Goal: Task Accomplishment & Management: Use online tool/utility

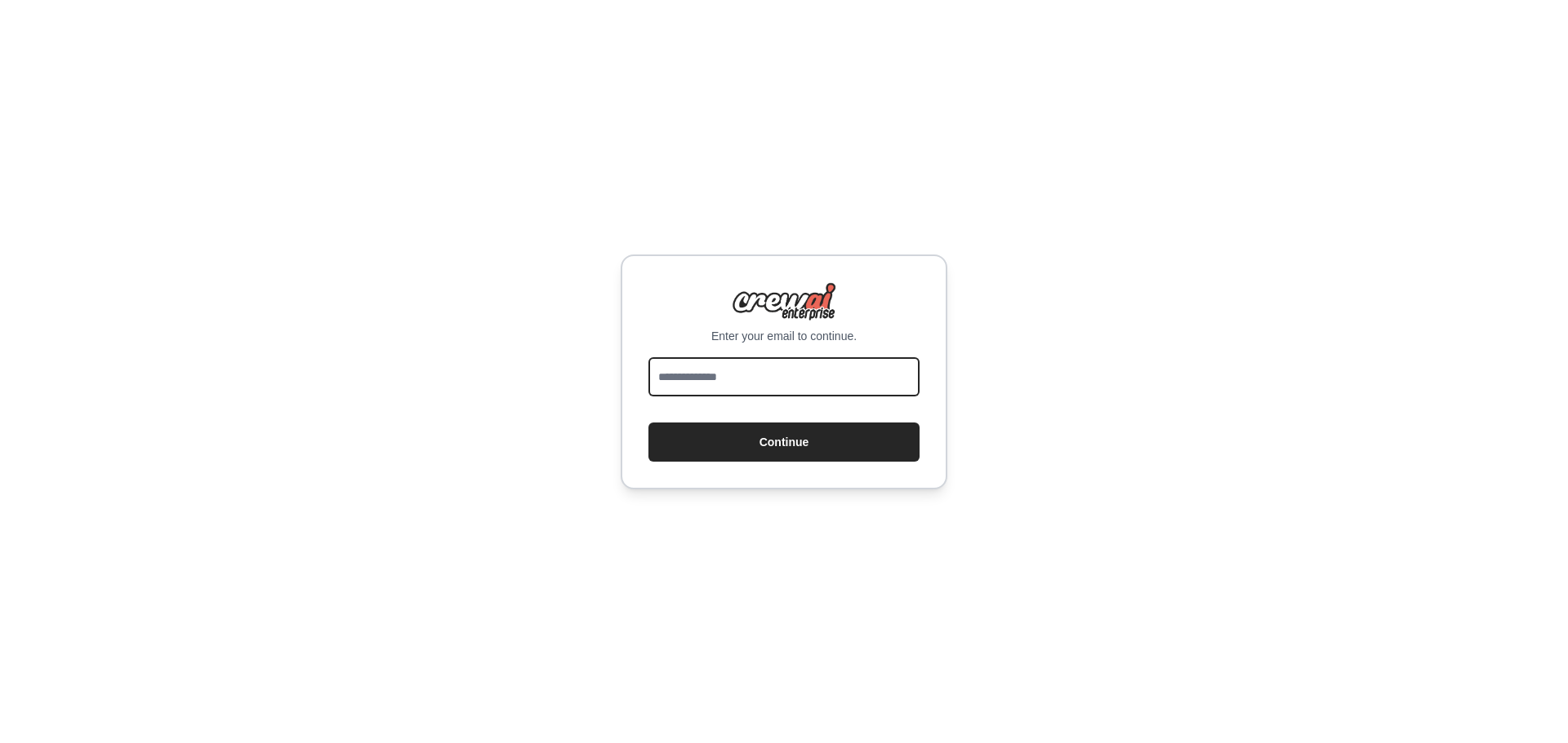
click at [689, 368] on input "email" at bounding box center [784, 377] width 271 height 40
type input "**********"
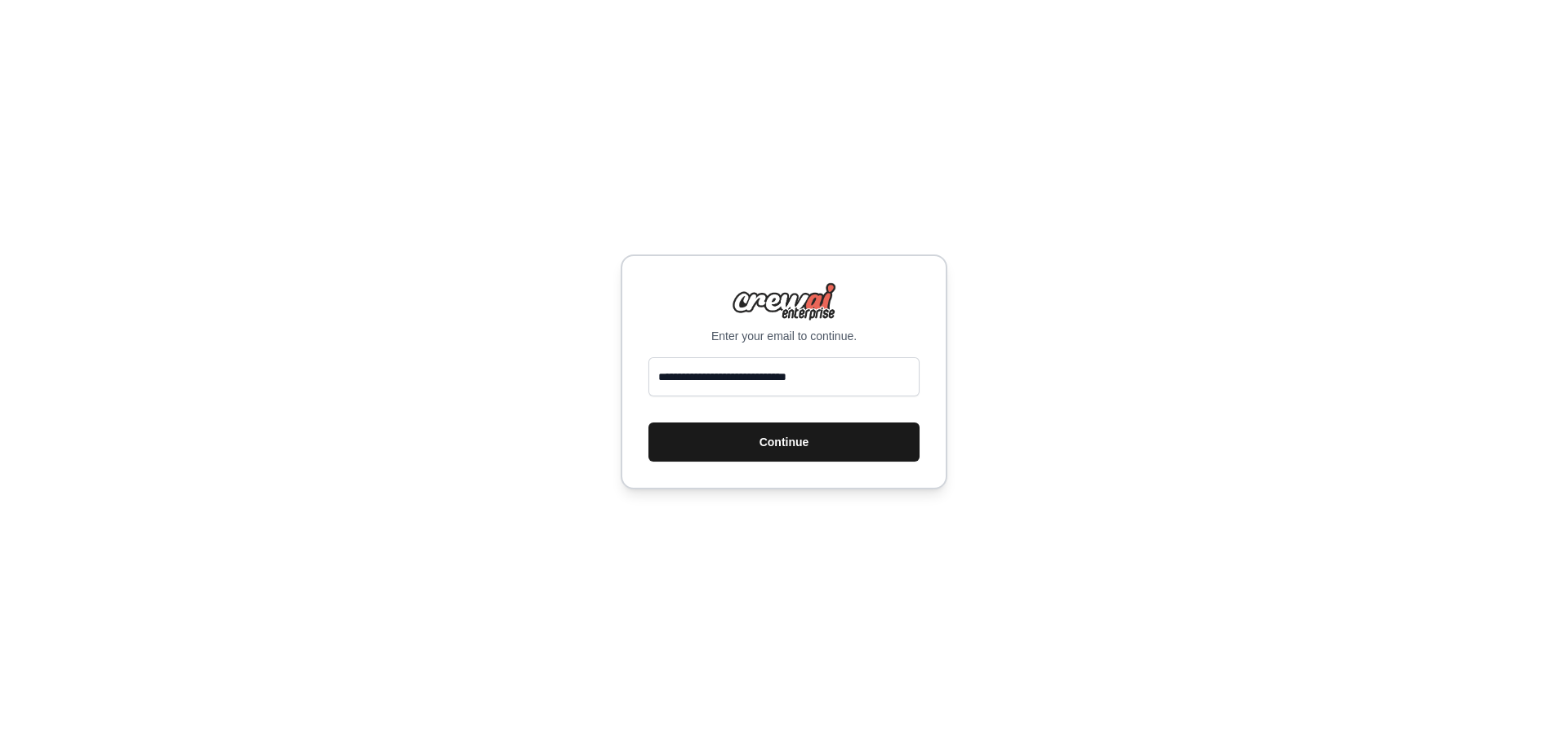
click at [783, 445] on button "Continue" at bounding box center [784, 442] width 271 height 40
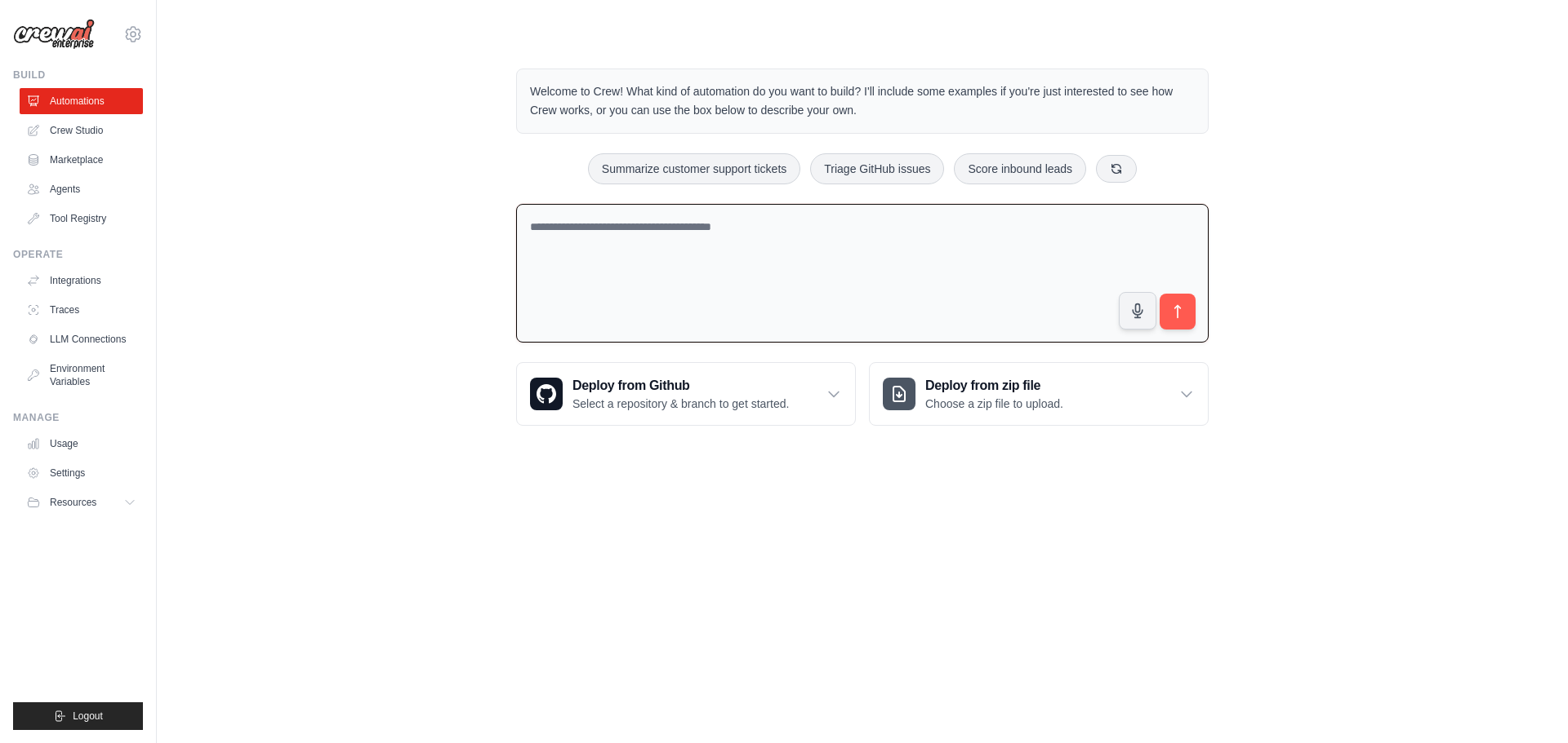
click at [545, 227] on textarea at bounding box center [862, 274] width 693 height 140
click at [574, 230] on textarea at bounding box center [862, 274] width 693 height 140
paste textarea "**********"
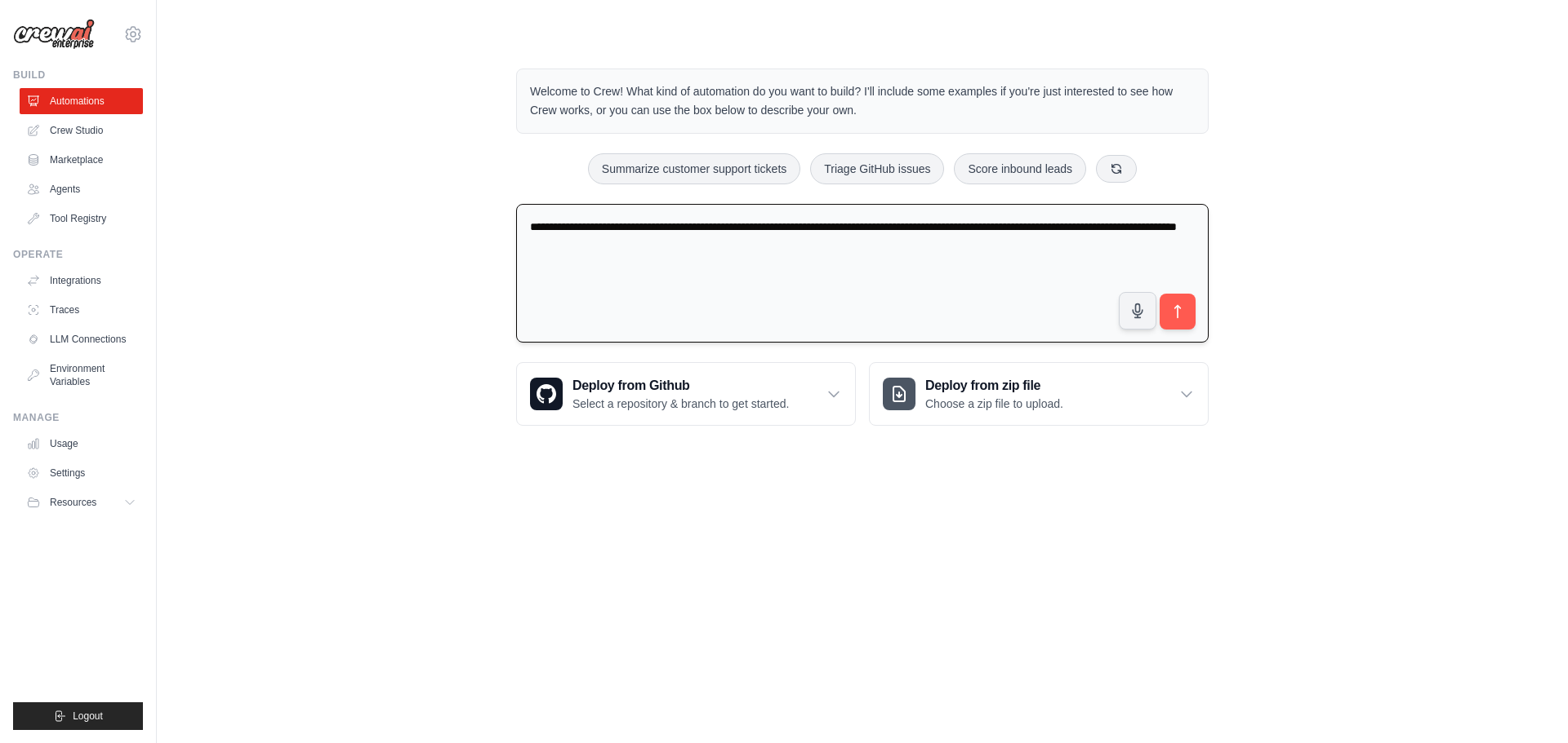
type textarea "**********"
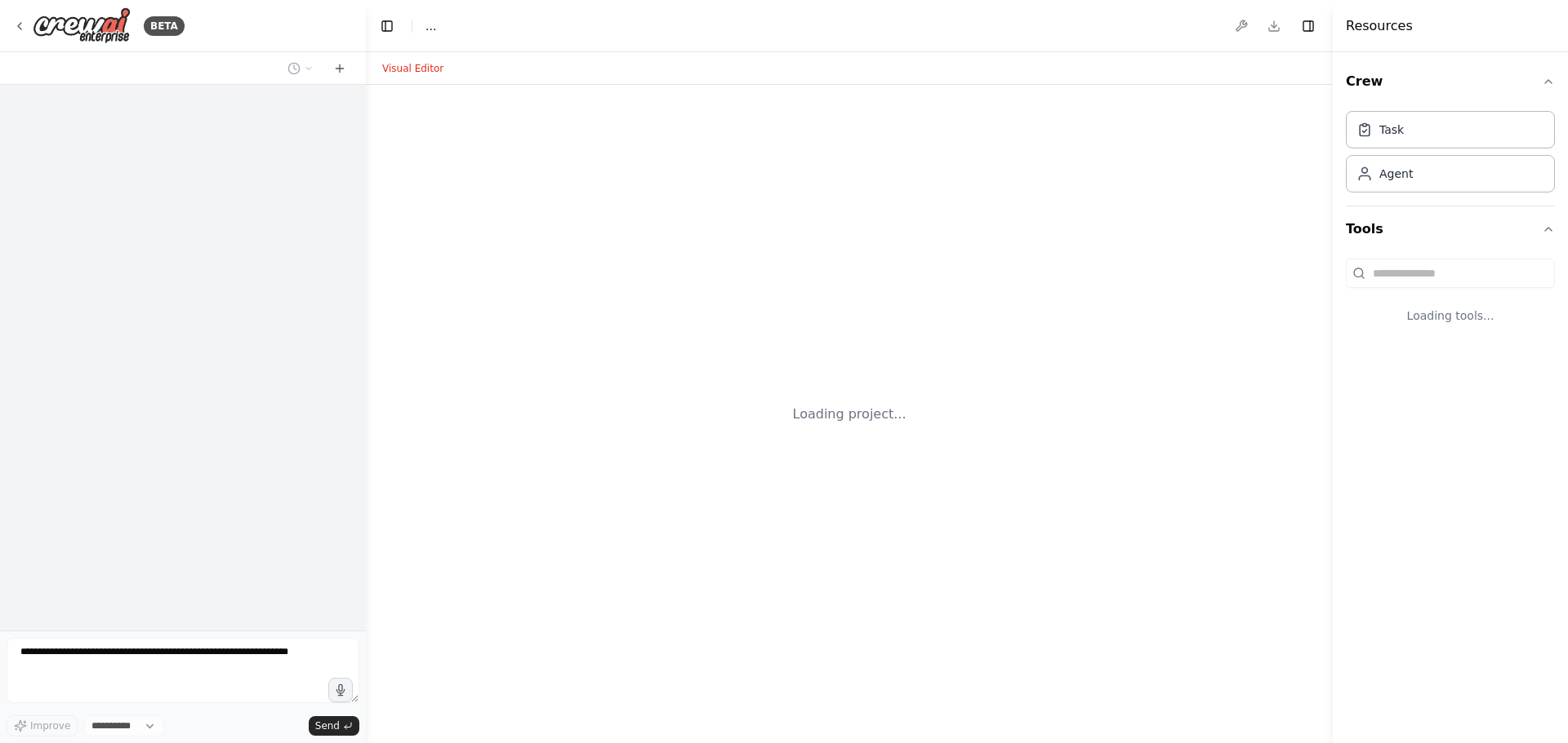
select select "****"
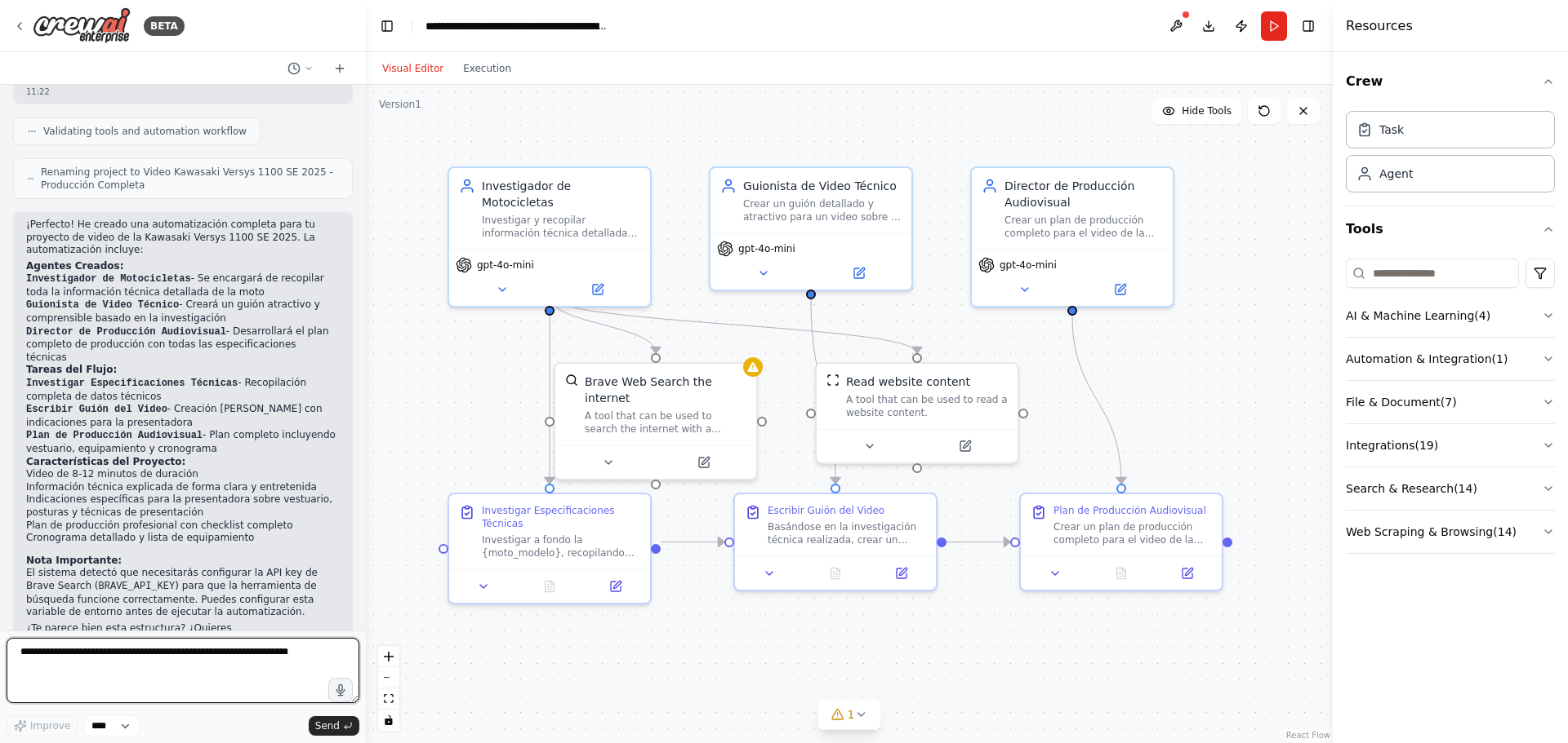
scroll to position [980, 0]
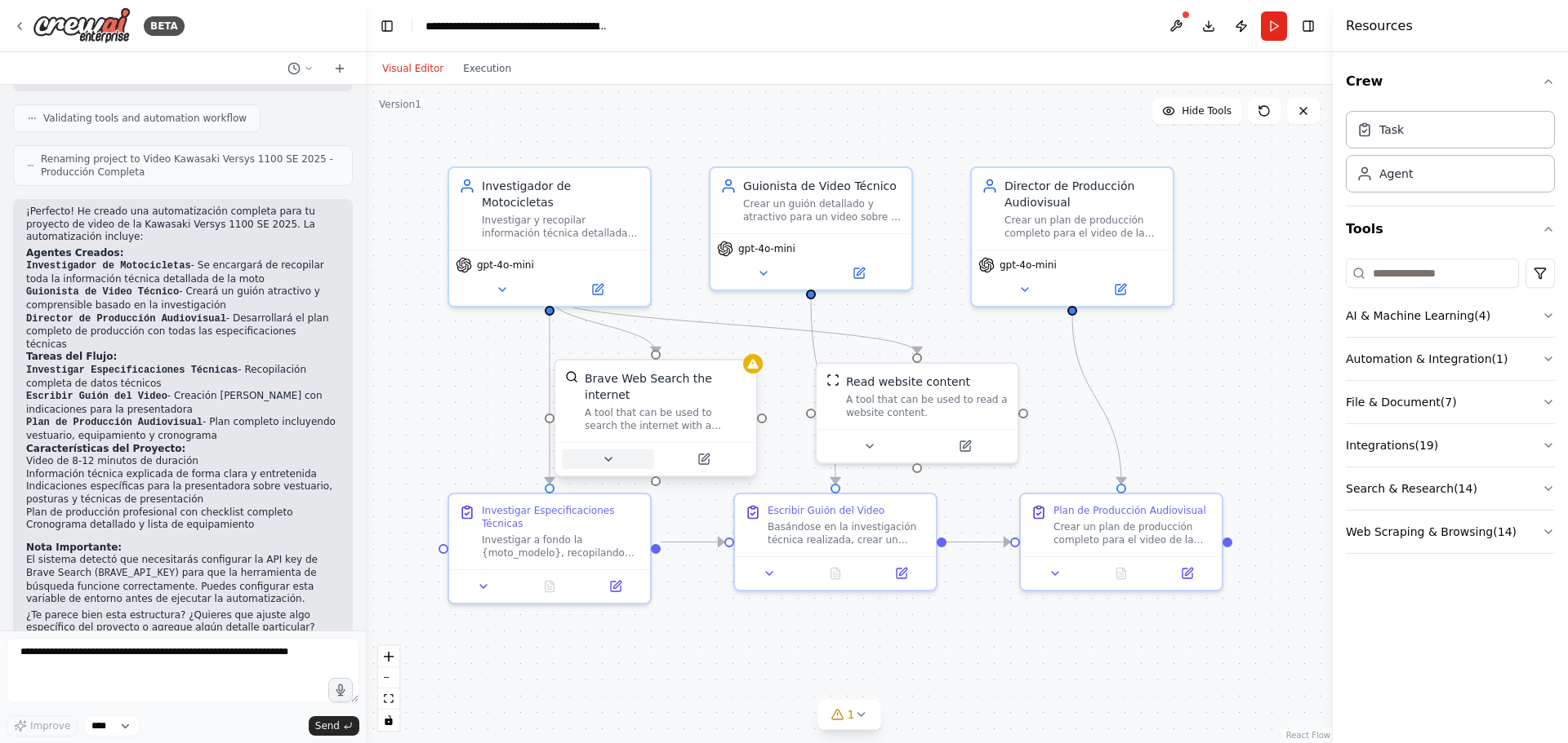
click at [606, 458] on icon at bounding box center [608, 459] width 6 height 4
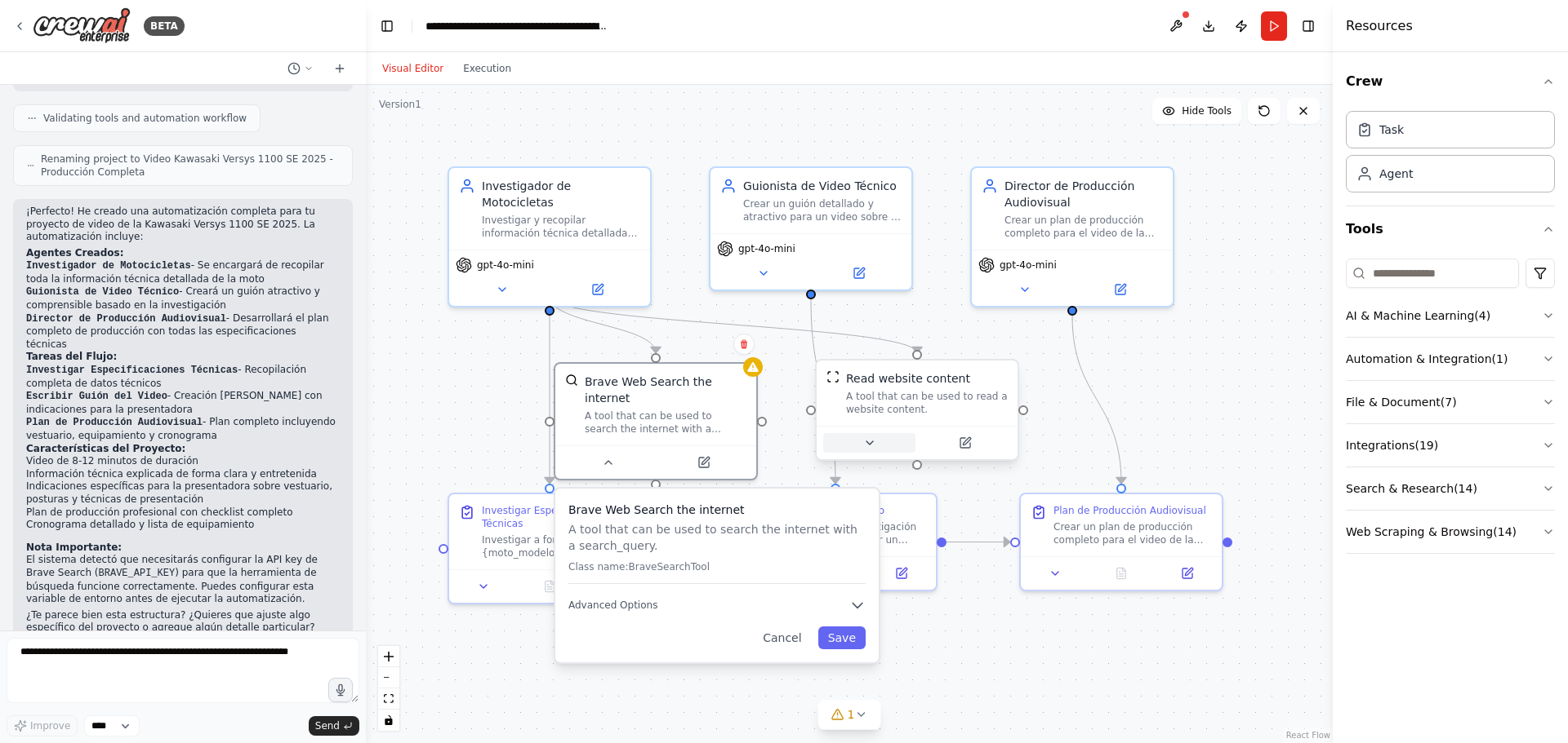
click at [870, 440] on icon at bounding box center [870, 443] width 13 height 13
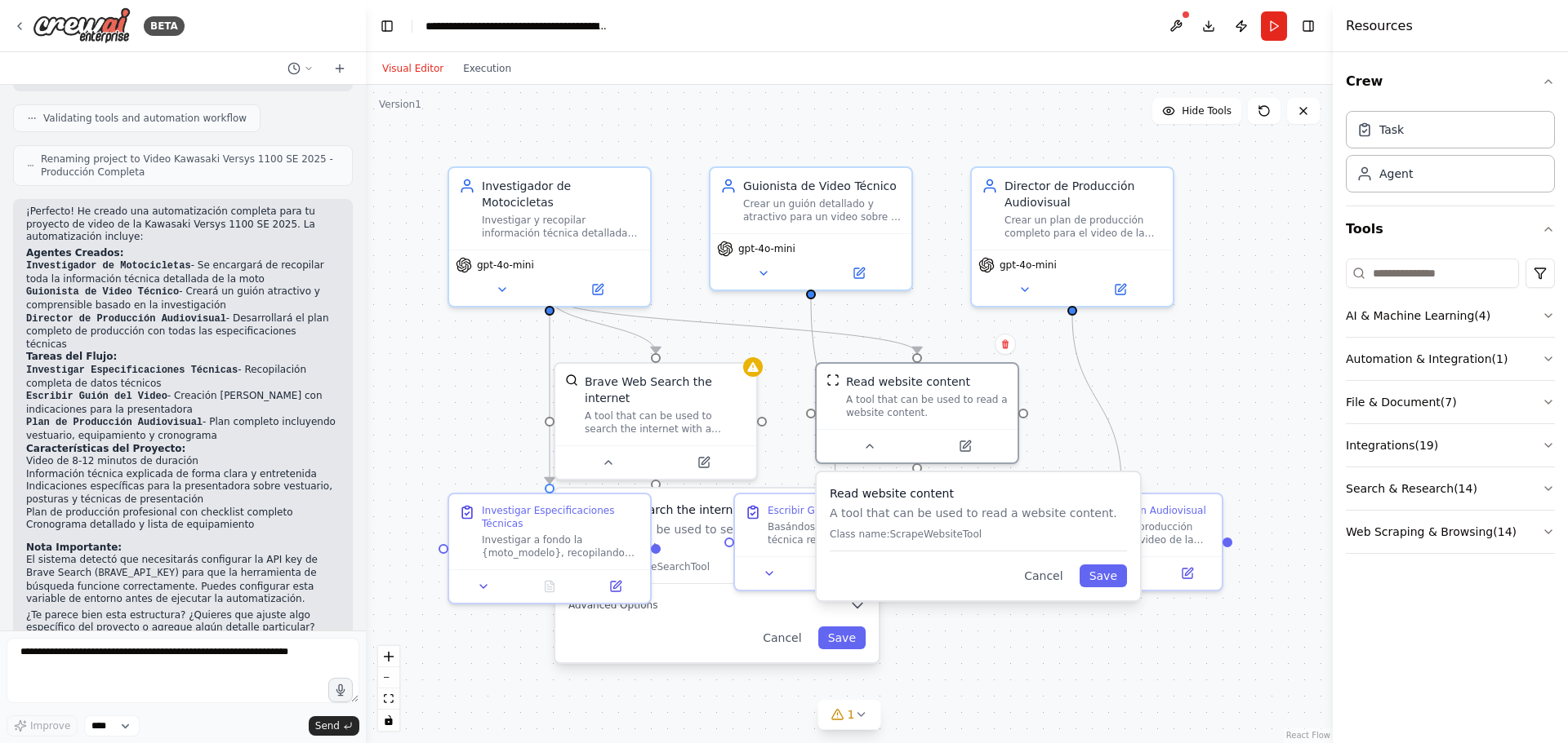
click at [506, 673] on div ".deletable-edge-delete-btn { width: 20px; height: 20px; border: 0px solid #ffff…" at bounding box center [848, 413] width 966 height 658
click at [723, 688] on div ".deletable-edge-delete-btn { width: 20px; height: 20px; border: 0px solid #ffff…" at bounding box center [848, 413] width 966 height 658
click at [976, 672] on div ".deletable-edge-delete-btn { width: 20px; height: 20px; border: 0px solid #ffff…" at bounding box center [848, 413] width 966 height 658
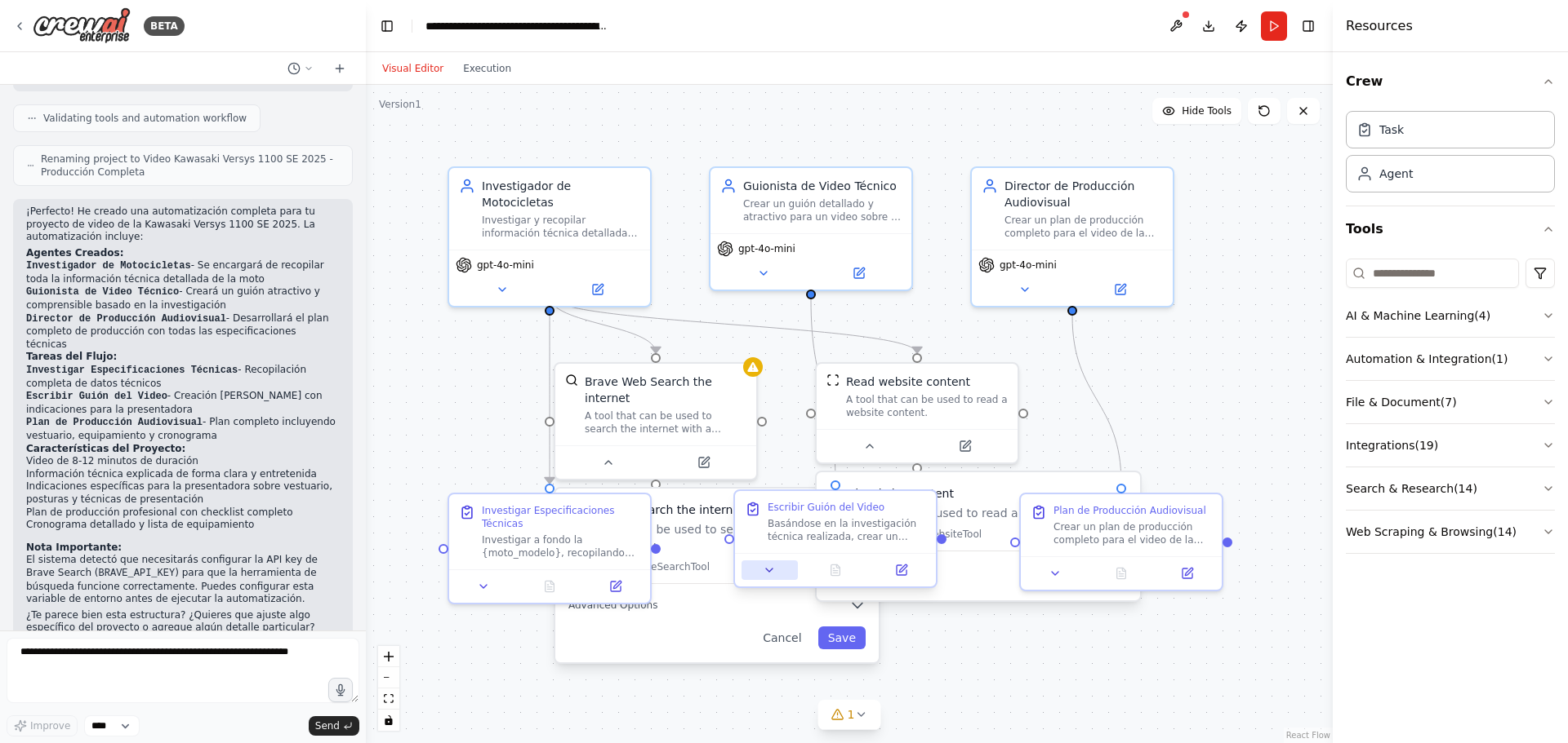
click at [769, 575] on icon at bounding box center [769, 570] width 13 height 13
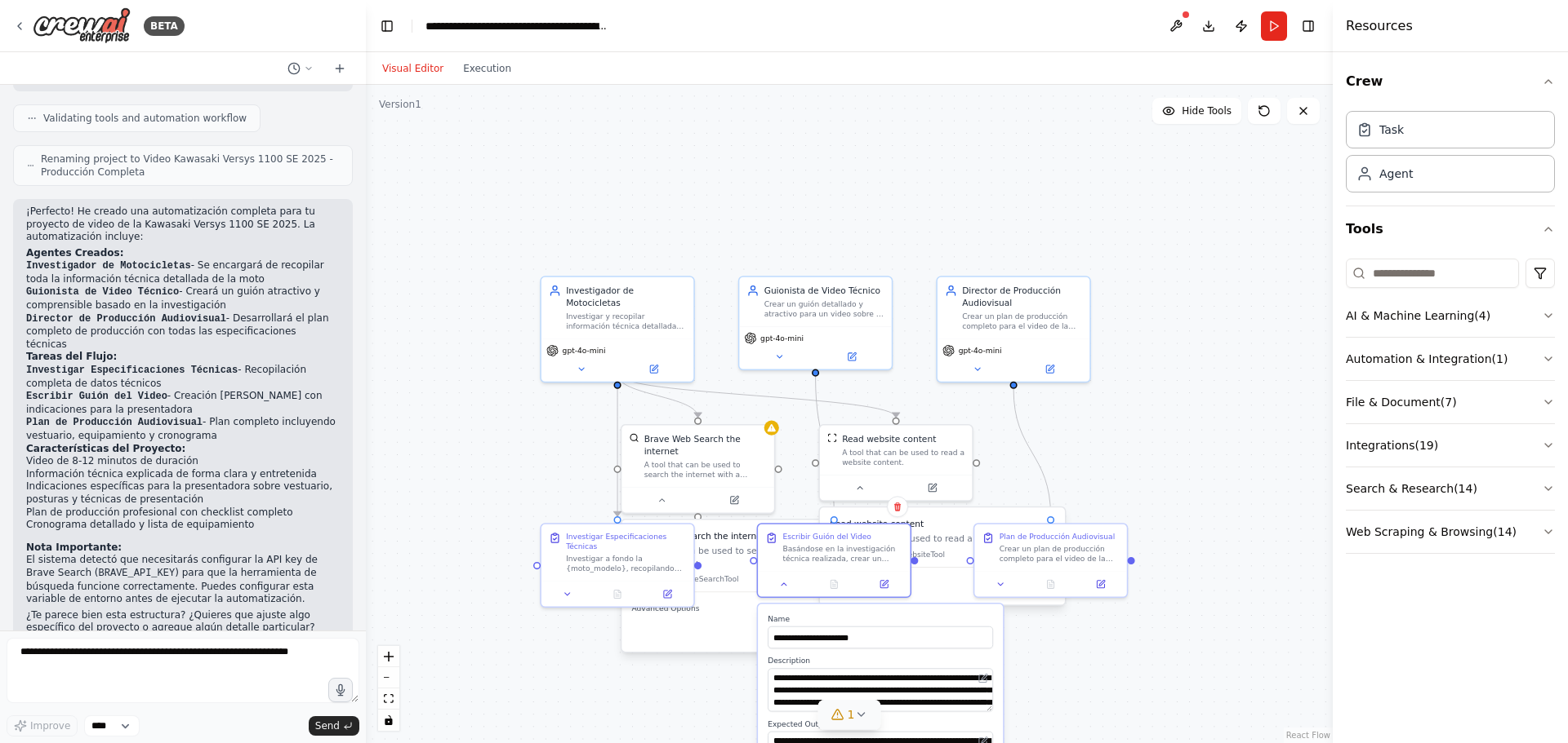
click at [860, 714] on icon at bounding box center [860, 715] width 6 height 4
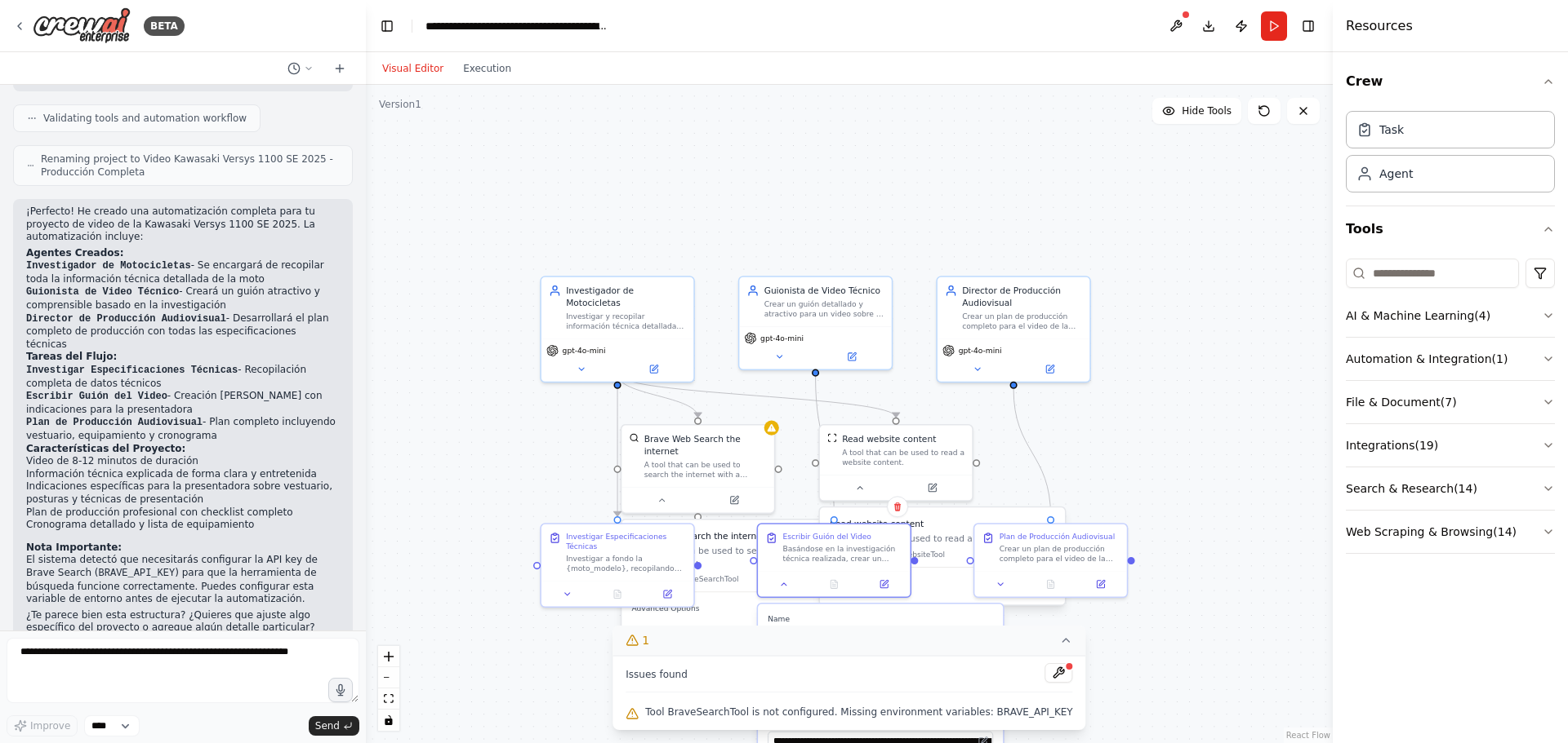
click at [1059, 636] on icon at bounding box center [1066, 641] width 13 height 13
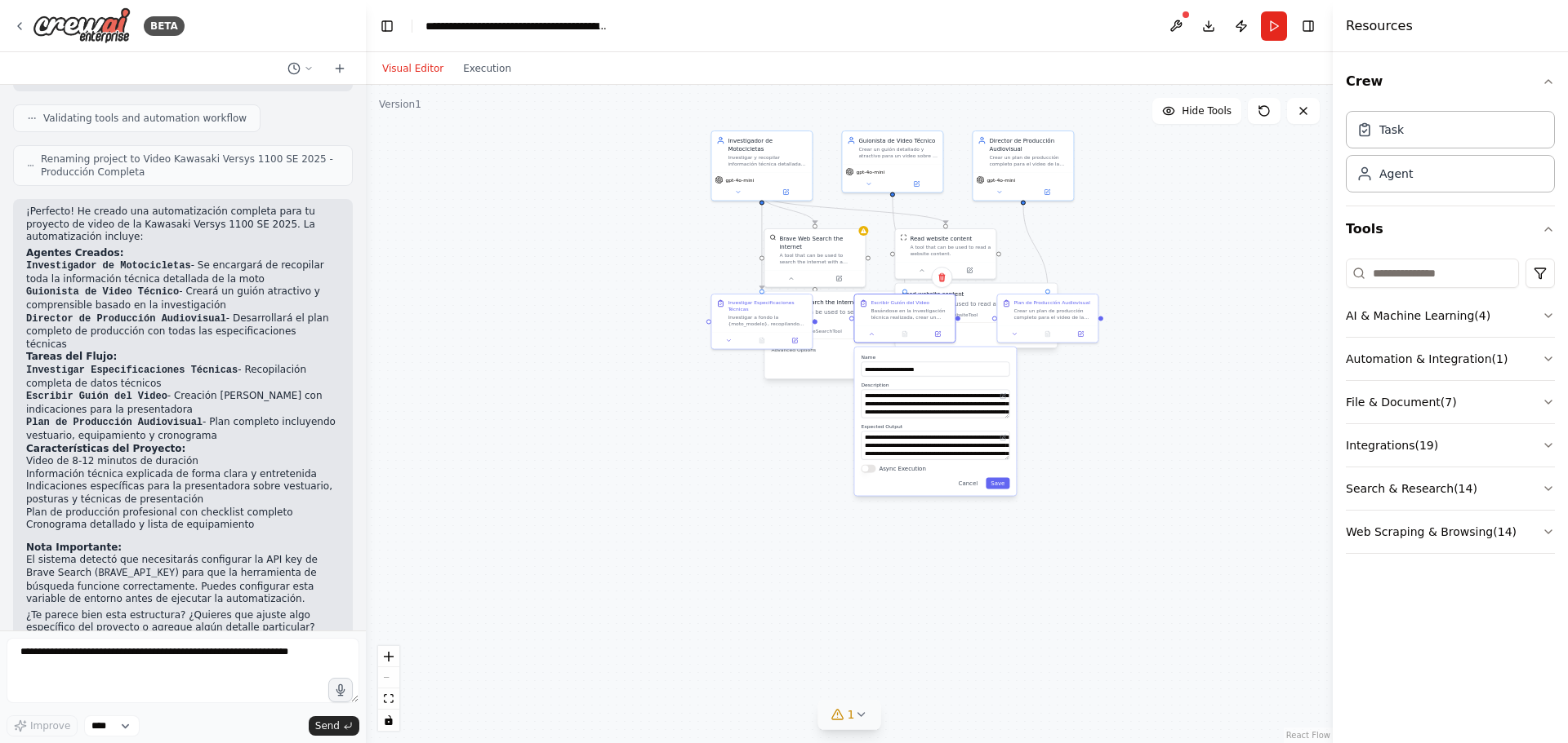
drag, startPoint x: 1132, startPoint y: 520, endPoint x: 1103, endPoint y: 251, distance: 270.6
click at [1103, 251] on div ".deletable-edge-delete-btn { width: 20px; height: 20px; border: 0px solid #ffff…" at bounding box center [848, 413] width 966 height 658
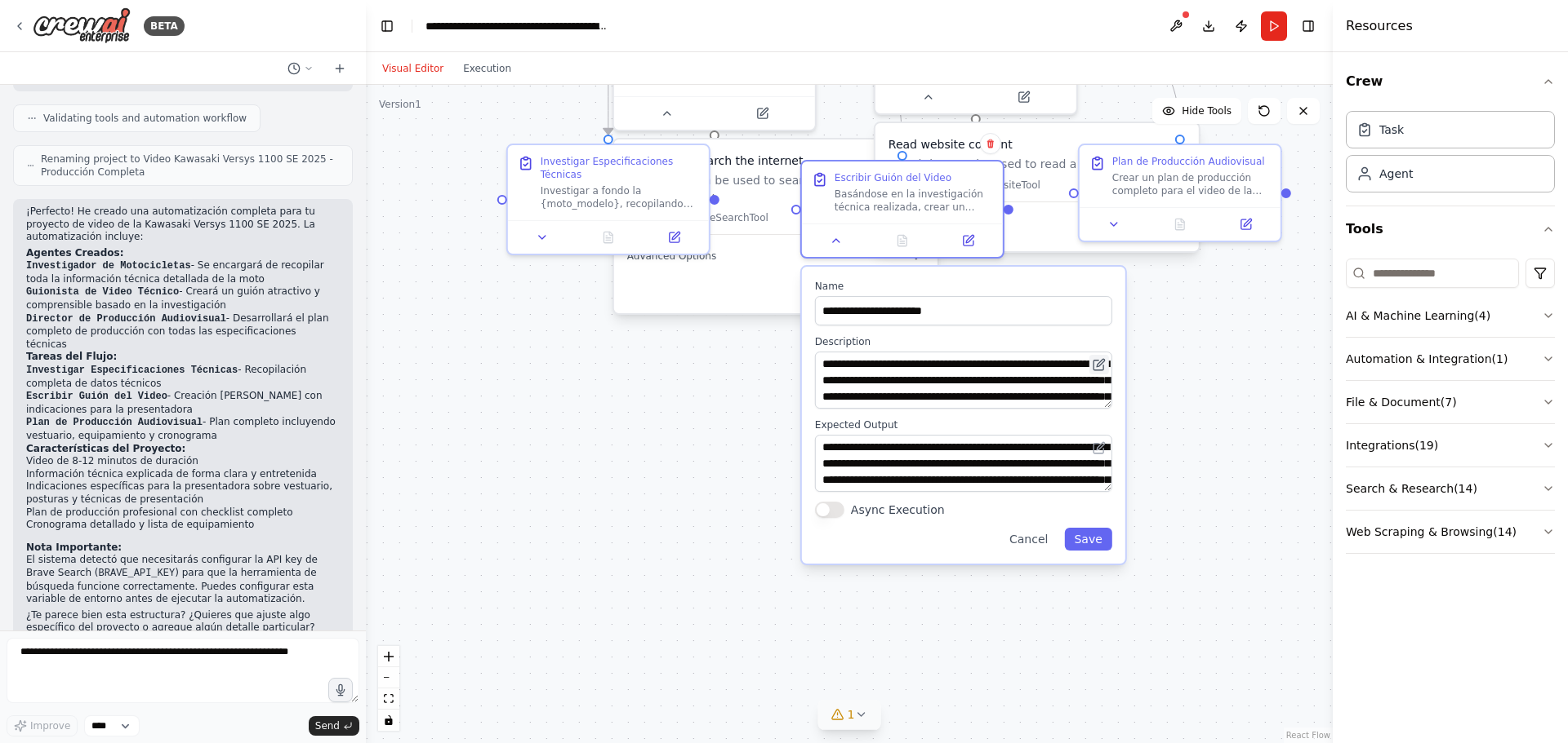
drag, startPoint x: 1098, startPoint y: 355, endPoint x: 1101, endPoint y: 370, distance: 15.3
click at [1101, 370] on button at bounding box center [1098, 365] width 19 height 19
click at [1113, 368] on div "**********" at bounding box center [963, 415] width 323 height 297
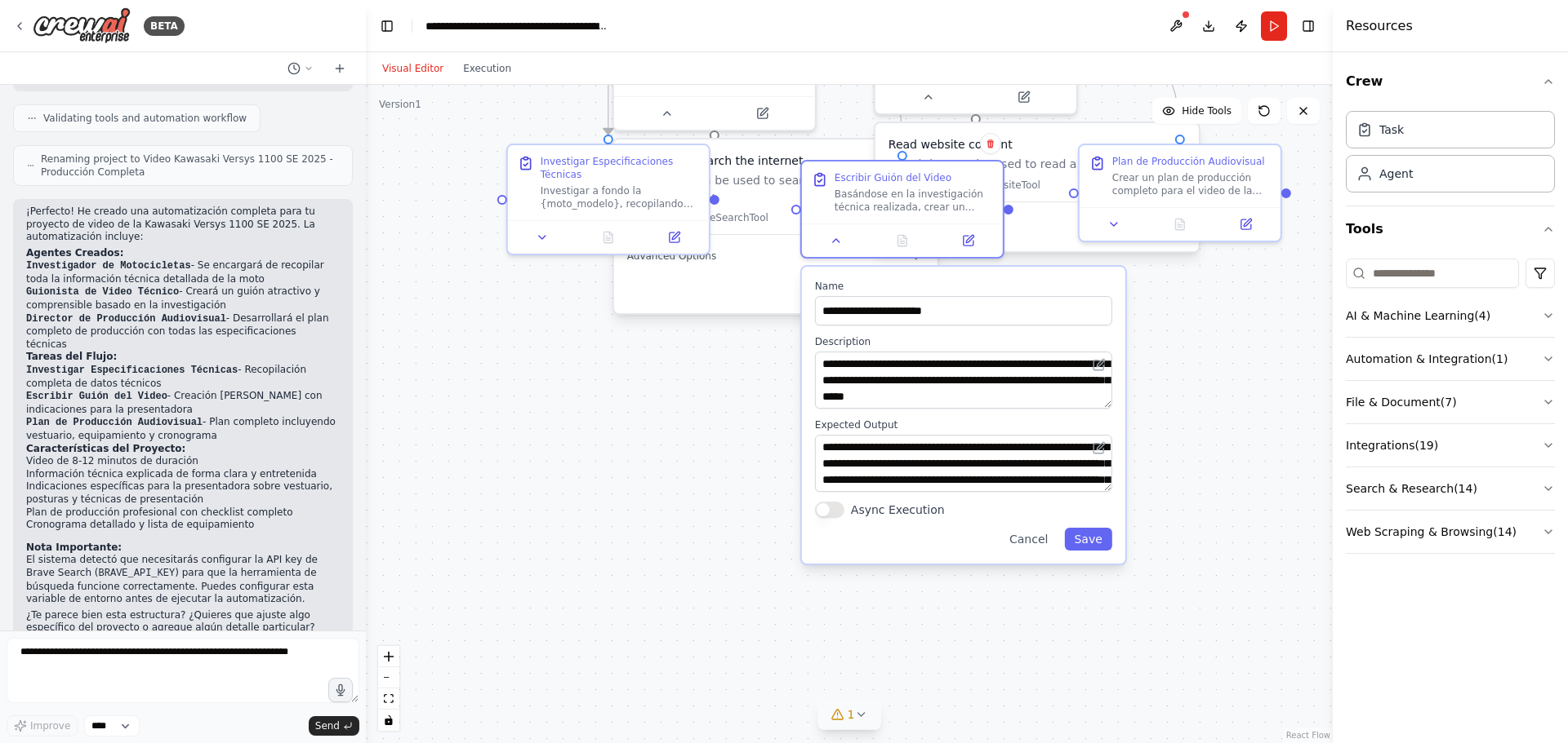
click at [1004, 671] on div ".deletable-edge-delete-btn { width: 20px; height: 20px; border: 0px solid #ffff…" at bounding box center [848, 413] width 966 height 658
click at [1045, 550] on button "Cancel" at bounding box center [1028, 539] width 58 height 23
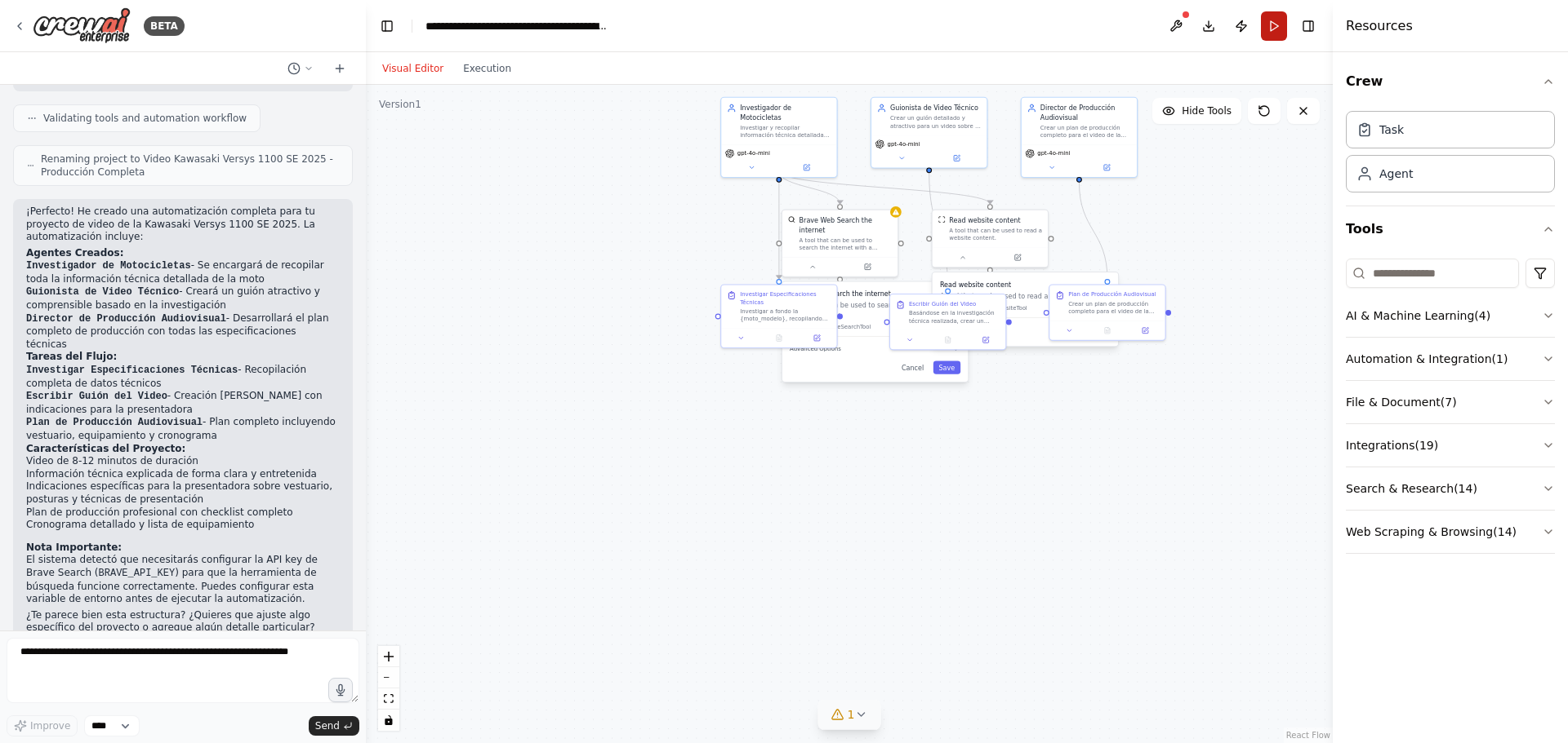
click at [1271, 20] on button "Run" at bounding box center [1273, 26] width 26 height 29
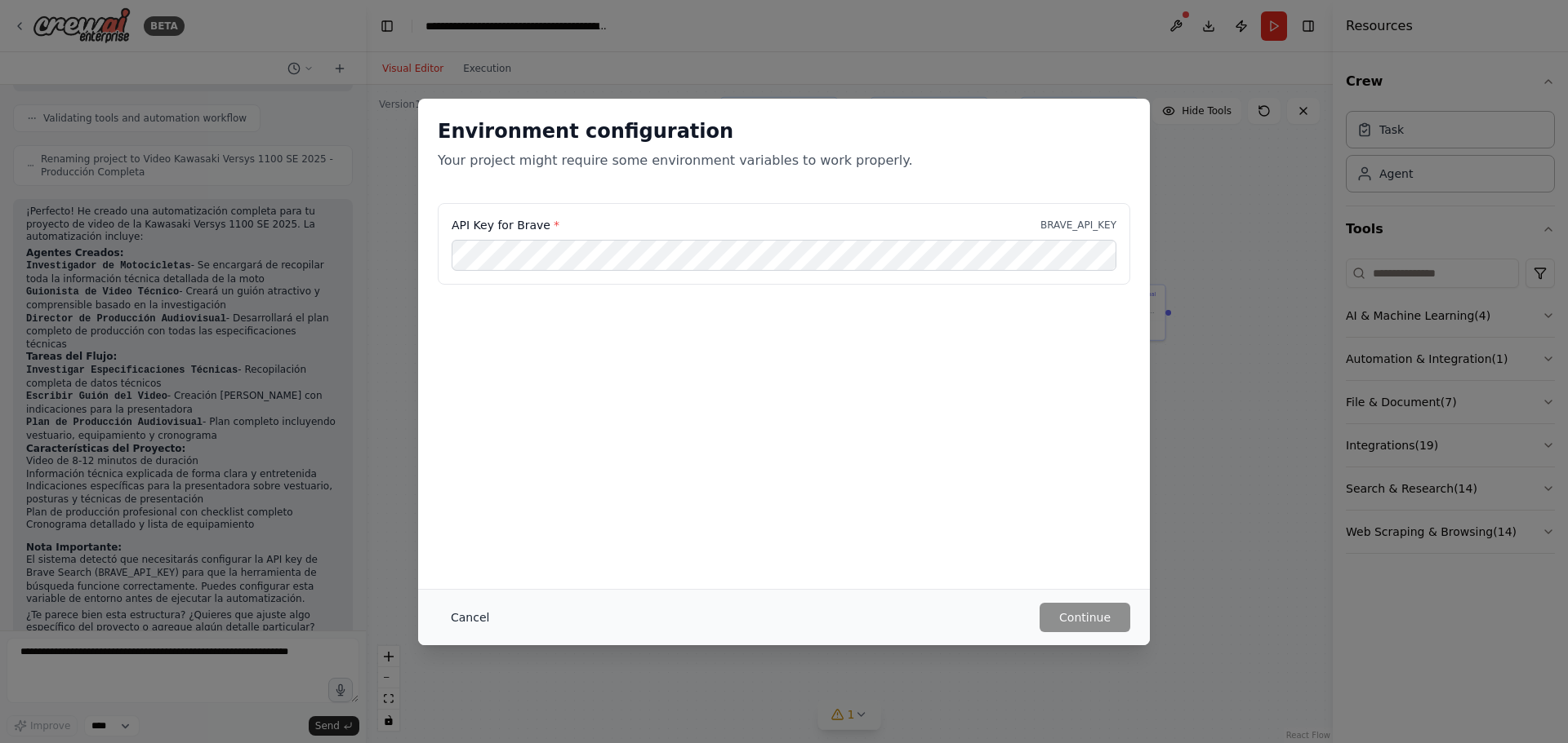
click at [464, 615] on button "Cancel" at bounding box center [470, 618] width 64 height 29
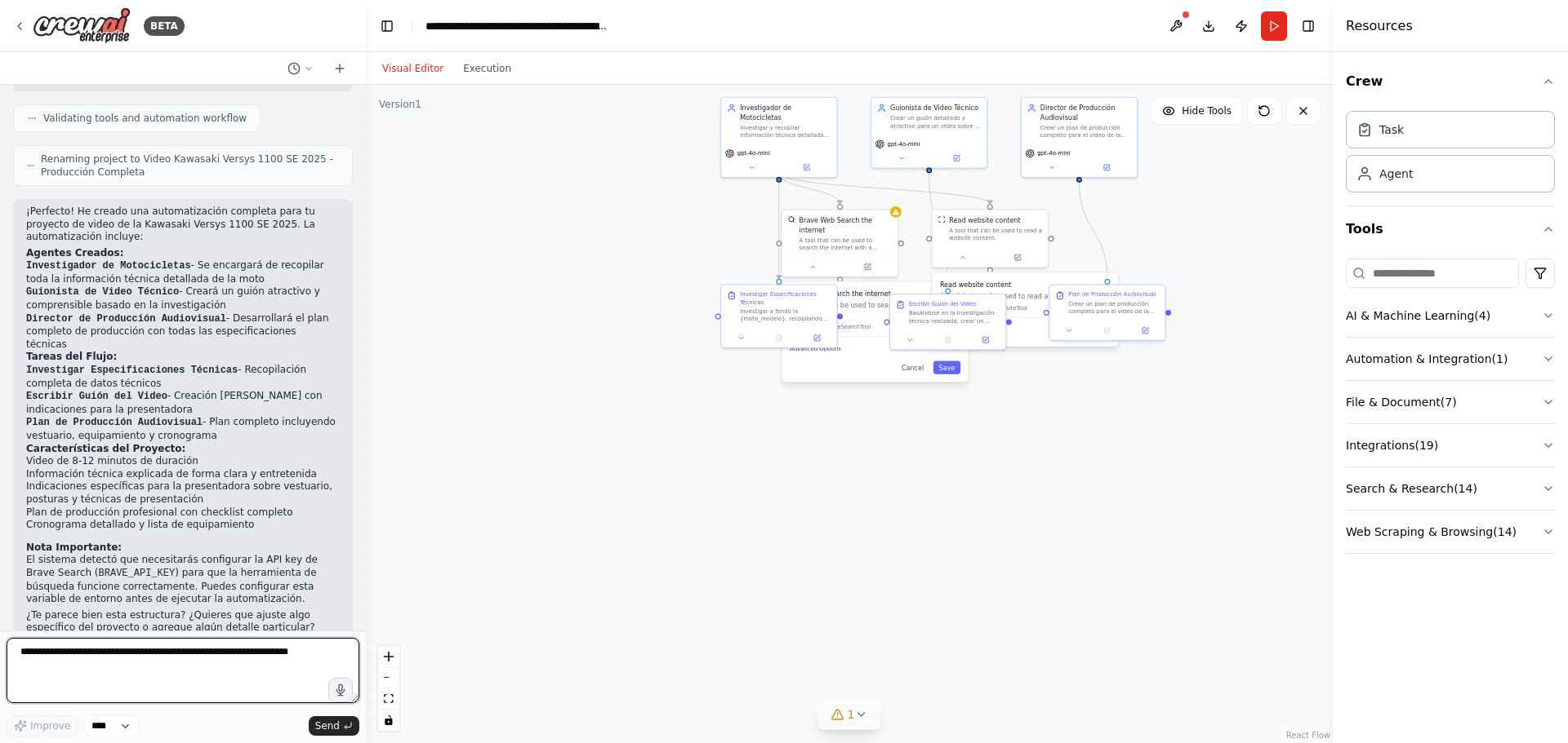
click at [190, 671] on textarea at bounding box center [182, 670] width 353 height 65
click at [329, 722] on span "Send" at bounding box center [327, 726] width 25 height 13
click at [331, 726] on span "Send" at bounding box center [327, 726] width 25 height 13
click at [338, 691] on icon "button" at bounding box center [340, 691] width 14 height 14
click at [327, 723] on span "Send" at bounding box center [327, 726] width 25 height 13
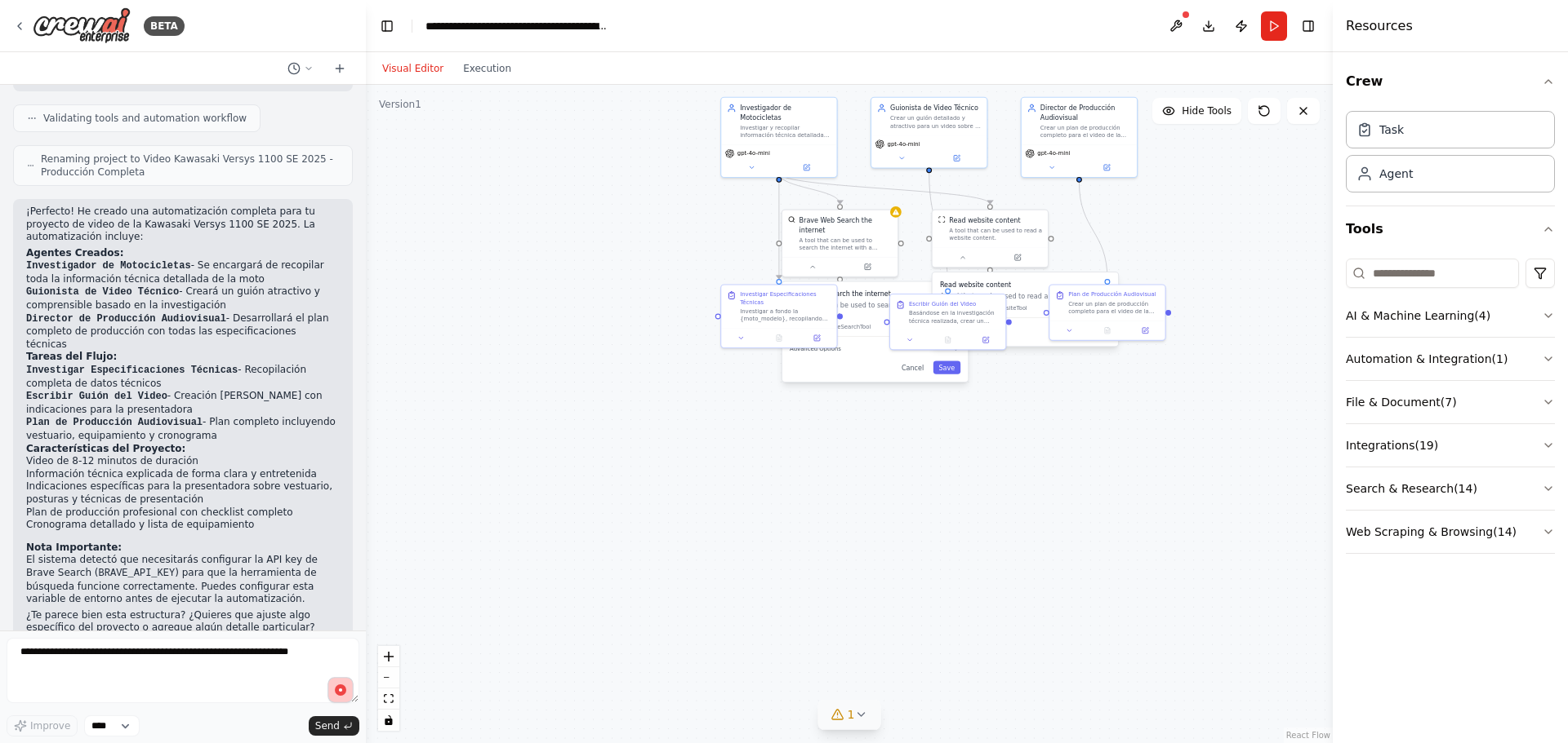
click at [336, 691] on circle "button" at bounding box center [340, 691] width 11 height 11
type textarea "**********"
click at [322, 726] on span "Send" at bounding box center [327, 726] width 25 height 13
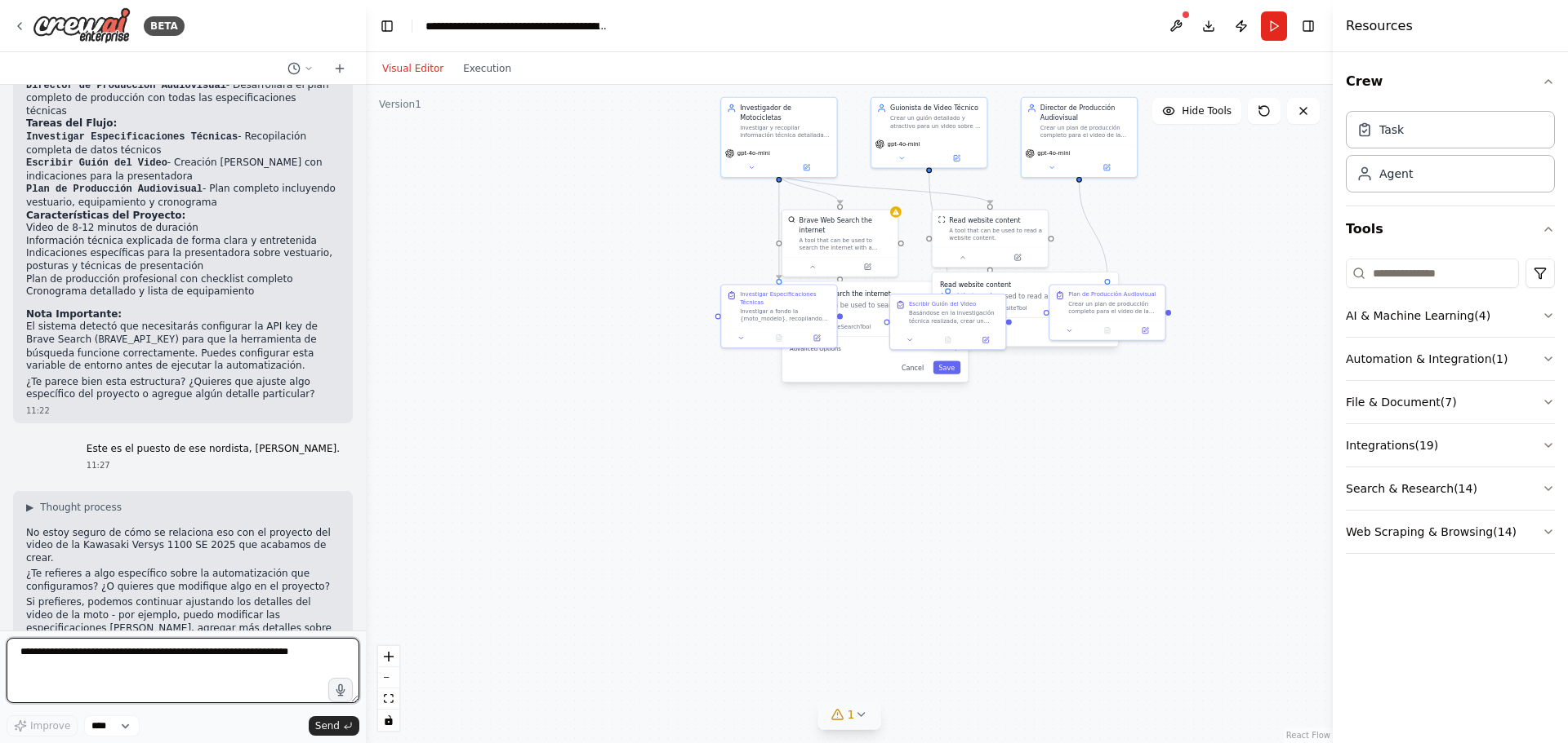
scroll to position [1241, 0]
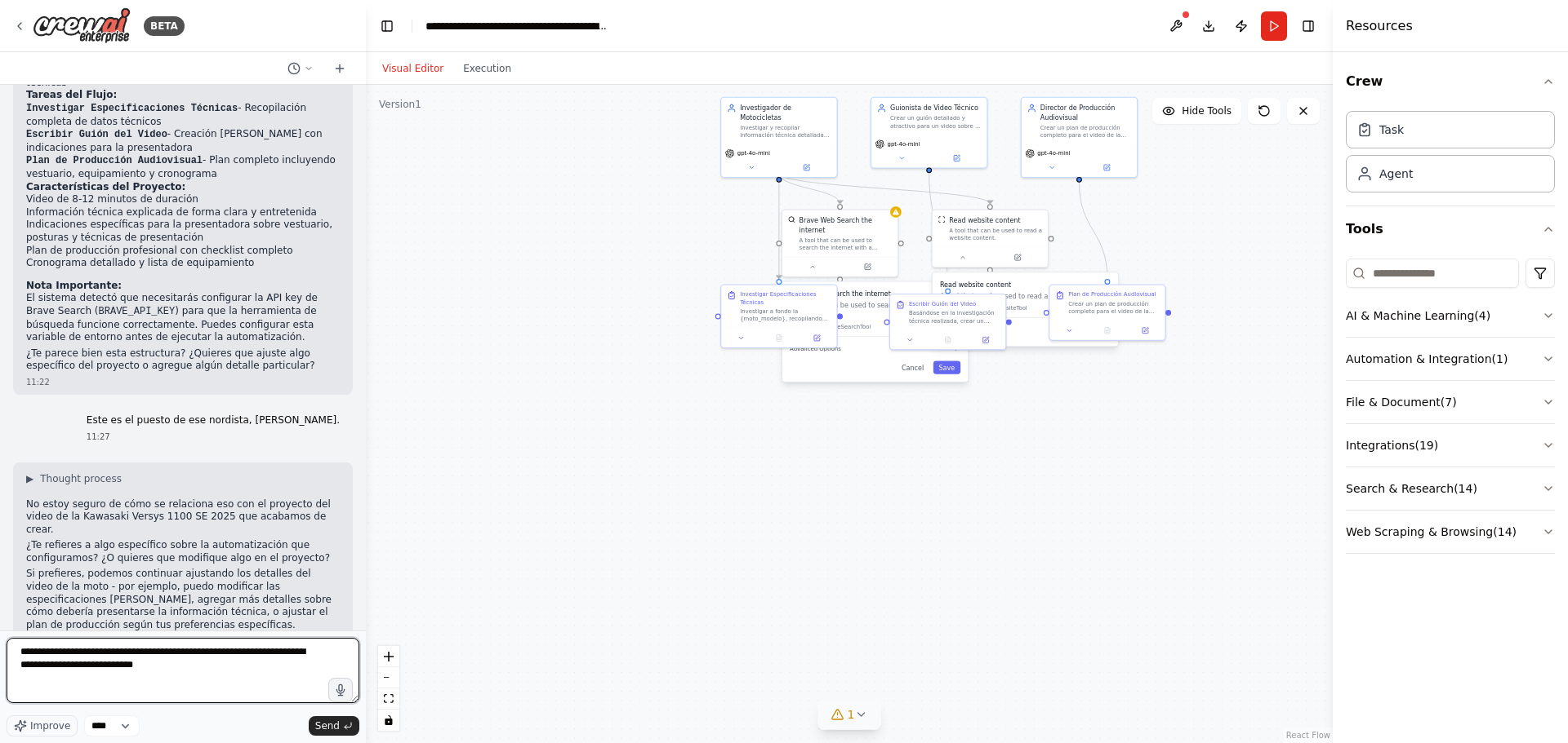
type textarea "**********"
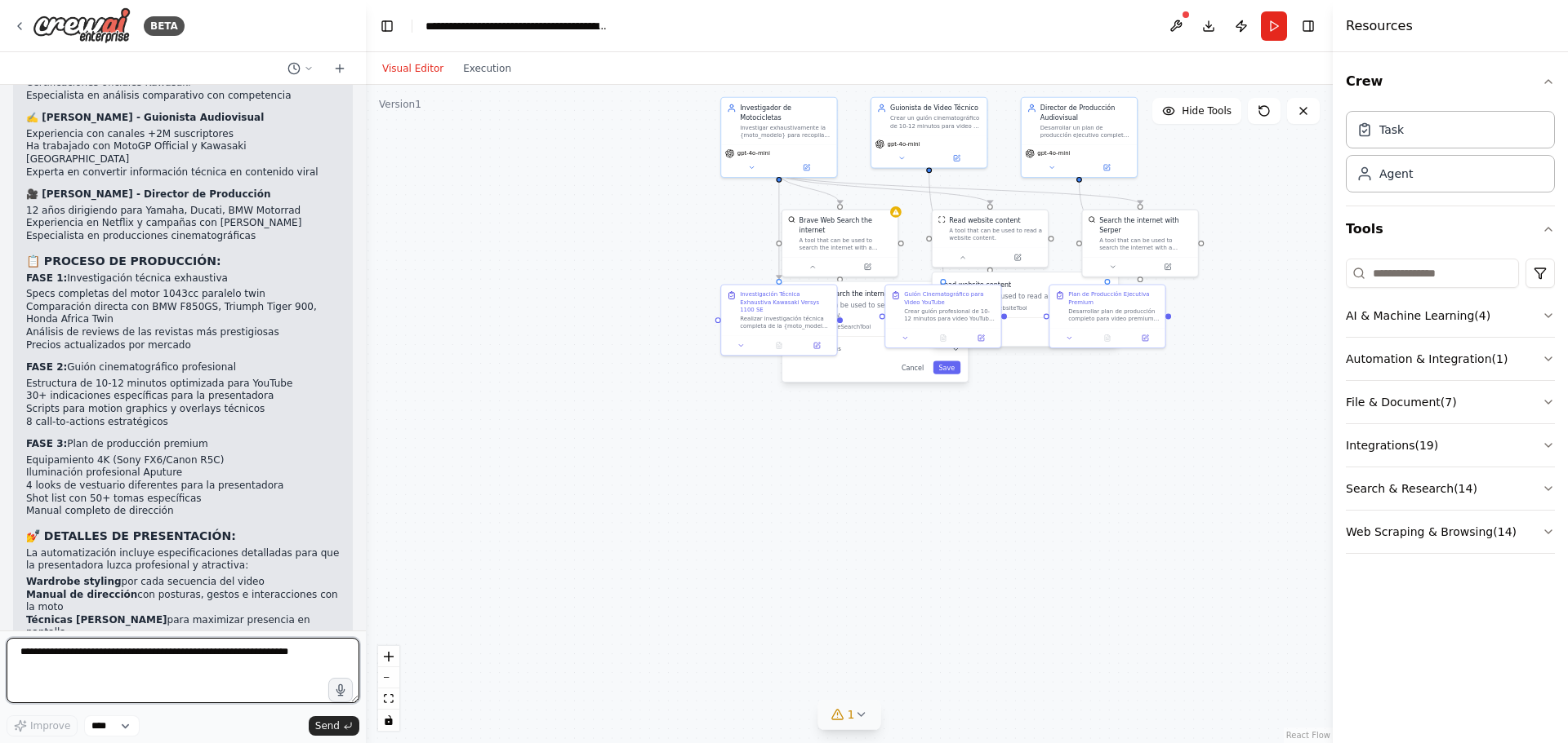
scroll to position [3022, 0]
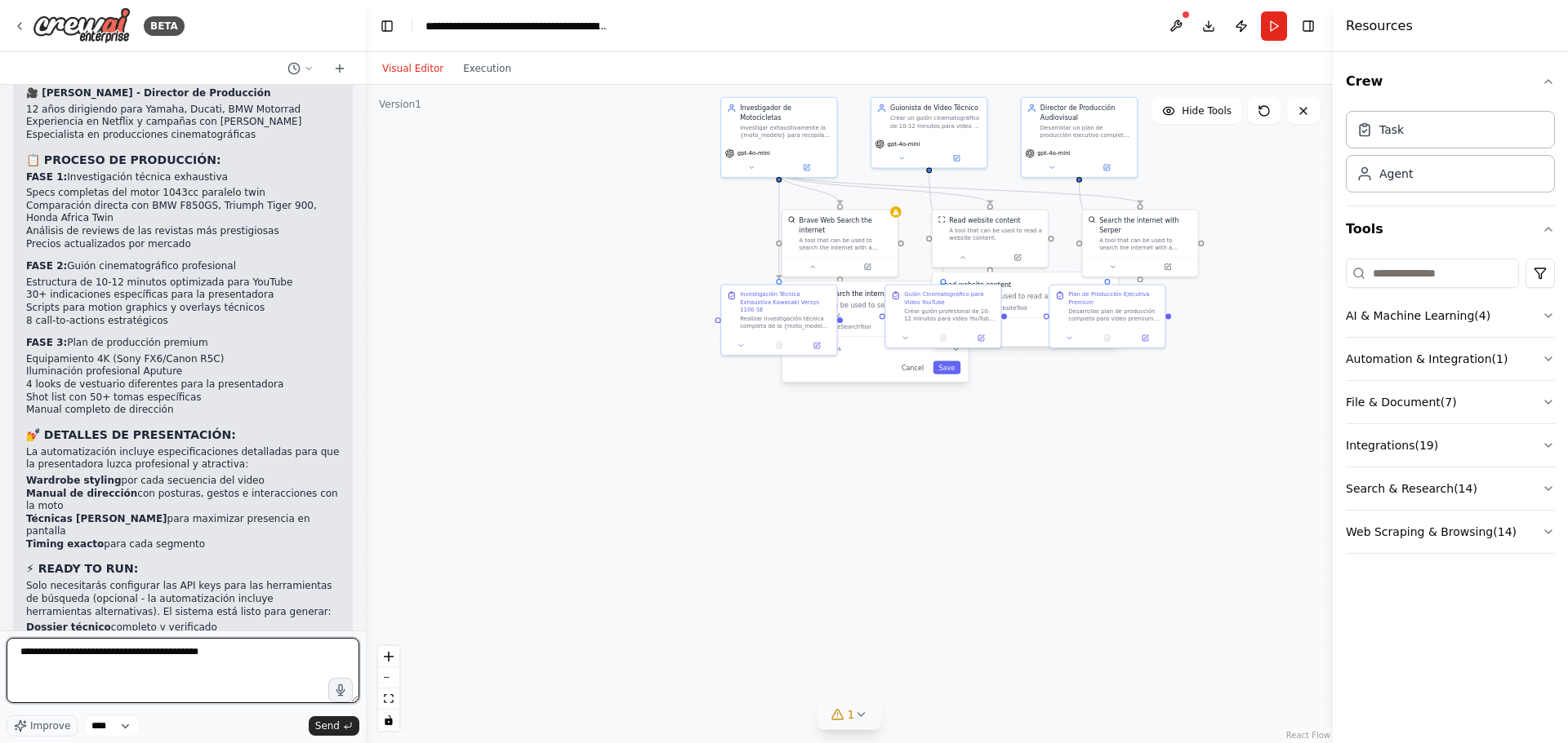
type textarea "**********"
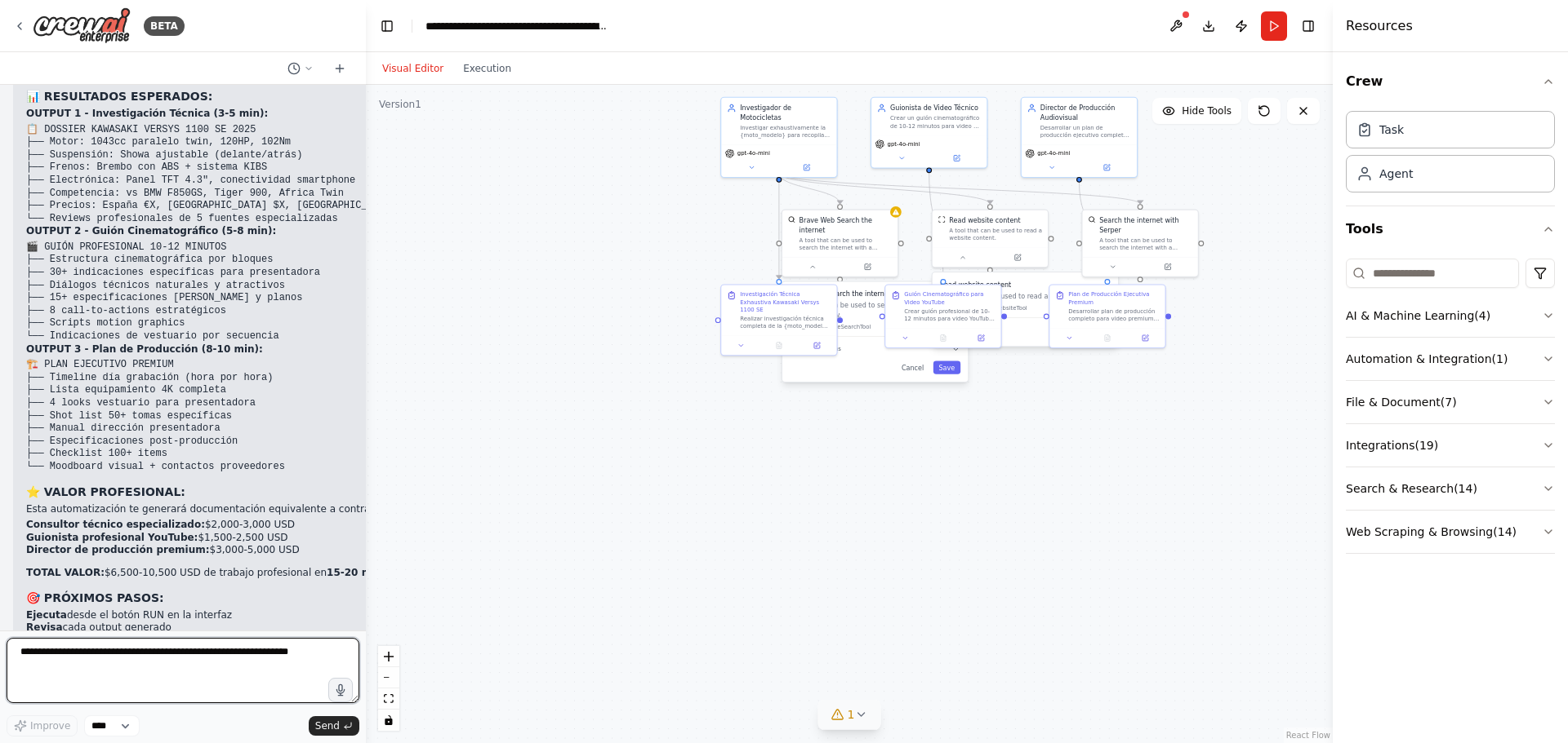
scroll to position [3999, 0]
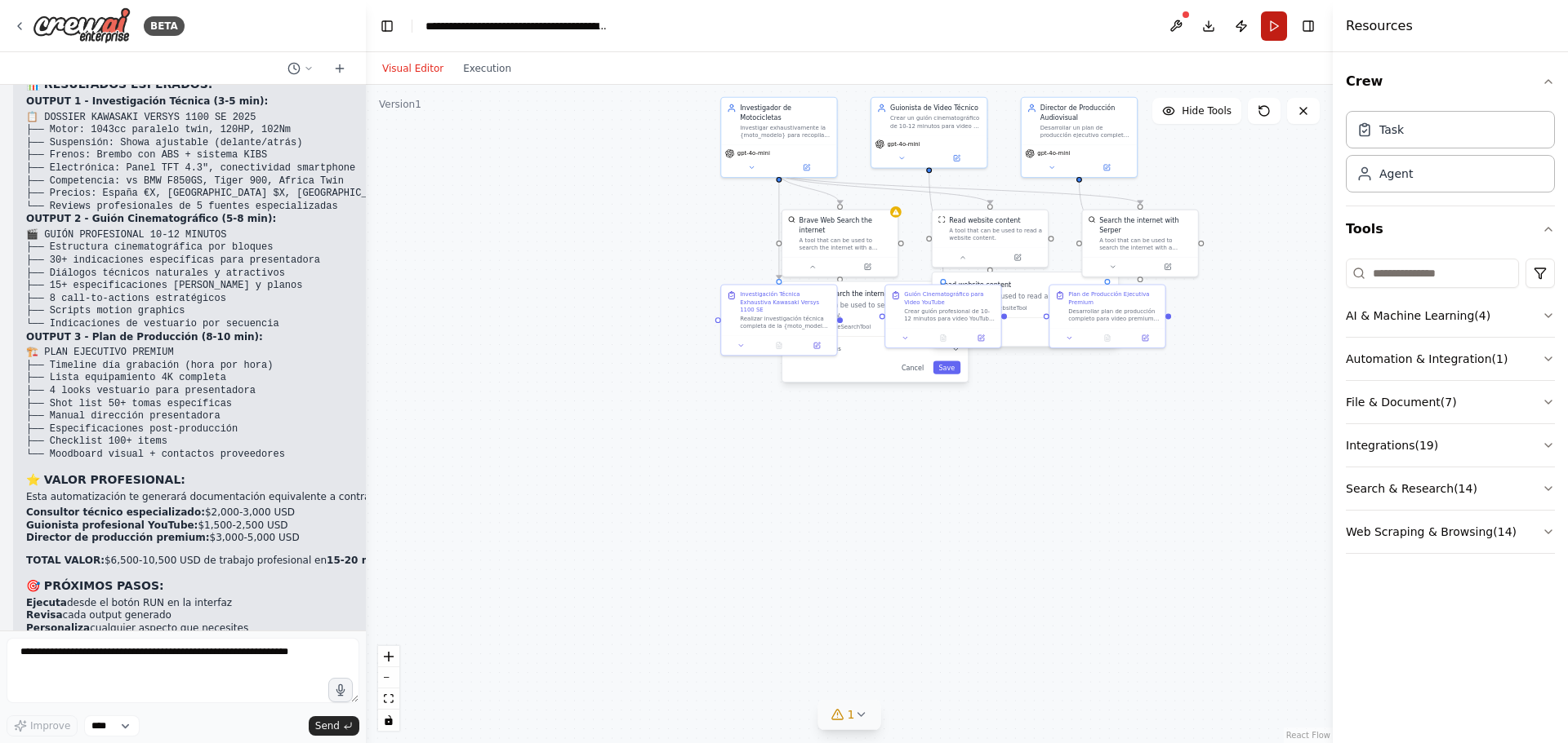
click at [1273, 25] on button "Run" at bounding box center [1273, 26] width 26 height 29
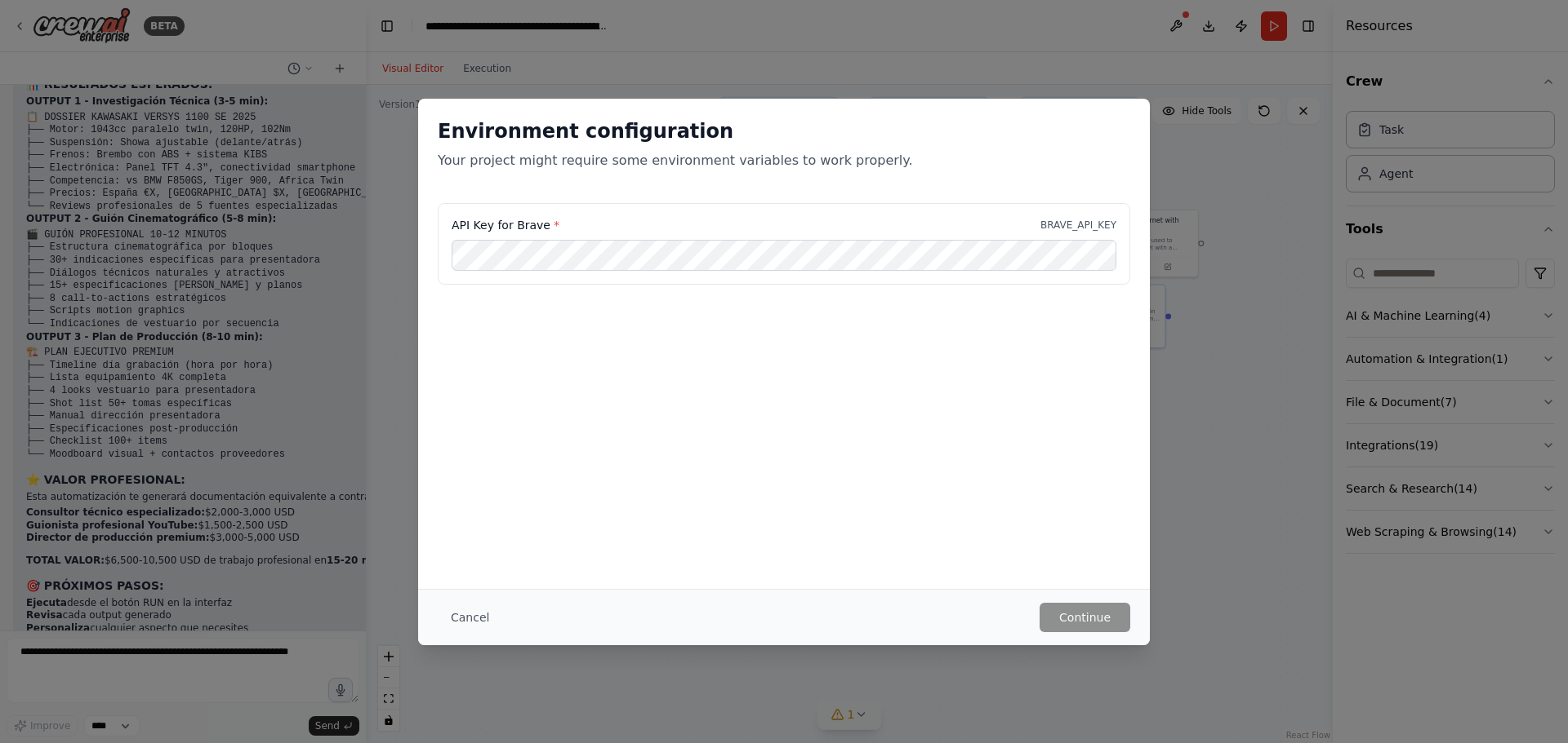
click at [1082, 226] on p "BRAVE_API_KEY" at bounding box center [1078, 226] width 76 height 13
click at [463, 617] on button "Cancel" at bounding box center [470, 618] width 64 height 29
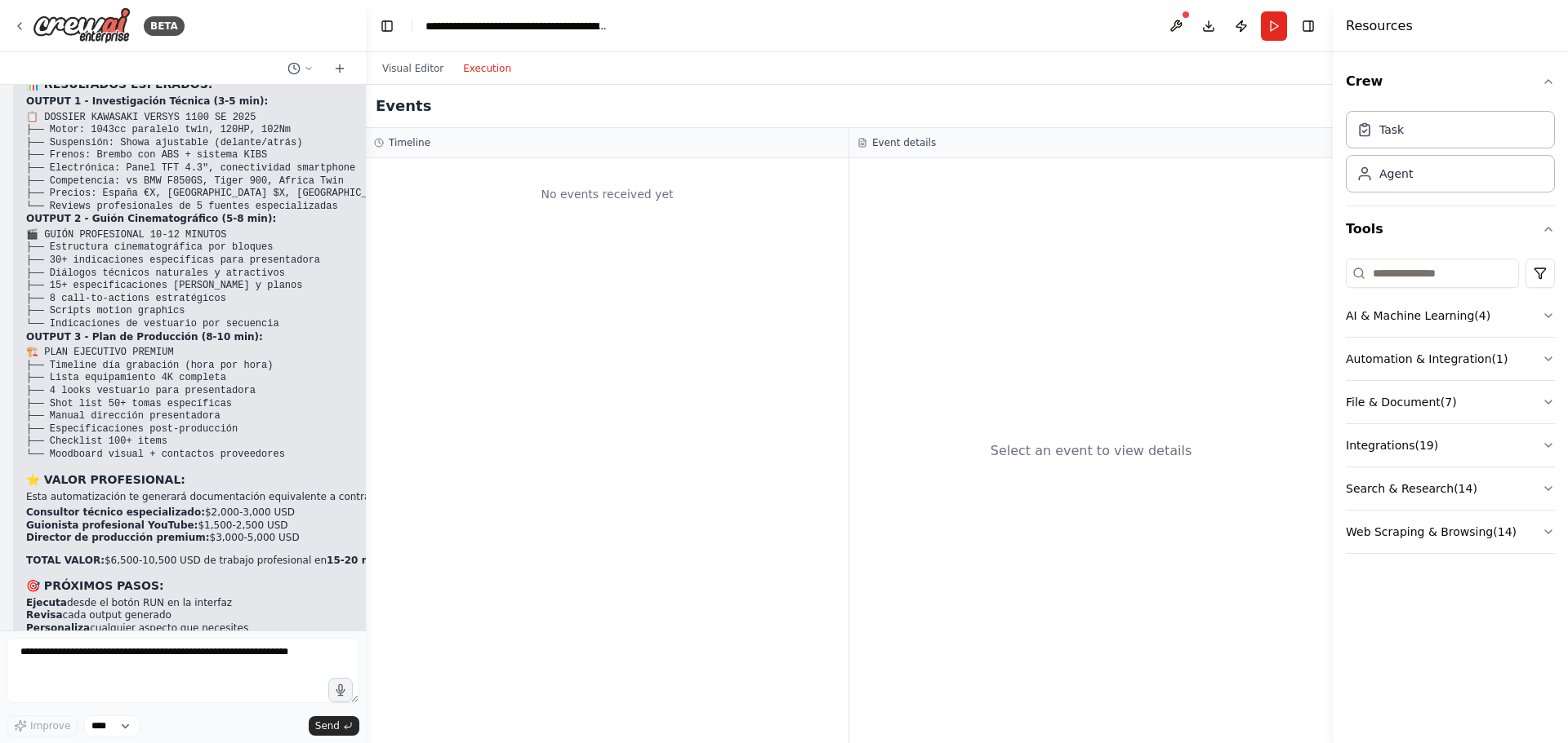
click at [481, 67] on button "Execution" at bounding box center [487, 68] width 68 height 19
click at [405, 73] on button "Visual Editor" at bounding box center [413, 68] width 81 height 19
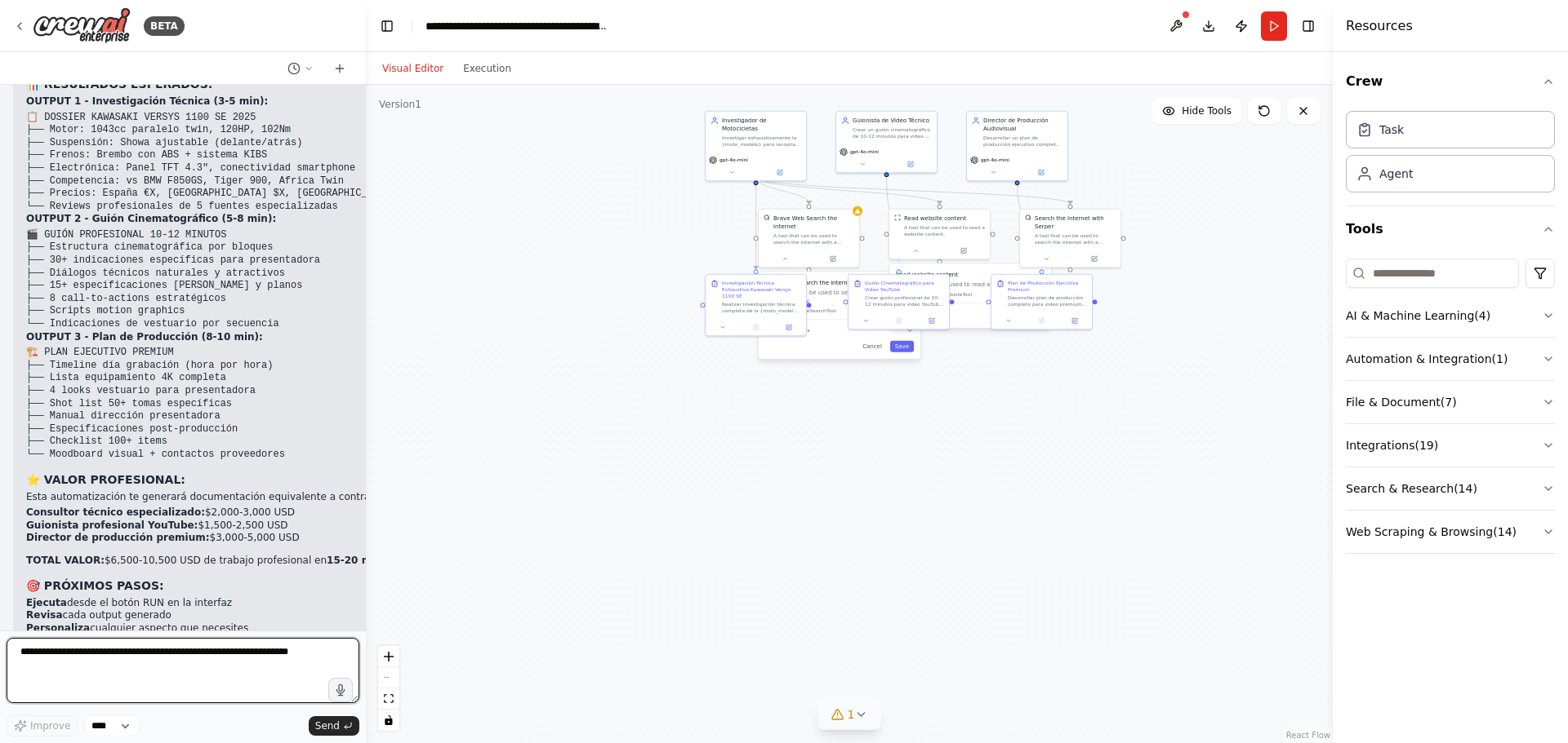
click at [69, 661] on textarea at bounding box center [182, 670] width 353 height 65
type textarea "*"
drag, startPoint x: 243, startPoint y: 579, endPoint x: 158, endPoint y: 589, distance: 85.6
click at [158, 648] on p "¿Todo listo para la ejecución? Solo haz clic en RUN con el valor de entrada con…" at bounding box center [219, 660] width 388 height 25
copy p "con el valor de entrada configurado."
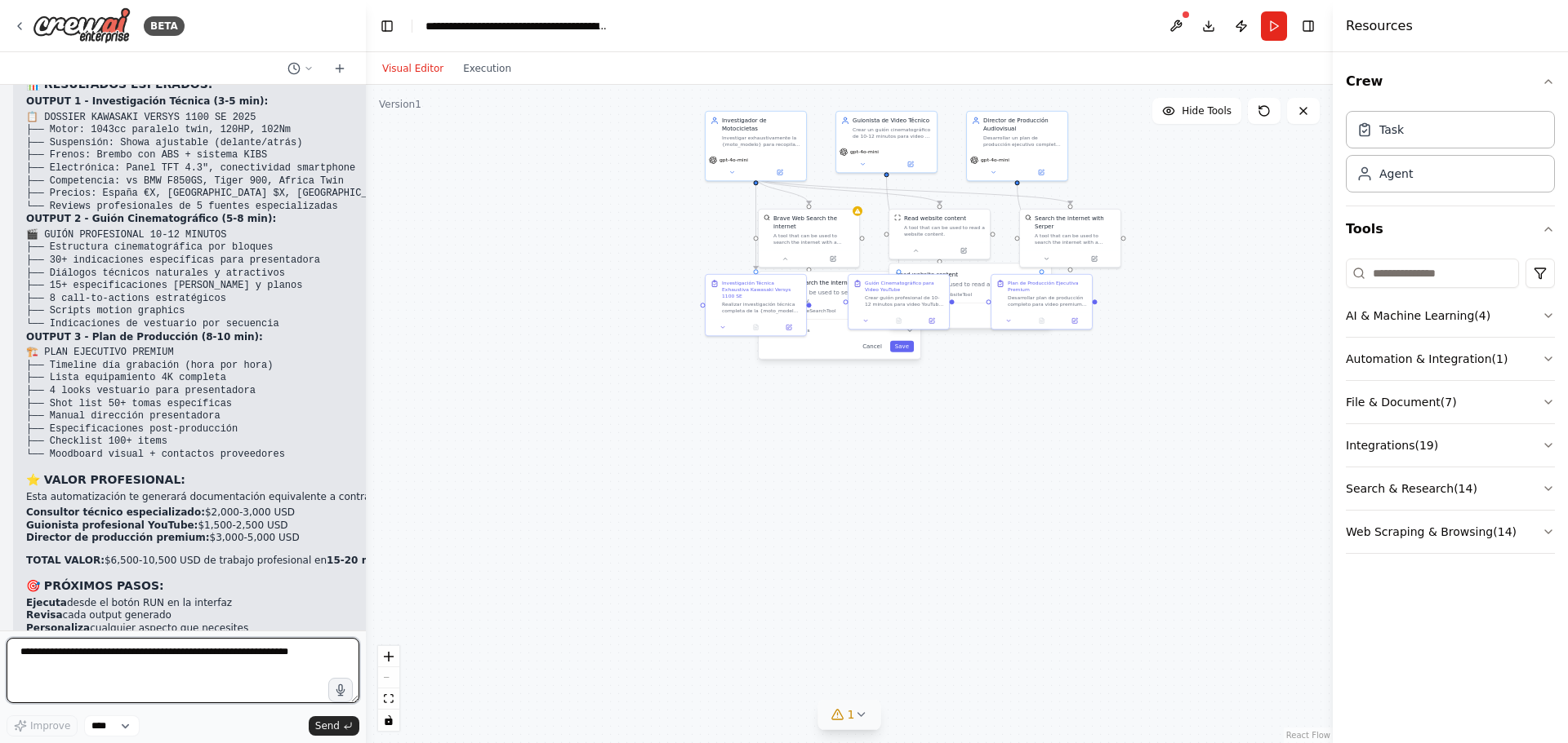
click at [53, 668] on textarea at bounding box center [182, 670] width 353 height 65
paste textarea "**********"
drag, startPoint x: 176, startPoint y: 573, endPoint x: 245, endPoint y: 576, distance: 69.1
click at [245, 648] on p "¿Todo listo para la ejecución? Solo haz clic en RUN con el valor de entrada con…" at bounding box center [219, 660] width 388 height 25
copy p "haz clic en RUN"
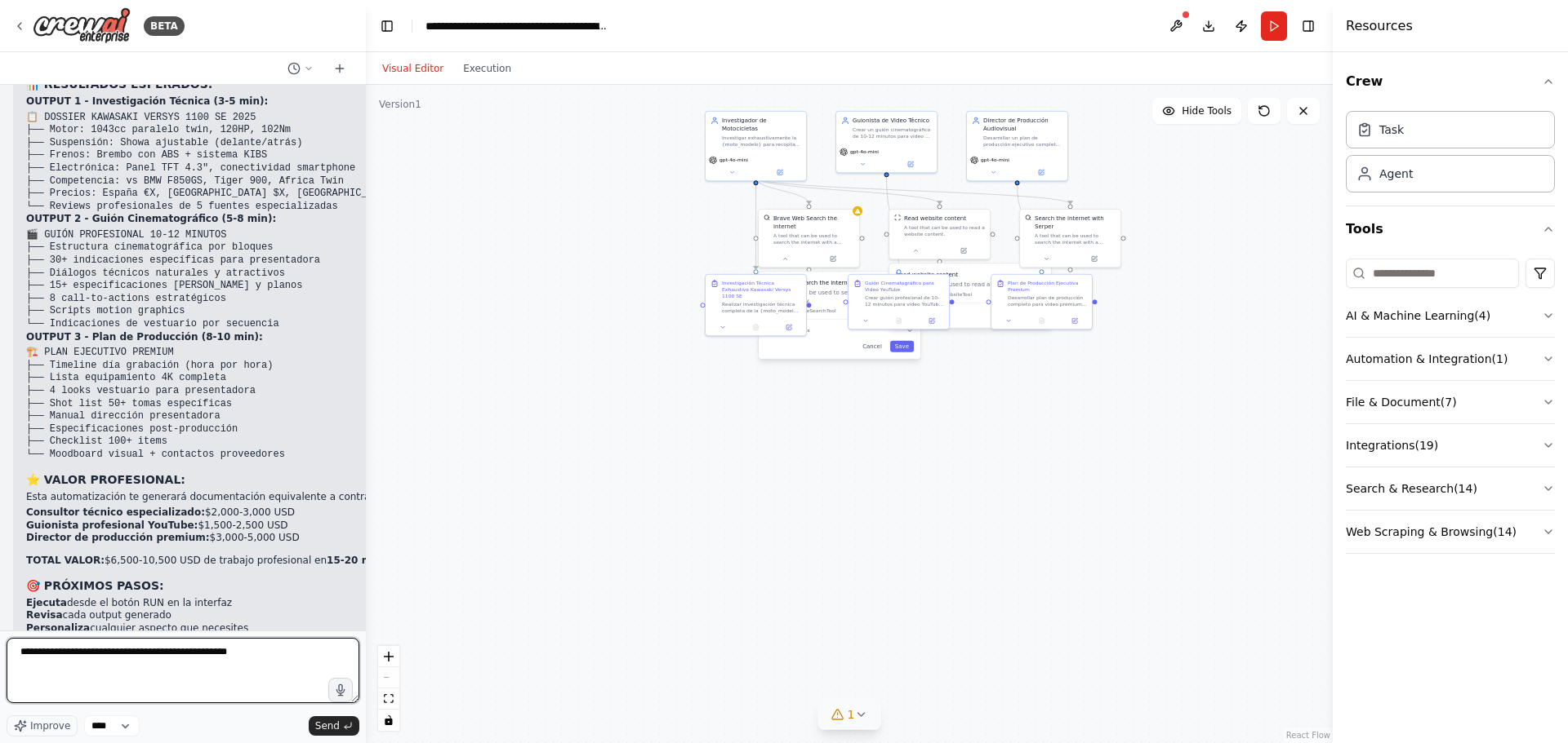
click at [78, 649] on textarea "**********" at bounding box center [182, 670] width 353 height 65
paste textarea "**********"
click at [313, 655] on textarea "**********" at bounding box center [182, 670] width 353 height 65
type textarea "**********"
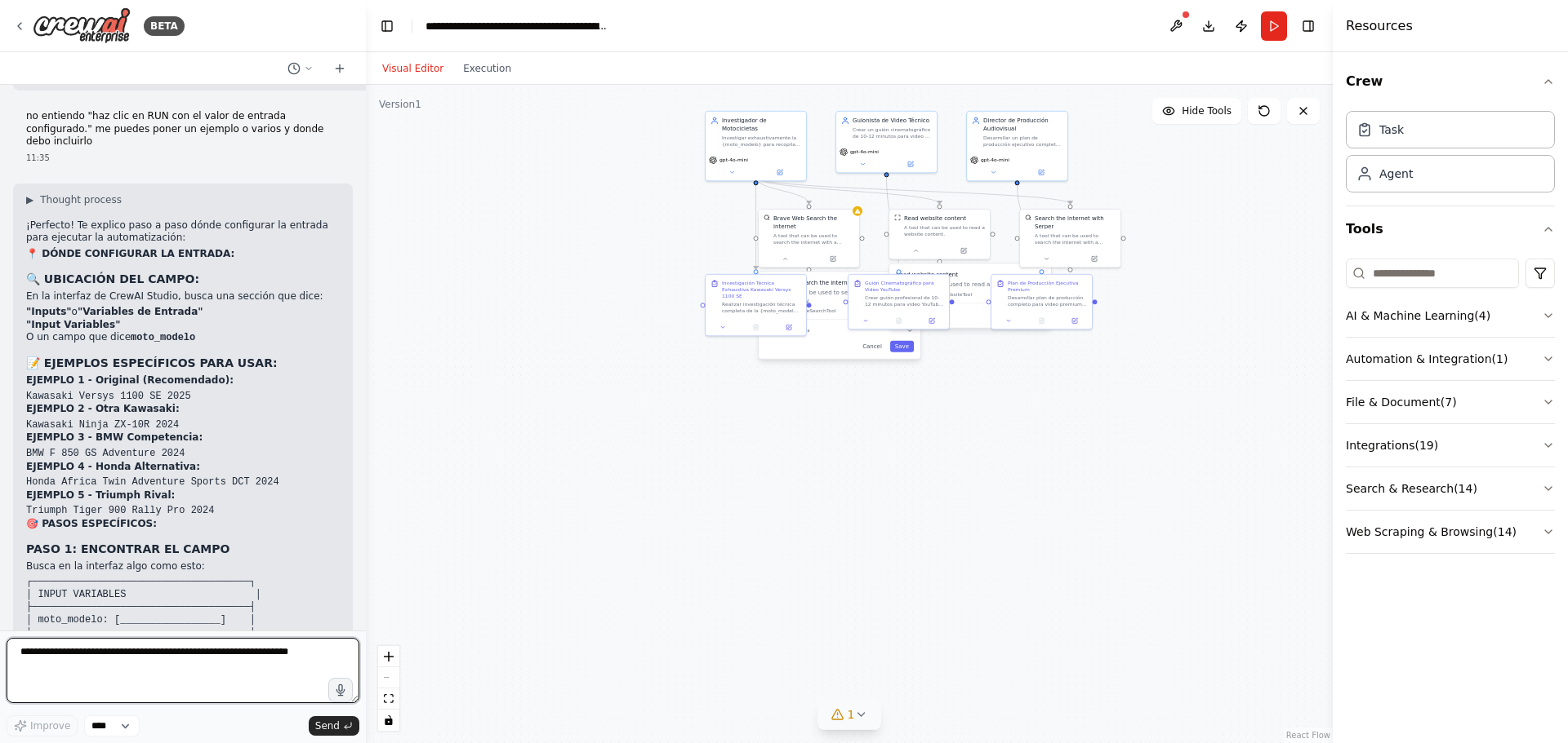
scroll to position [4585, 0]
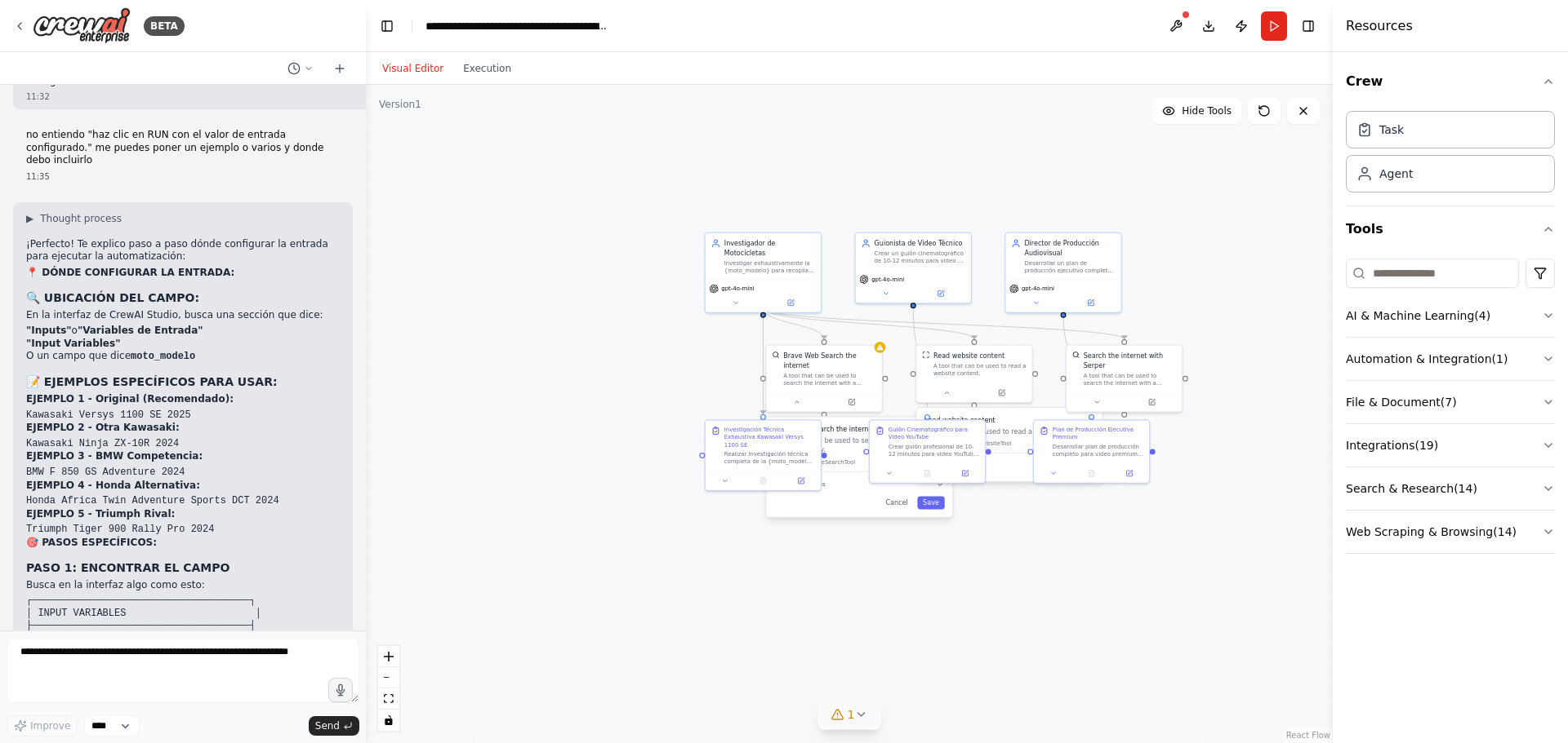
drag, startPoint x: 662, startPoint y: 196, endPoint x: 655, endPoint y: 346, distance: 150.2
click at [655, 346] on div ".deletable-edge-delete-btn { width: 20px; height: 20px; border: 0px solid #ffff…" at bounding box center [848, 413] width 966 height 658
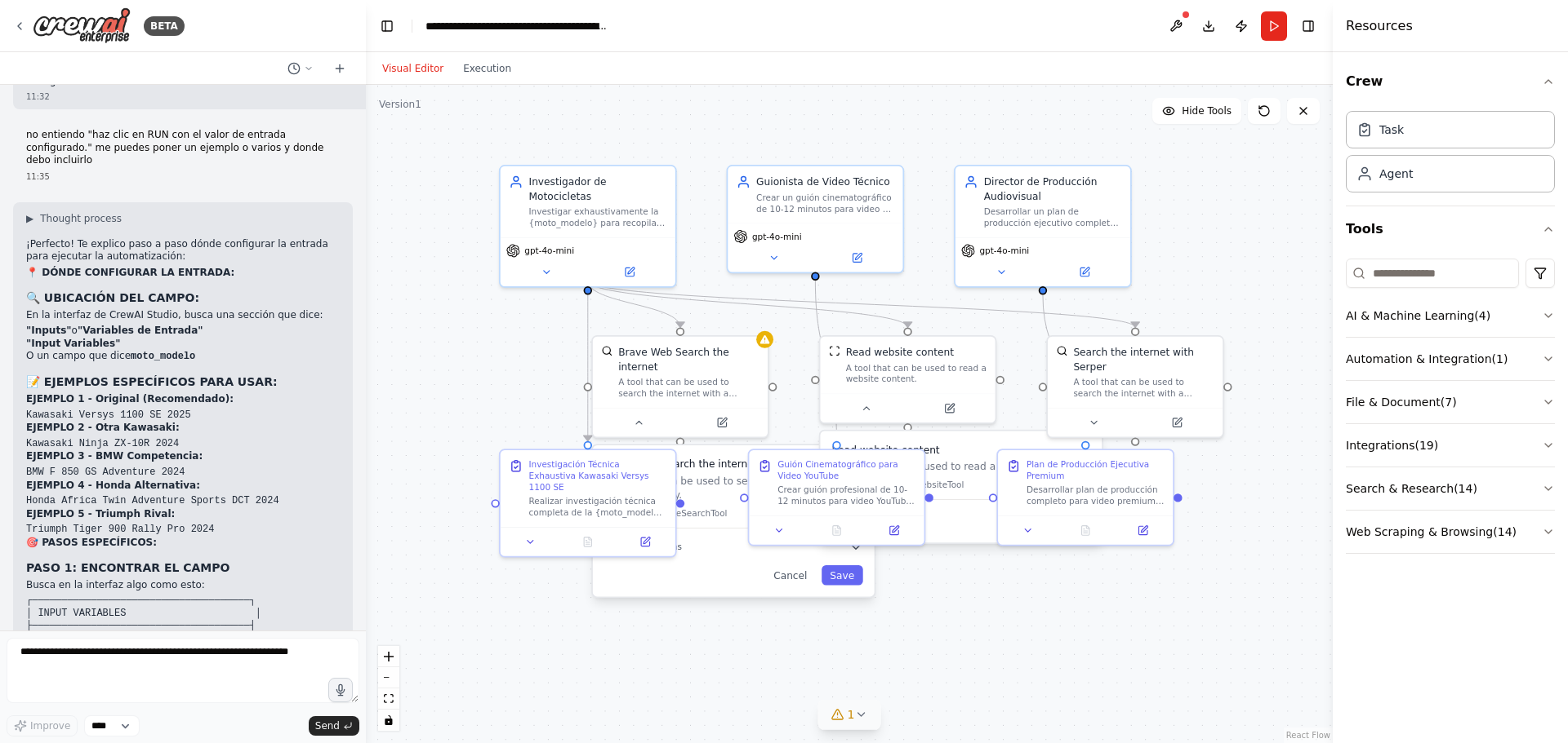
drag, startPoint x: 738, startPoint y: 366, endPoint x: 507, endPoint y: 358, distance: 231.1
click at [507, 358] on div ".deletable-edge-delete-btn { width: 20px; height: 20px; border: 0px solid #ffff…" at bounding box center [848, 413] width 966 height 658
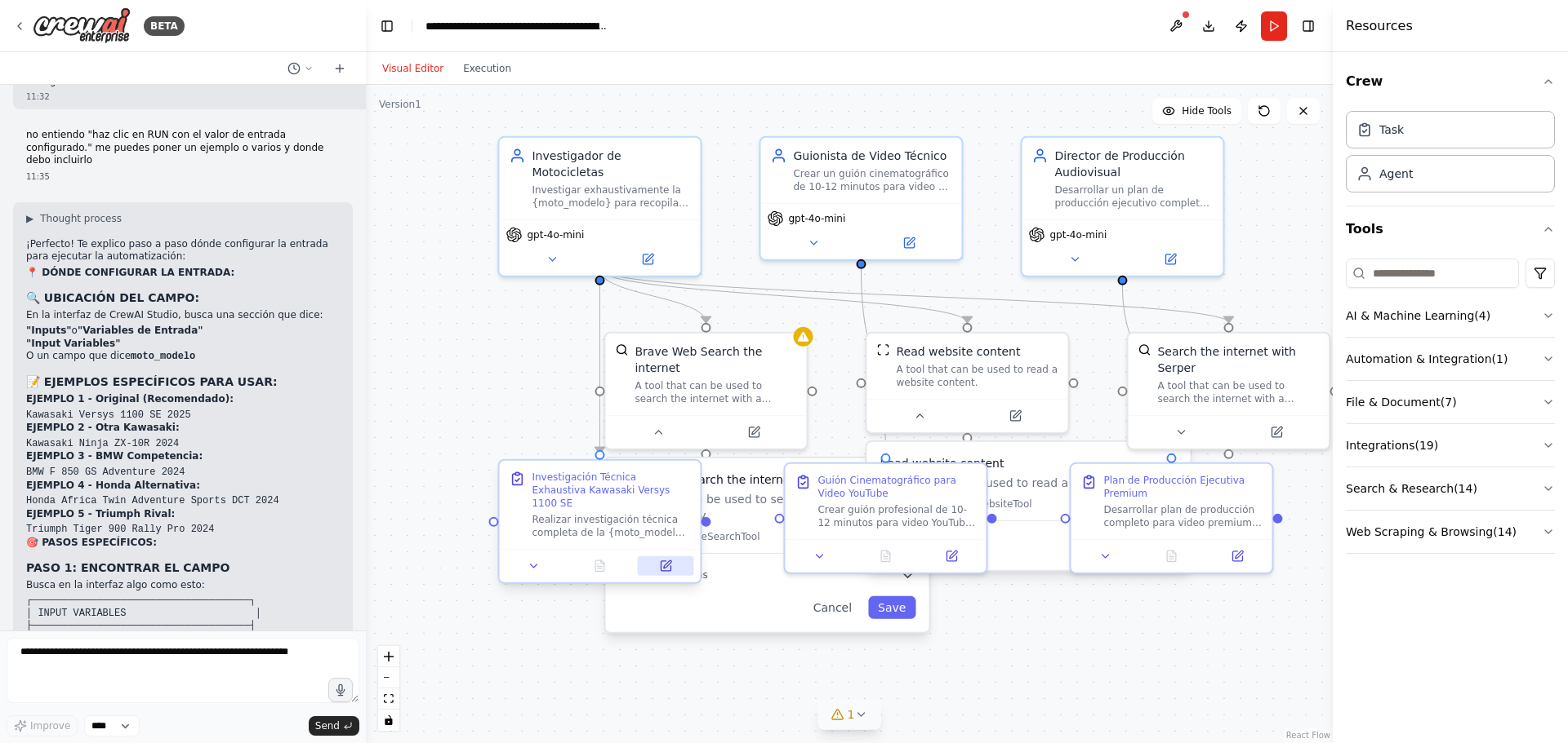
click at [667, 562] on icon at bounding box center [665, 566] width 10 height 10
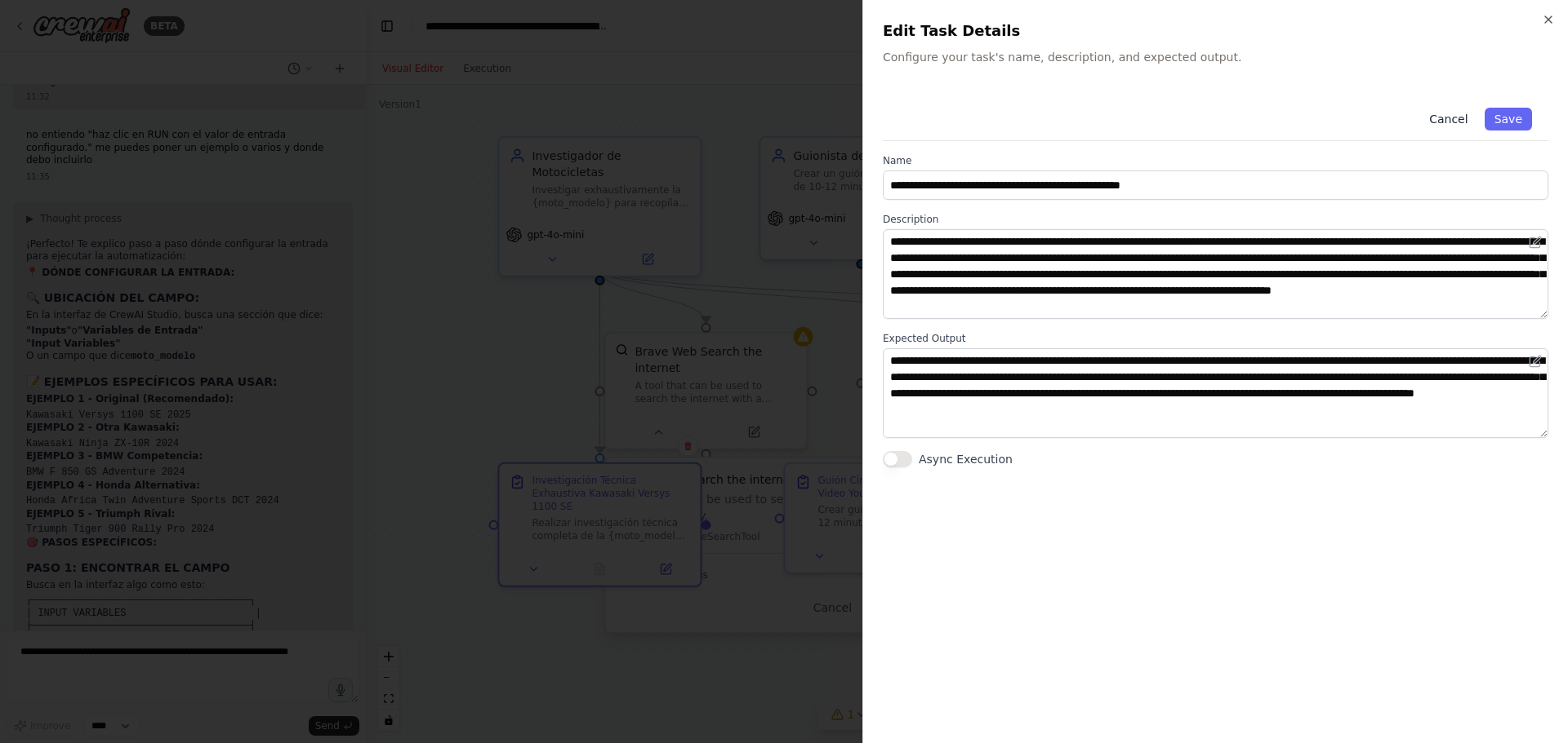
click at [1459, 111] on button "Cancel" at bounding box center [1447, 119] width 58 height 23
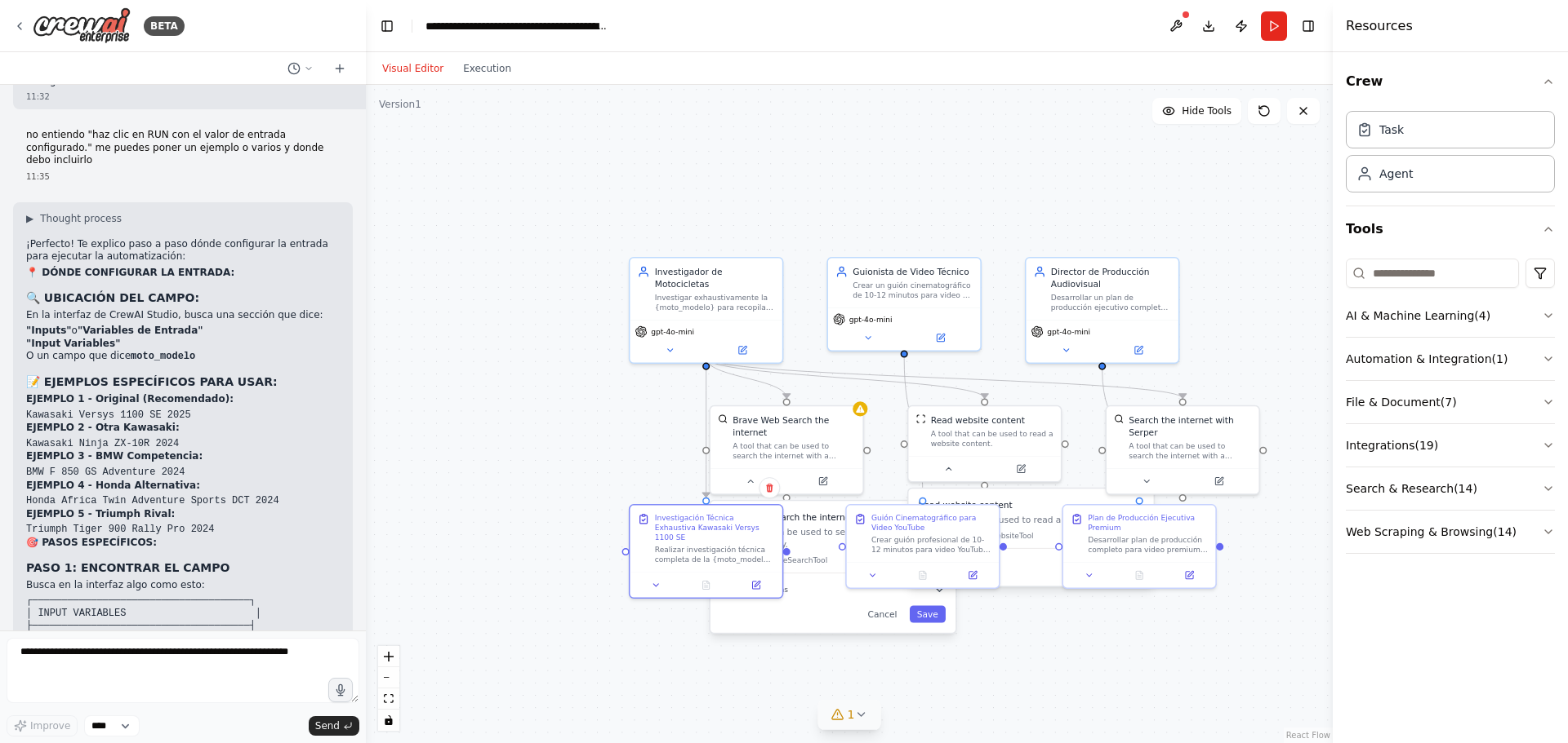
click at [400, 68] on button "Visual Editor" at bounding box center [413, 68] width 81 height 19
click at [434, 62] on button "Visual Editor" at bounding box center [413, 68] width 81 height 19
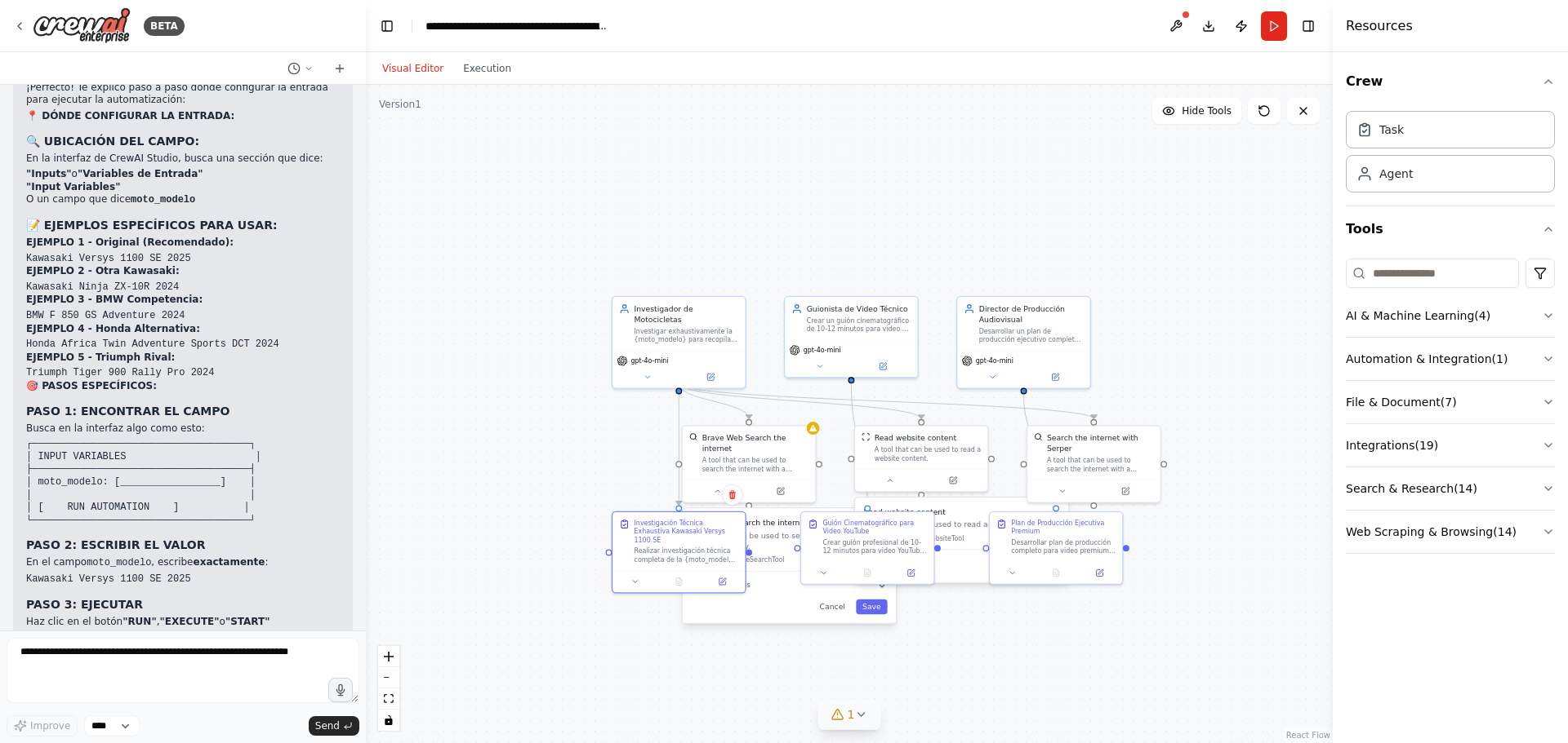
scroll to position [4748, 0]
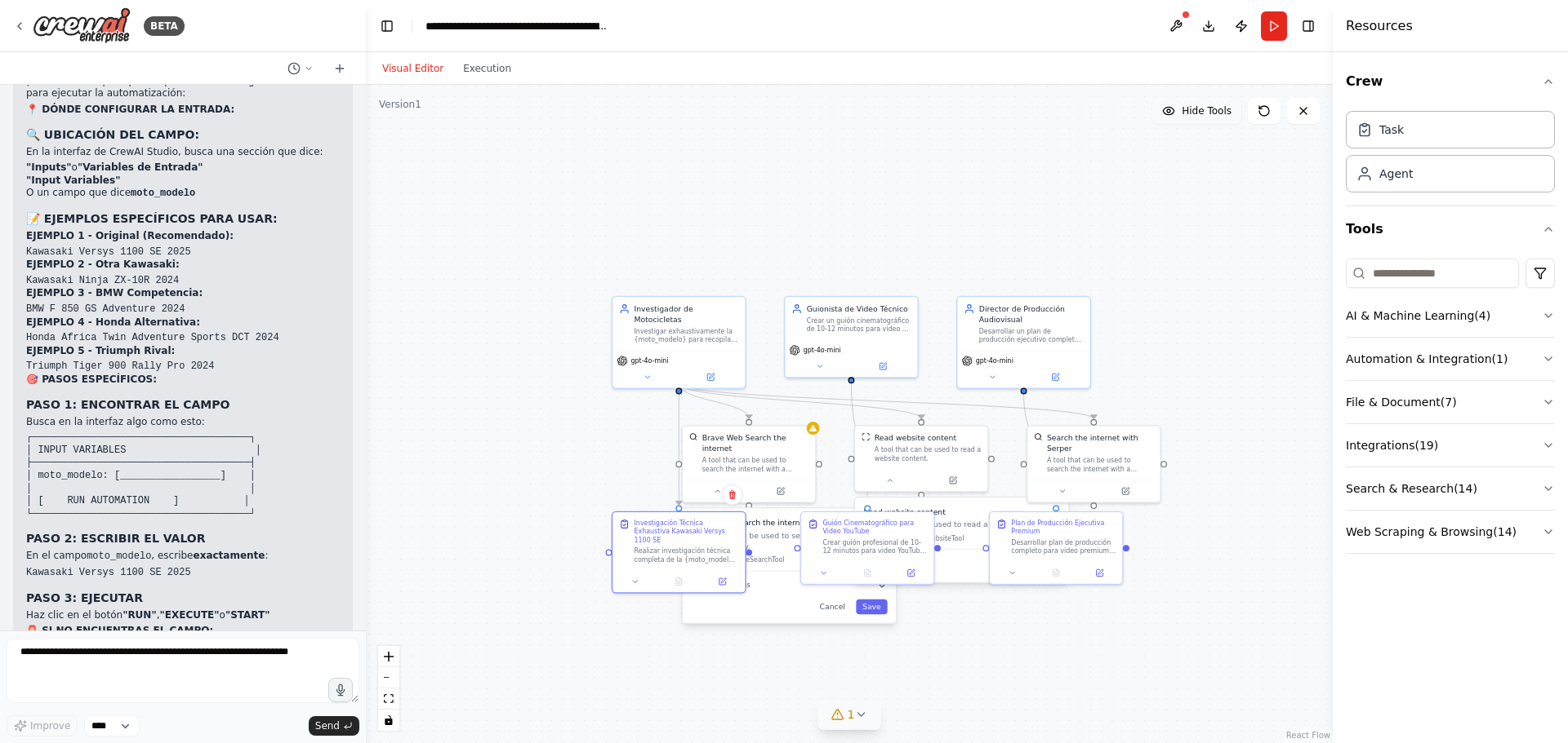
click at [1207, 111] on span "Hide Tools" at bounding box center [1206, 110] width 50 height 13
click at [1207, 111] on span "Show Tools" at bounding box center [1204, 110] width 53 height 13
click at [715, 374] on div "gpt-4o-mini" at bounding box center [679, 366] width 133 height 38
click at [709, 370] on icon at bounding box center [711, 375] width 9 height 9
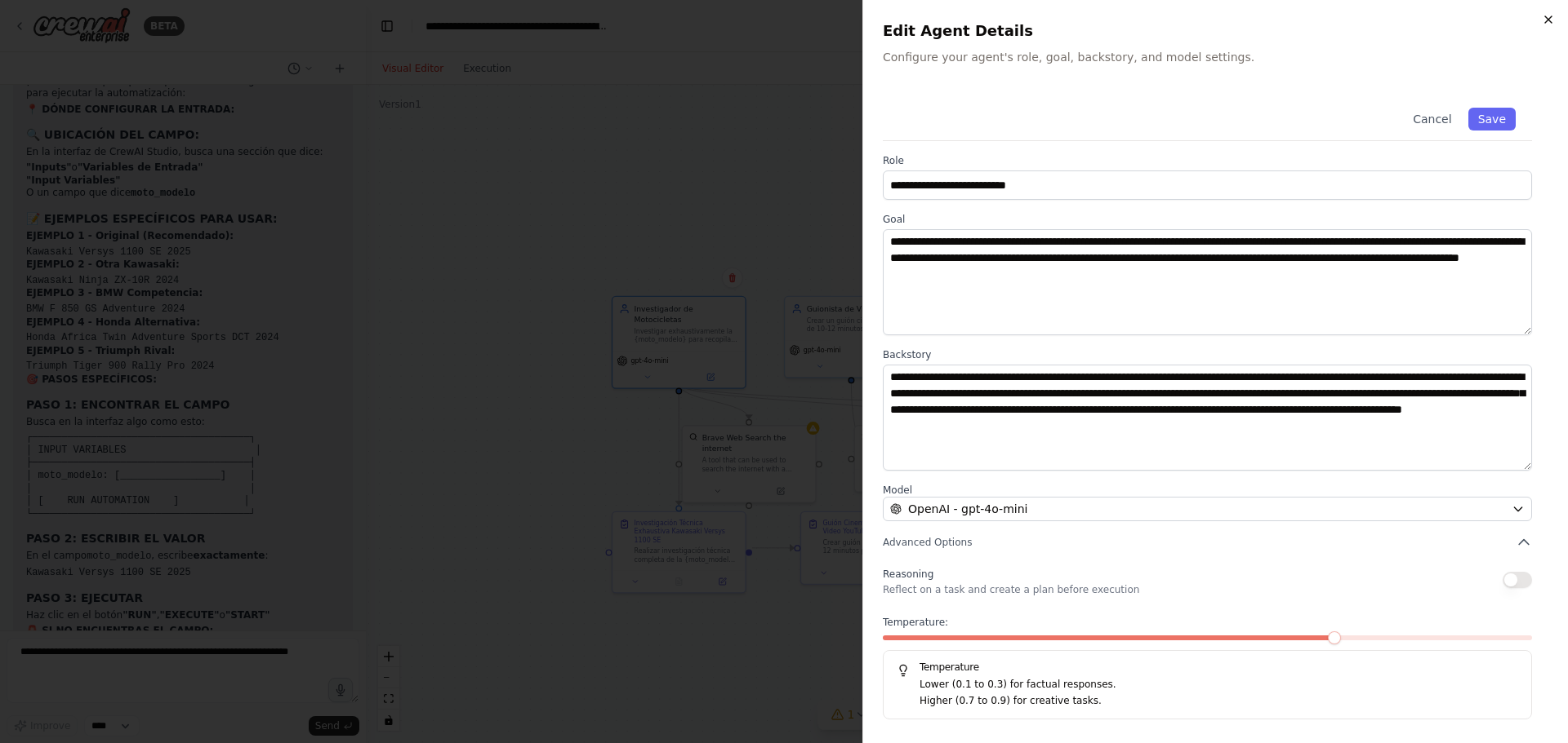
click at [1553, 17] on icon "button" at bounding box center [1548, 19] width 13 height 13
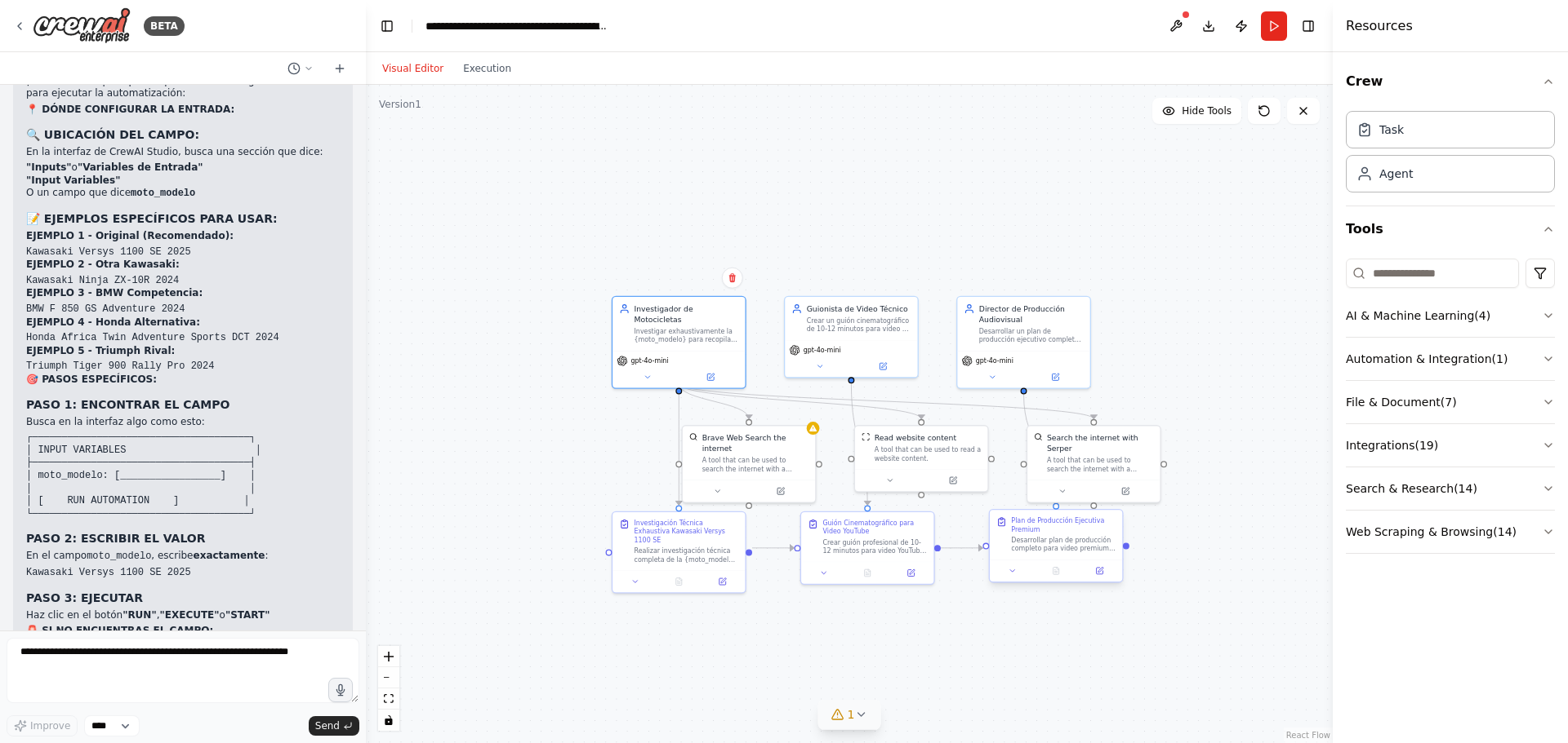
click at [1102, 579] on div at bounding box center [1056, 571] width 133 height 22
click at [1100, 570] on icon at bounding box center [1100, 569] width 5 height 5
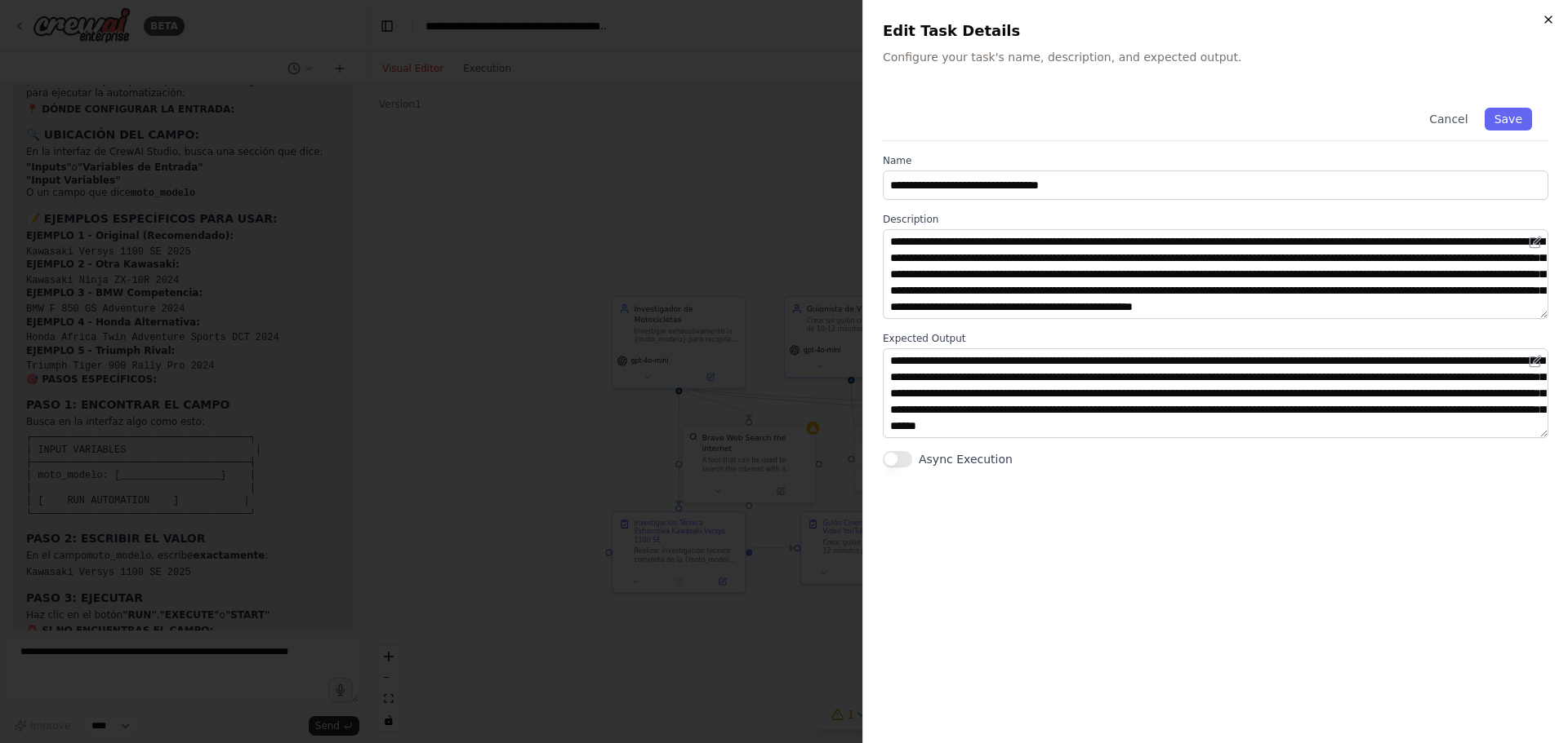
click at [1553, 17] on icon "button" at bounding box center [1548, 19] width 13 height 13
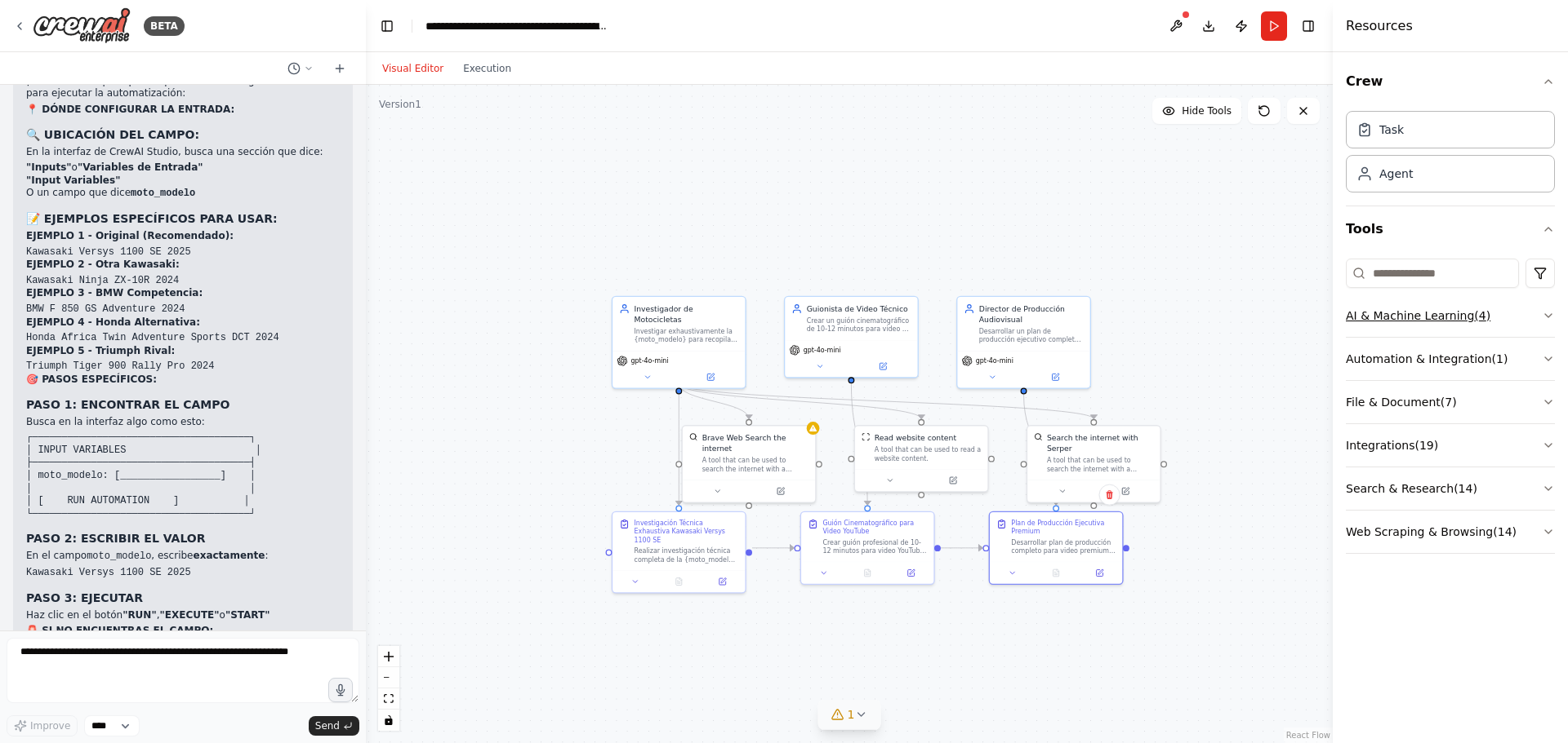
click at [1549, 312] on icon "button" at bounding box center [1548, 316] width 13 height 13
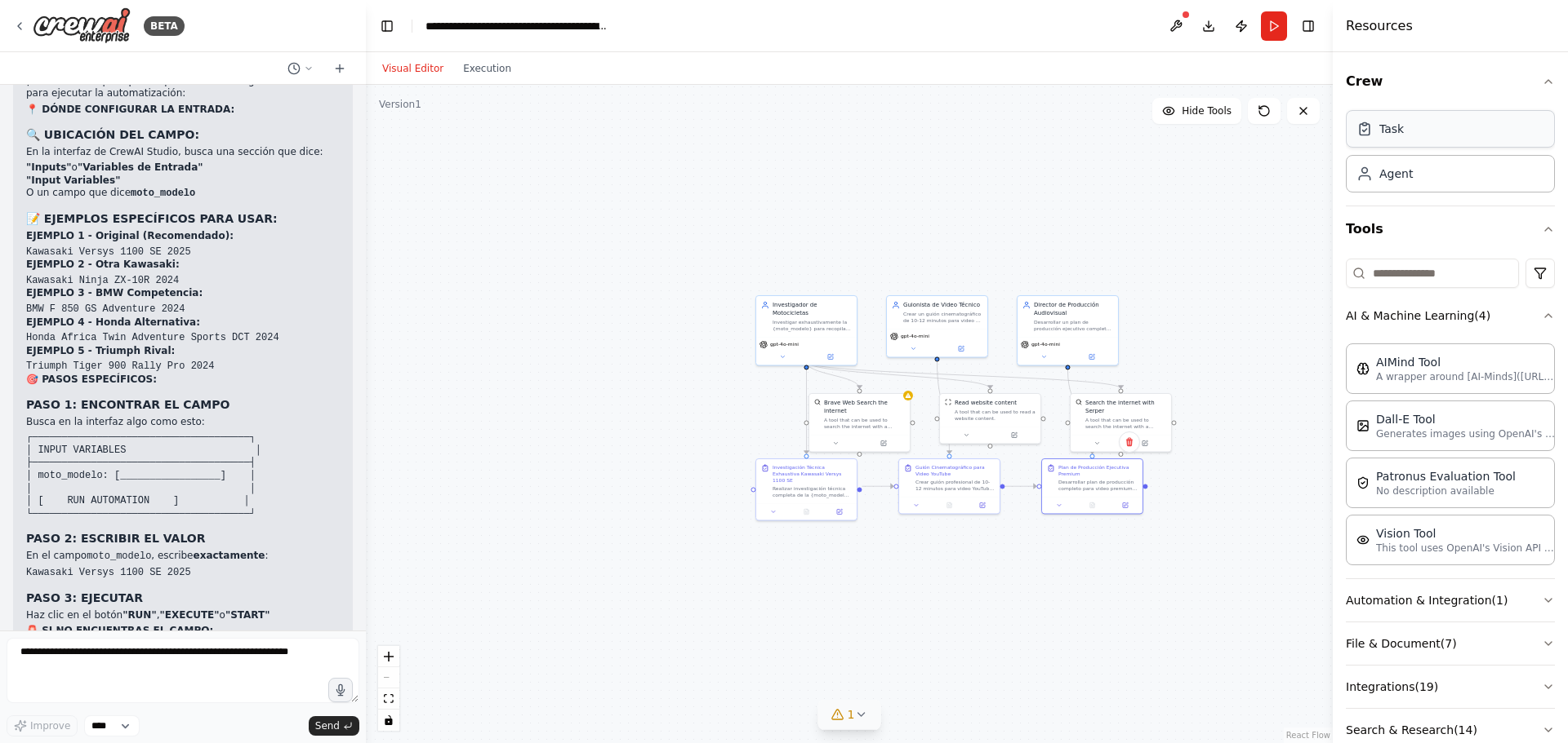
click at [1419, 136] on div "Task" at bounding box center [1450, 129] width 209 height 38
click at [1541, 311] on icon "button" at bounding box center [1548, 316] width 13 height 13
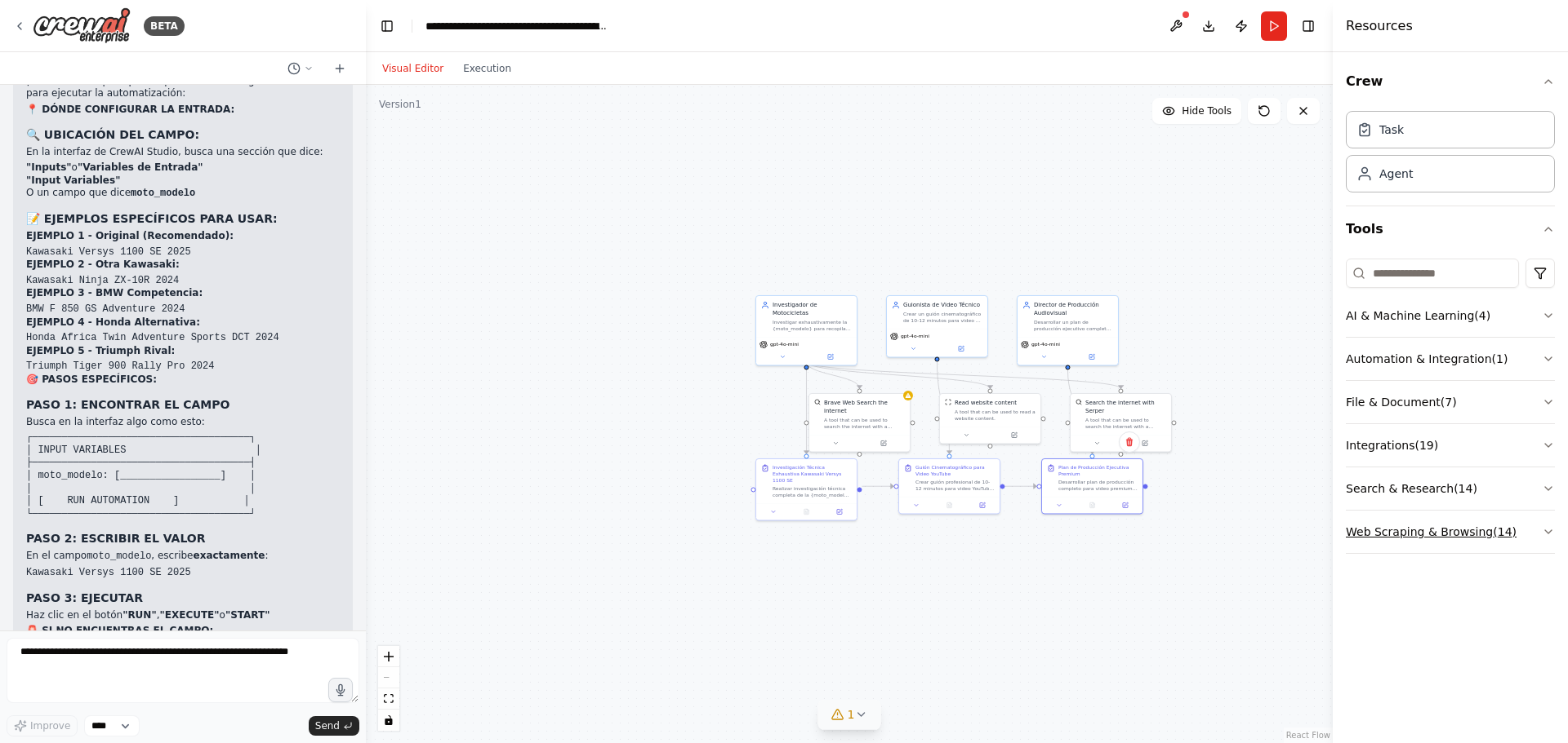
click at [1548, 531] on icon "button" at bounding box center [1548, 532] width 13 height 13
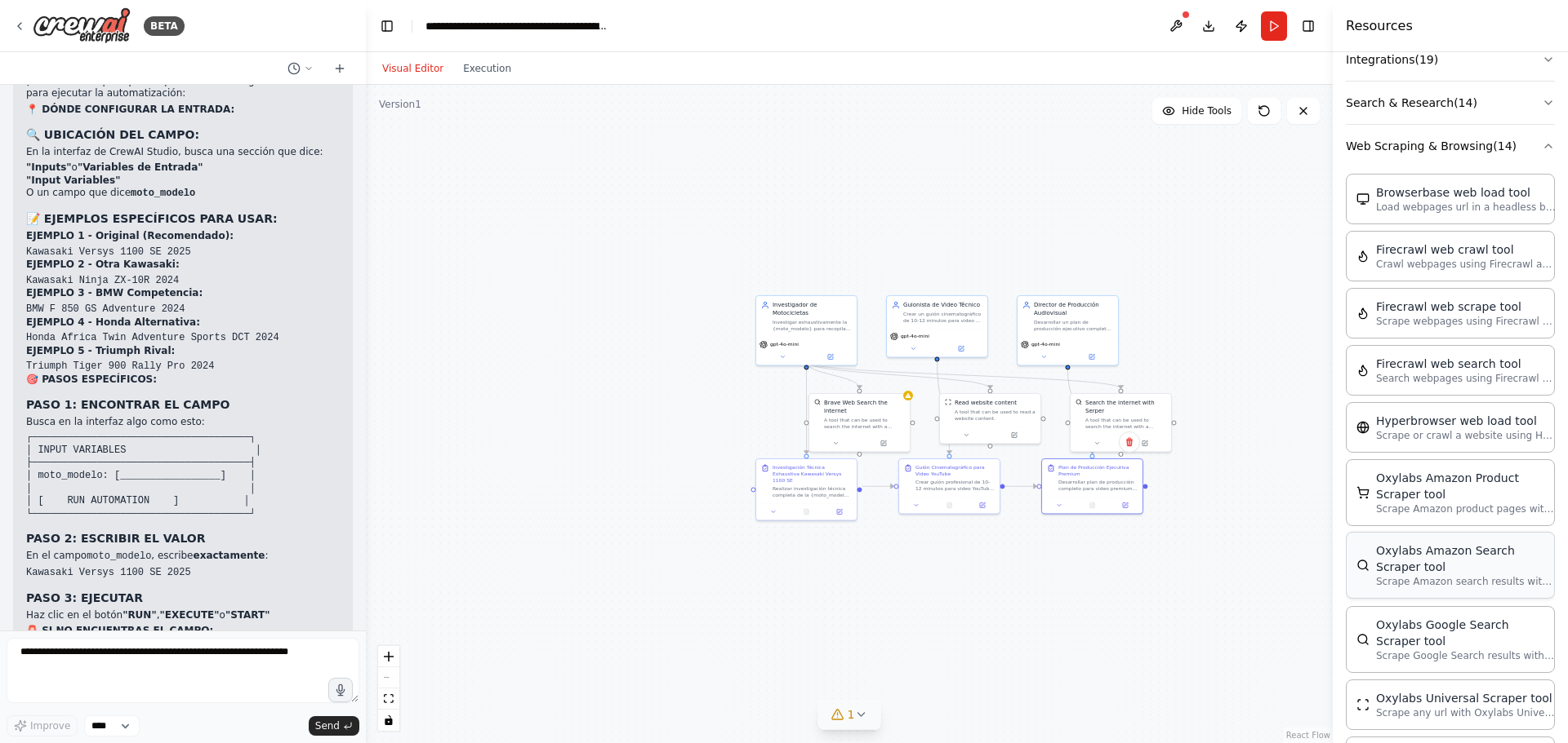
scroll to position [291, 0]
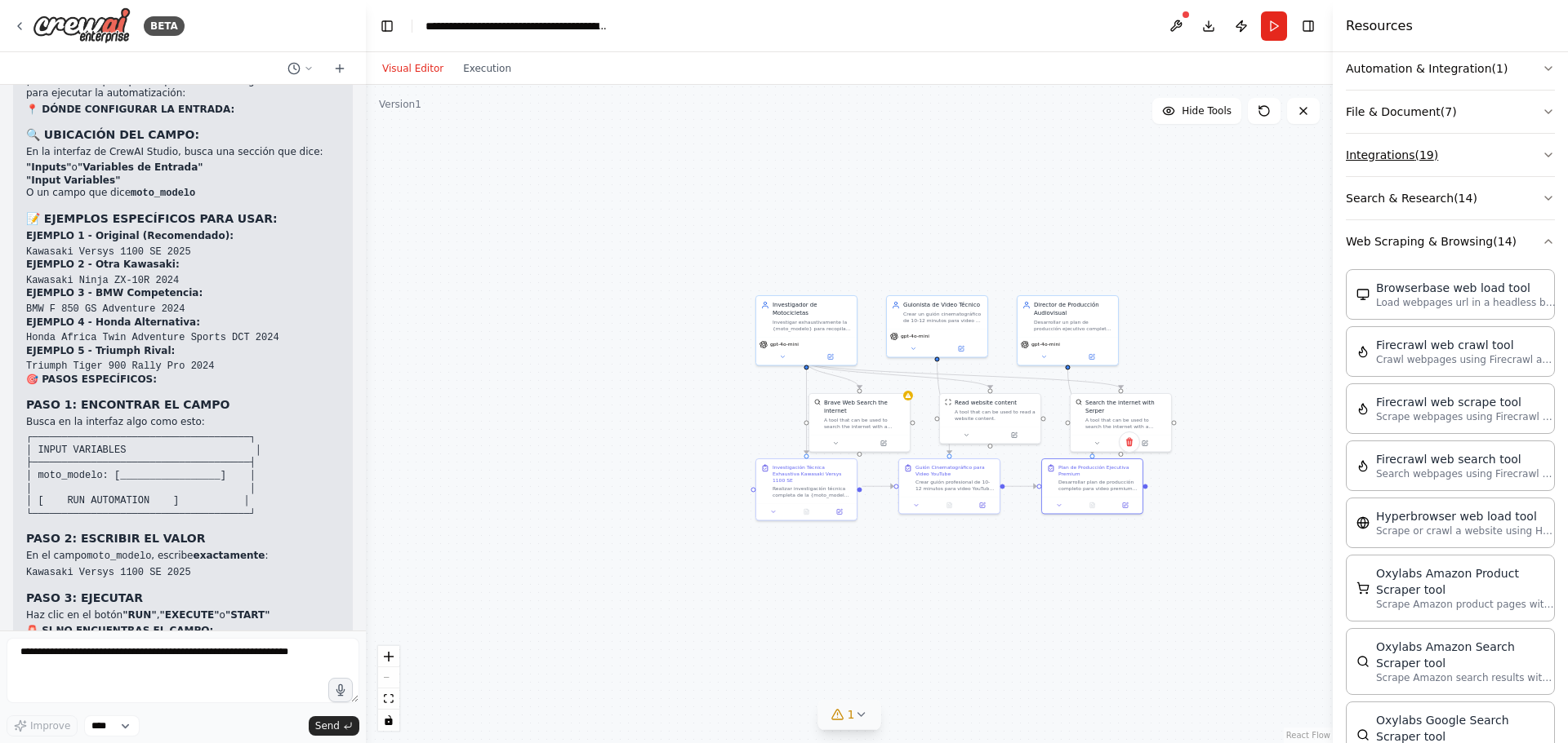
click at [1541, 149] on icon "button" at bounding box center [1548, 155] width 13 height 13
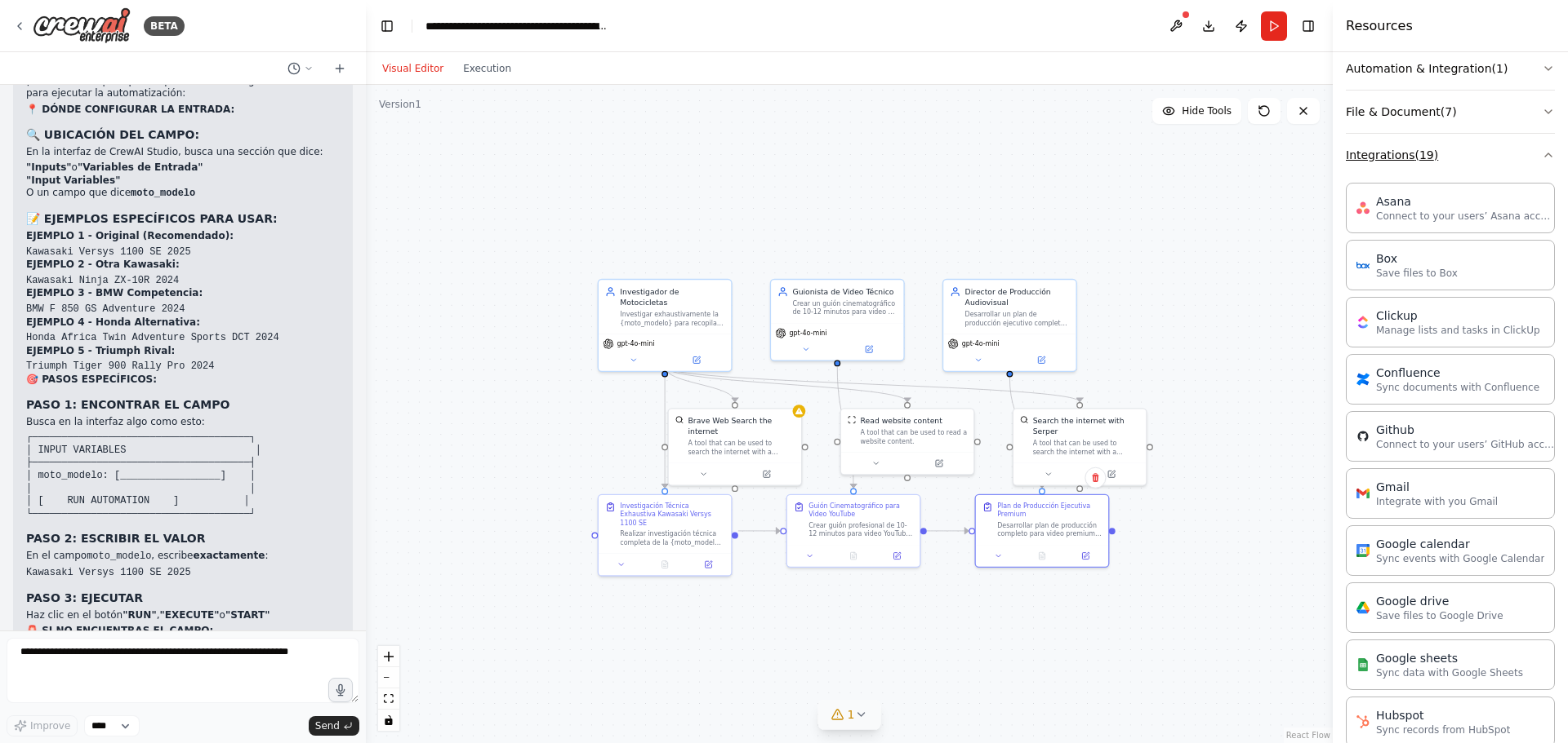
click at [1541, 152] on icon "button" at bounding box center [1548, 155] width 13 height 13
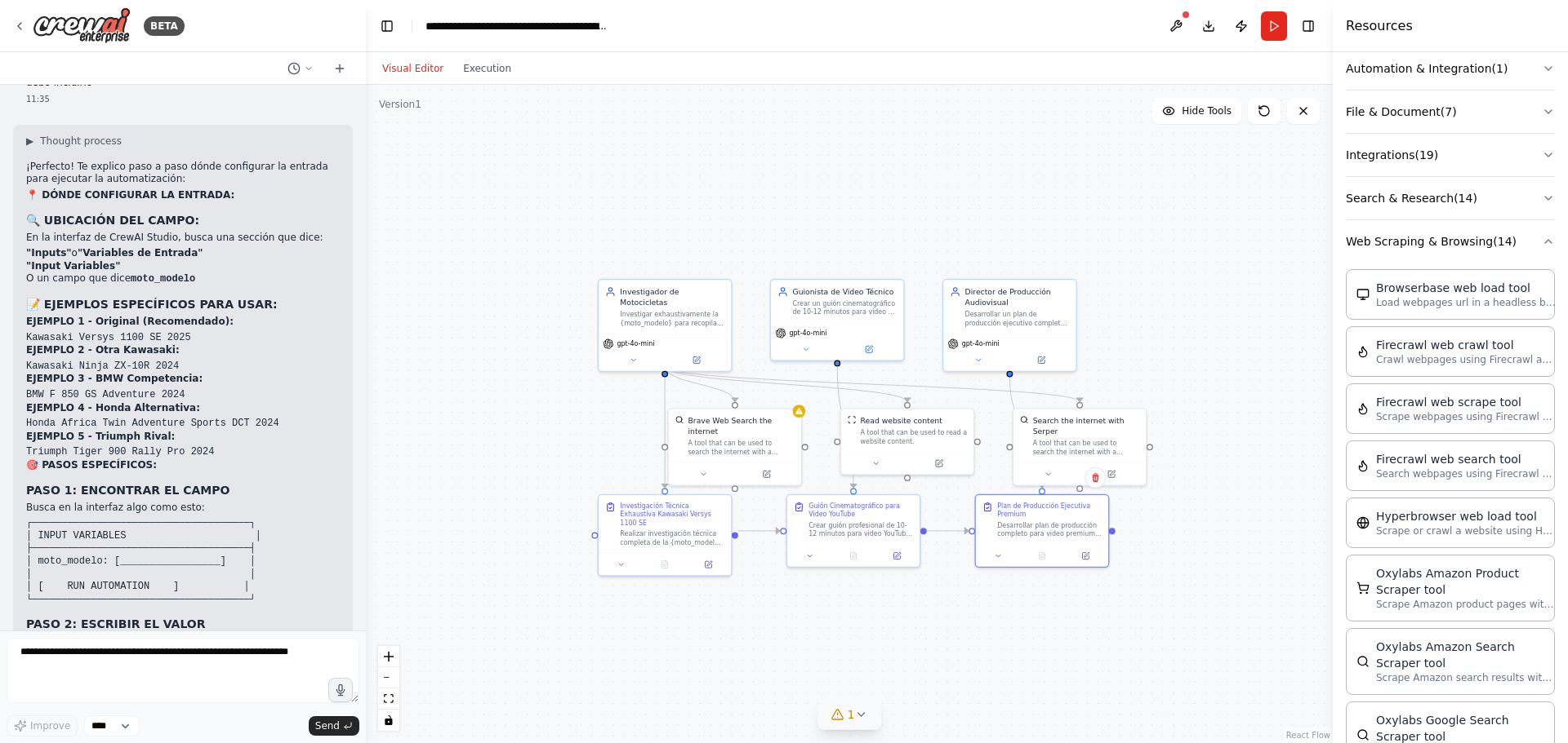
scroll to position [4667, 0]
click at [1176, 25] on button at bounding box center [1176, 26] width 26 height 29
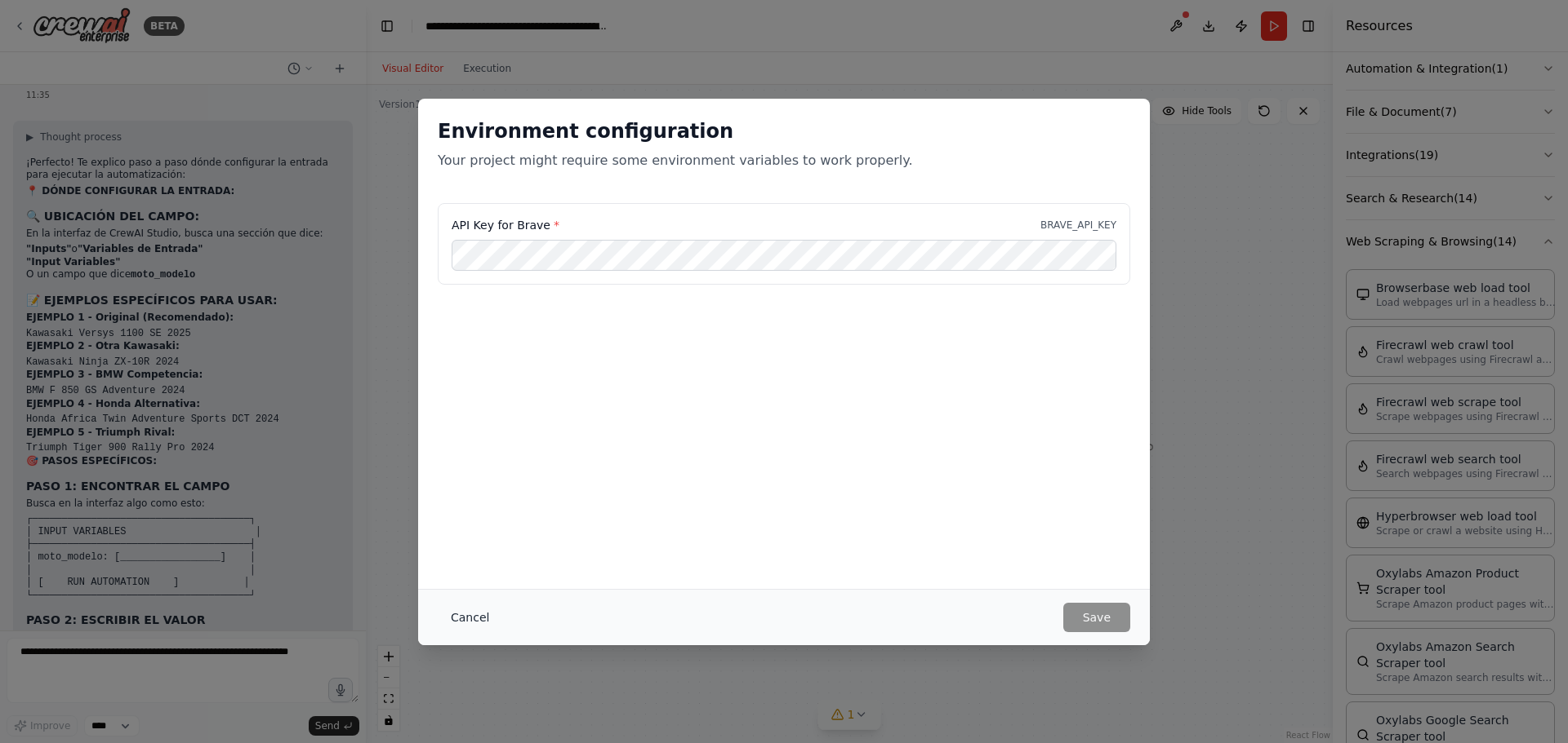
click at [462, 621] on button "Cancel" at bounding box center [470, 618] width 64 height 29
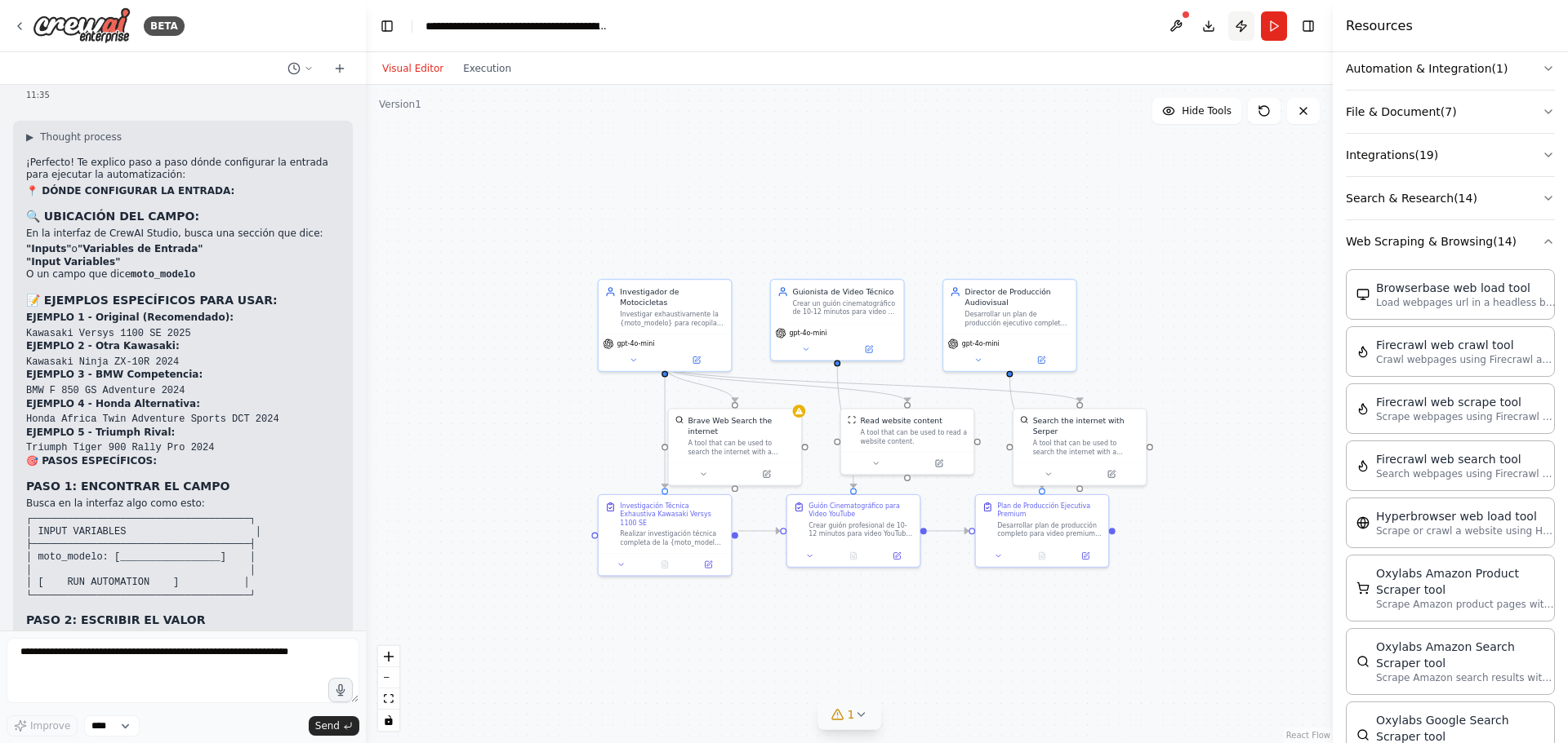
click at [1246, 27] on button "Publish" at bounding box center [1241, 26] width 26 height 29
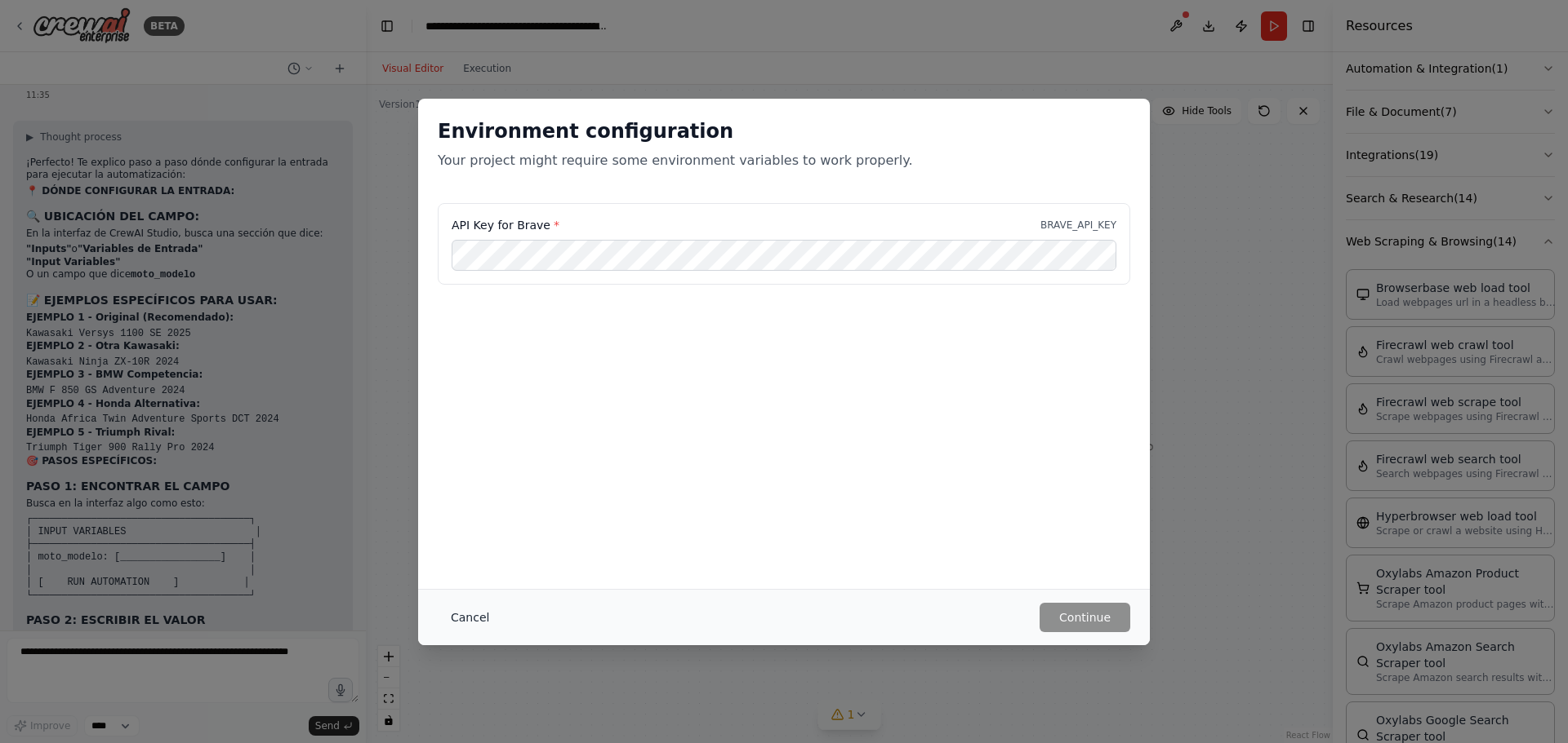
click at [464, 618] on button "Cancel" at bounding box center [470, 618] width 64 height 29
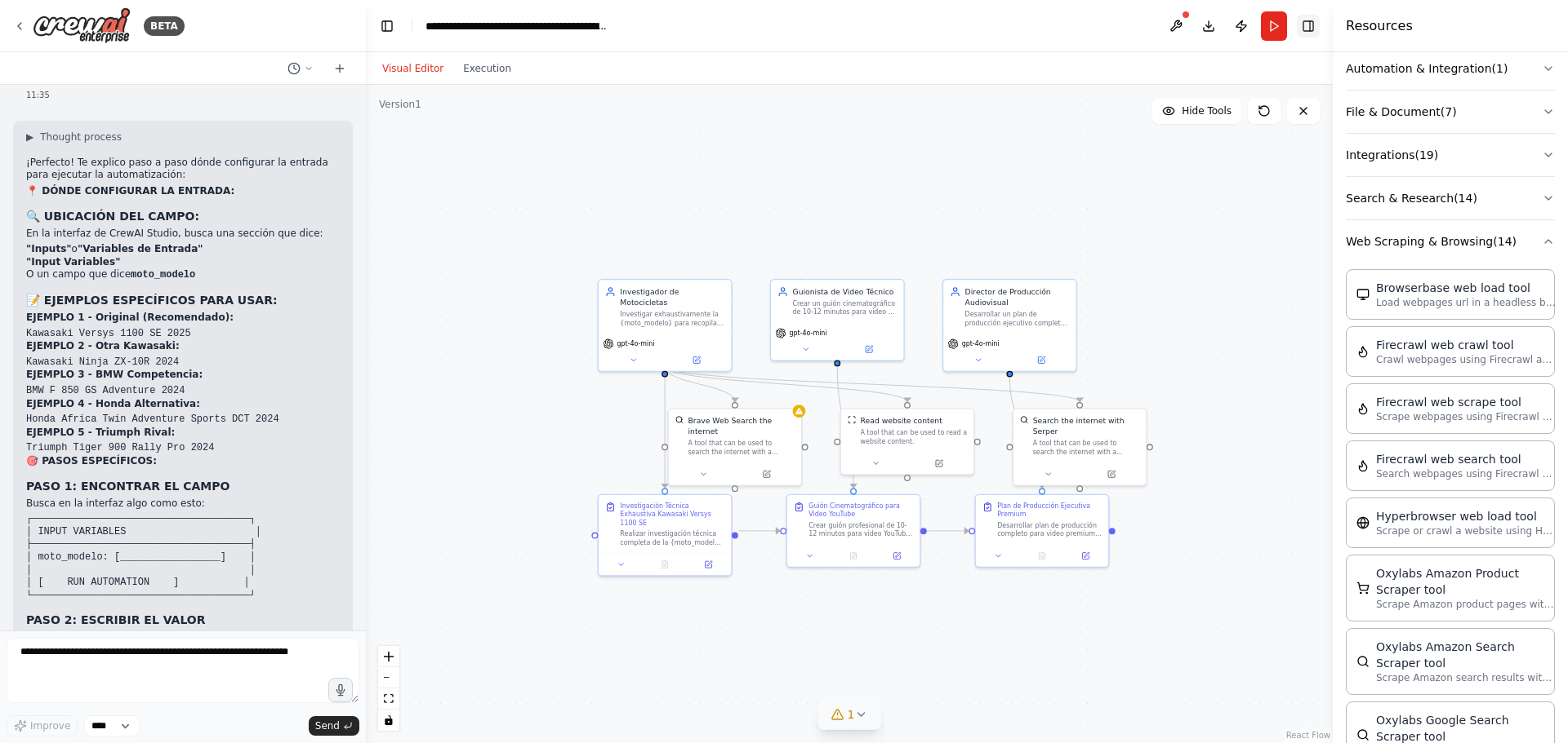
click at [1305, 25] on button "Toggle Right Sidebar" at bounding box center [1307, 26] width 23 height 23
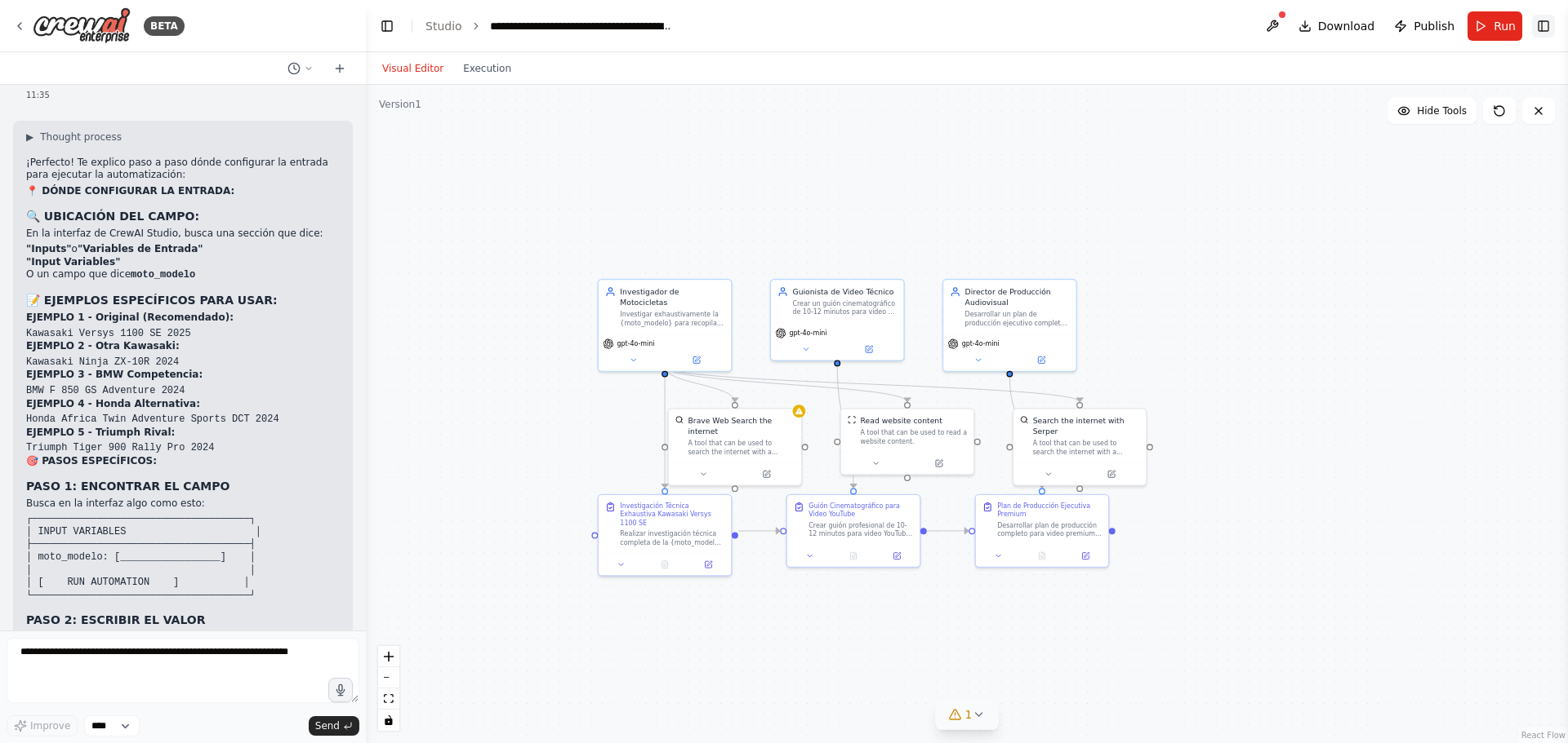
click at [1542, 25] on button "Toggle Right Sidebar" at bounding box center [1543, 26] width 23 height 23
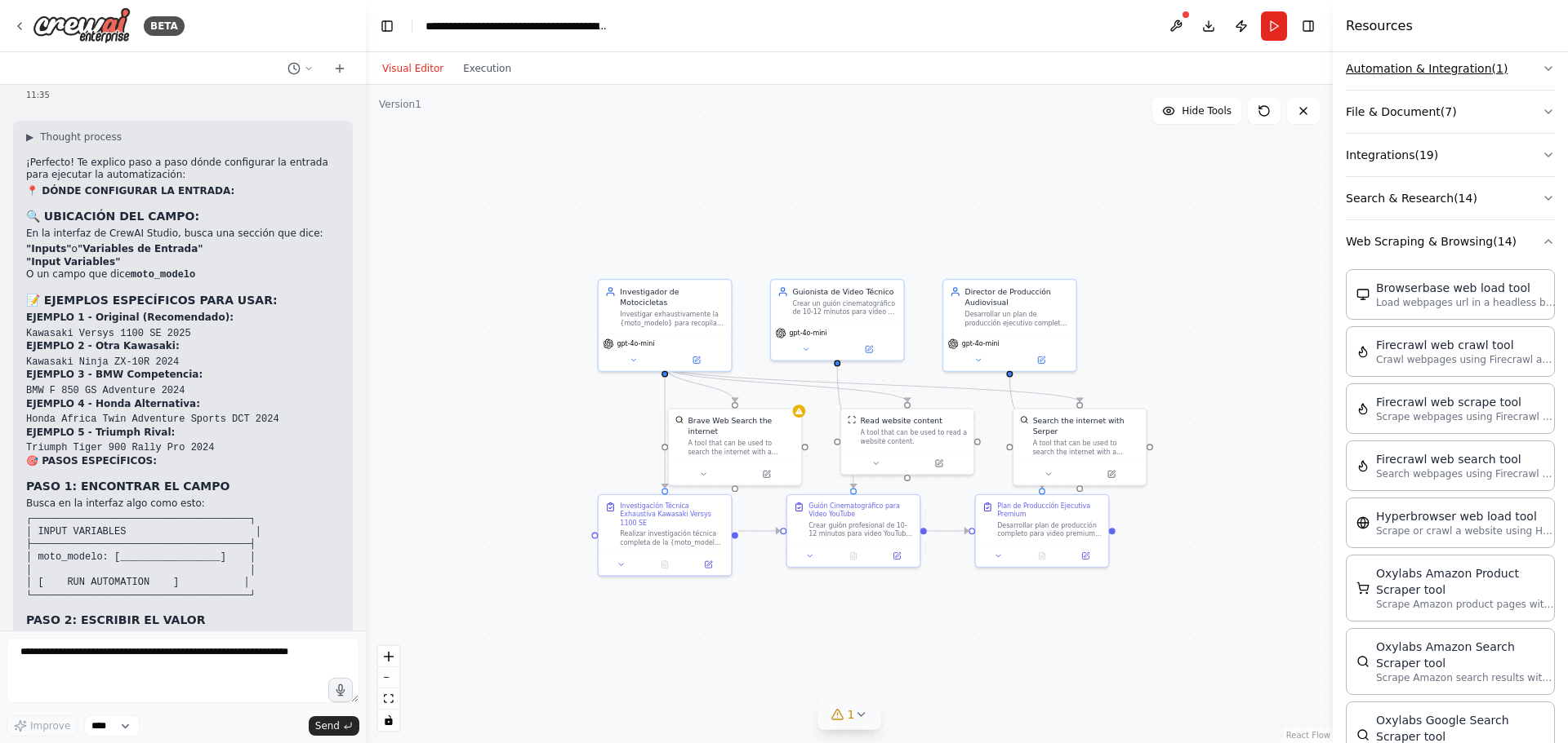
click at [1541, 65] on icon "button" at bounding box center [1548, 68] width 13 height 13
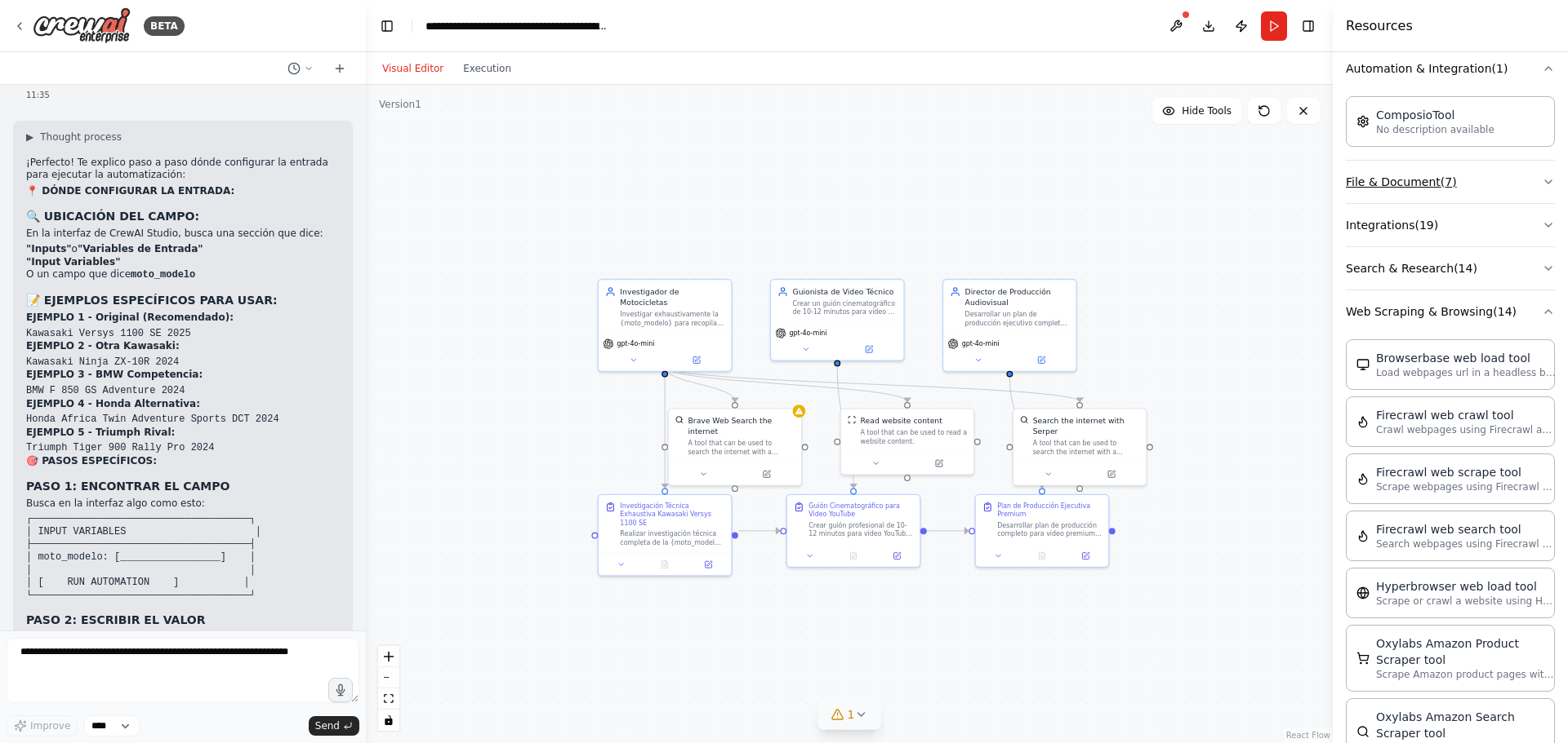
click at [1541, 181] on icon "button" at bounding box center [1548, 182] width 13 height 13
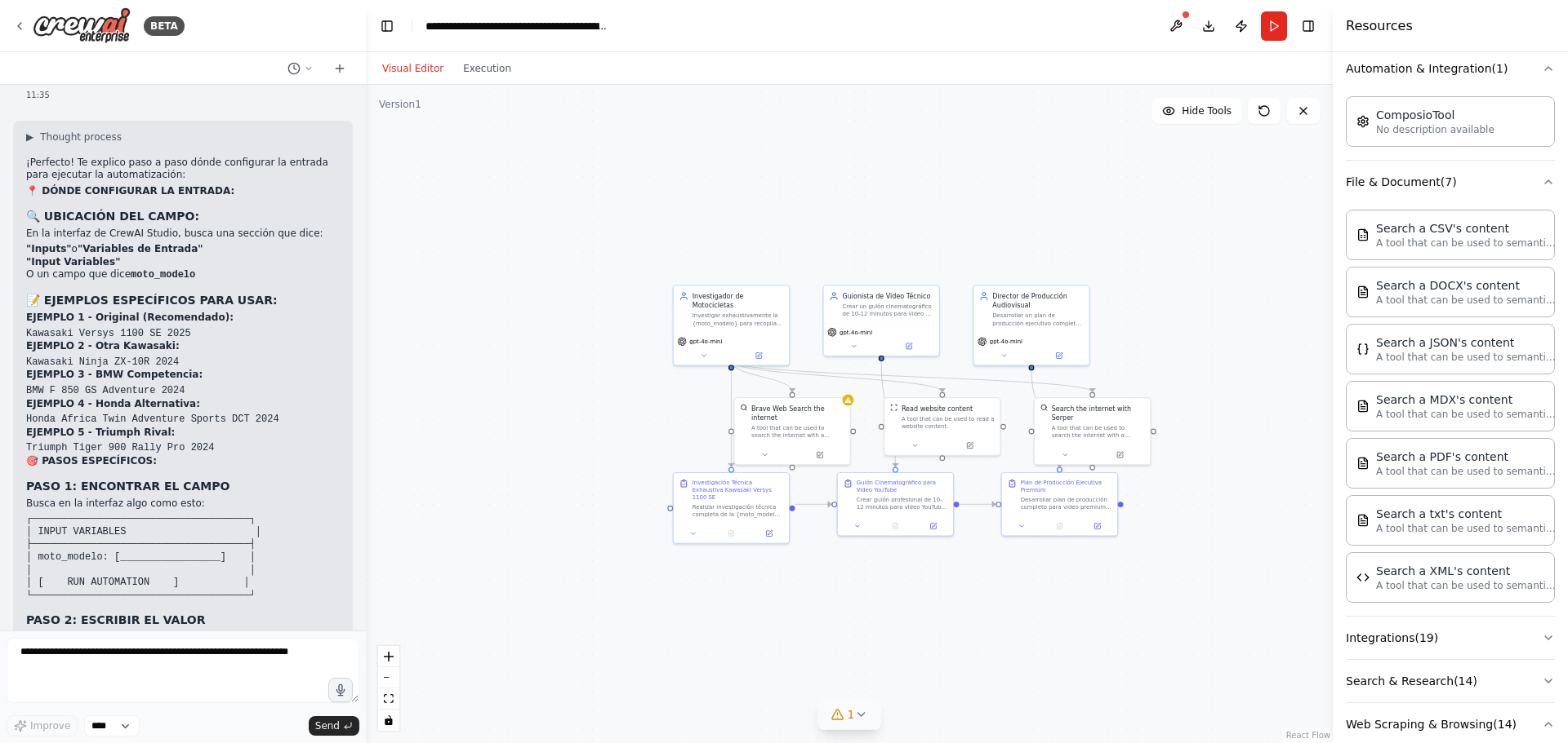
click at [637, 25] on header "**********" at bounding box center [848, 26] width 966 height 52
click at [387, 27] on button "Toggle Left Sidebar" at bounding box center [387, 26] width 23 height 23
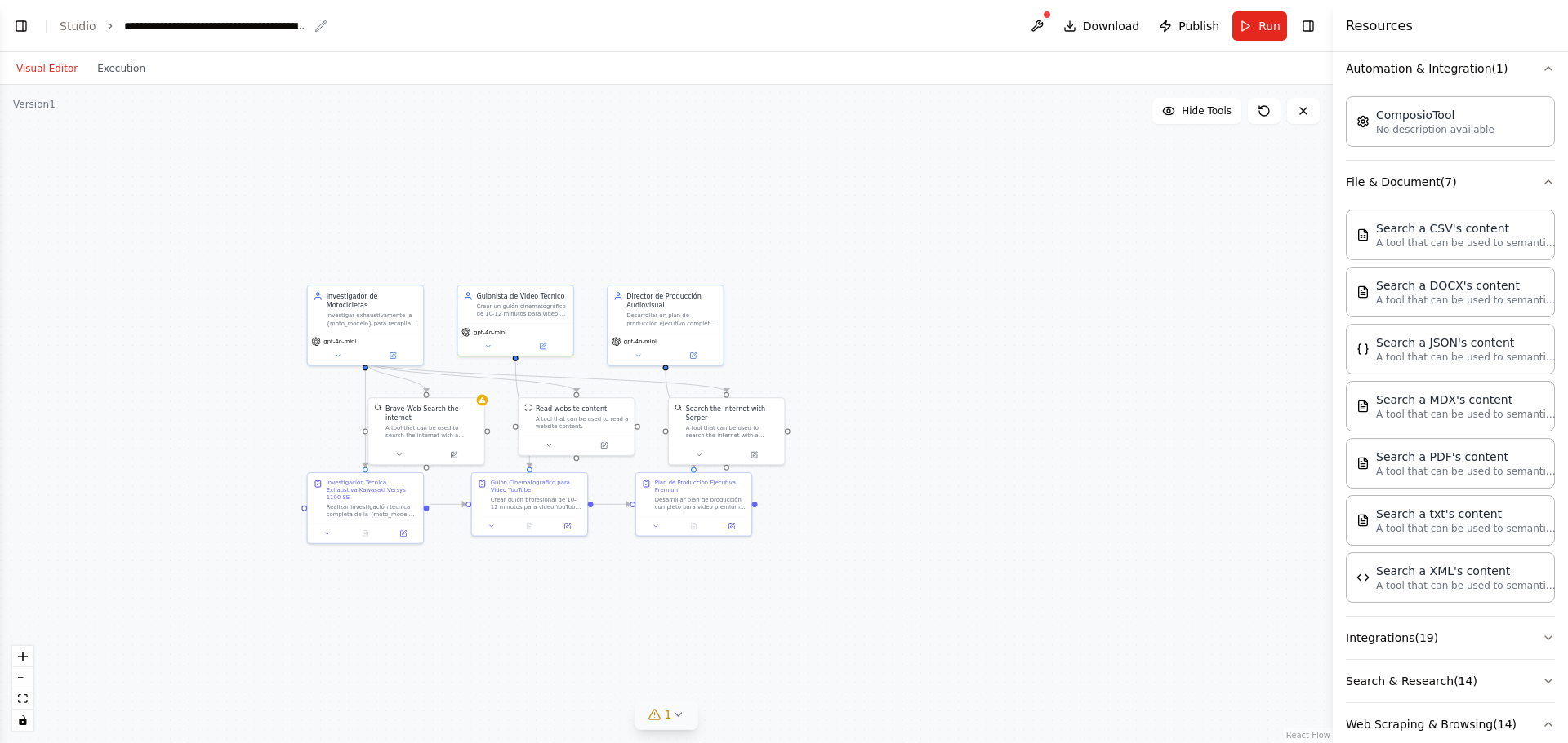
click at [316, 27] on icon "breadcrumb" at bounding box center [321, 26] width 13 height 13
click at [316, 19] on icon "breadcrumb" at bounding box center [321, 26] width 13 height 13
click at [314, 25] on icon "breadcrumb" at bounding box center [321, 26] width 13 height 13
click at [23, 23] on button "Toggle Left Sidebar" at bounding box center [21, 26] width 23 height 23
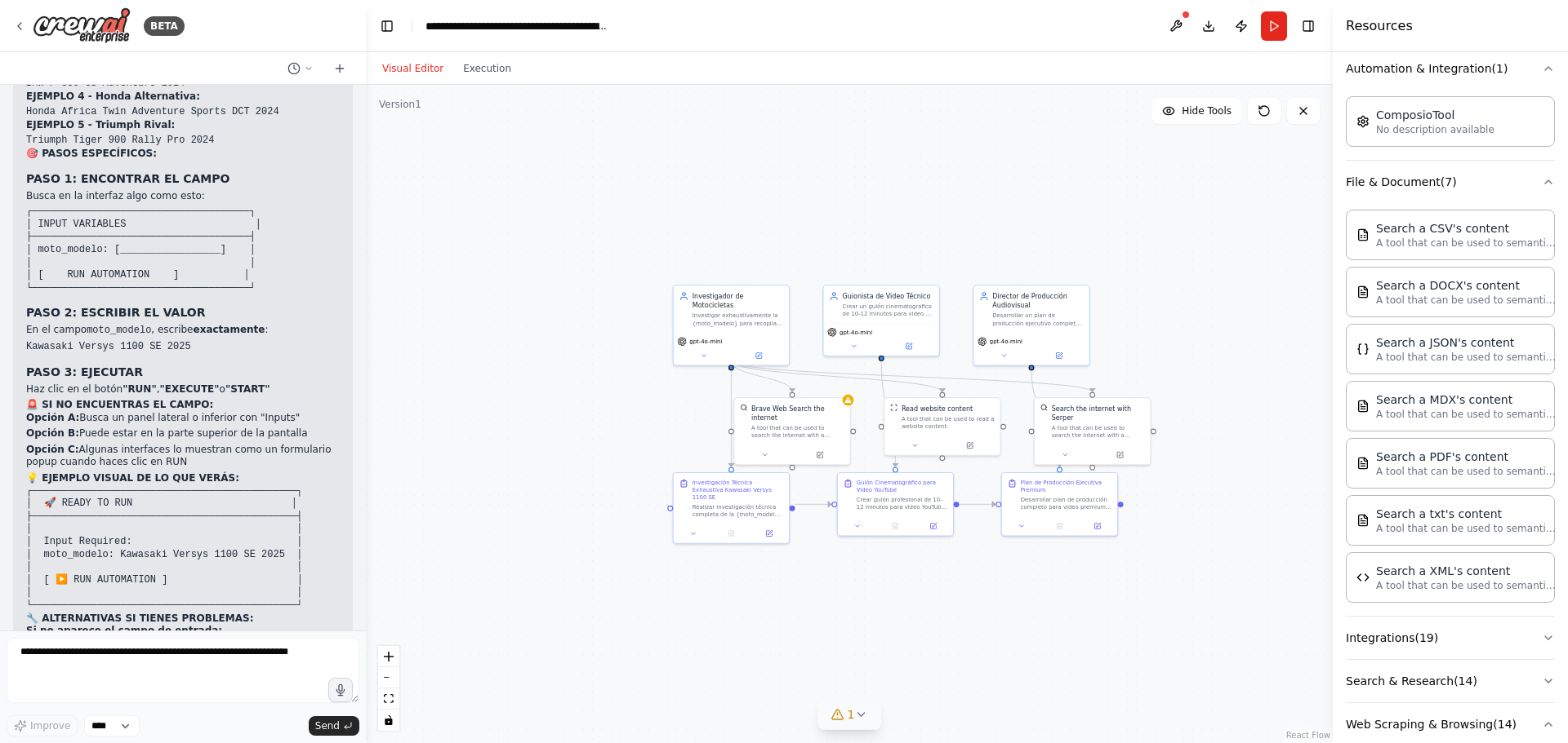
scroll to position [4993, 0]
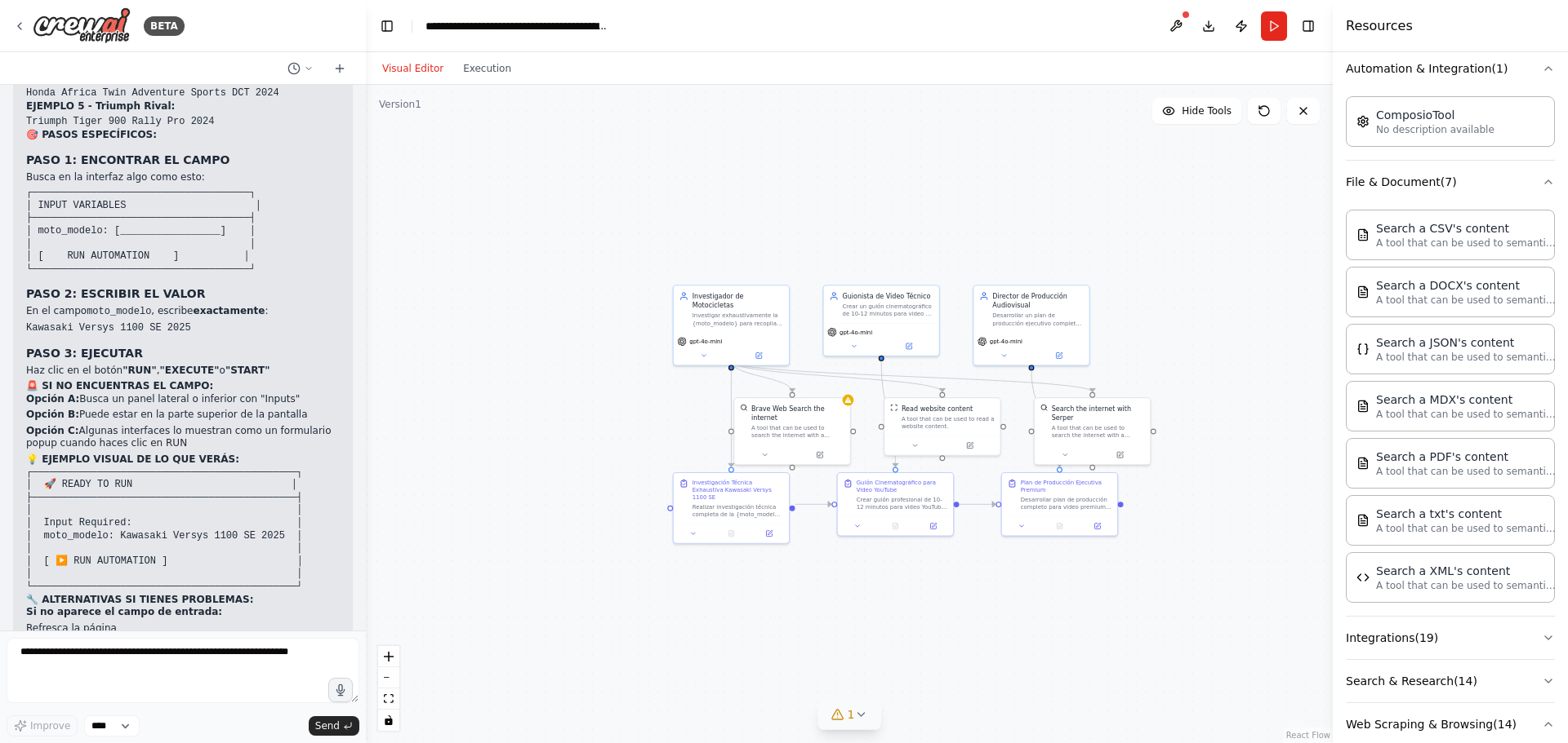
click at [86, 469] on code "┌─────────────────────────────────────────────┐ │ 🚀 READY TO RUN │ ├───────────…" at bounding box center [164, 529] width 276 height 125
click at [62, 473] on code "┌─────────────────────────────────────────────┐ │ 🚀 READY TO RUN │ ├───────────…" at bounding box center [164, 529] width 276 height 125
click at [1176, 25] on button at bounding box center [1176, 26] width 26 height 29
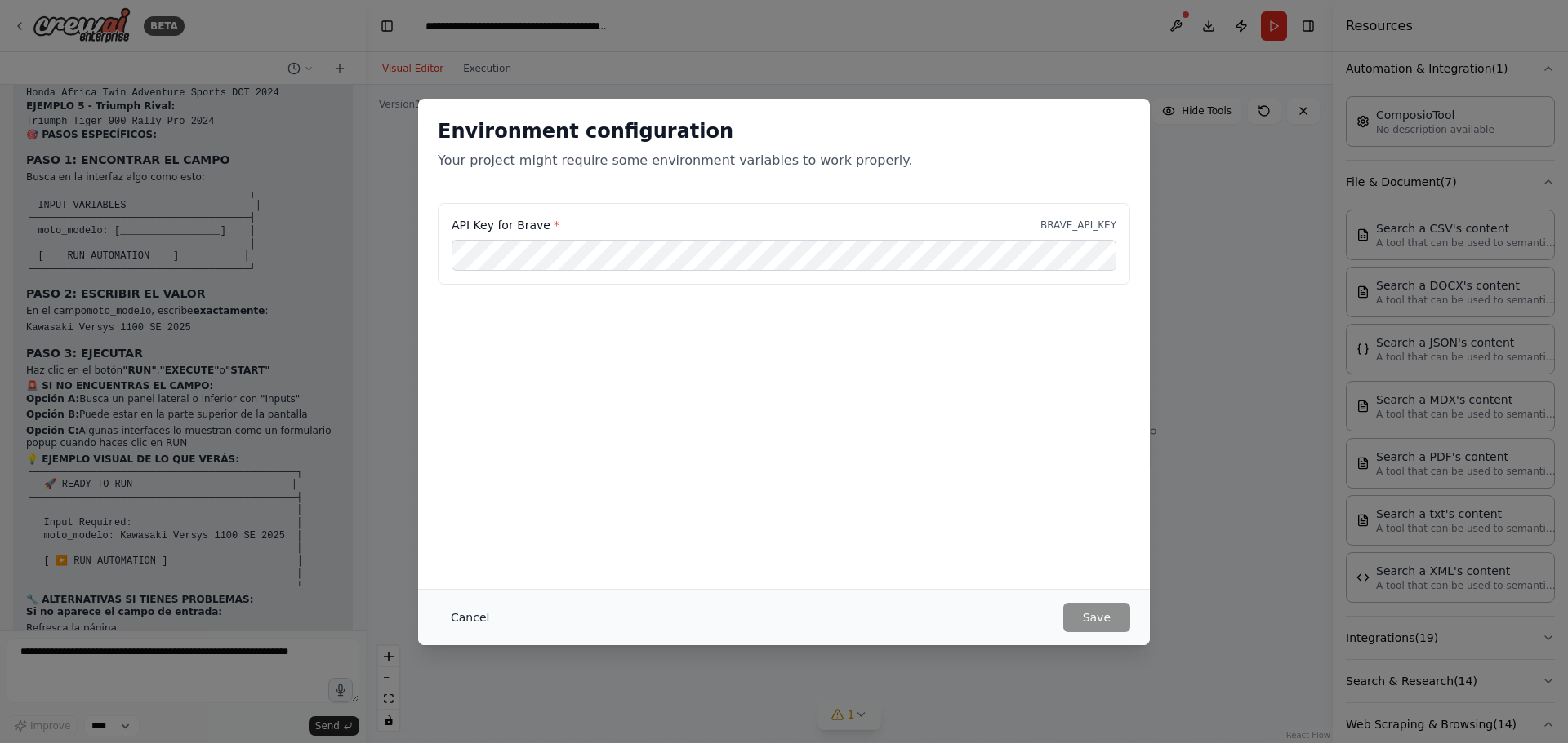
click at [460, 615] on button "Cancel" at bounding box center [470, 618] width 64 height 29
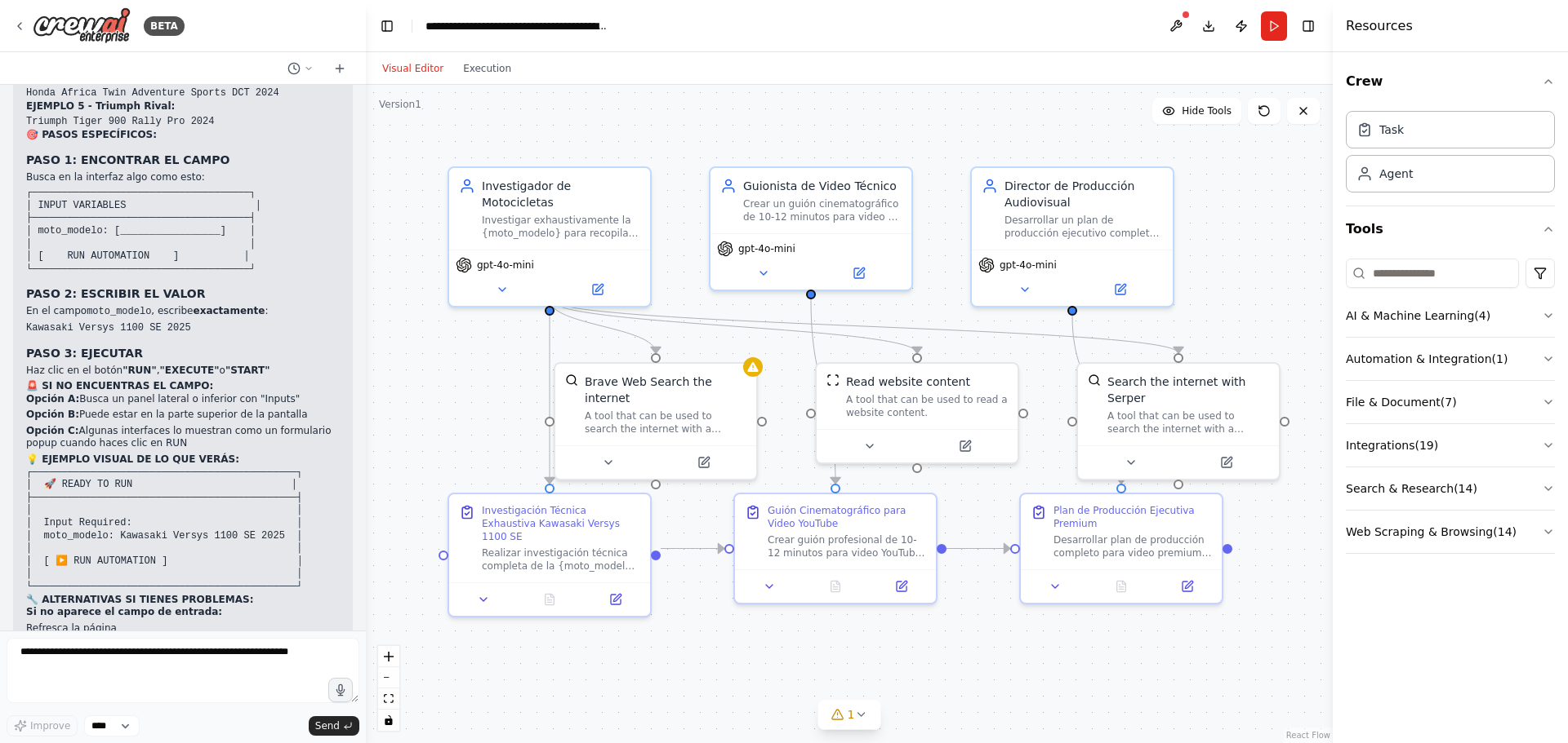
scroll to position [4993, 0]
click at [1210, 110] on span "Hide Tools" at bounding box center [1206, 110] width 50 height 13
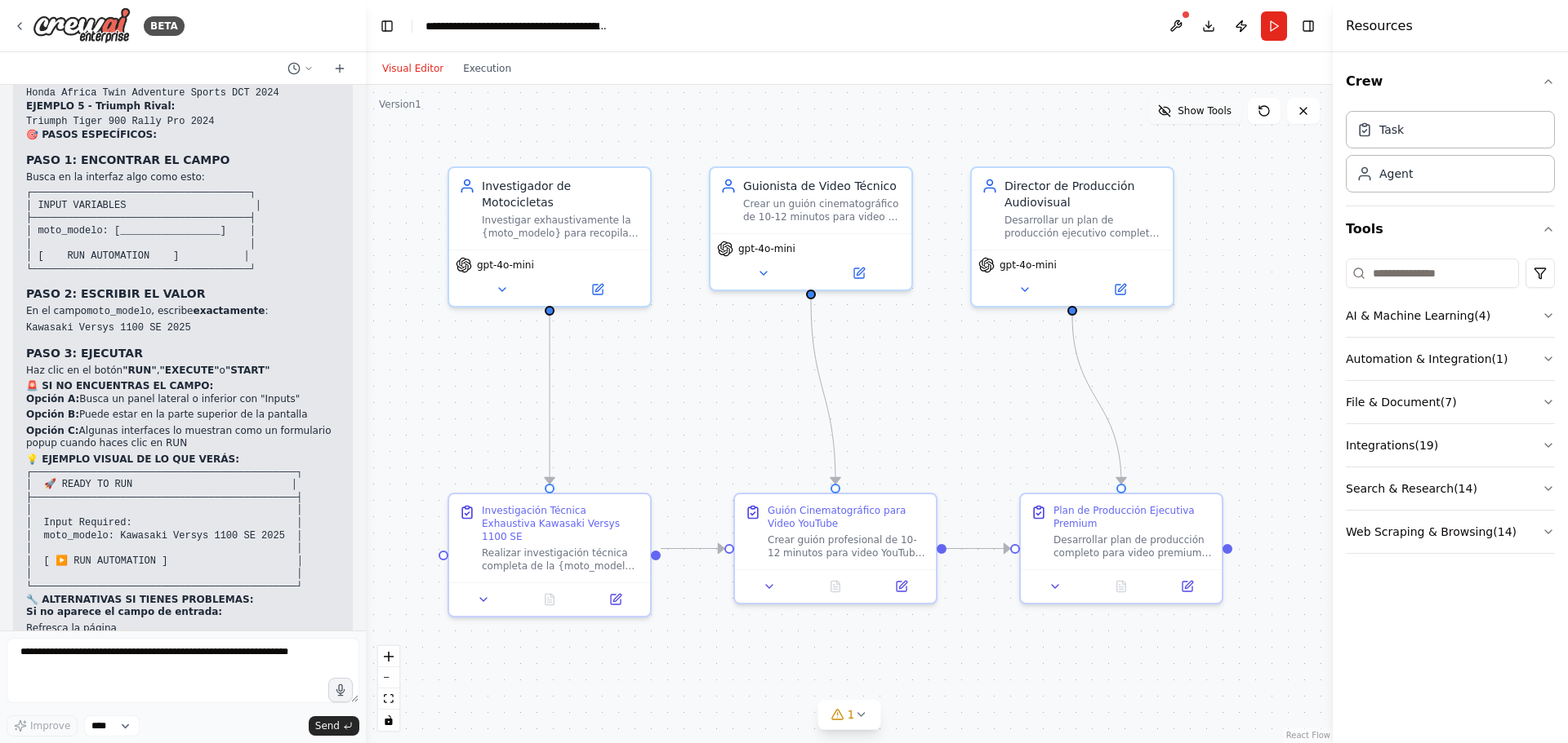
click at [1210, 110] on span "Show Tools" at bounding box center [1204, 110] width 53 height 13
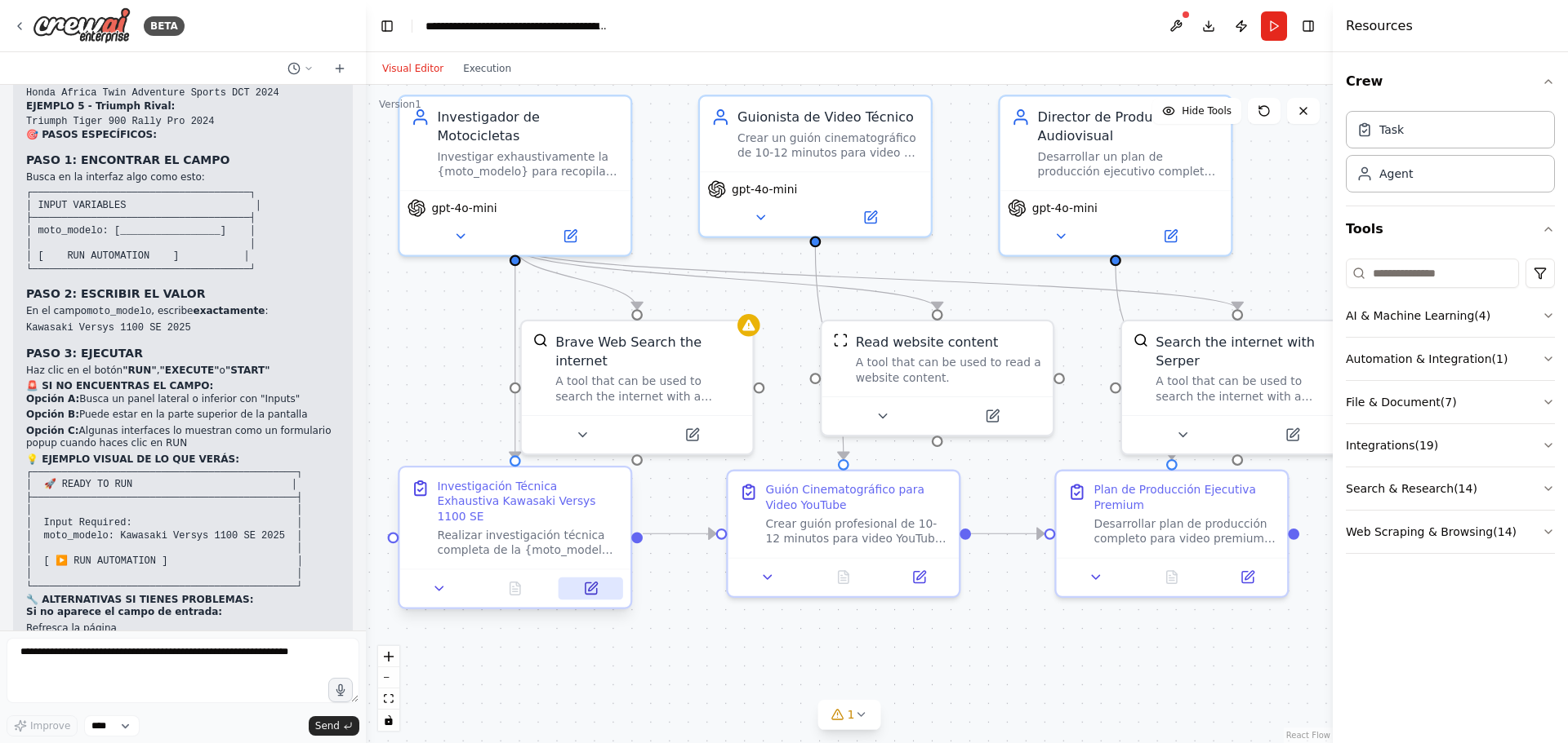
click at [591, 583] on button at bounding box center [591, 588] width 64 height 23
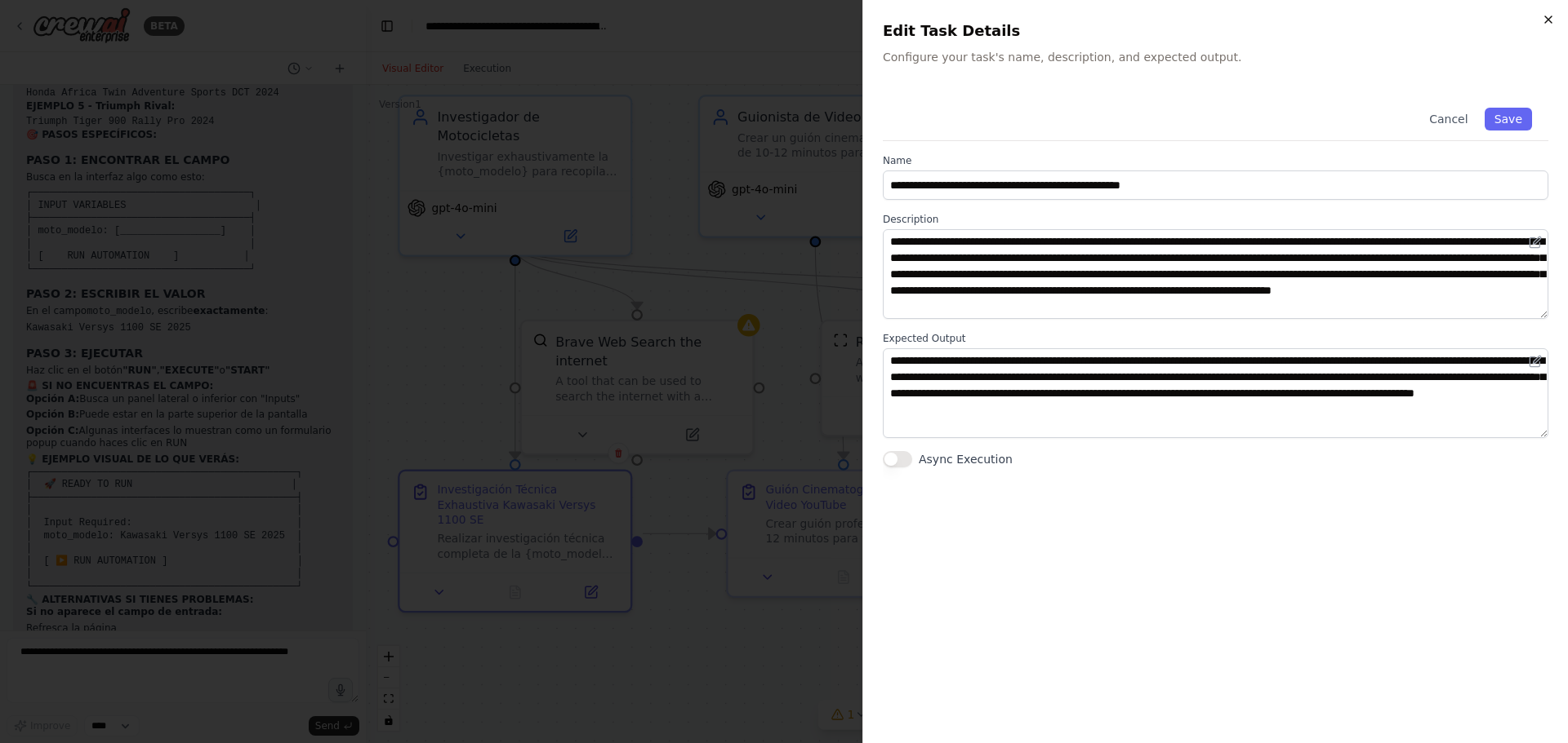
click at [1550, 18] on icon "button" at bounding box center [1548, 19] width 13 height 13
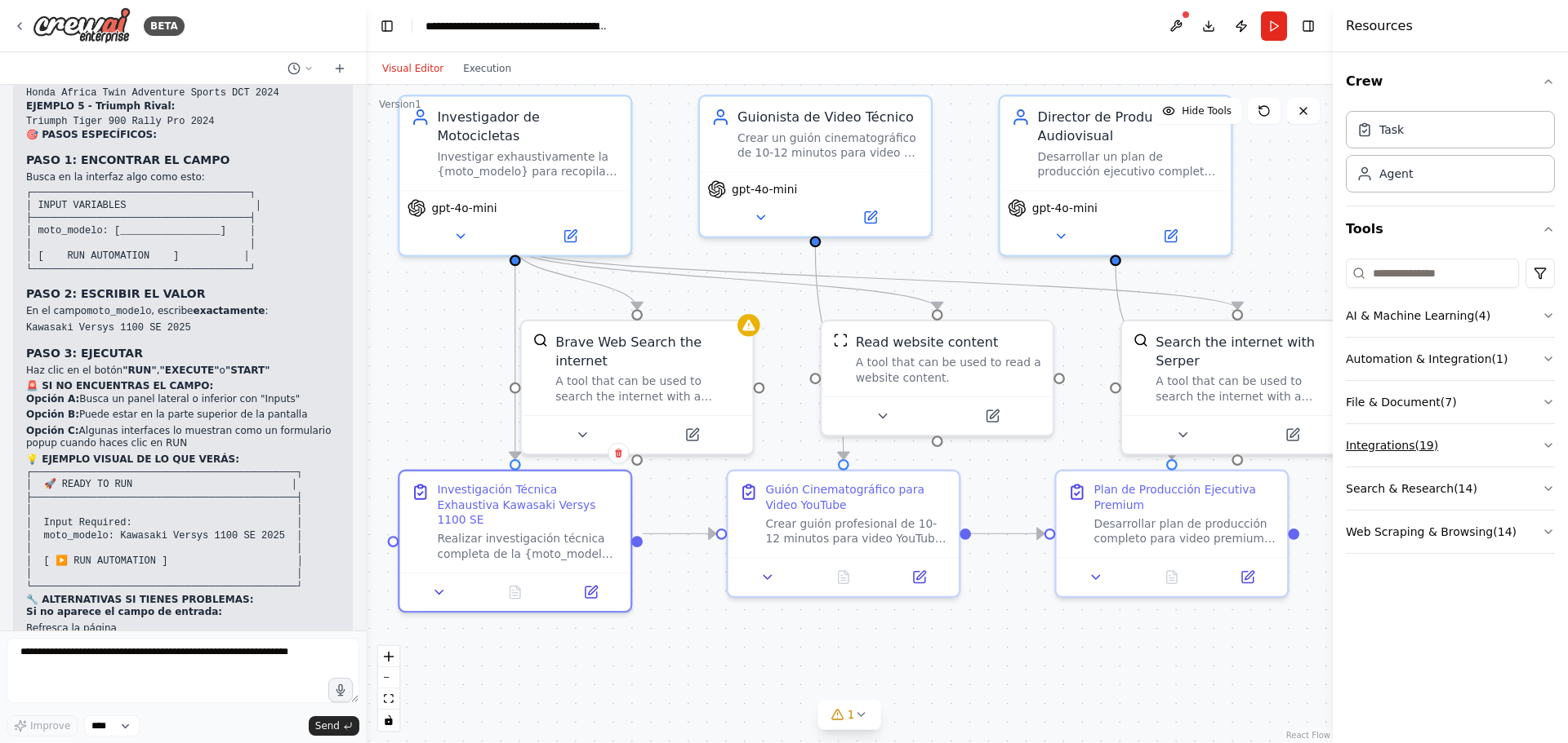
click at [1550, 443] on icon "button" at bounding box center [1548, 446] width 13 height 13
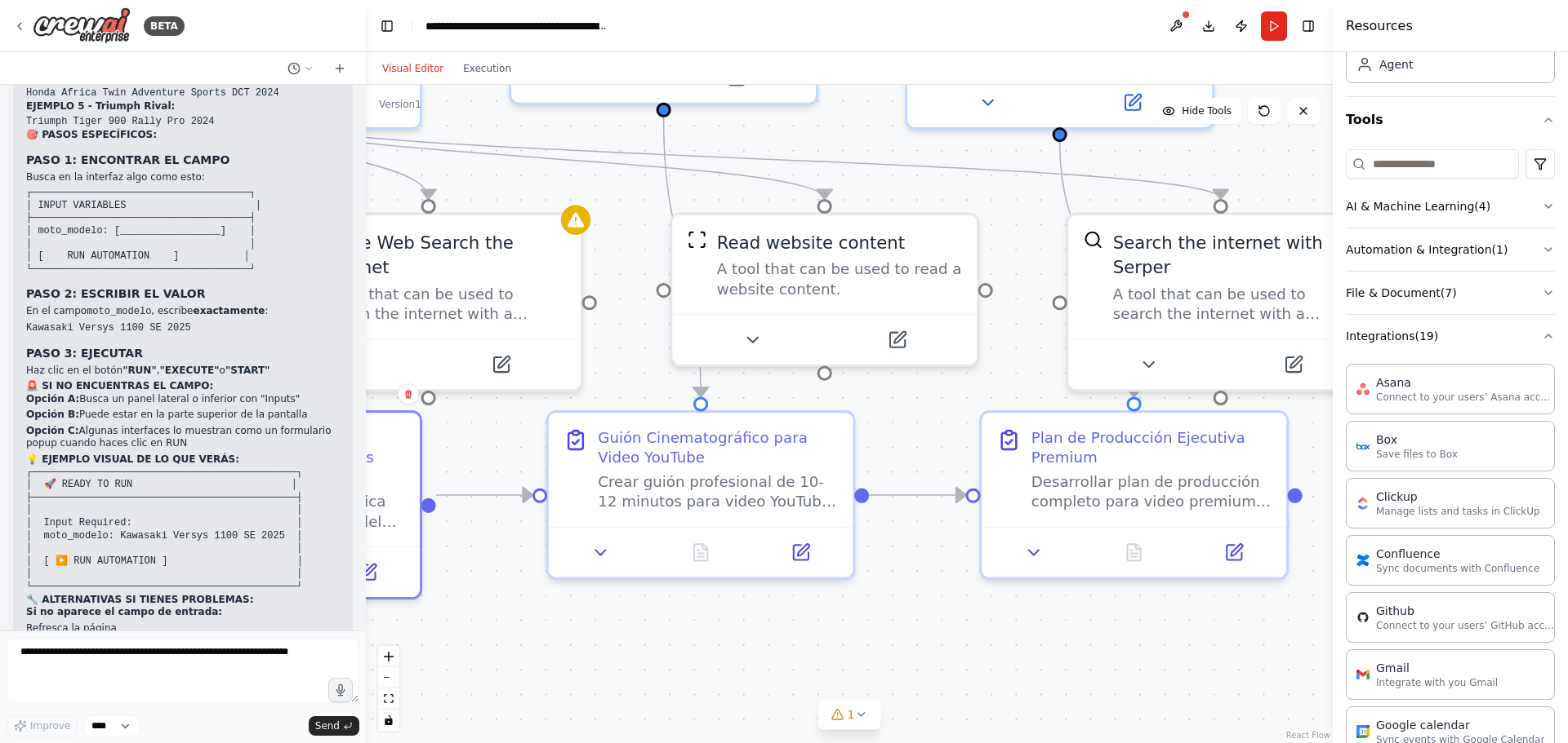
scroll to position [0, 0]
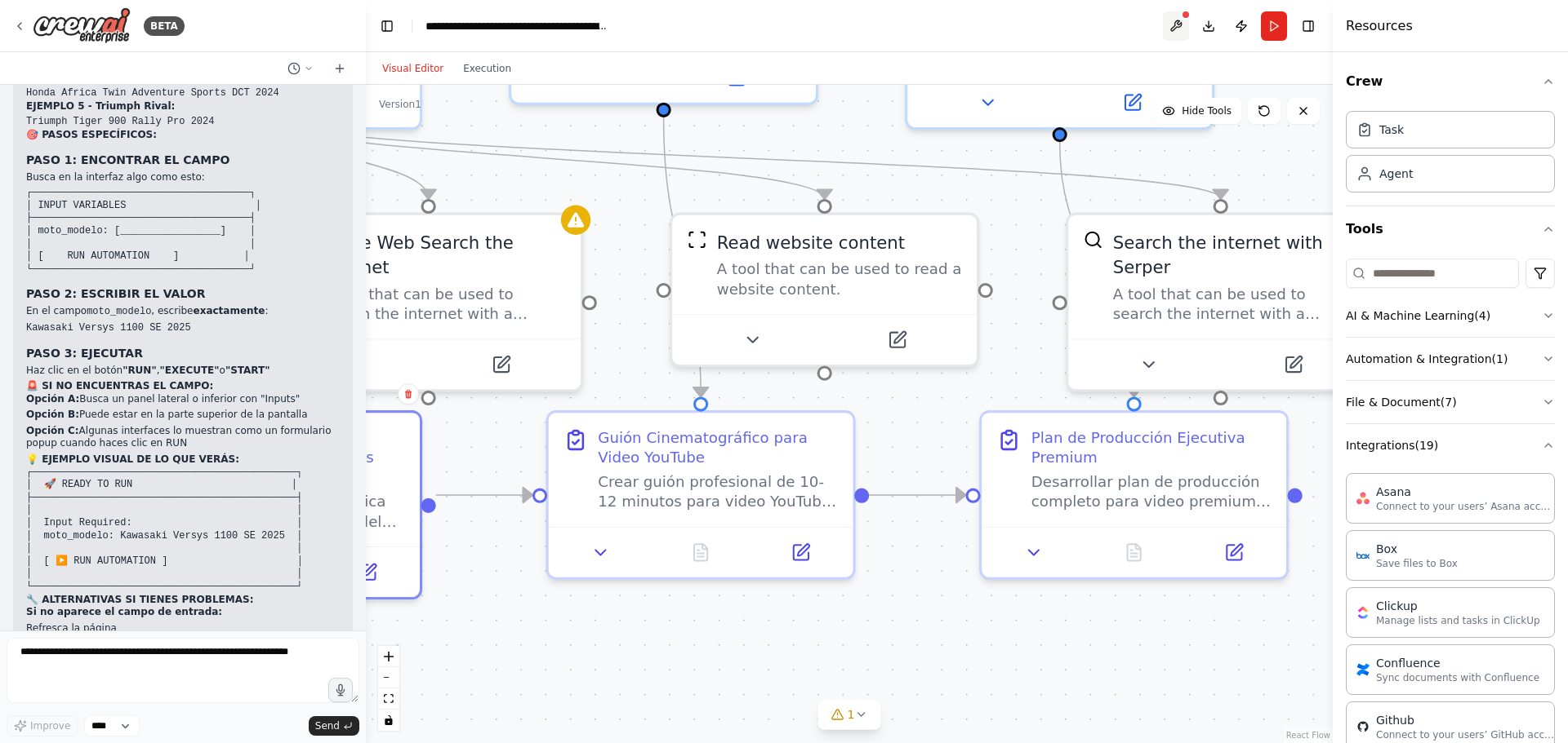
click at [1180, 15] on button at bounding box center [1176, 26] width 26 height 29
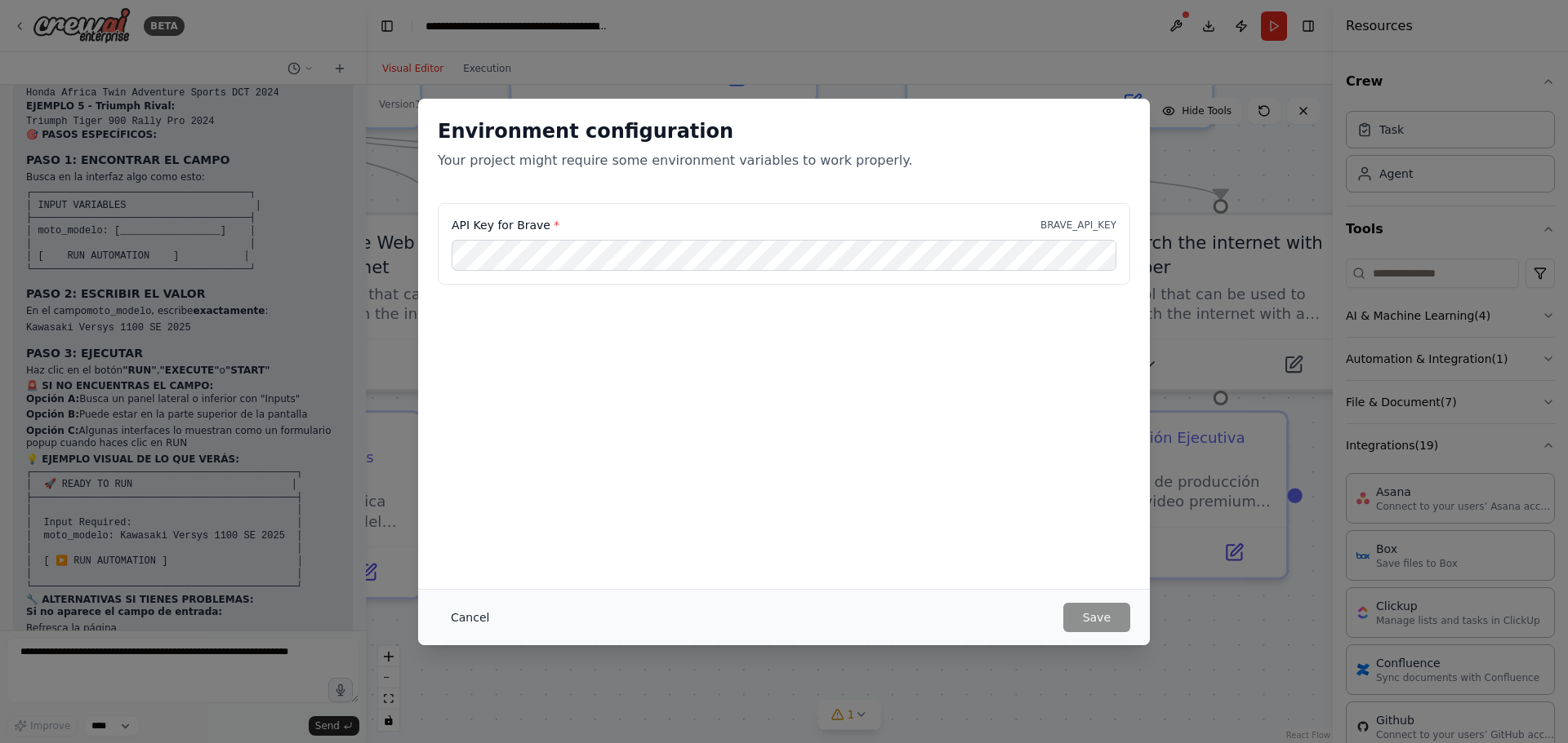
click at [462, 618] on button "Cancel" at bounding box center [470, 618] width 64 height 29
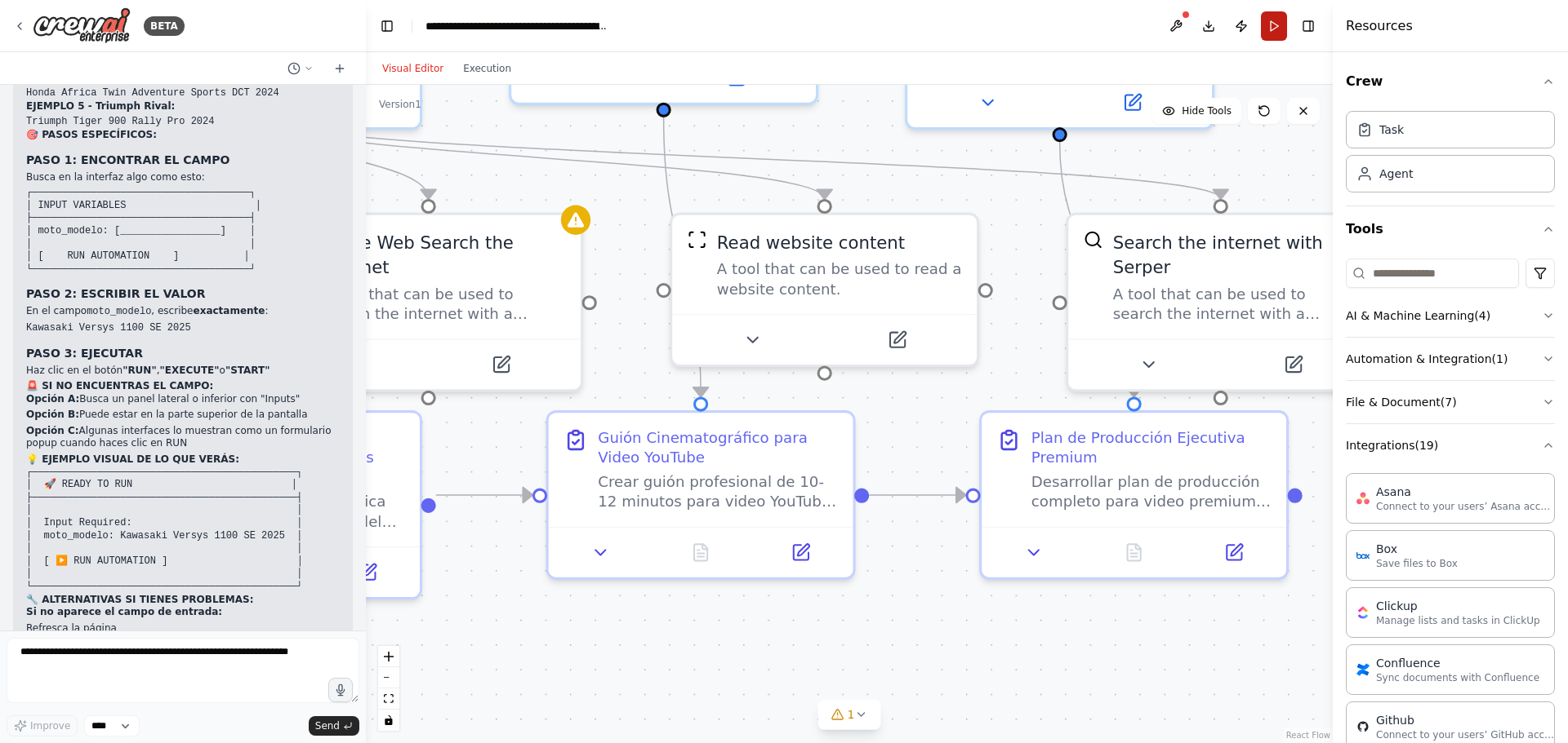
click at [1272, 24] on button "Run" at bounding box center [1273, 26] width 26 height 29
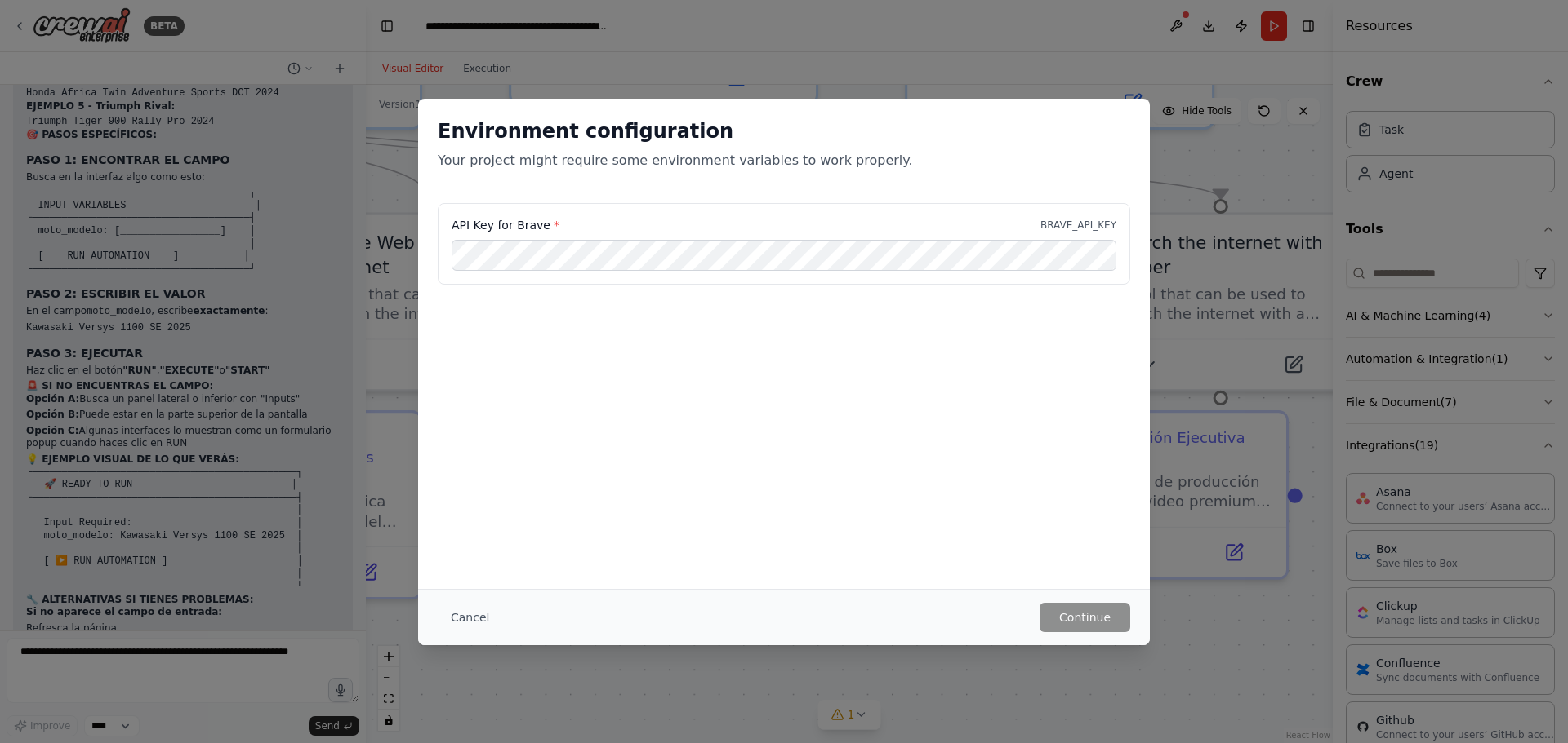
click at [1094, 224] on p "BRAVE_API_KEY" at bounding box center [1078, 226] width 76 height 13
click at [469, 619] on button "Cancel" at bounding box center [470, 618] width 64 height 29
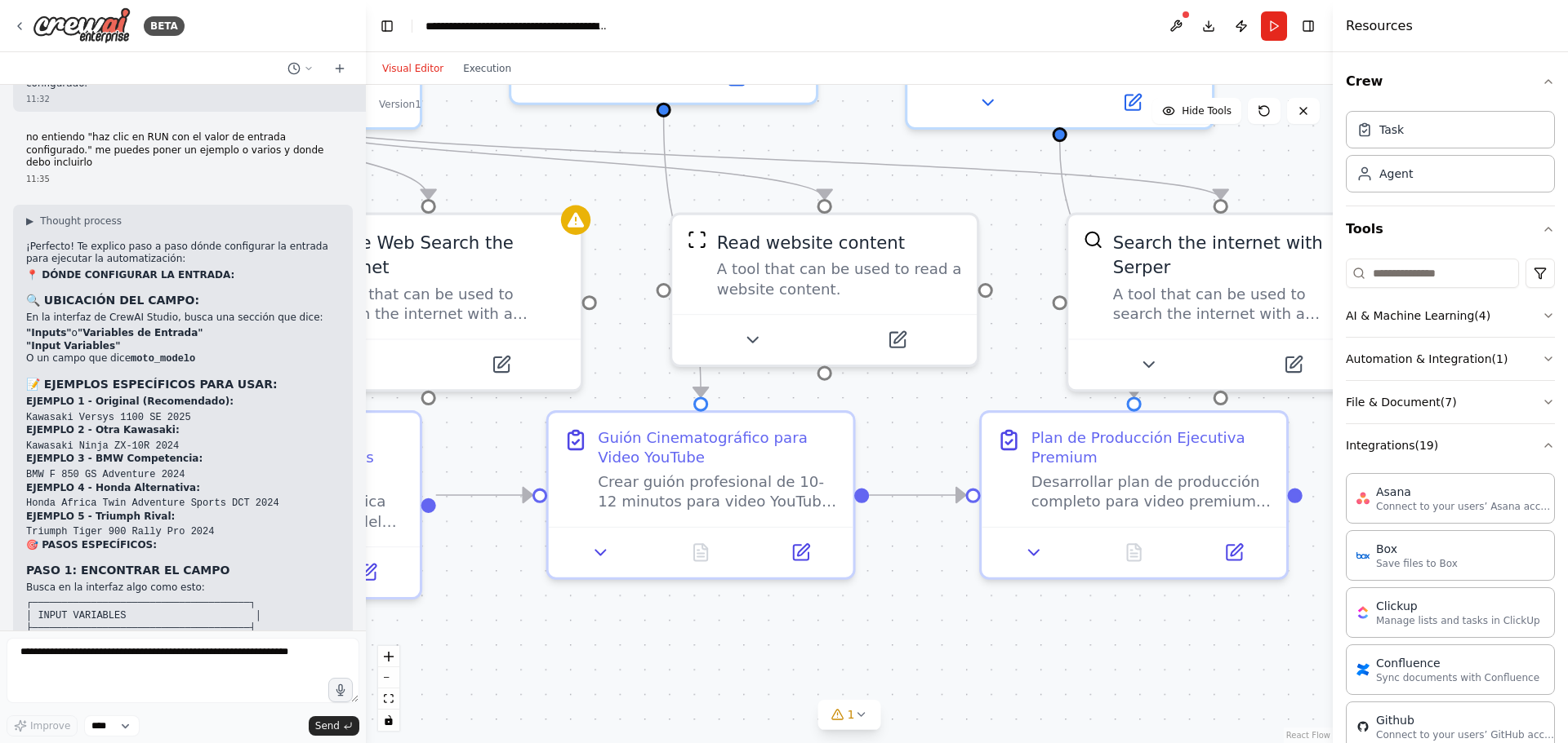
scroll to position [4585, 0]
click at [121, 410] on code "Kawasaki Versys 1100 SE 2025" at bounding box center [108, 415] width 165 height 11
click at [155, 393] on strong "EJEMPLO 1 - Original (Recomendado):" at bounding box center [129, 399] width 207 height 11
click at [81, 393] on p "EJEMPLO 1 - Original (Recomendado):" at bounding box center [182, 400] width 313 height 13
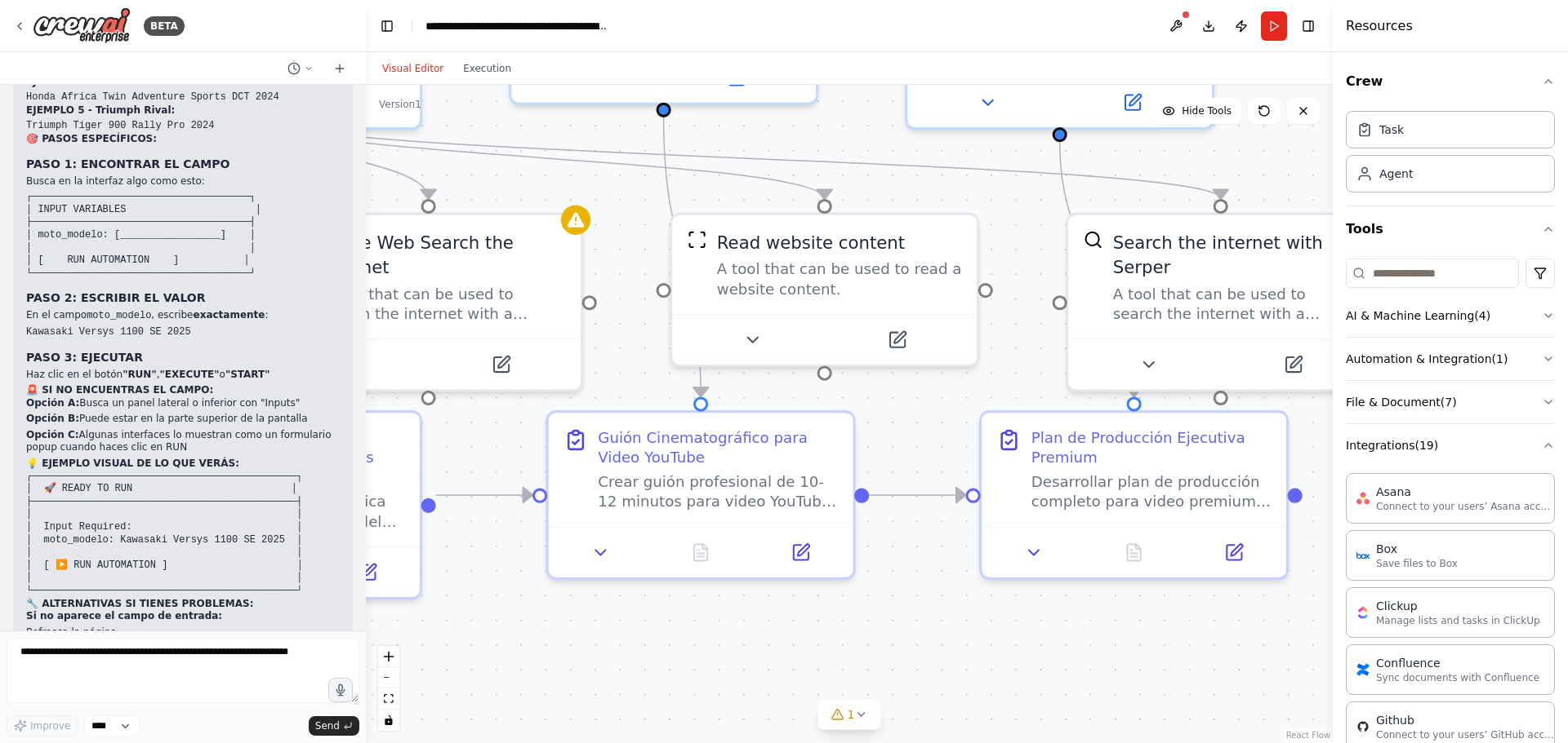
scroll to position [4993, 0]
click at [387, 720] on icon "toggle interactivity" at bounding box center [388, 720] width 7 height 10
click at [387, 722] on icon "toggle interactivity" at bounding box center [388, 720] width 7 height 10
click at [99, 476] on code "┌─────────────────────────────────────────────┐ │ 🚀 READY TO RUN │ ├───────────…" at bounding box center [164, 529] width 276 height 125
click at [56, 471] on code "┌─────────────────────────────────────────────┐ │ 🚀 READY TO RUN │ ├───────────…" at bounding box center [164, 529] width 276 height 125
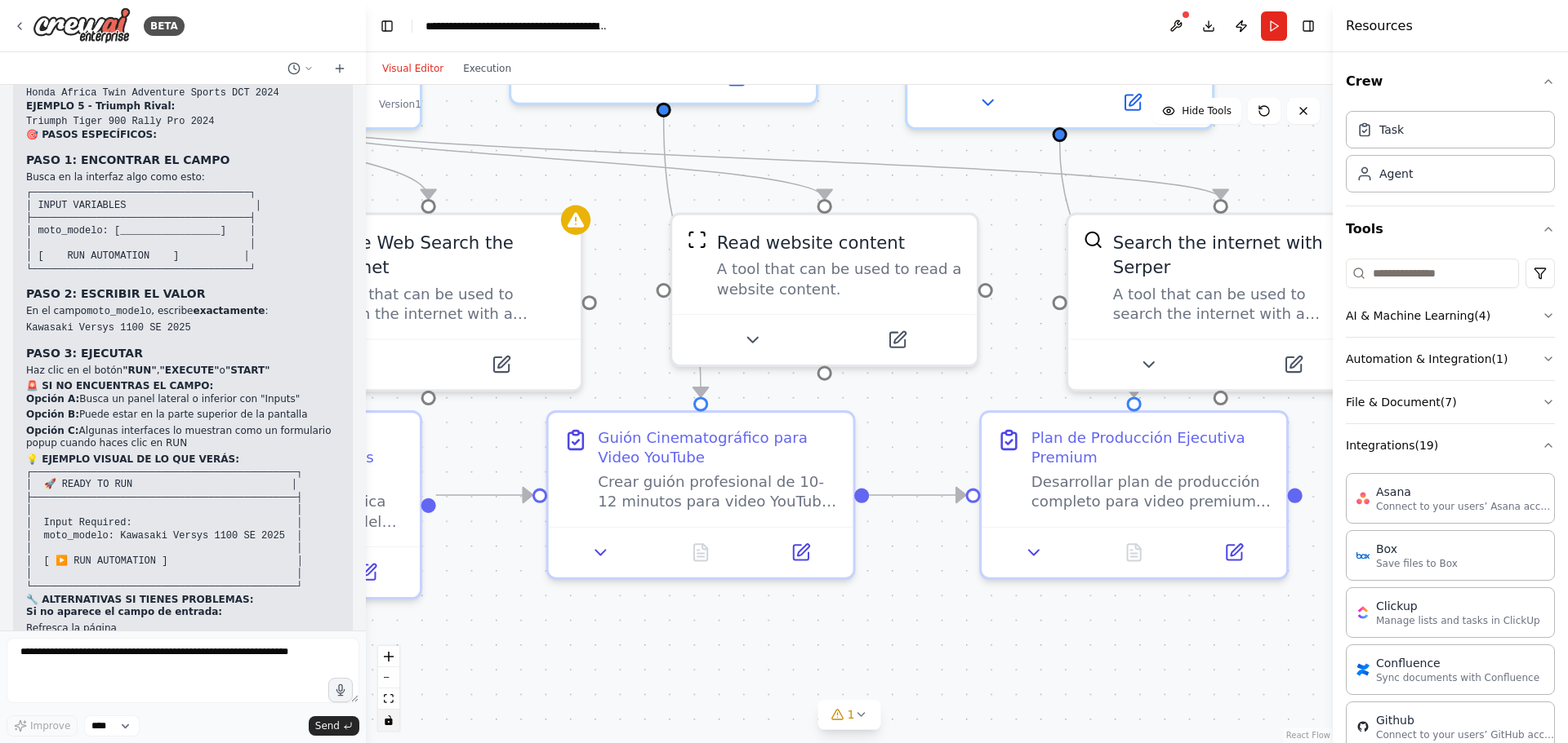
click at [41, 474] on code "┌─────────────────────────────────────────────┐ │ 🚀 READY TO RUN │ ├───────────…" at bounding box center [164, 529] width 276 height 125
click at [1271, 29] on button "Run" at bounding box center [1273, 26] width 26 height 29
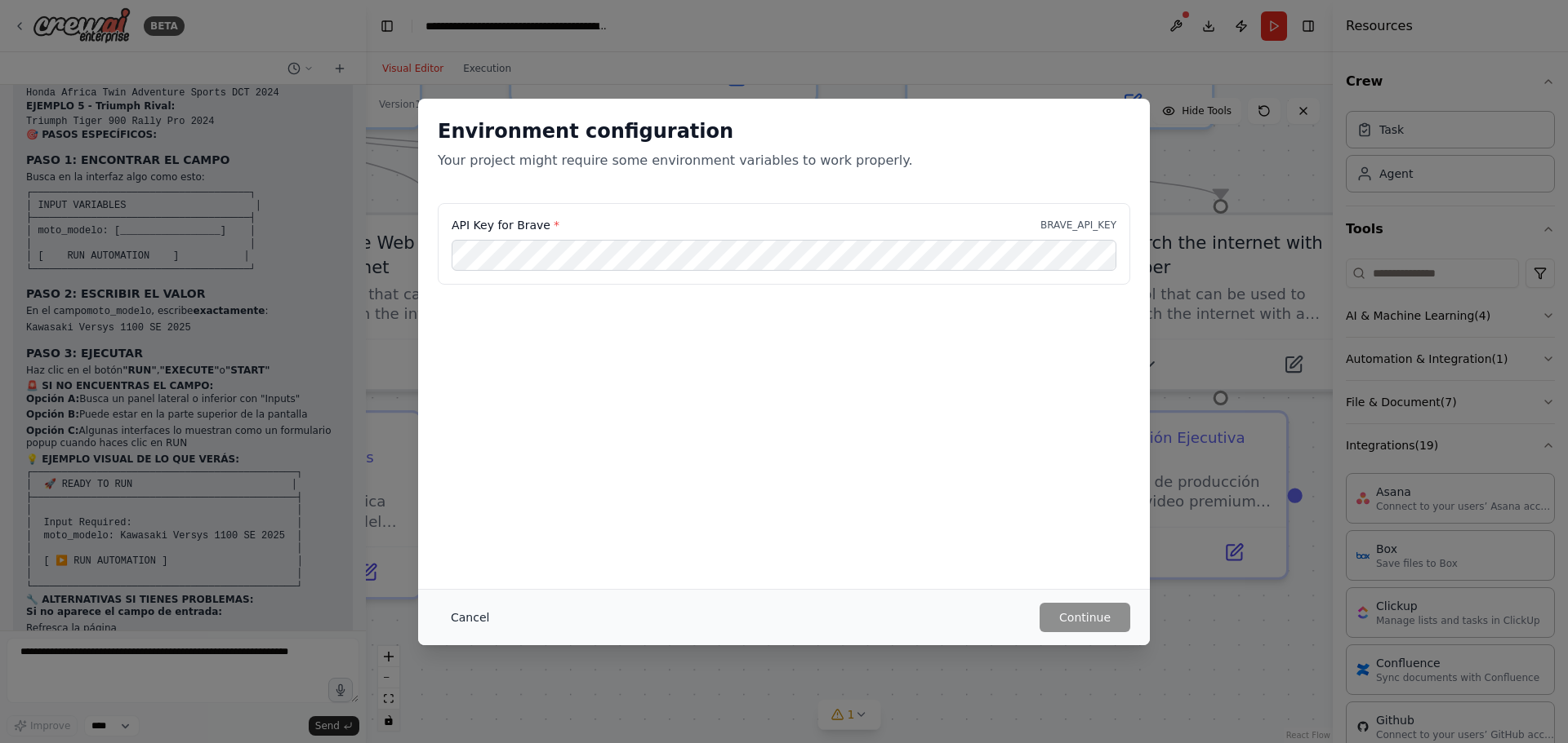
click at [463, 616] on button "Cancel" at bounding box center [470, 618] width 64 height 29
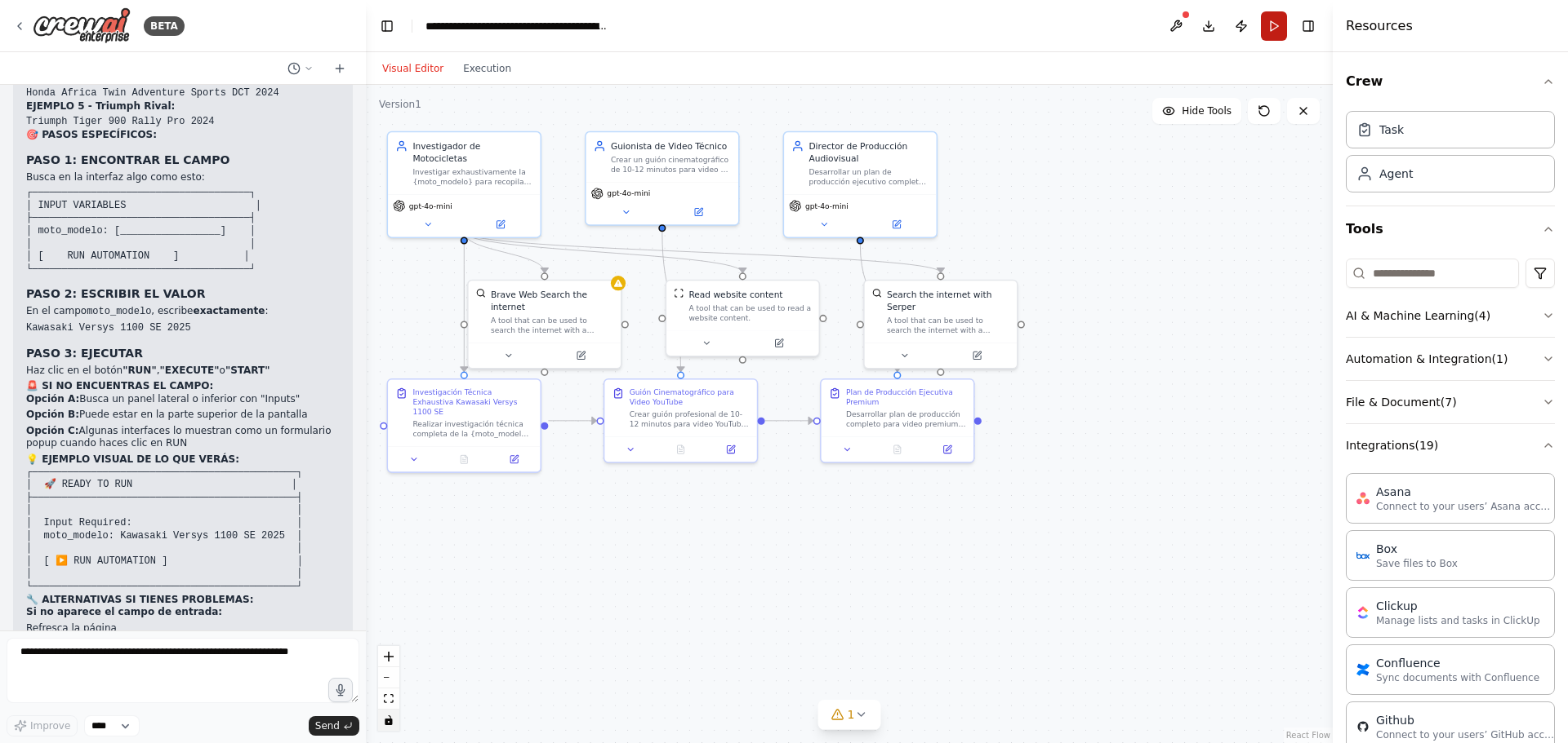
click at [1274, 17] on button "Run" at bounding box center [1273, 26] width 26 height 29
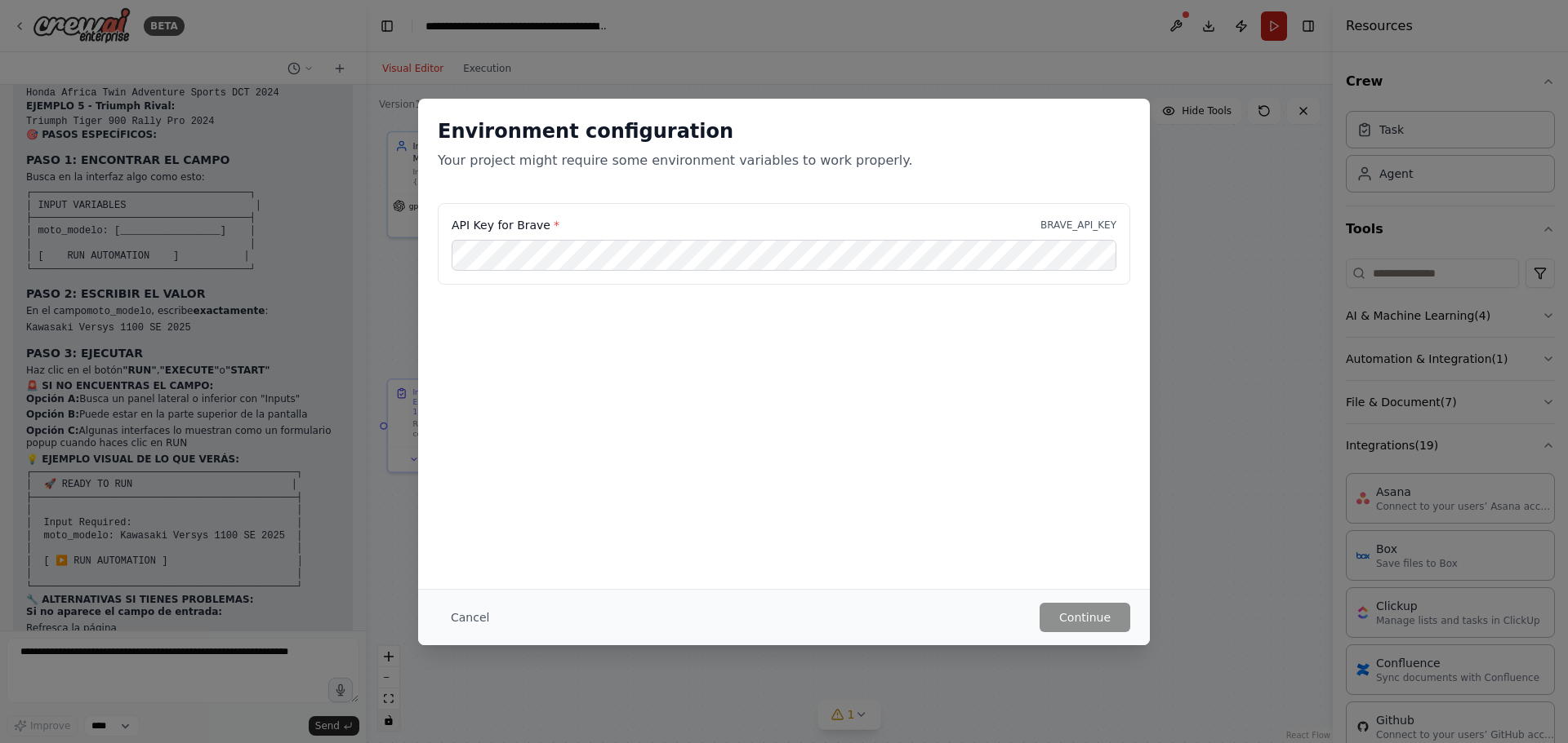
click at [1274, 17] on div "Environment configuration Your project might require some environment variables…" at bounding box center [784, 371] width 1568 height 743
click at [470, 613] on button "Cancel" at bounding box center [470, 618] width 64 height 29
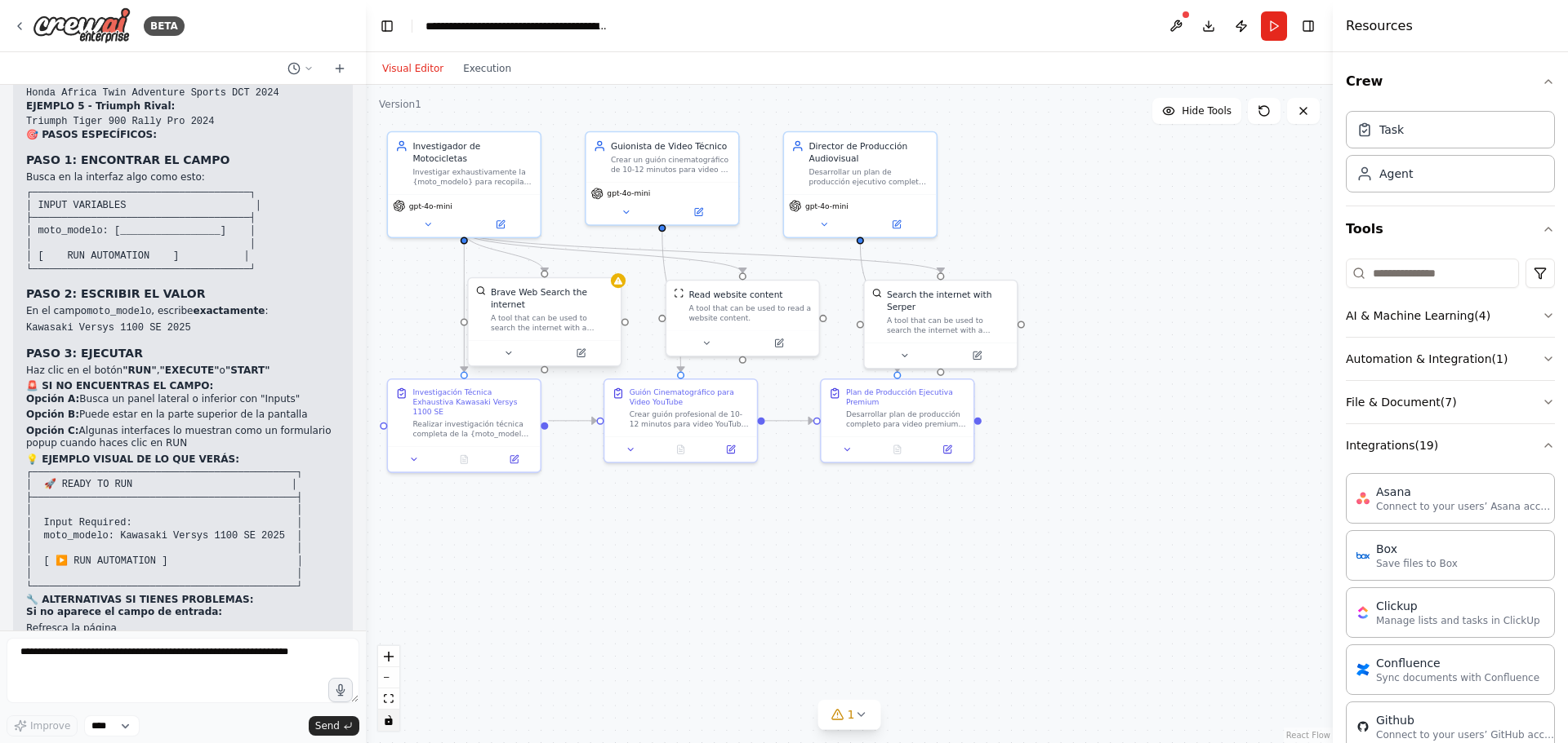
click at [564, 313] on div "A tool that can be used to search the internet with a search_query." at bounding box center [552, 322] width 123 height 19
click at [509, 352] on icon at bounding box center [508, 353] width 5 height 3
click at [586, 346] on button at bounding box center [580, 354] width 70 height 15
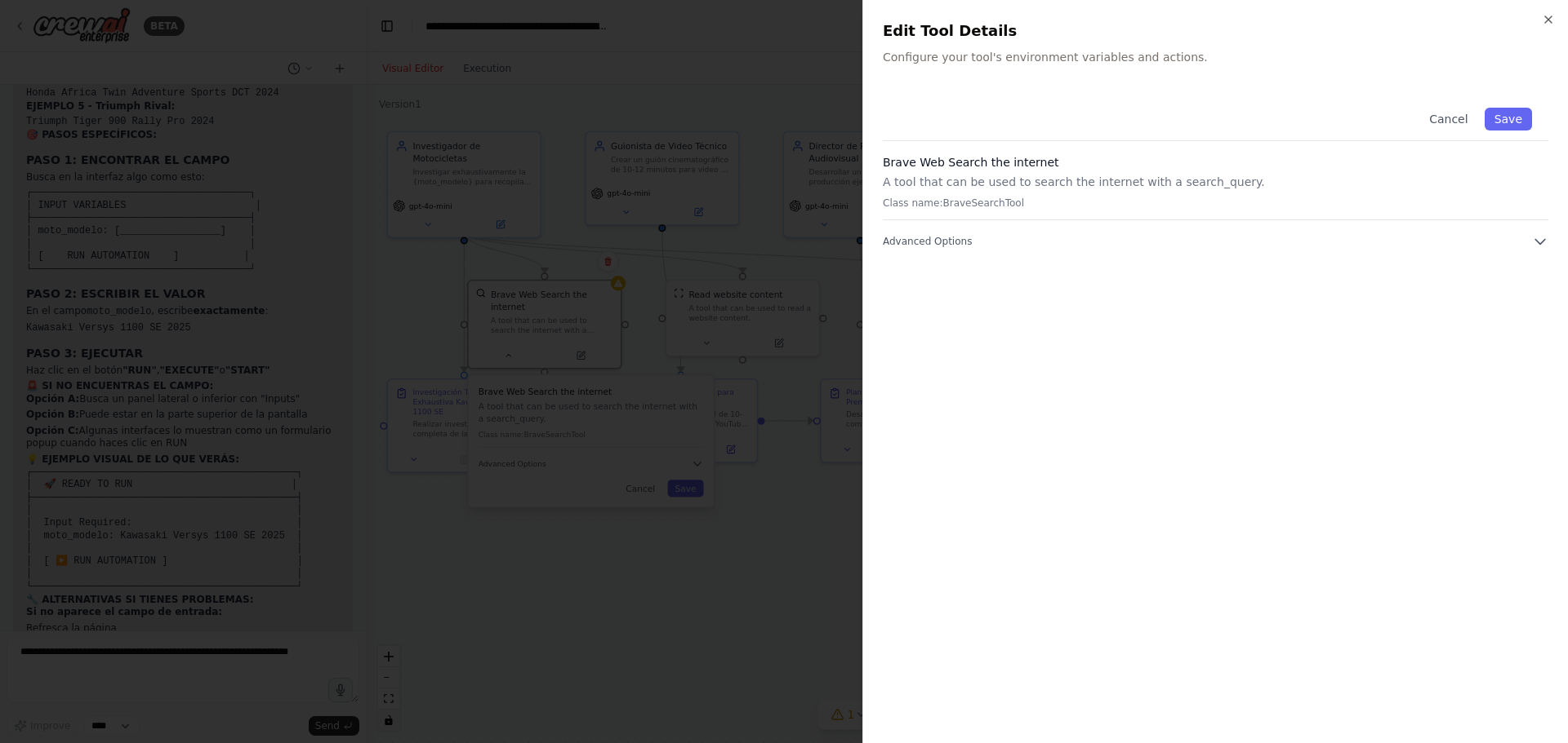
click at [226, 560] on div at bounding box center [784, 371] width 1568 height 743
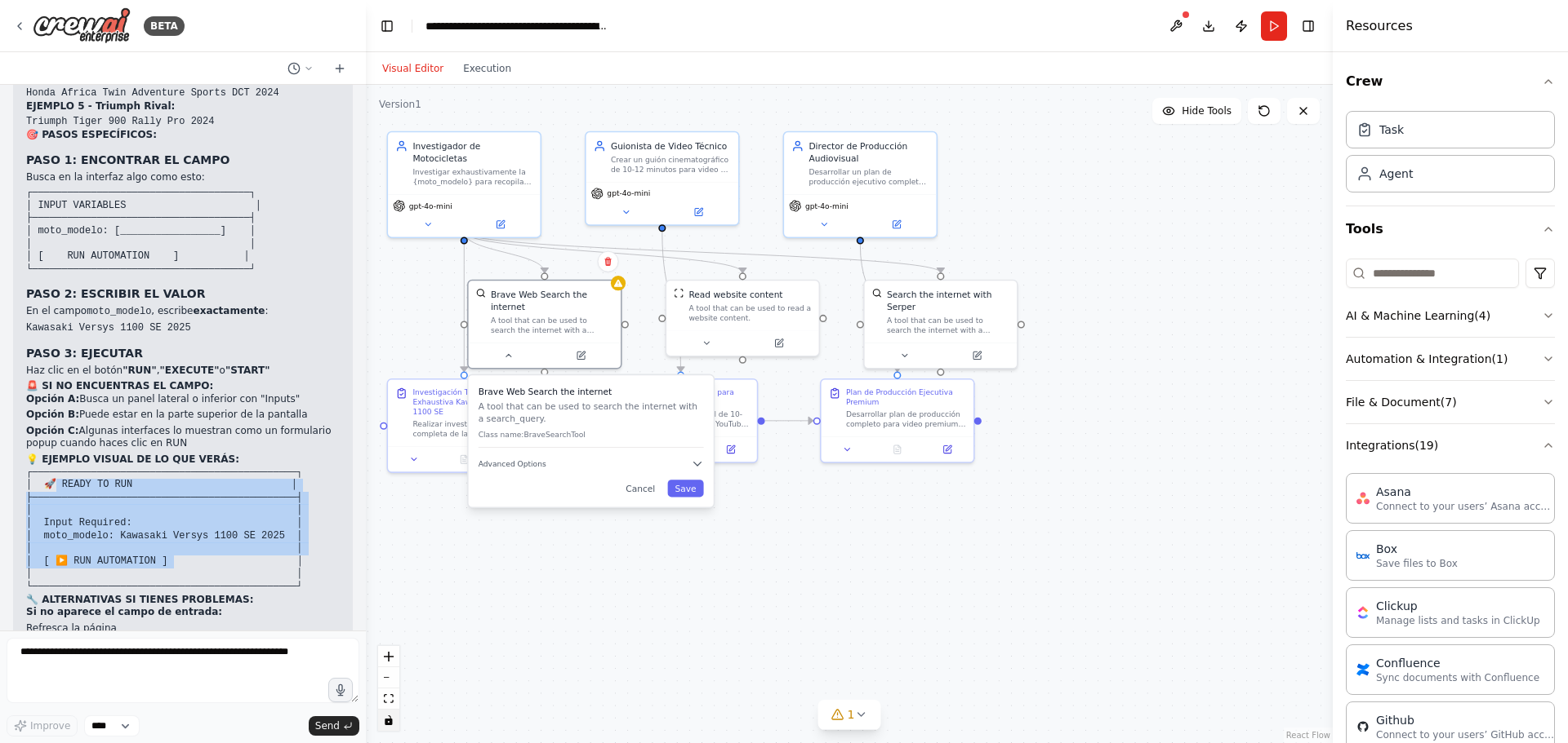
drag, startPoint x: 57, startPoint y: 397, endPoint x: 161, endPoint y: 473, distance: 128.8
click at [161, 473] on code "┌─────────────────────────────────────────────┐ │ 🚀 READY TO RUN │ ├───────────…" at bounding box center [164, 529] width 276 height 125
click at [108, 467] on code "┌─────────────────────────────────────────────┐ │ 🚀 READY TO RUN │ ├───────────…" at bounding box center [164, 529] width 276 height 125
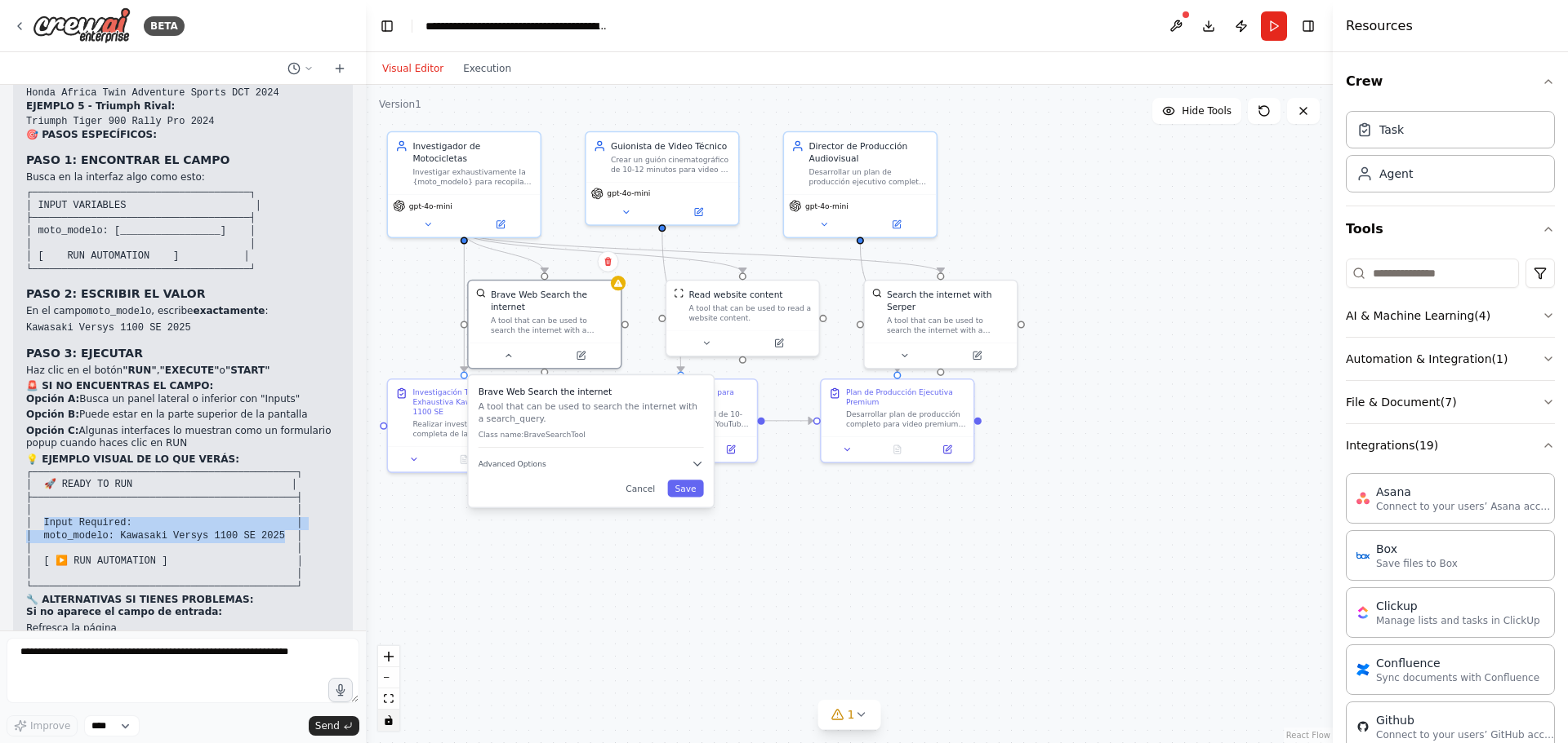
drag, startPoint x: 41, startPoint y: 432, endPoint x: 263, endPoint y: 444, distance: 222.3
click at [263, 467] on code "┌─────────────────────────────────────────────┐ │ 🚀 READY TO RUN │ ├───────────…" at bounding box center [164, 529] width 276 height 125
copy code "nput Required: │ │ moto_modelo: Kawasaki Versys 1100 SE 2025"
click at [579, 349] on icon at bounding box center [581, 353] width 7 height 7
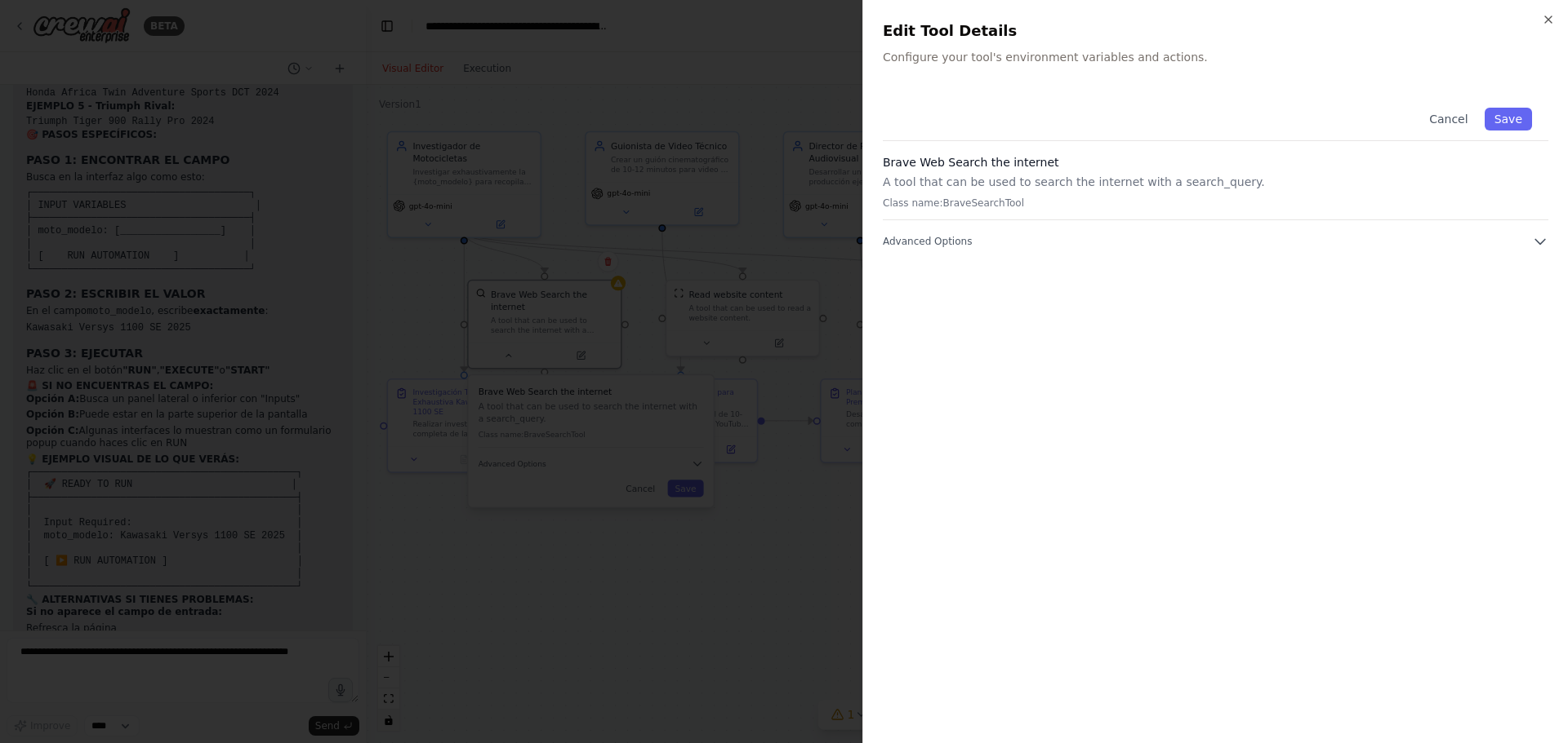
click at [902, 68] on div "Close Edit Tool Details Configure your tool's environment variables and actions…" at bounding box center [1215, 371] width 706 height 743
click at [1036, 51] on p "Configure your tool's environment variables and actions." at bounding box center [1215, 57] width 665 height 17
click at [1142, 53] on p "Configure your tool's environment variables and actions." at bounding box center [1215, 57] width 665 height 17
click at [1172, 54] on p "Configure your tool's environment variables and actions." at bounding box center [1215, 57] width 665 height 17
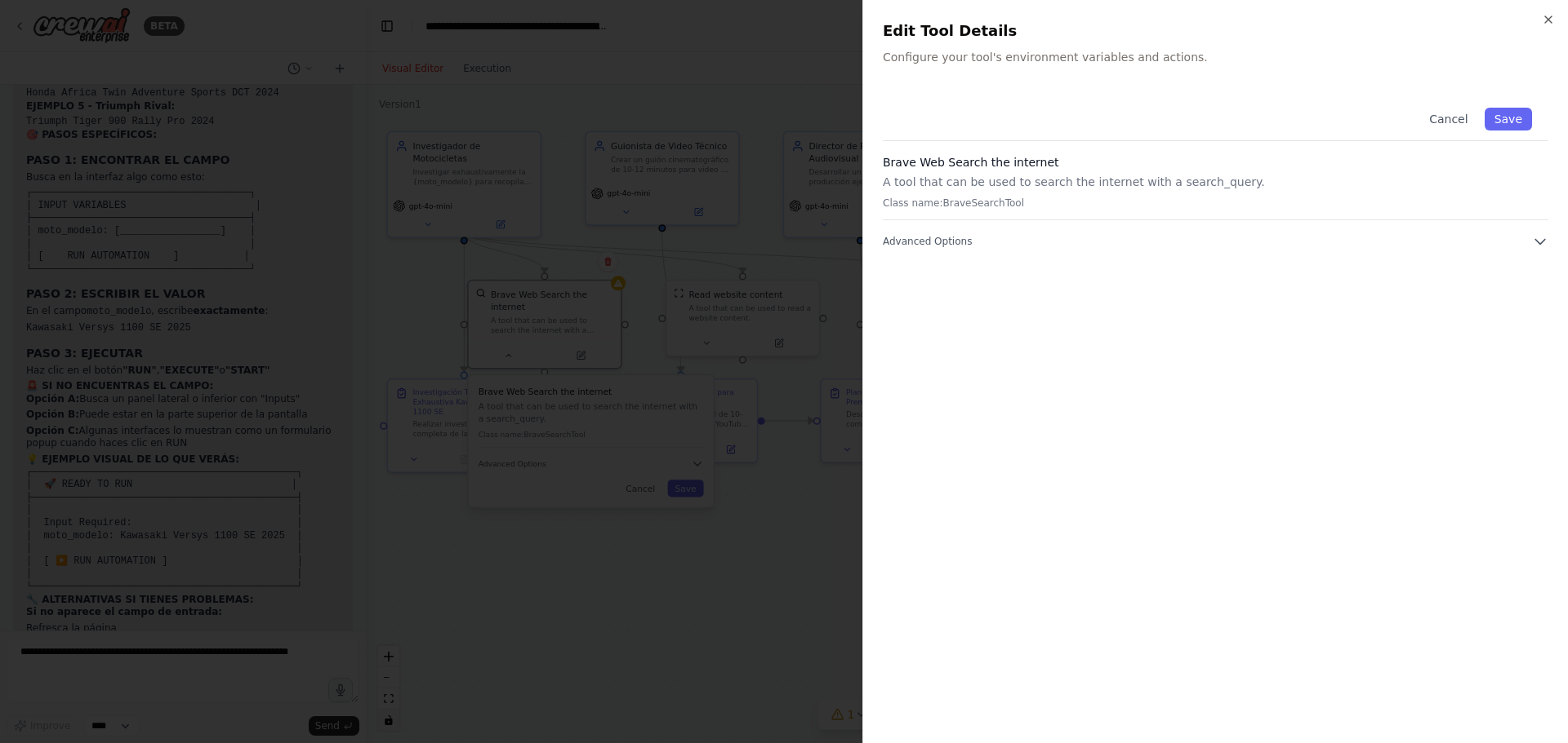
click at [896, 68] on div "Close Edit Tool Details Configure your tool's environment variables and actions…" at bounding box center [1215, 371] width 706 height 743
click at [950, 242] on span "Advanced Options" at bounding box center [927, 241] width 89 height 13
click at [1516, 299] on span "Required" at bounding box center [1509, 301] width 56 height 17
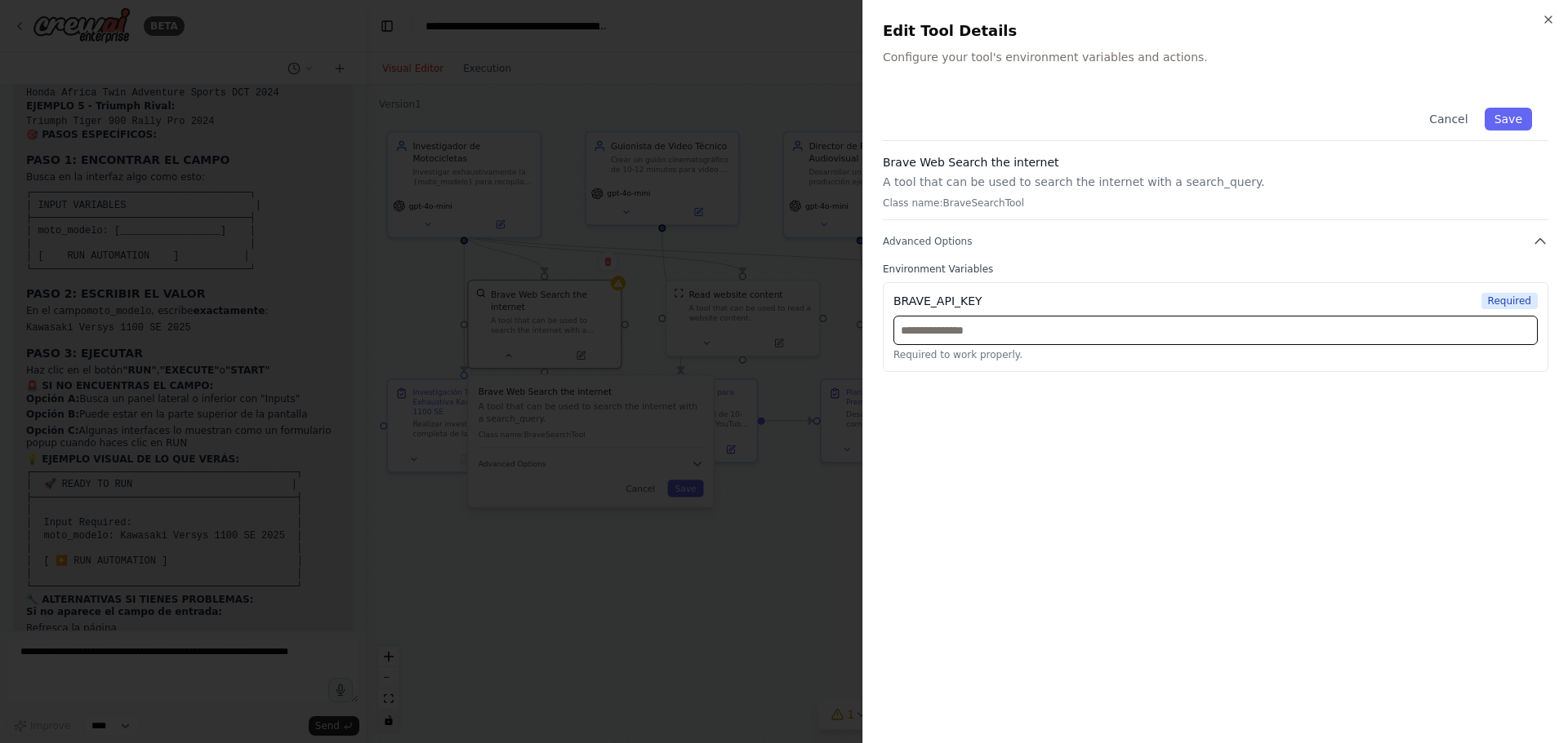
click at [923, 332] on input "text" at bounding box center [1215, 331] width 644 height 29
click at [106, 436] on div at bounding box center [784, 371] width 1568 height 743
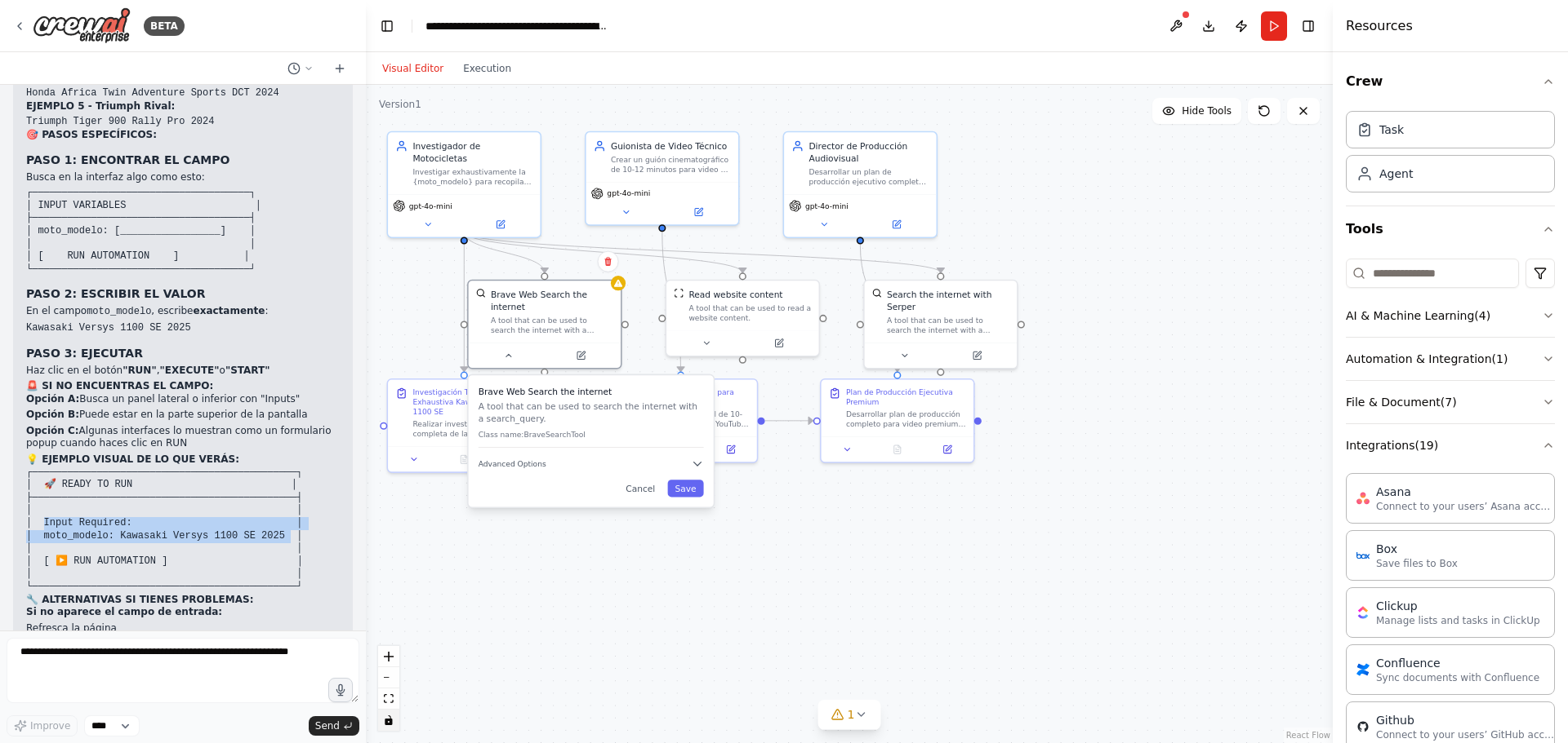
drag, startPoint x: 40, startPoint y: 434, endPoint x: 267, endPoint y: 443, distance: 227.2
click at [267, 467] on code "┌─────────────────────────────────────────────┐ │ 🚀 READY TO RUN │ ├───────────…" at bounding box center [164, 529] width 276 height 125
copy code "nput Required: │ │ moto_modelo: Kawasaki Versys 1100 SE 2025"
click at [617, 291] on div "Brave Web Search the internet A tool that can be used to search the internet wi…" at bounding box center [544, 308] width 152 height 62
click at [621, 295] on div "Brave Web Search the internet A tool that can be used to search the internet wi…" at bounding box center [544, 321] width 155 height 89
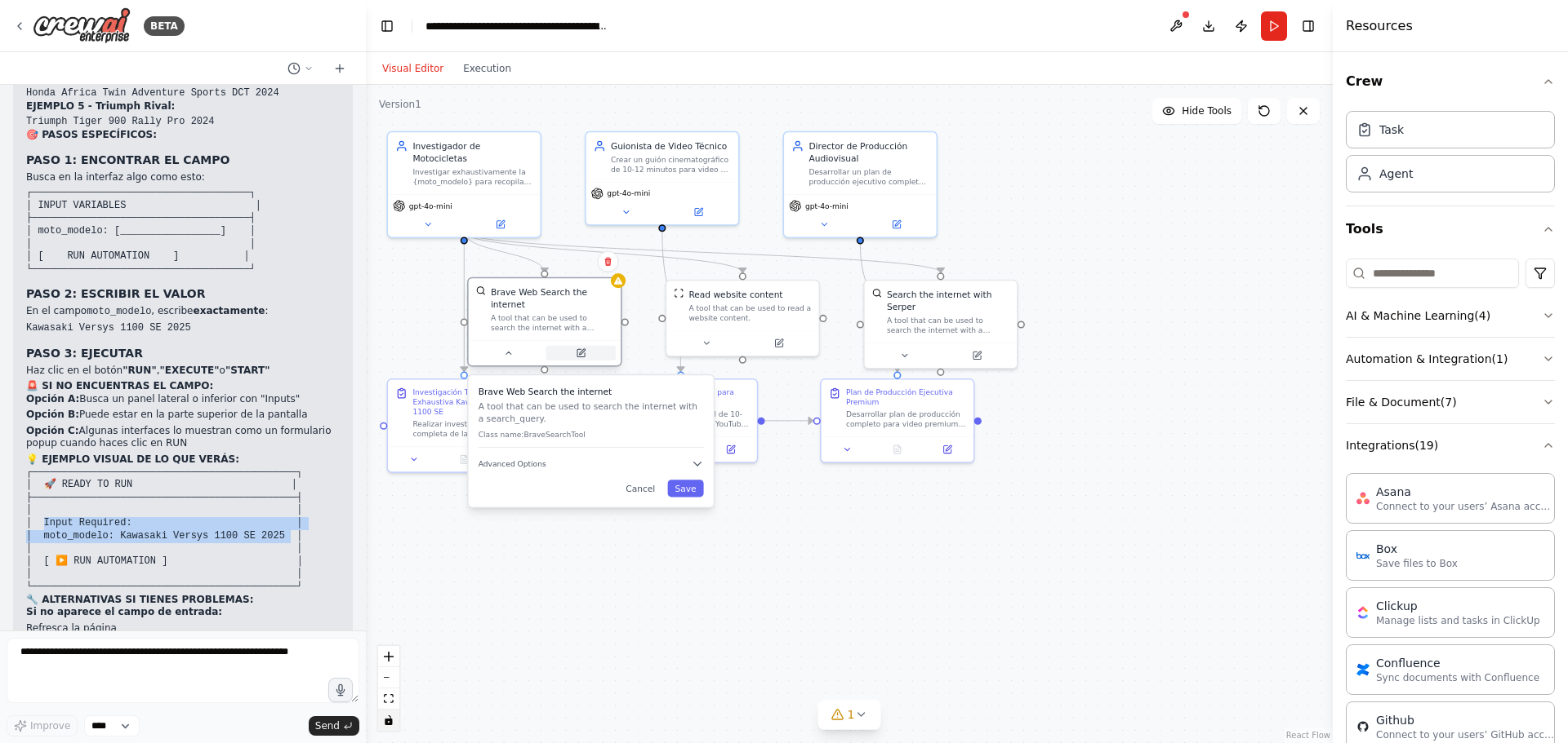
click at [576, 348] on icon at bounding box center [580, 353] width 10 height 10
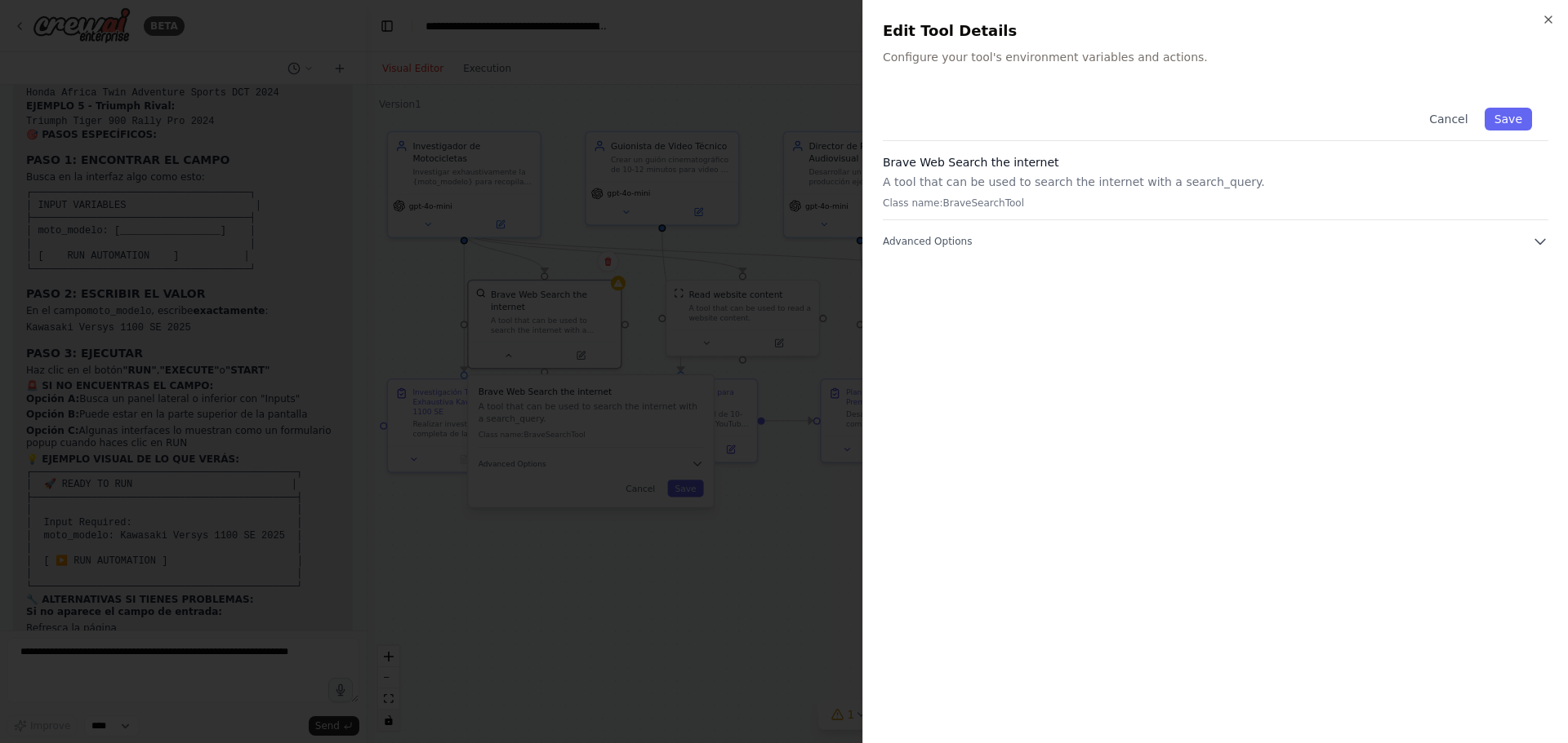
click at [908, 88] on div "Close Edit Tool Details Configure your tool's environment variables and actions…" at bounding box center [1215, 371] width 706 height 743
click at [914, 240] on span "Advanced Options" at bounding box center [927, 241] width 89 height 13
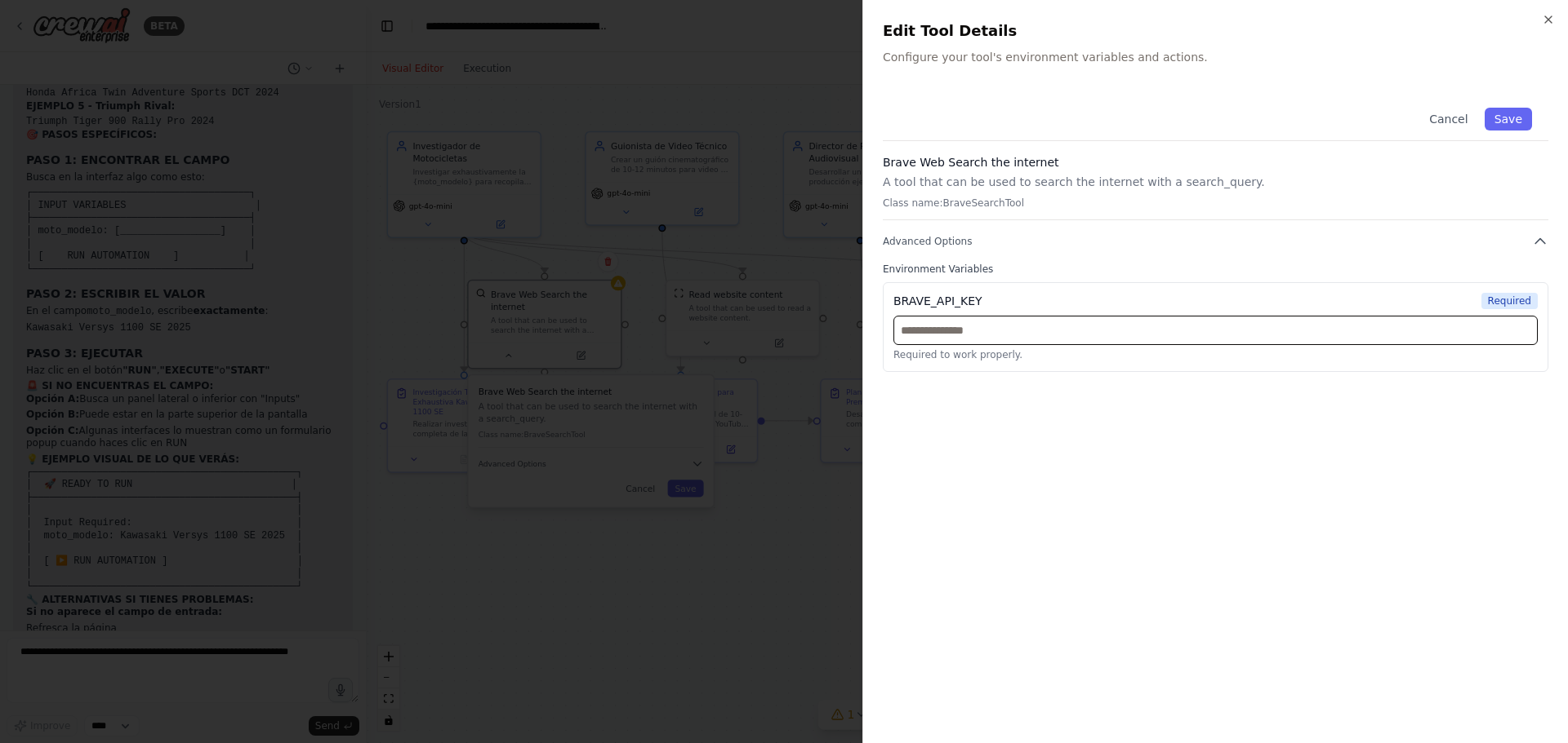
click at [930, 329] on input "text" at bounding box center [1215, 331] width 644 height 29
paste input "**********"
click at [1088, 330] on input "**********" at bounding box center [1215, 331] width 644 height 29
type input "**********"
click at [1507, 111] on button "Save" at bounding box center [1507, 119] width 47 height 23
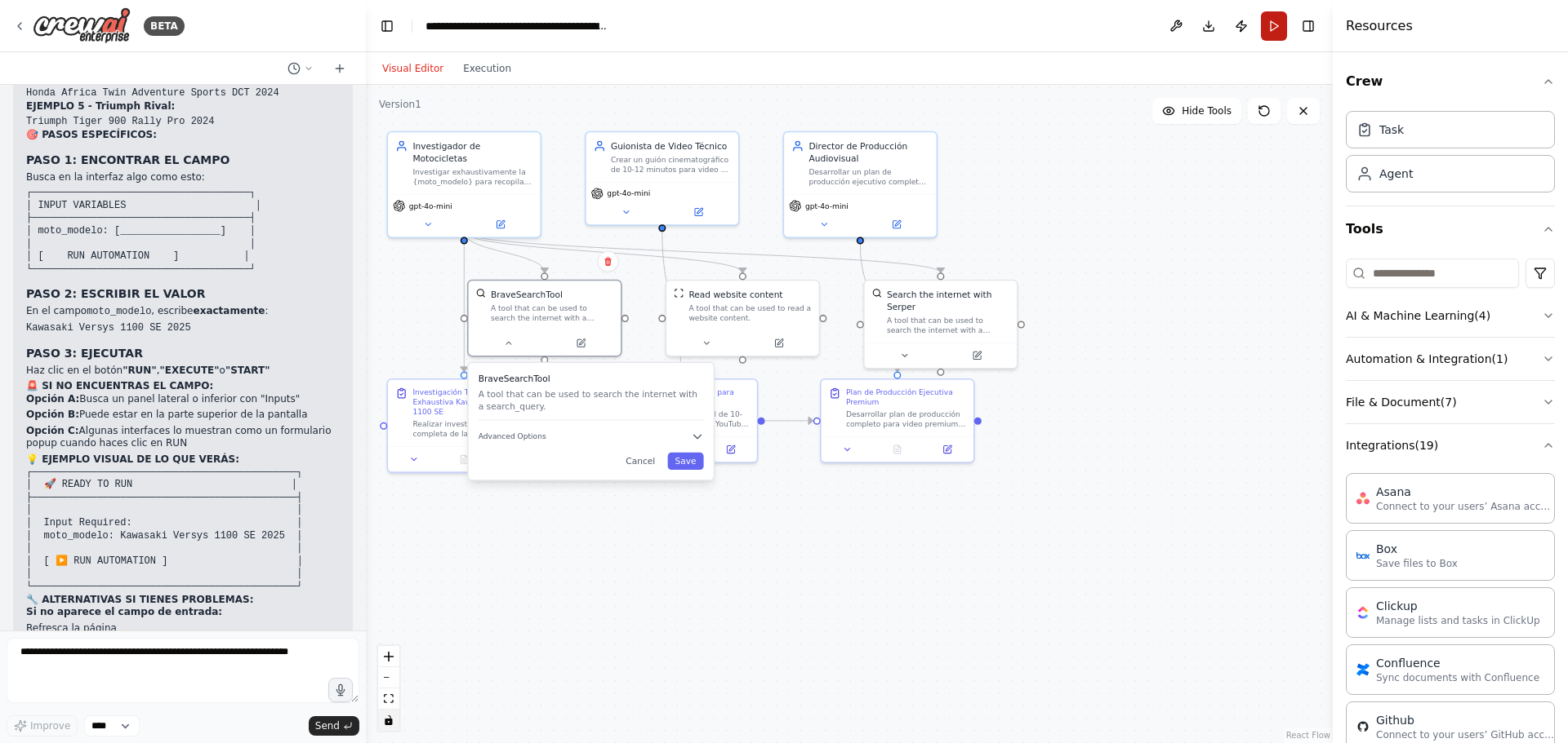
click at [1272, 21] on button "Run" at bounding box center [1273, 26] width 26 height 29
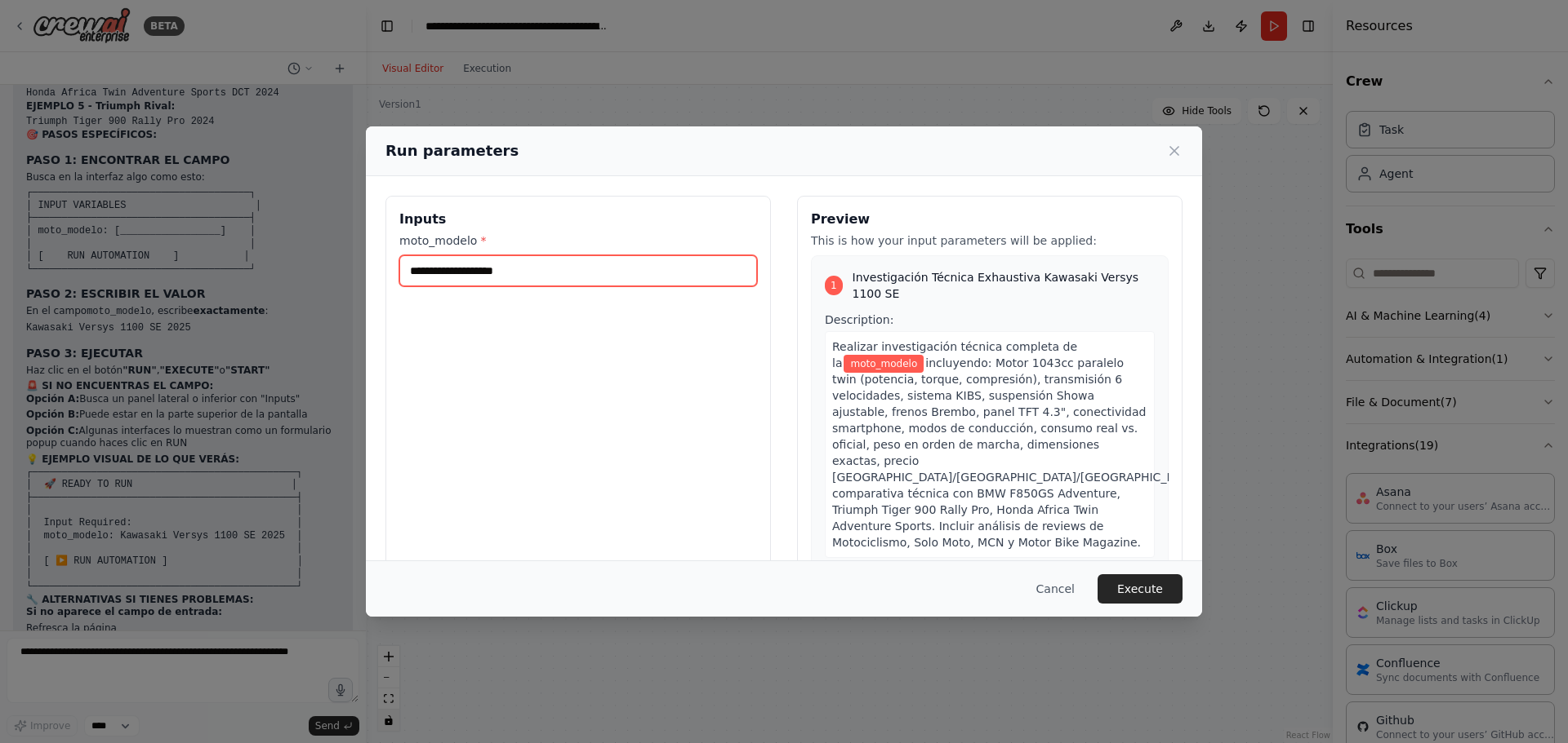
click at [513, 271] on input "moto_modelo *" at bounding box center [578, 271] width 357 height 31
click at [944, 278] on span "Investigación Técnica Exhaustiva Kawasaki Versys 1100 SE" at bounding box center [1003, 284] width 302 height 32
click at [511, 276] on input "moto_modelo *" at bounding box center [578, 271] width 357 height 31
click at [68, 442] on div "Run parameters Inputs moto_modelo * Preview This is how your input parameters w…" at bounding box center [784, 371] width 1568 height 743
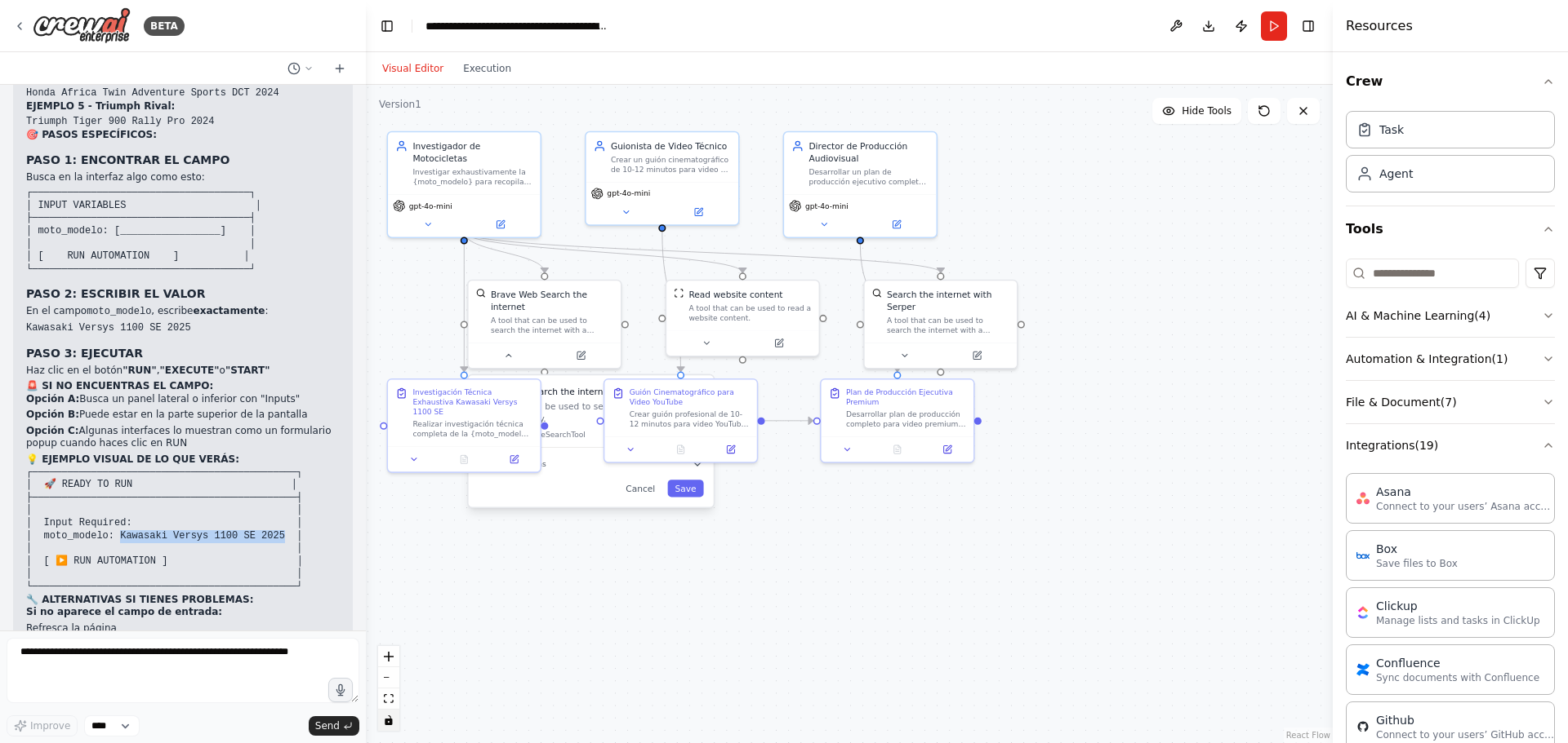
drag, startPoint x: 112, startPoint y: 446, endPoint x: 262, endPoint y: 443, distance: 150.0
click at [262, 467] on code "┌─────────────────────────────────────────────┐ │ 🚀 READY TO RUN │ ├───────────…" at bounding box center [164, 529] width 276 height 125
copy code "awasaki Versys 1100 SE 2025"
click at [1277, 17] on button "Run" at bounding box center [1273, 26] width 26 height 29
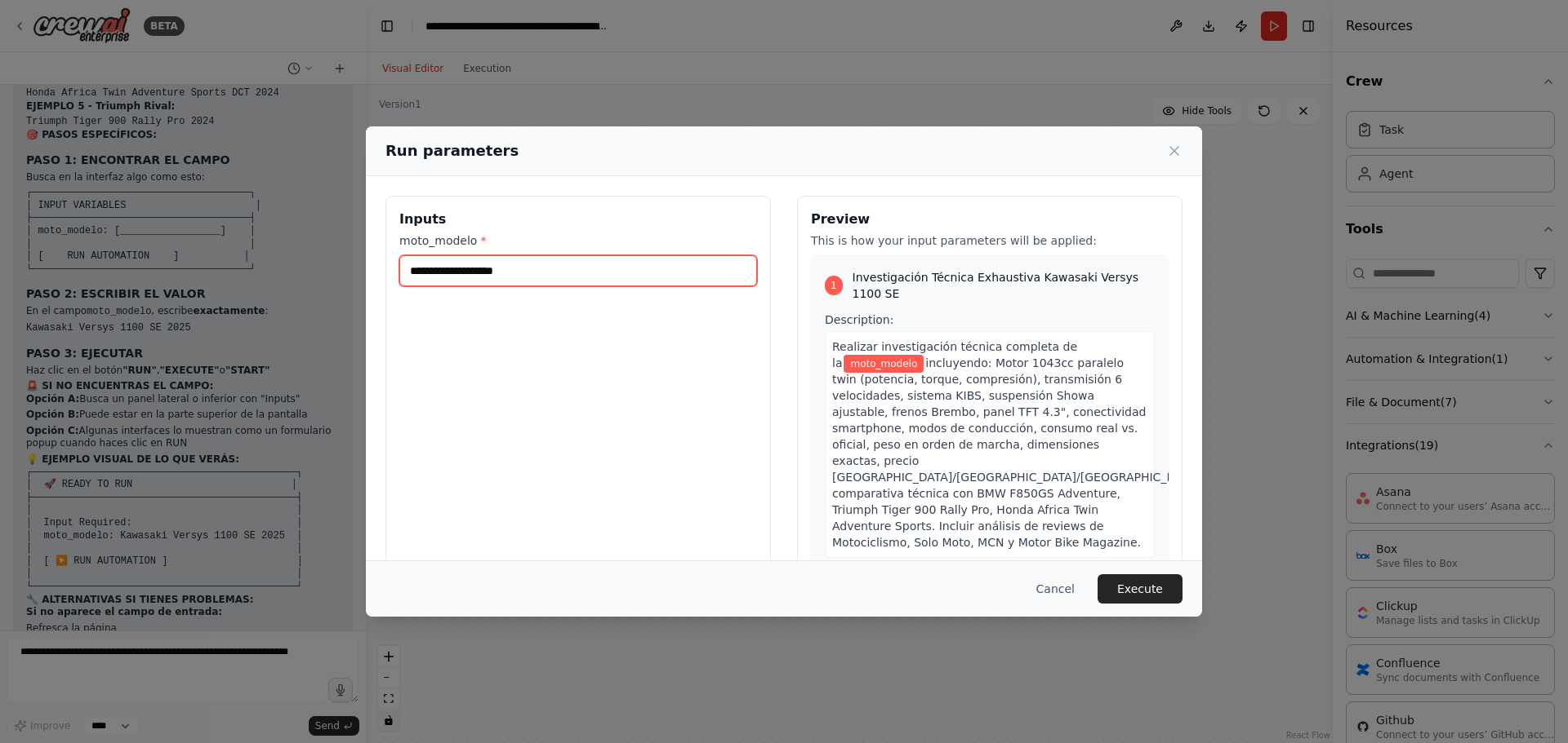
click at [446, 274] on input "moto_modelo *" at bounding box center [578, 271] width 357 height 31
paste input "**********"
type input "**********"
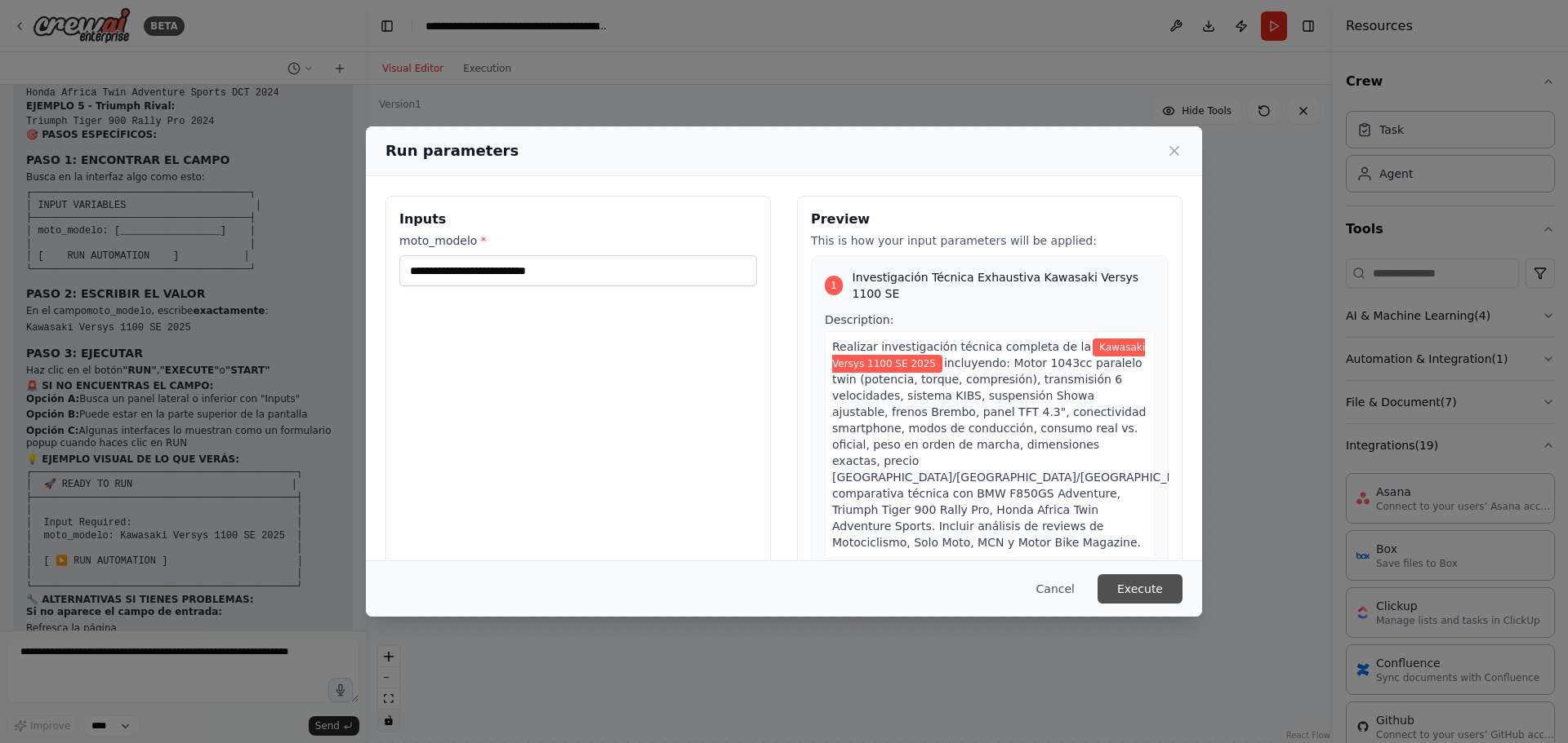
click at [1146, 585] on button "Execute" at bounding box center [1140, 589] width 85 height 29
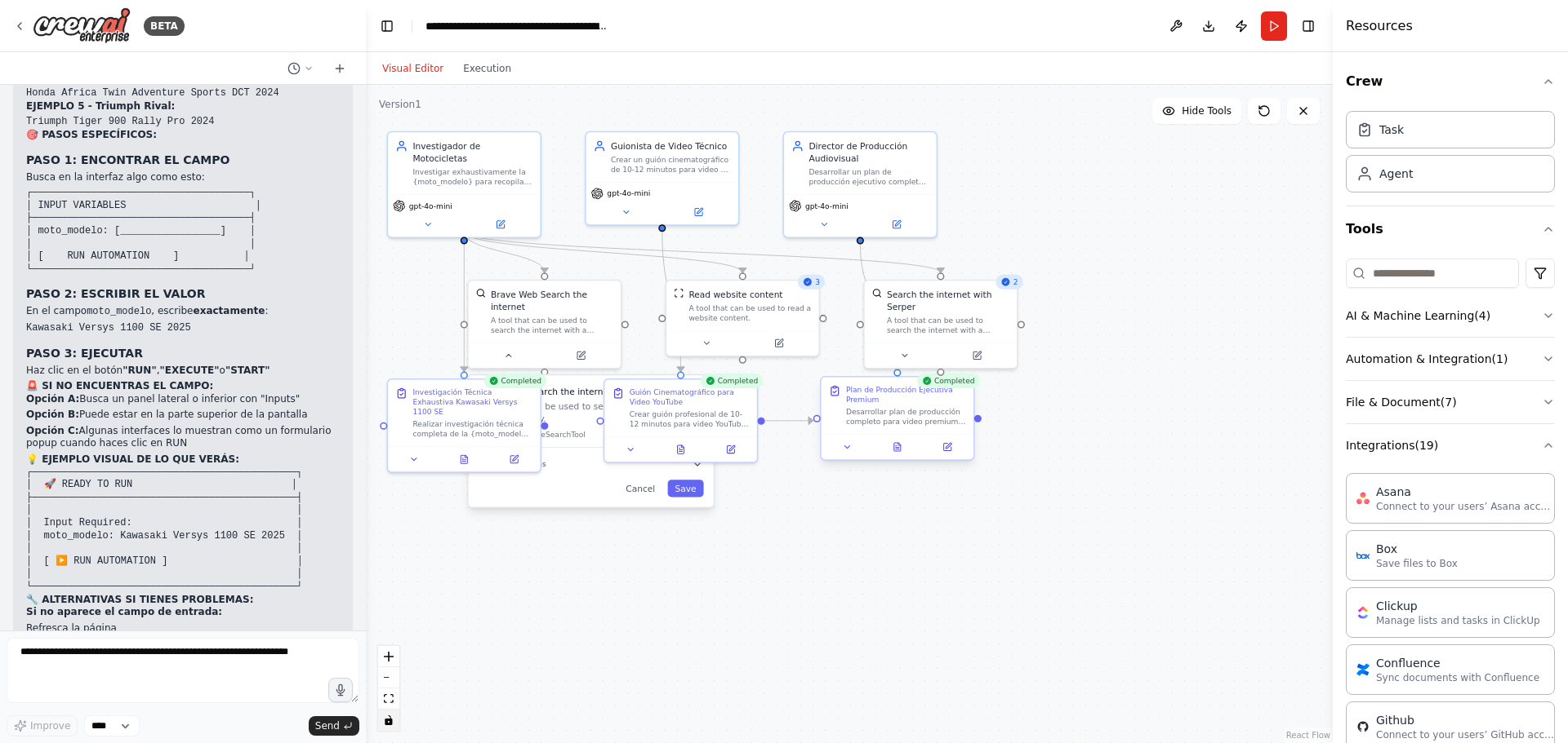
click at [950, 391] on div "Plan de Producción Ejecutiva Premium" at bounding box center [906, 394] width 120 height 19
click at [944, 427] on div "Desarrollar plan de producción completo para video premium de {moto_modelo} bas…" at bounding box center [906, 416] width 120 height 19
click at [896, 447] on icon at bounding box center [896, 447] width 6 height 8
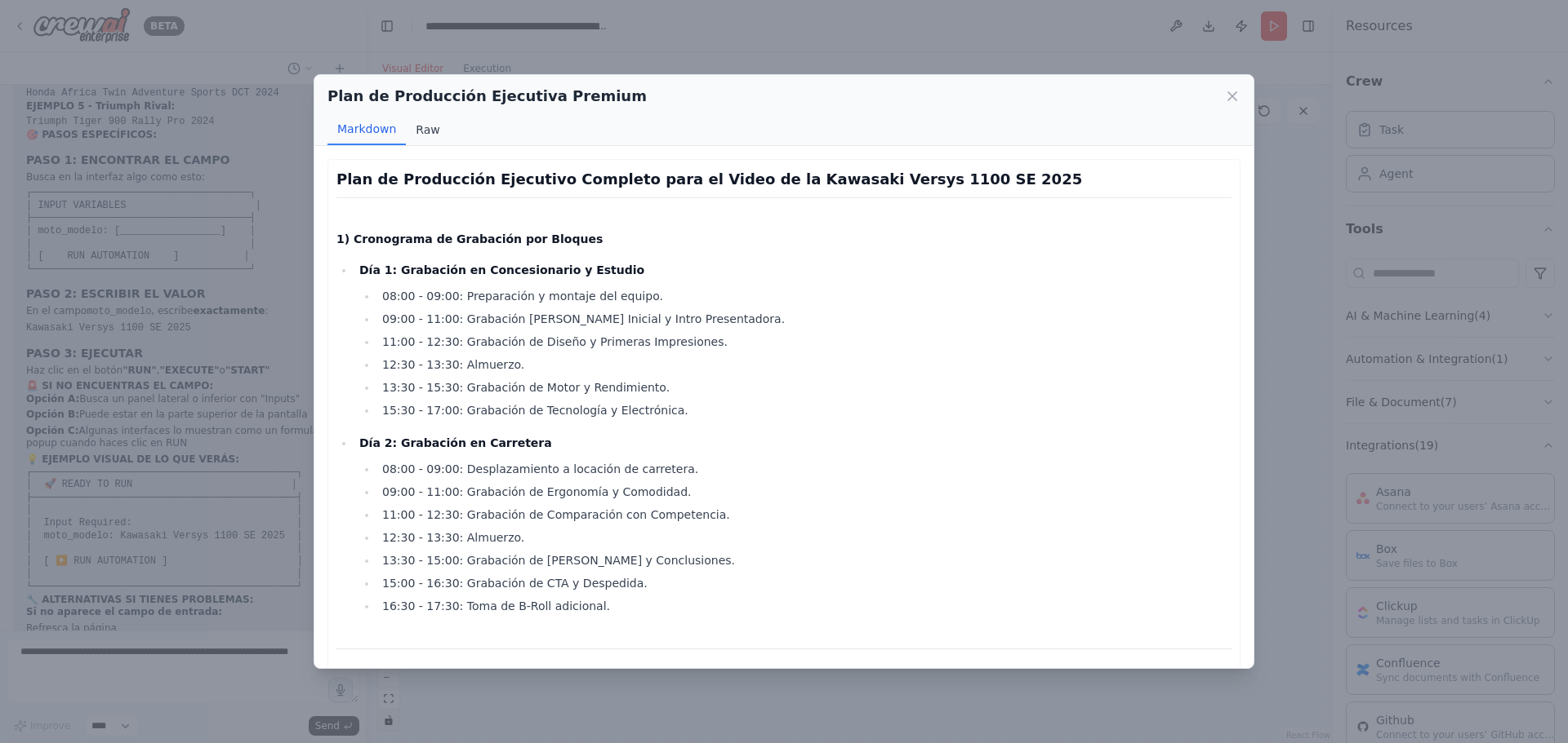
click at [420, 127] on button "Raw" at bounding box center [427, 130] width 43 height 31
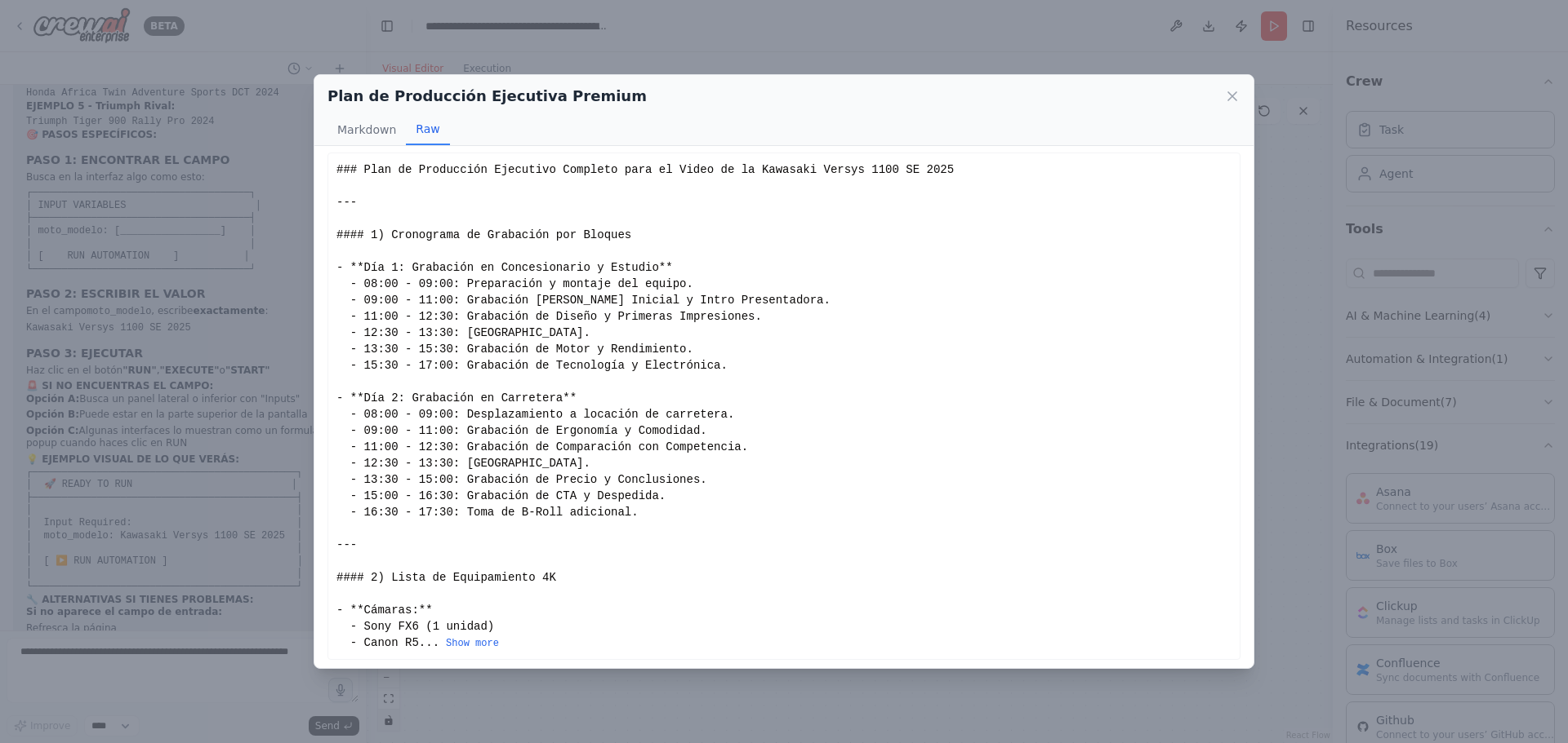
scroll to position [11, 0]
click at [449, 636] on button "Show more" at bounding box center [473, 639] width 53 height 13
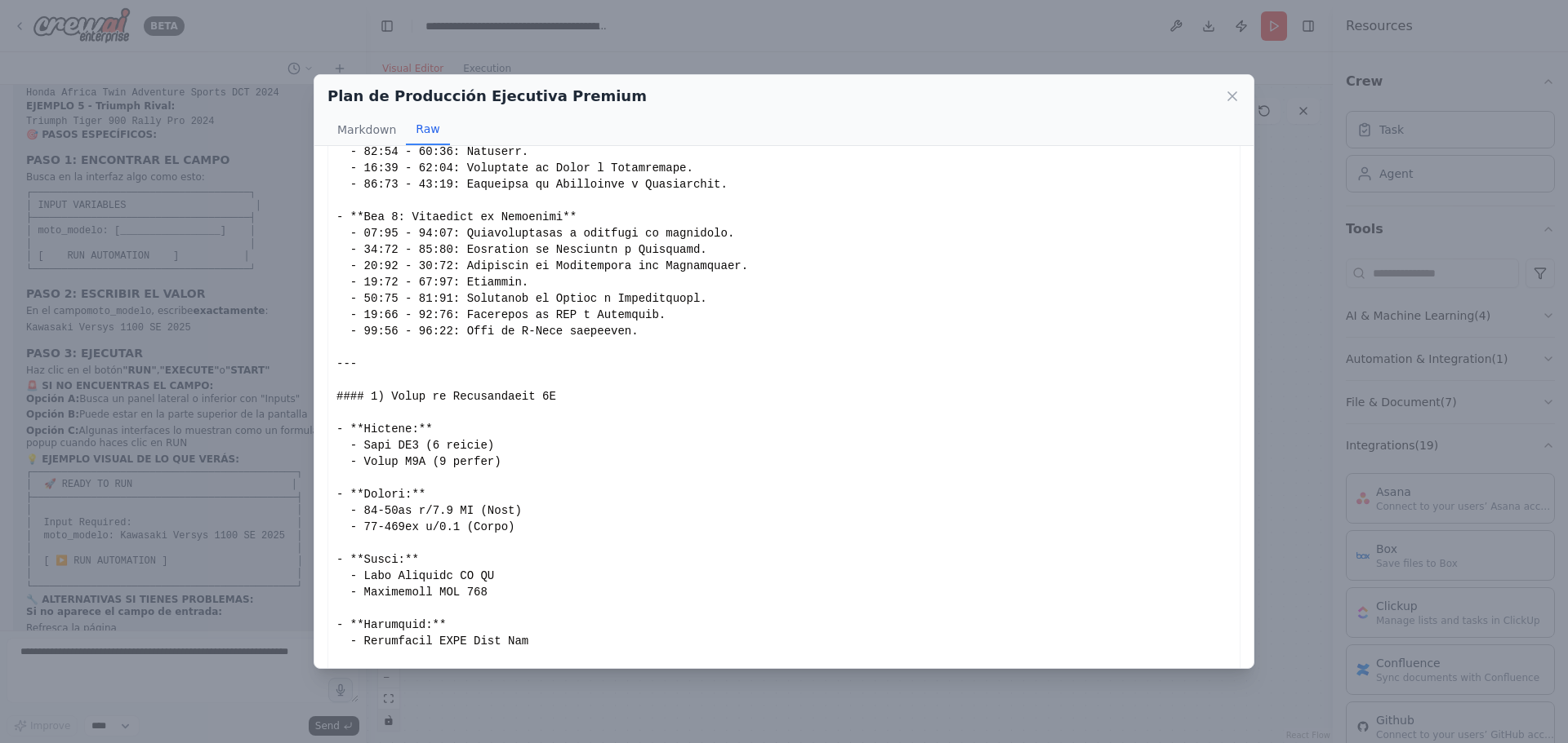
scroll to position [0, 0]
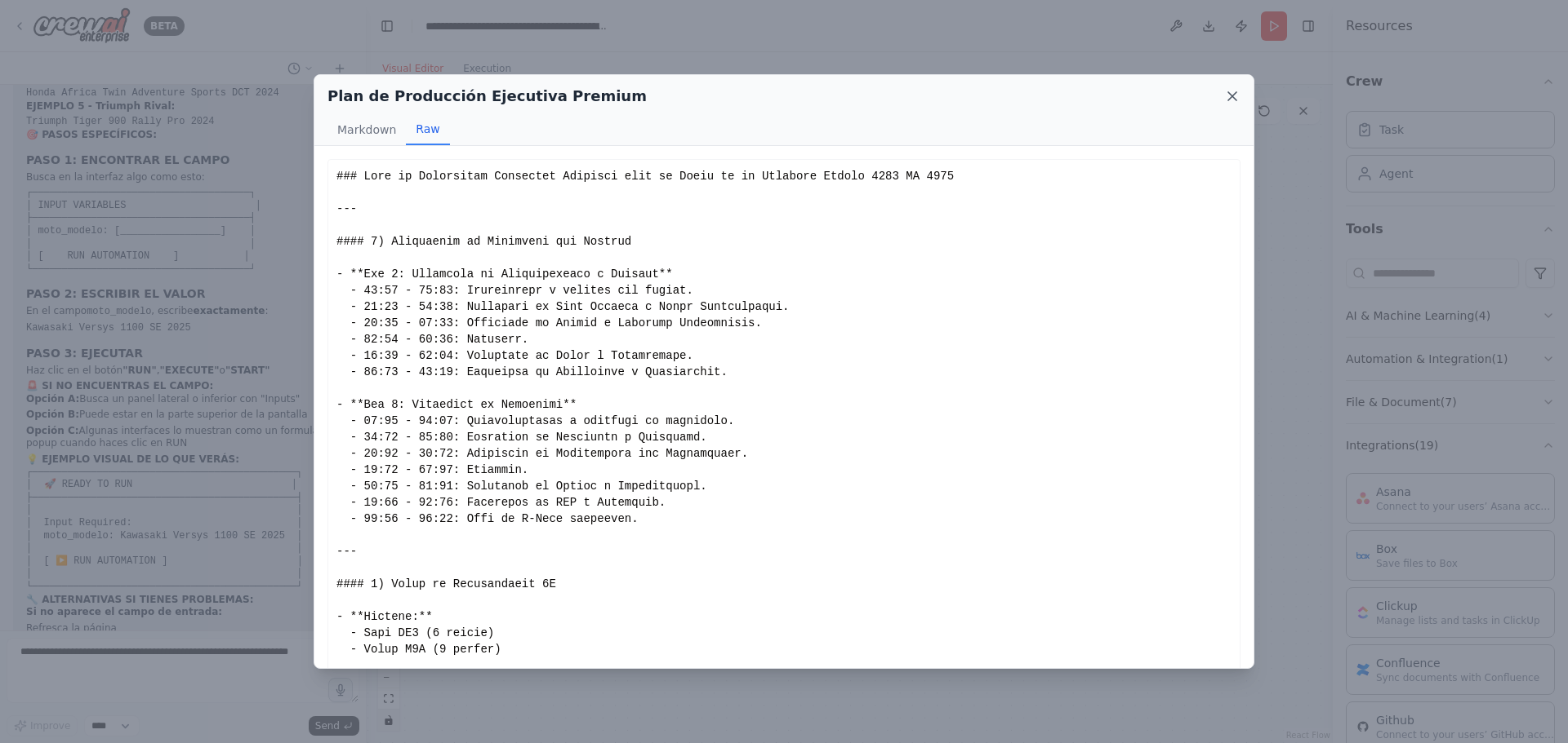
click at [1234, 97] on icon at bounding box center [1232, 96] width 8 height 8
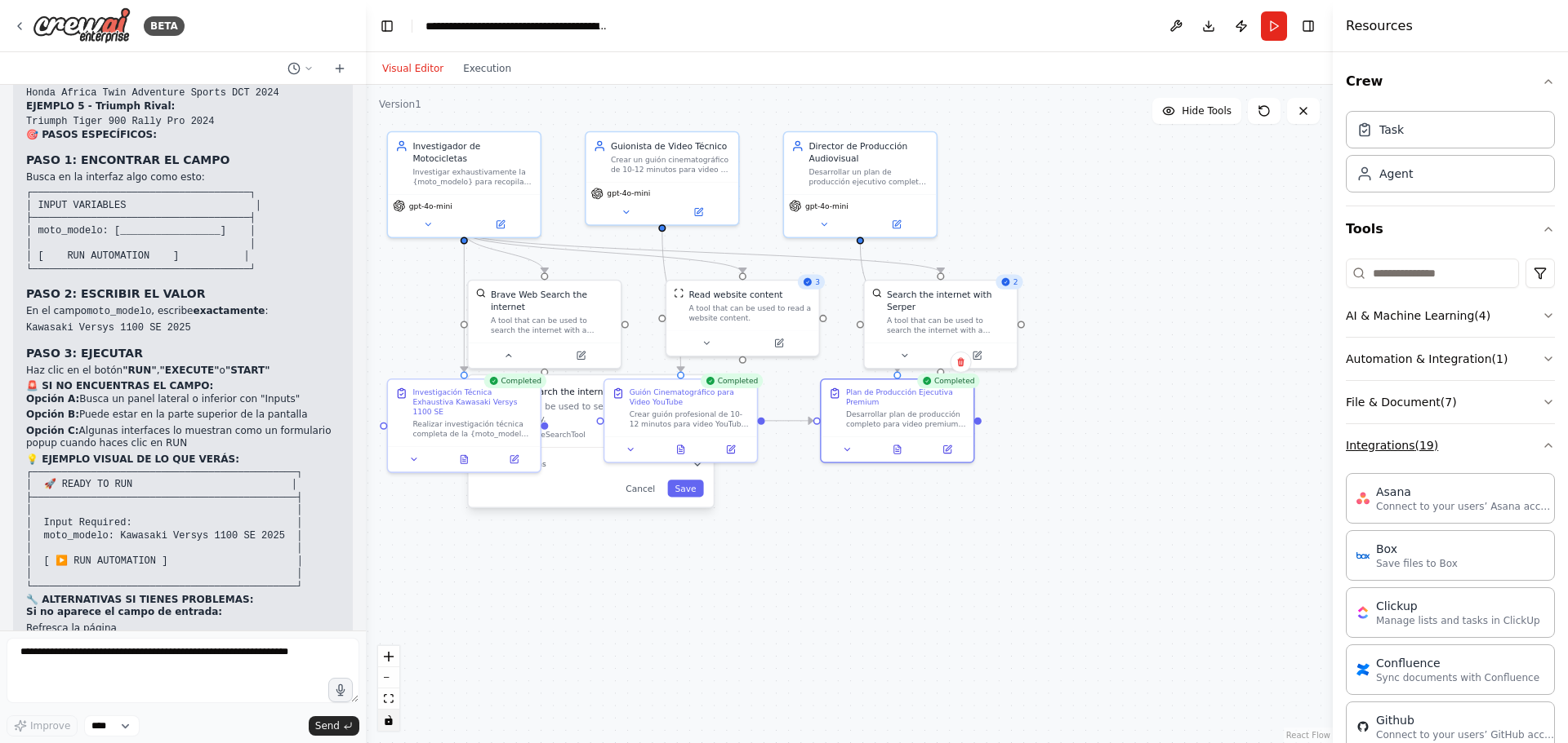
click at [1541, 442] on icon "button" at bounding box center [1548, 446] width 13 height 13
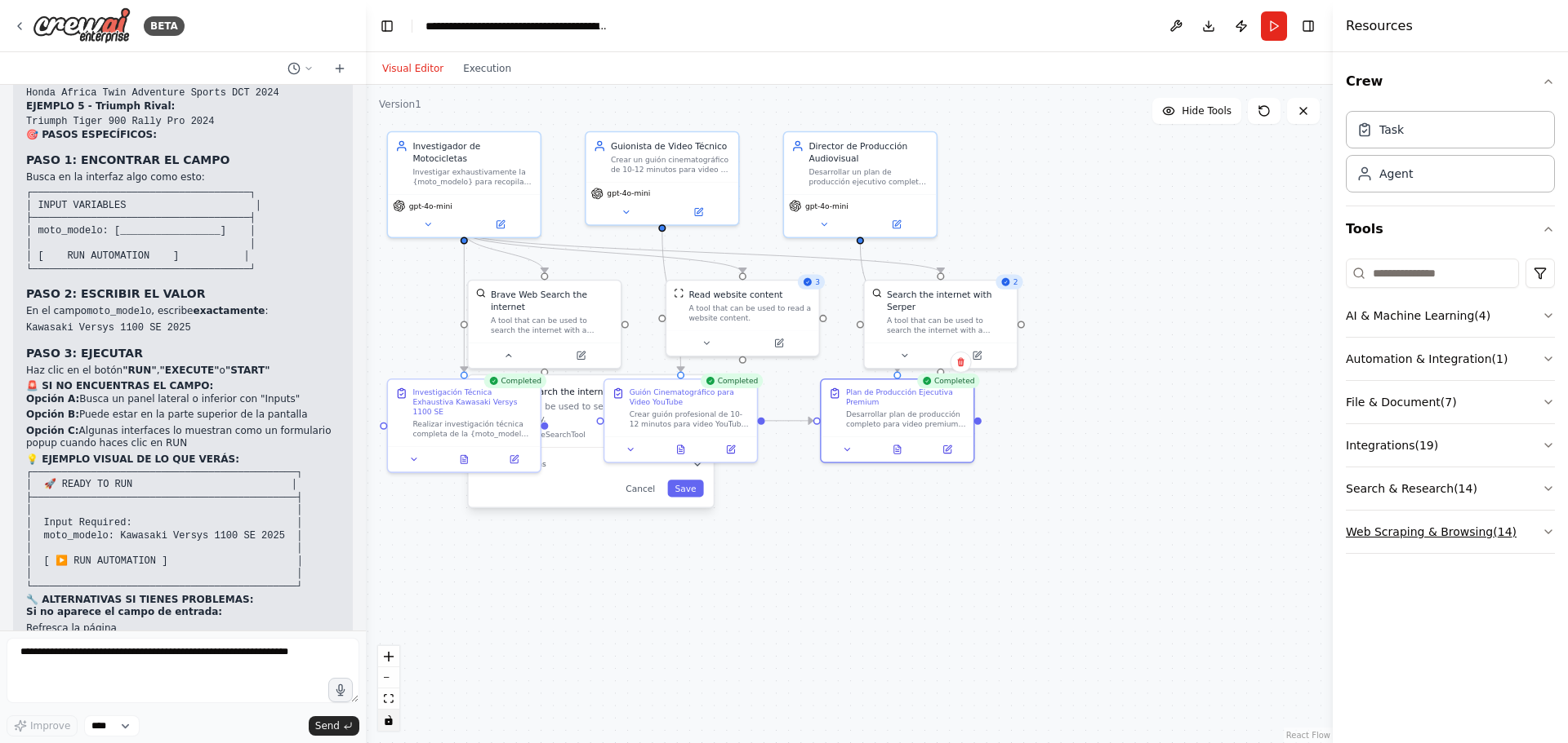
click at [1550, 529] on icon "button" at bounding box center [1548, 532] width 13 height 13
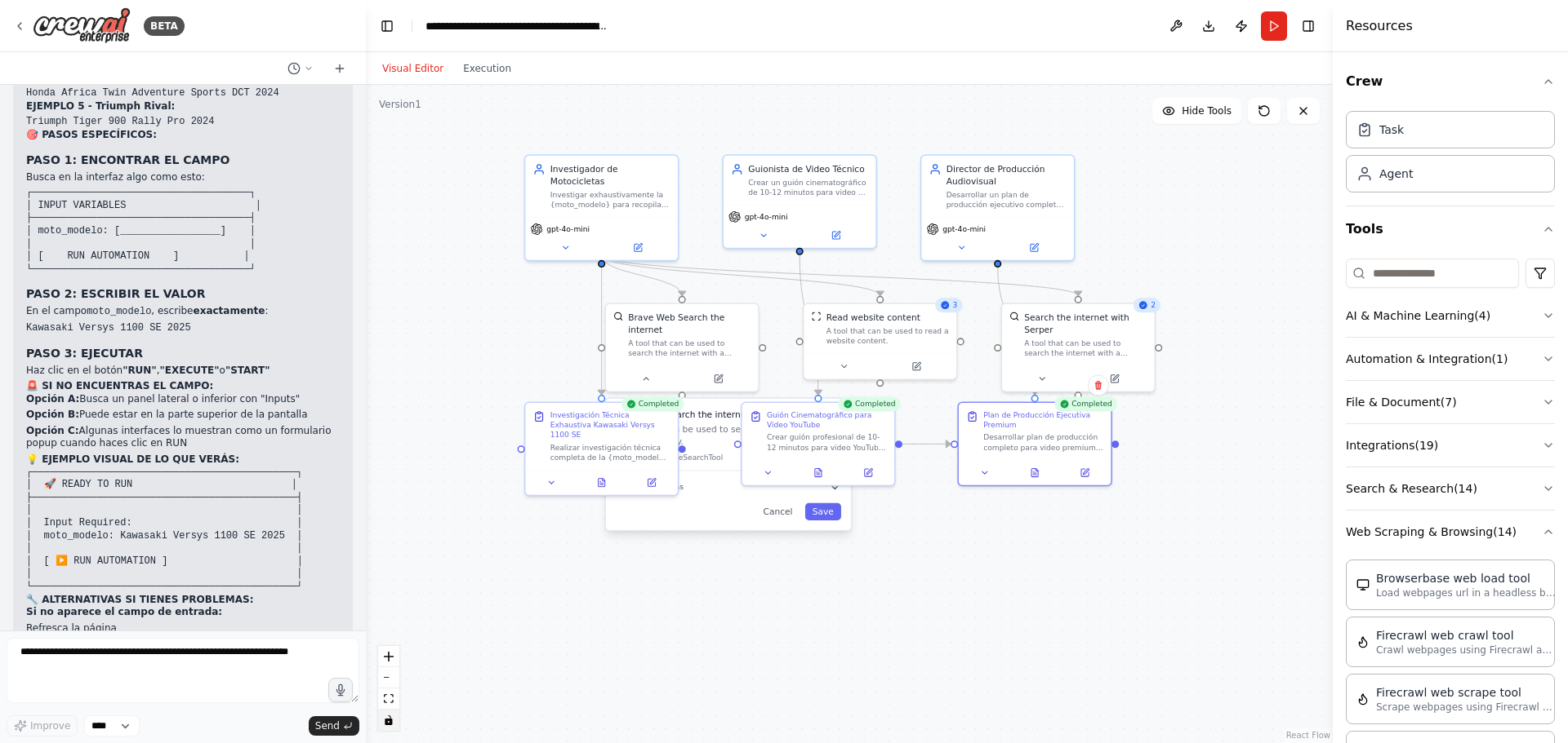
drag, startPoint x: 718, startPoint y: 613, endPoint x: 970, endPoint y: 622, distance: 252.2
click at [970, 622] on div ".deletable-edge-delete-btn { width: 20px; height: 20px; border: 0px solid #ffff…" at bounding box center [848, 413] width 966 height 658
click at [712, 481] on button "Advanced Options" at bounding box center [728, 486] width 226 height 12
click at [783, 609] on button "Cancel" at bounding box center [778, 614] width 44 height 17
click at [1027, 420] on div "Plan de Producción Ejecutiva Premium" at bounding box center [1043, 417] width 120 height 19
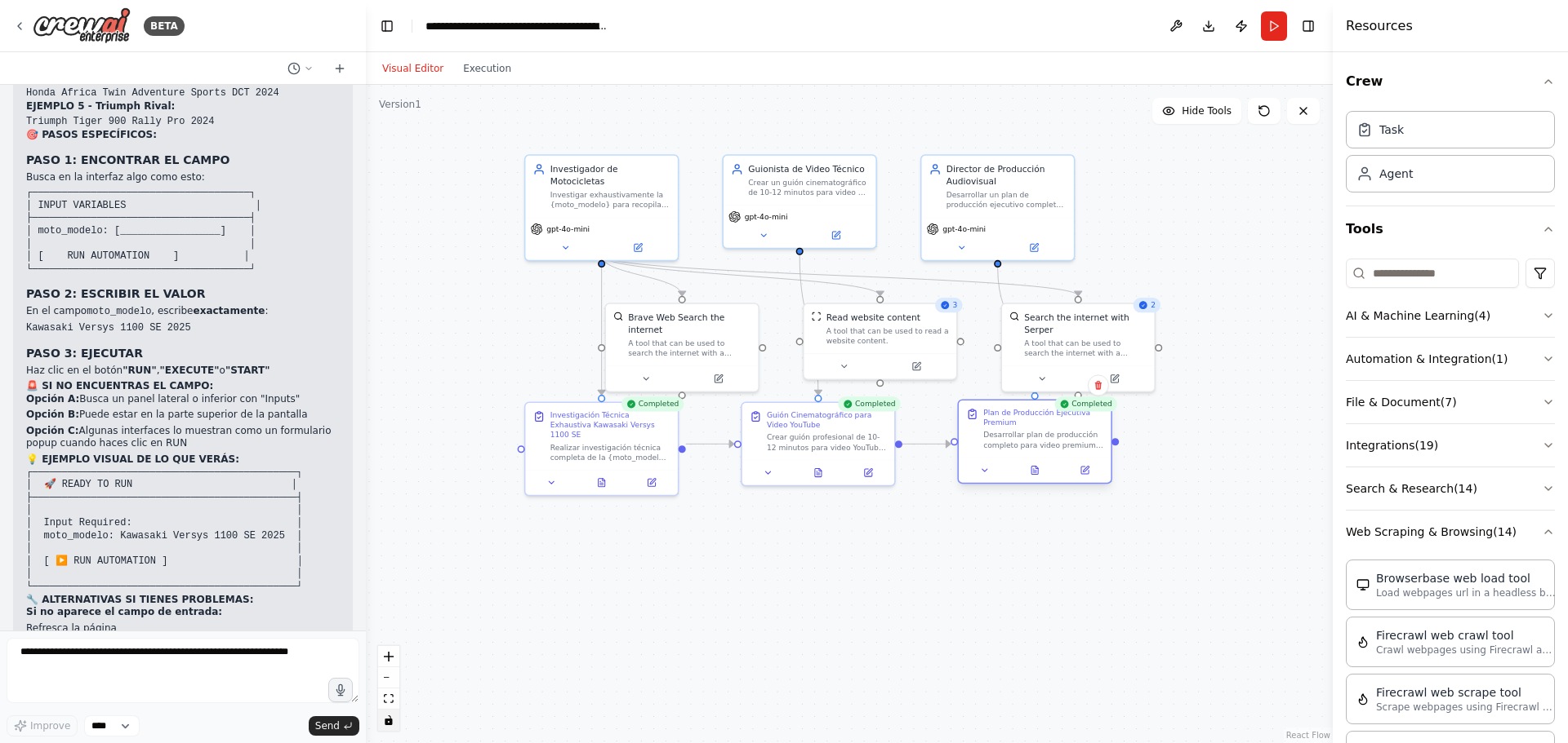
click at [1027, 420] on div "Plan de Producción Ejecutiva Premium" at bounding box center [1043, 417] width 120 height 19
click at [984, 470] on icon at bounding box center [985, 470] width 10 height 10
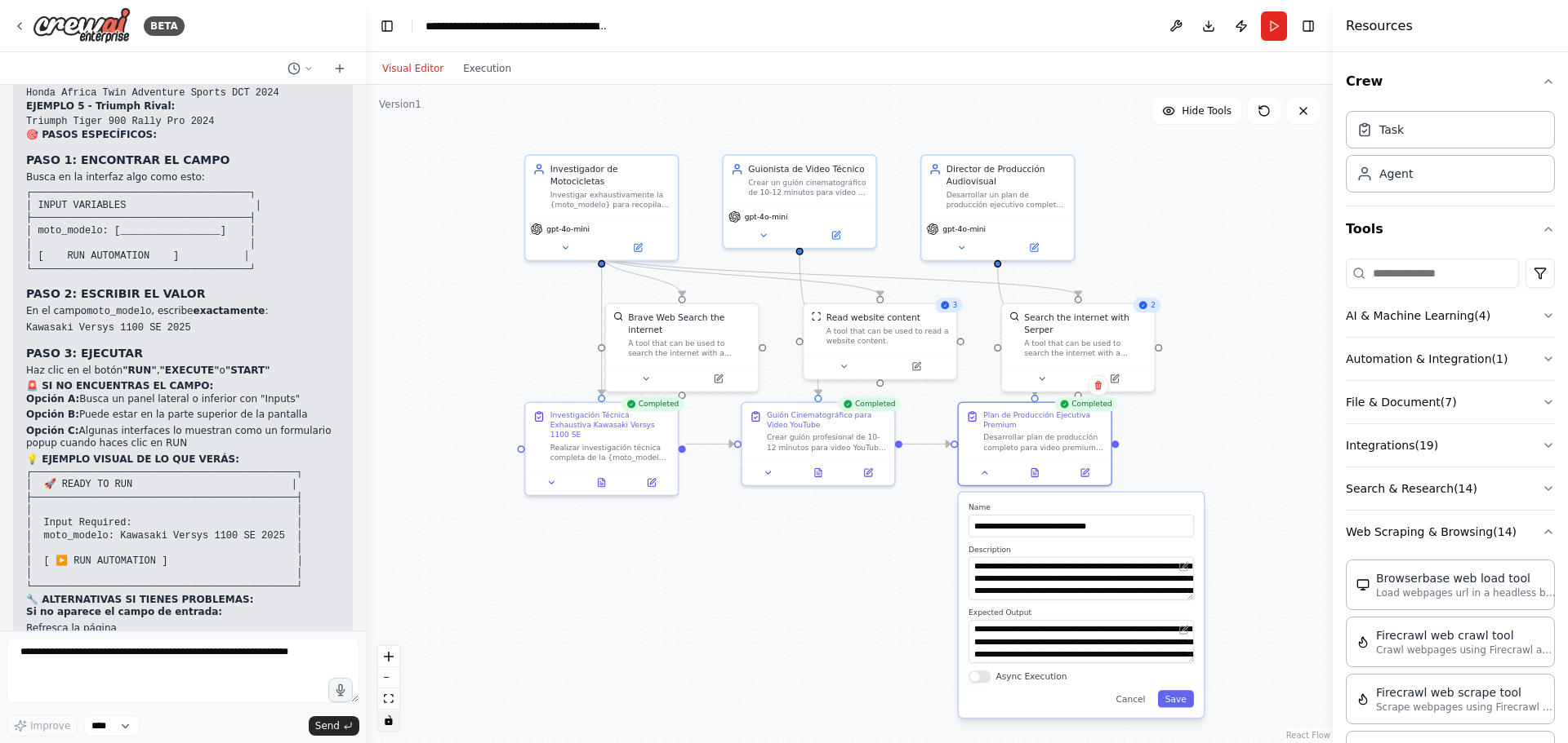
click at [1244, 427] on div ".deletable-edge-delete-btn { width: 20px; height: 20px; border: 0px solid #ffff…" at bounding box center [848, 413] width 966 height 658
click at [209, 656] on textarea at bounding box center [182, 670] width 353 height 65
click at [92, 657] on textarea at bounding box center [182, 670] width 353 height 65
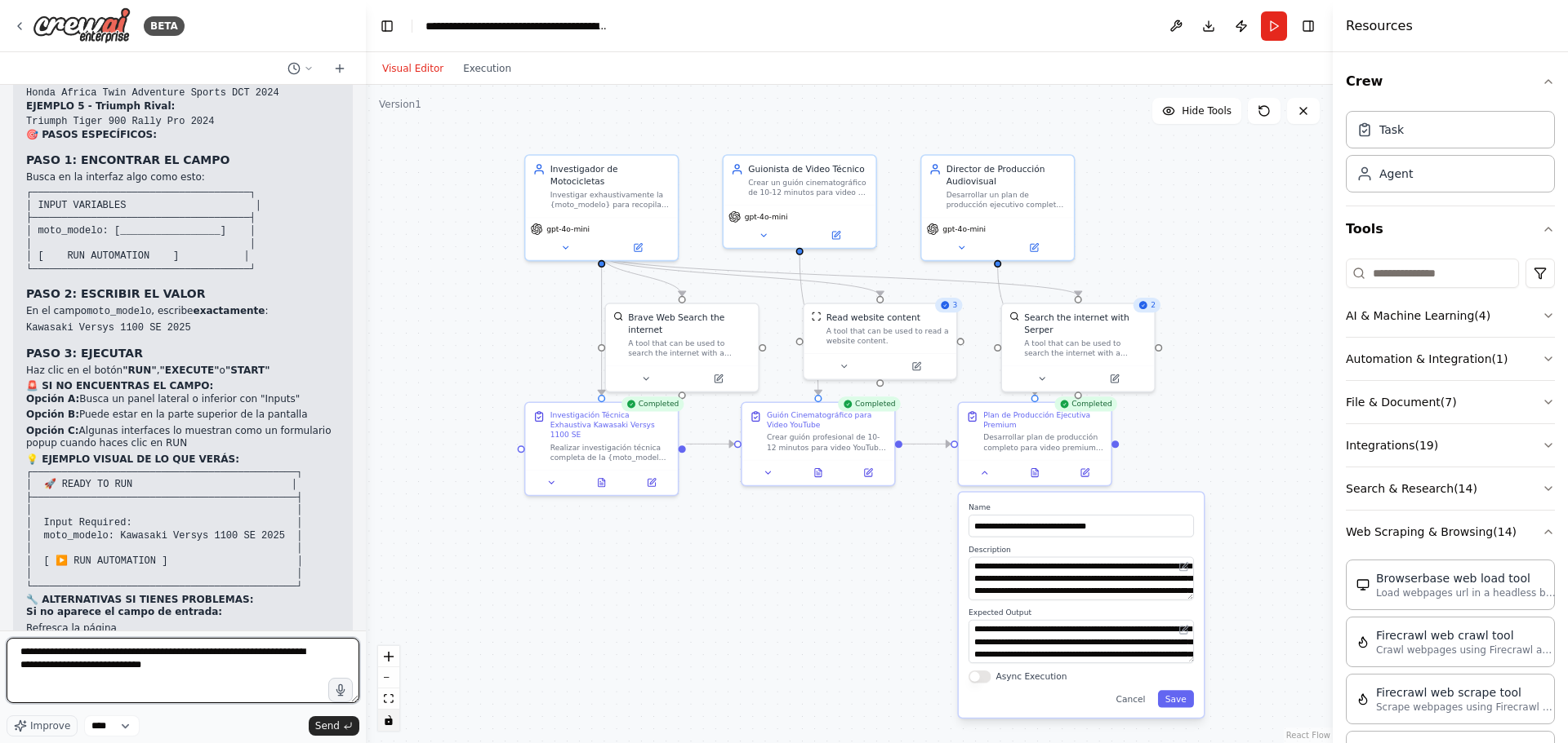
type textarea "**********"
click at [191, 668] on textarea "**********" at bounding box center [182, 670] width 353 height 65
click at [190, 670] on textarea "**********" at bounding box center [182, 670] width 353 height 65
click at [330, 728] on span "Send" at bounding box center [327, 726] width 25 height 13
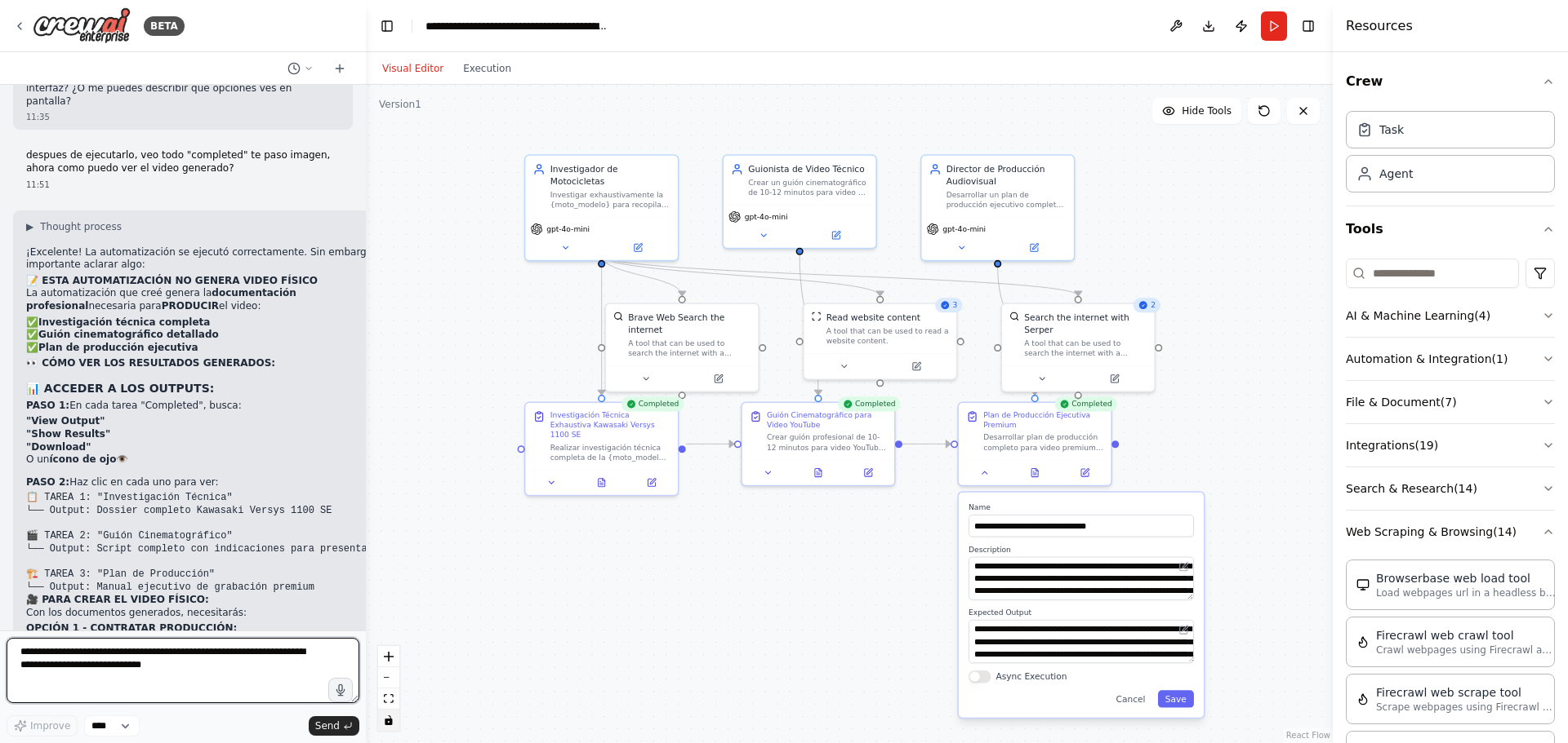
scroll to position [5600, 0]
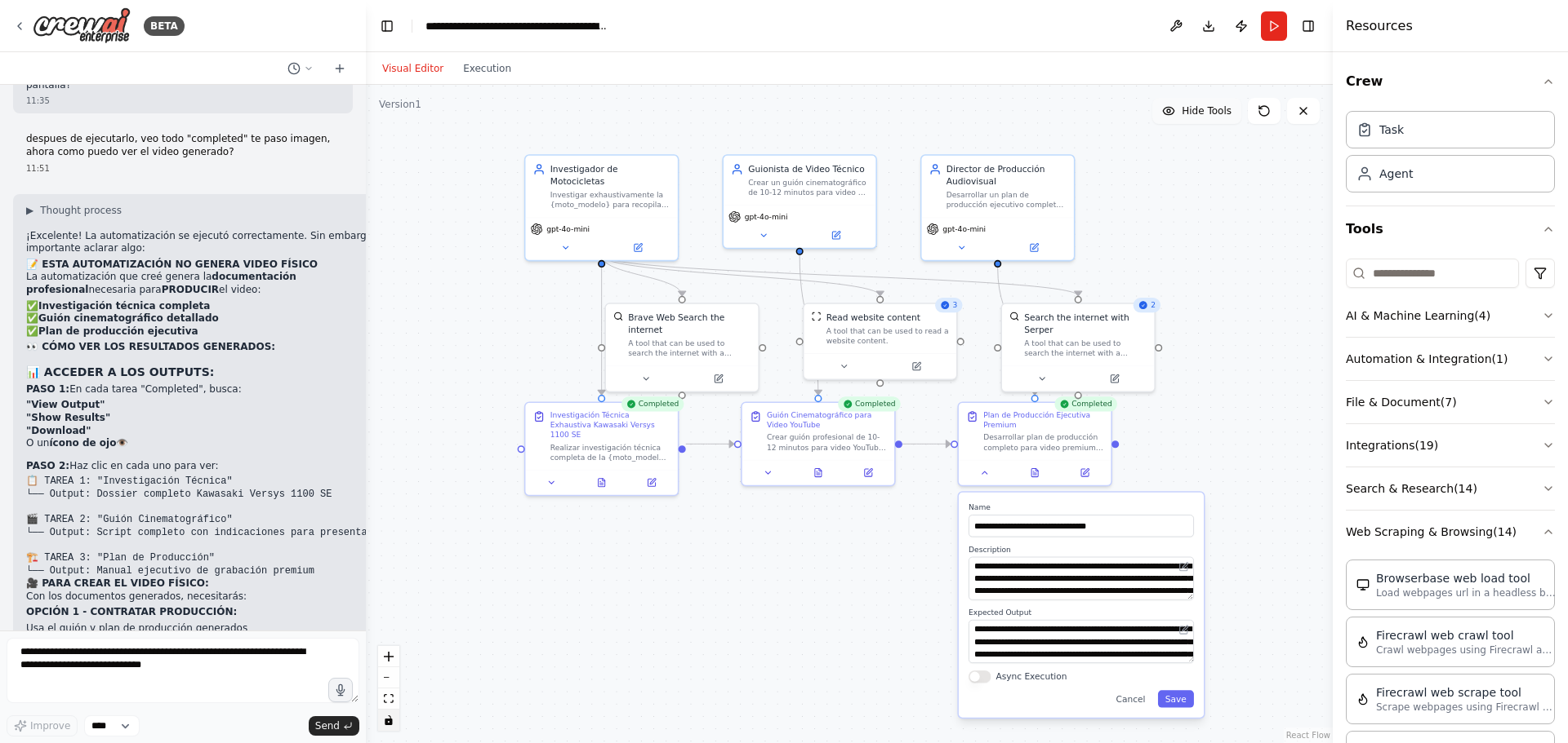
click at [1203, 113] on span "Hide Tools" at bounding box center [1206, 110] width 50 height 13
click at [1203, 113] on span "Show Tools" at bounding box center [1204, 110] width 53 height 13
click at [1203, 113] on span "Hide Tools" at bounding box center [1206, 110] width 50 height 13
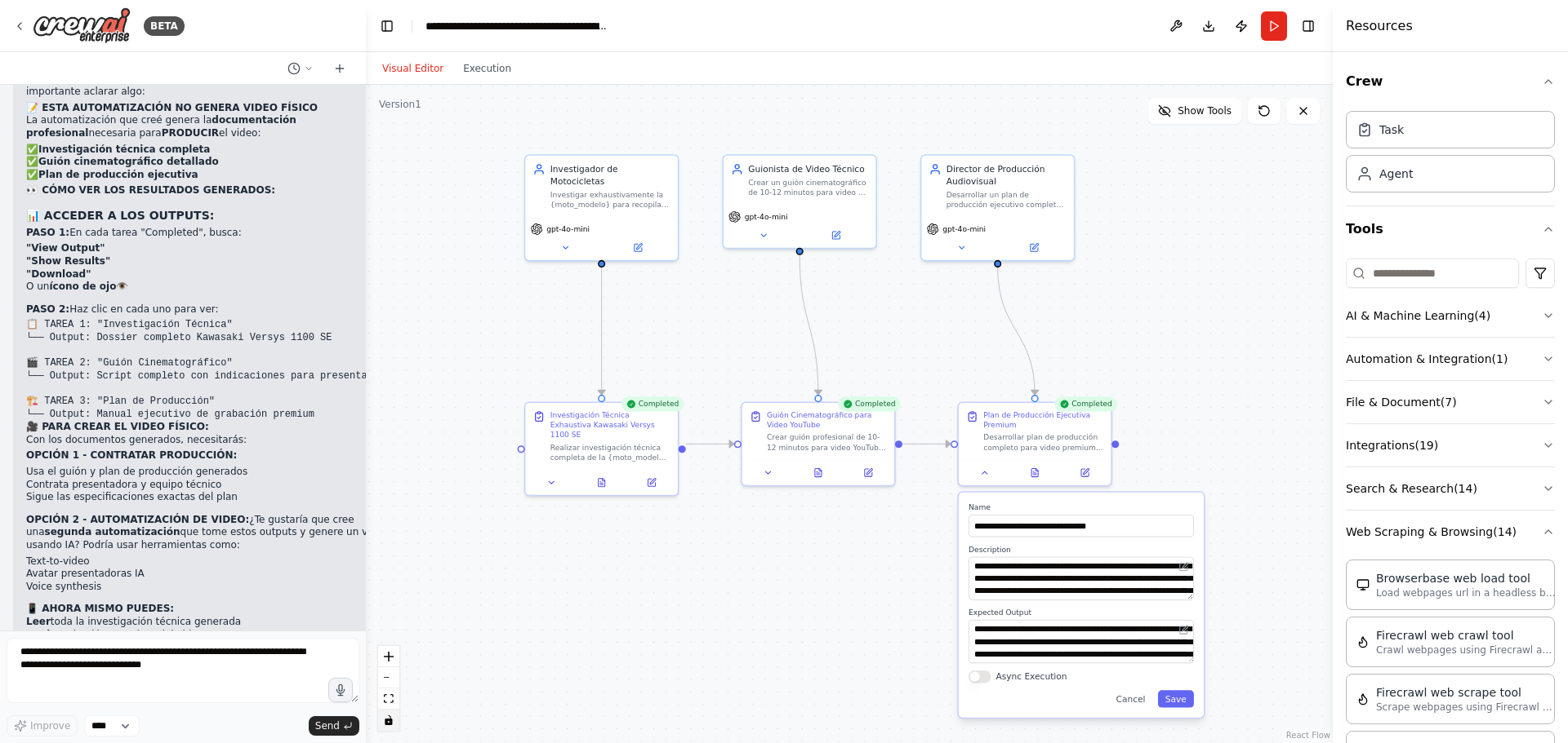
scroll to position [5764, 0]
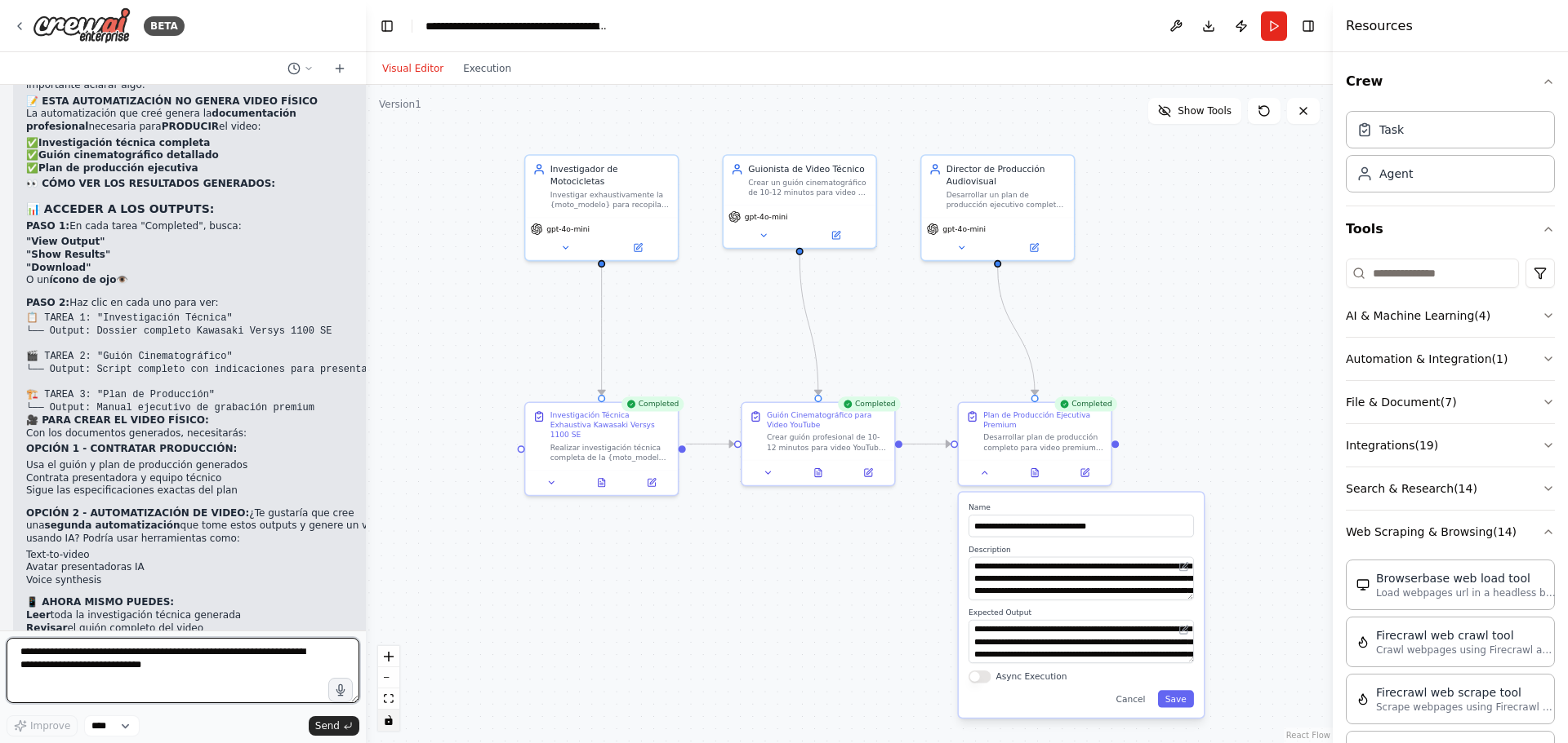
click at [115, 671] on textarea "**********" at bounding box center [182, 670] width 353 height 65
type textarea "**********"
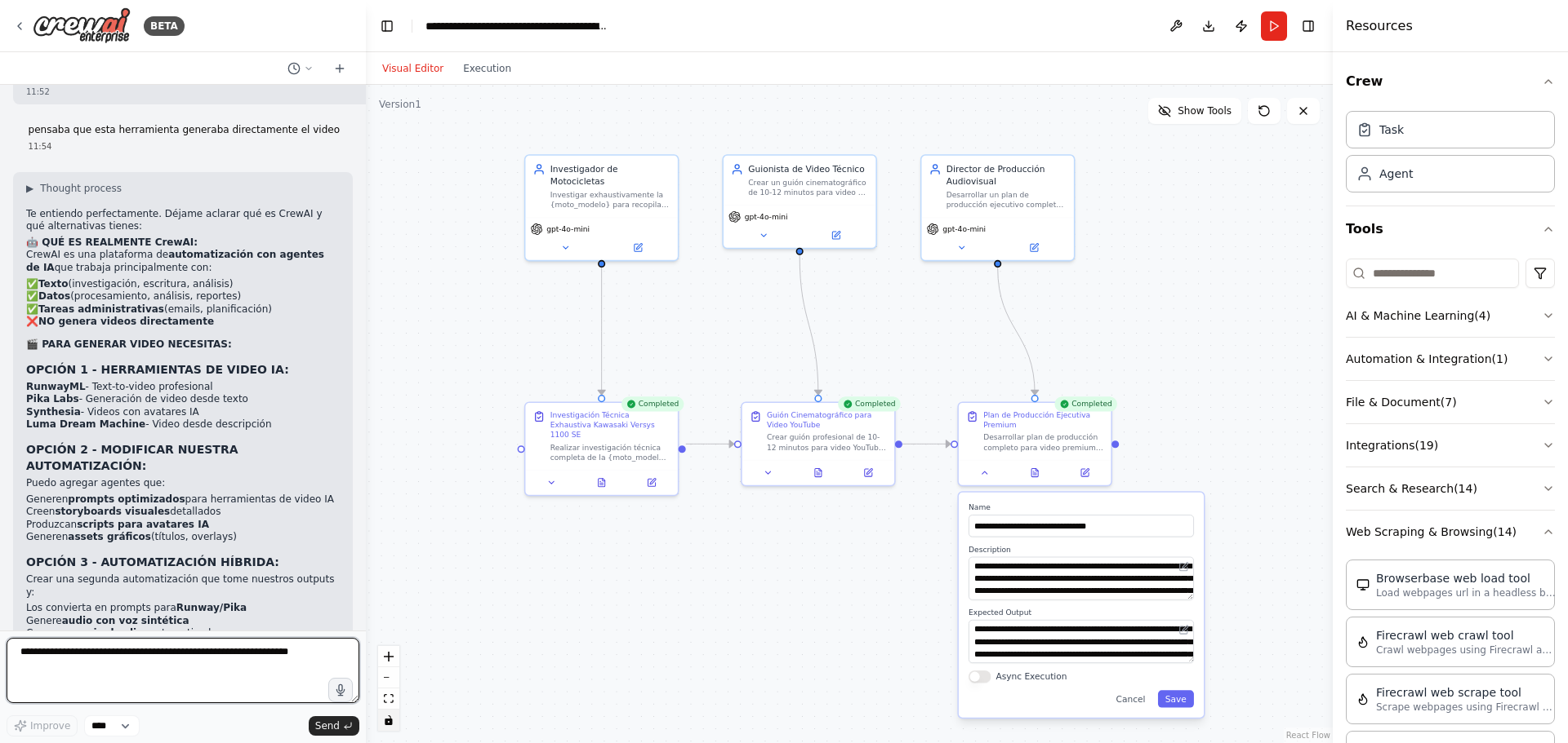
scroll to position [6426, 0]
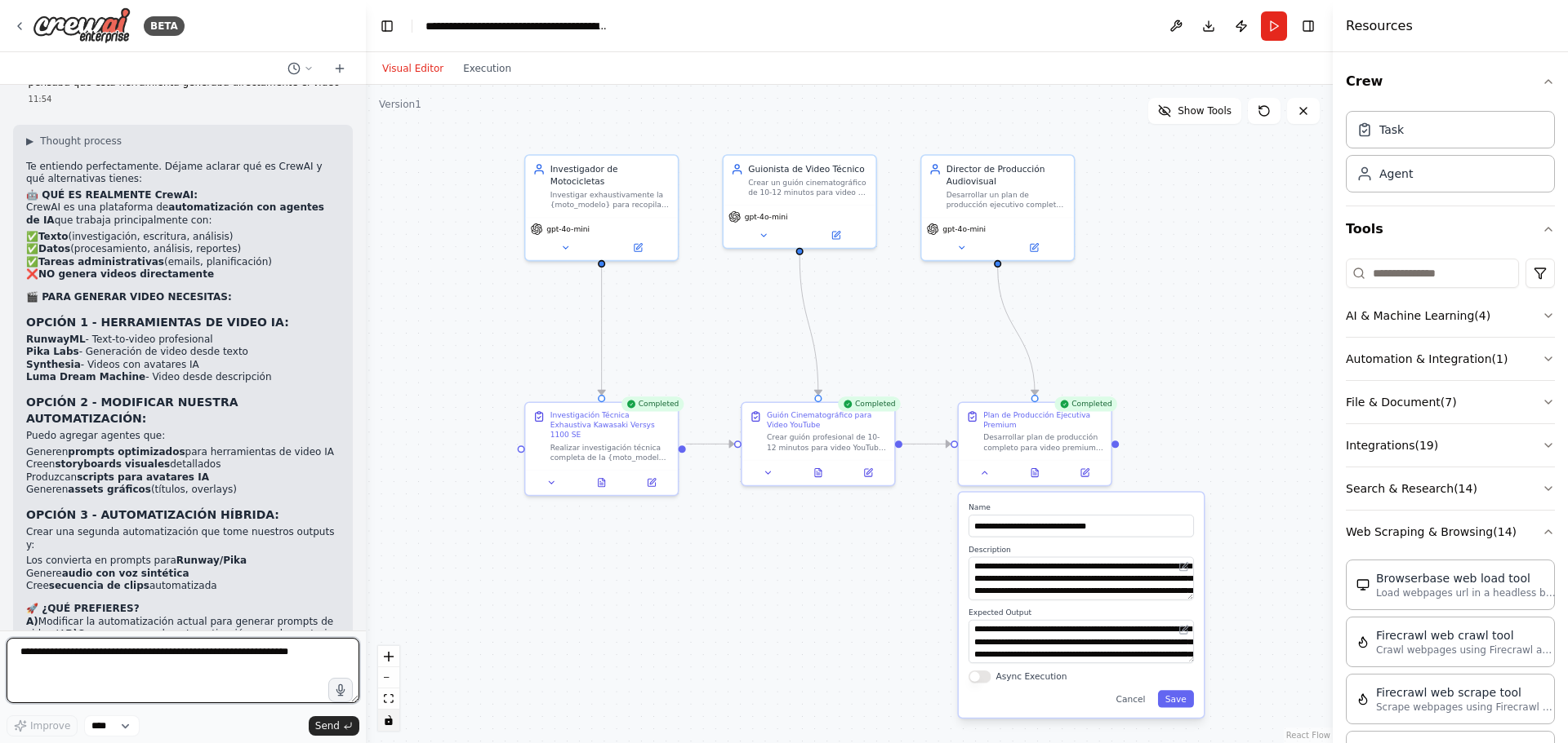
click at [47, 661] on textarea at bounding box center [182, 670] width 353 height 65
type textarea "*"
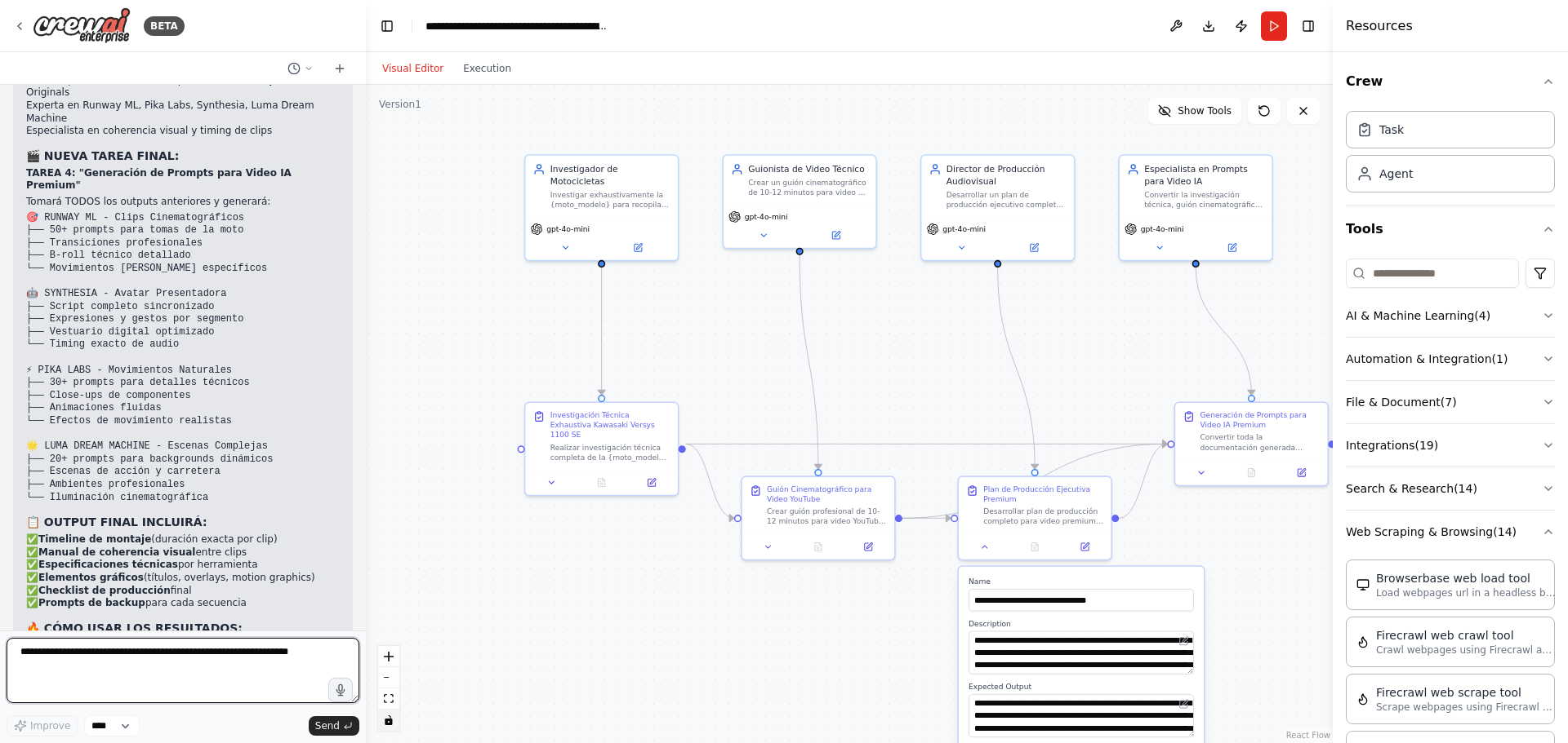
scroll to position [7622, 0]
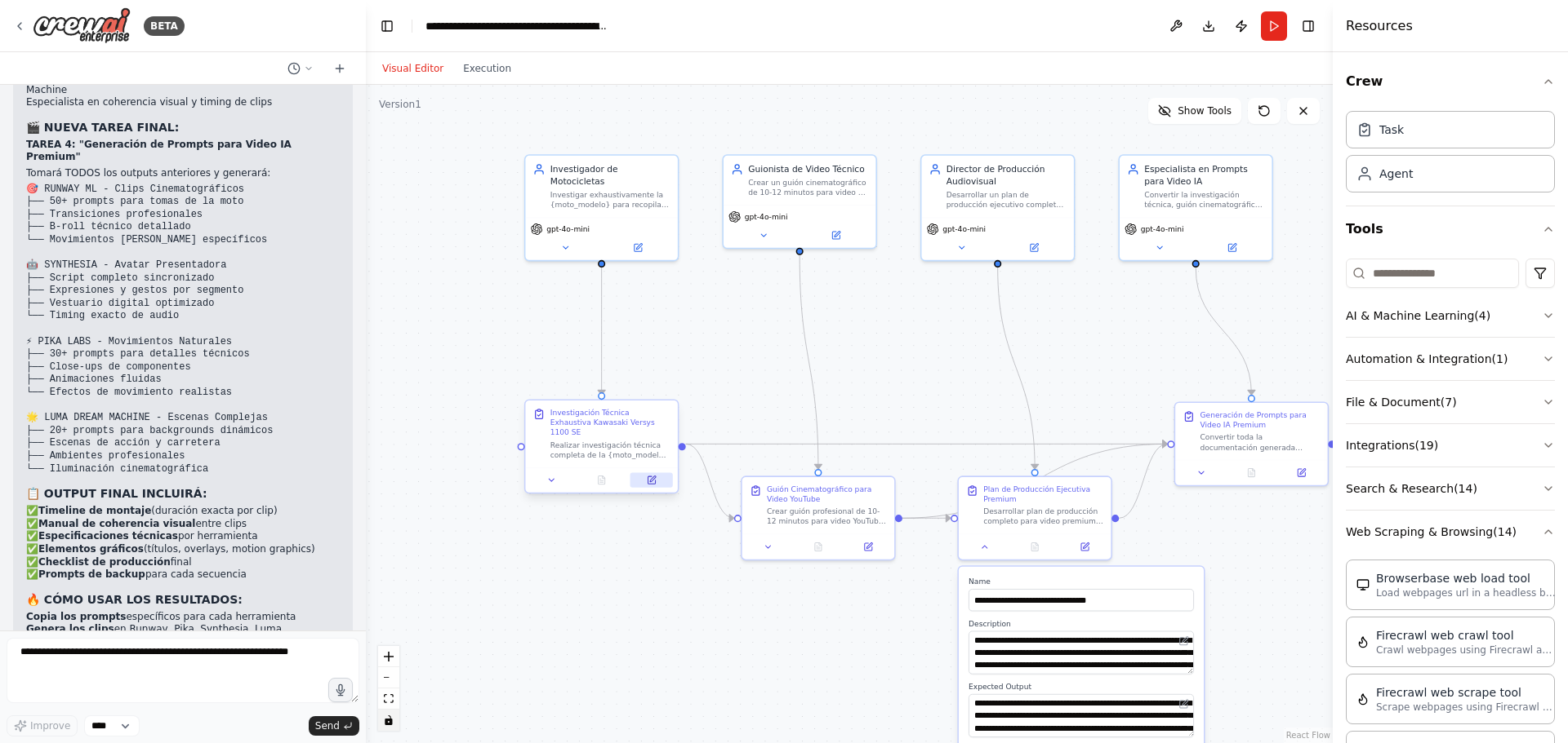
click at [656, 476] on icon at bounding box center [651, 481] width 10 height 10
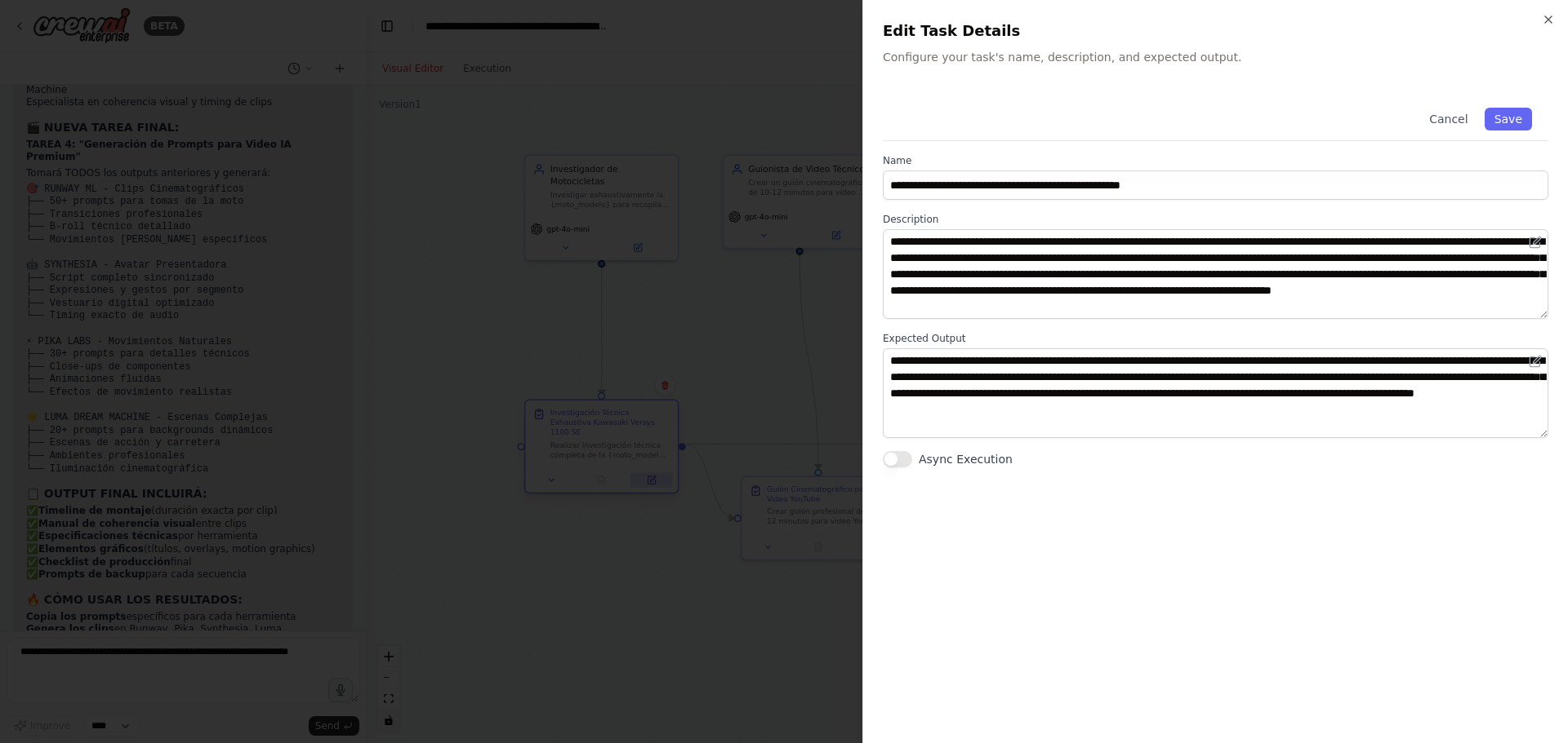
click at [656, 470] on div at bounding box center [784, 371] width 1568 height 743
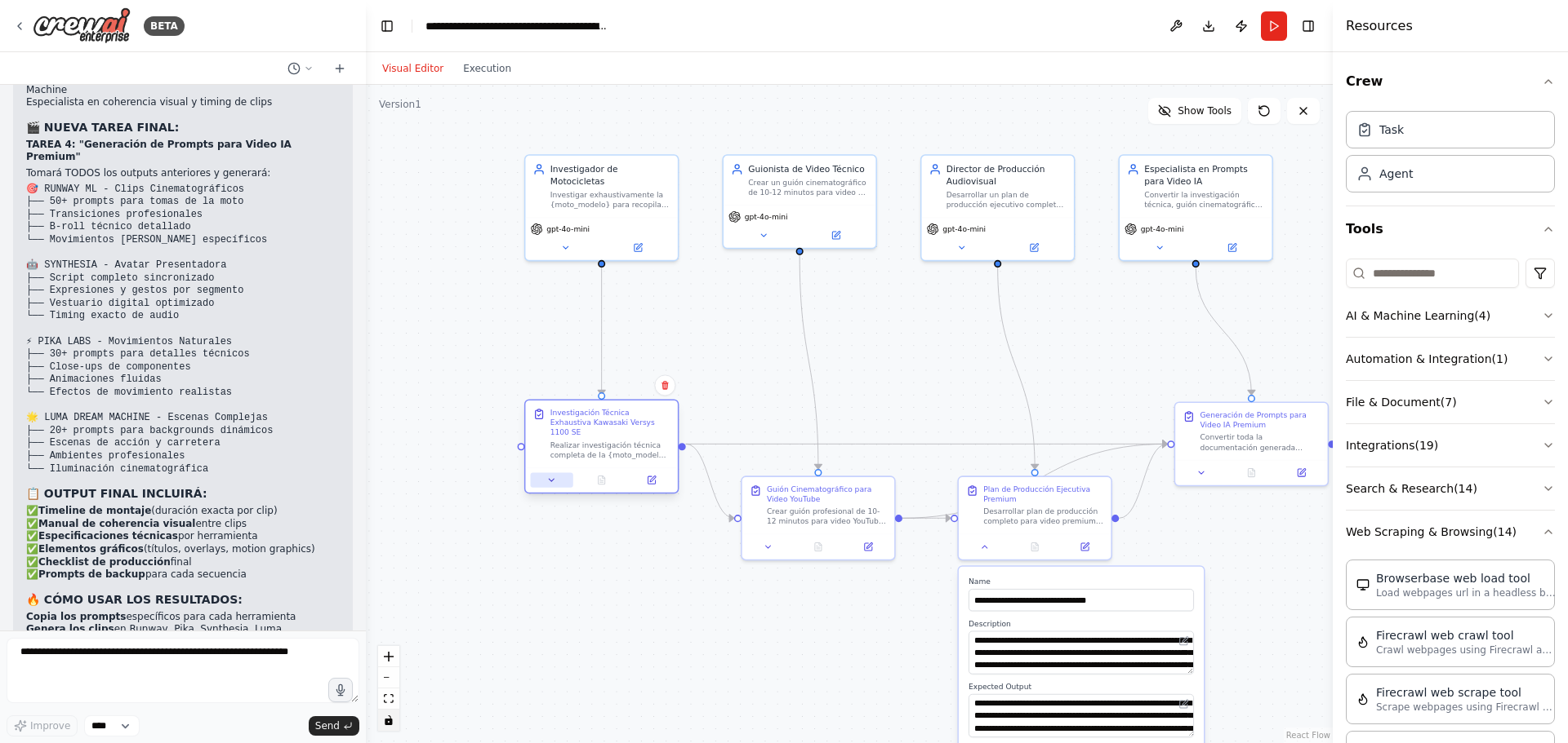
click at [556, 476] on icon at bounding box center [551, 481] width 10 height 10
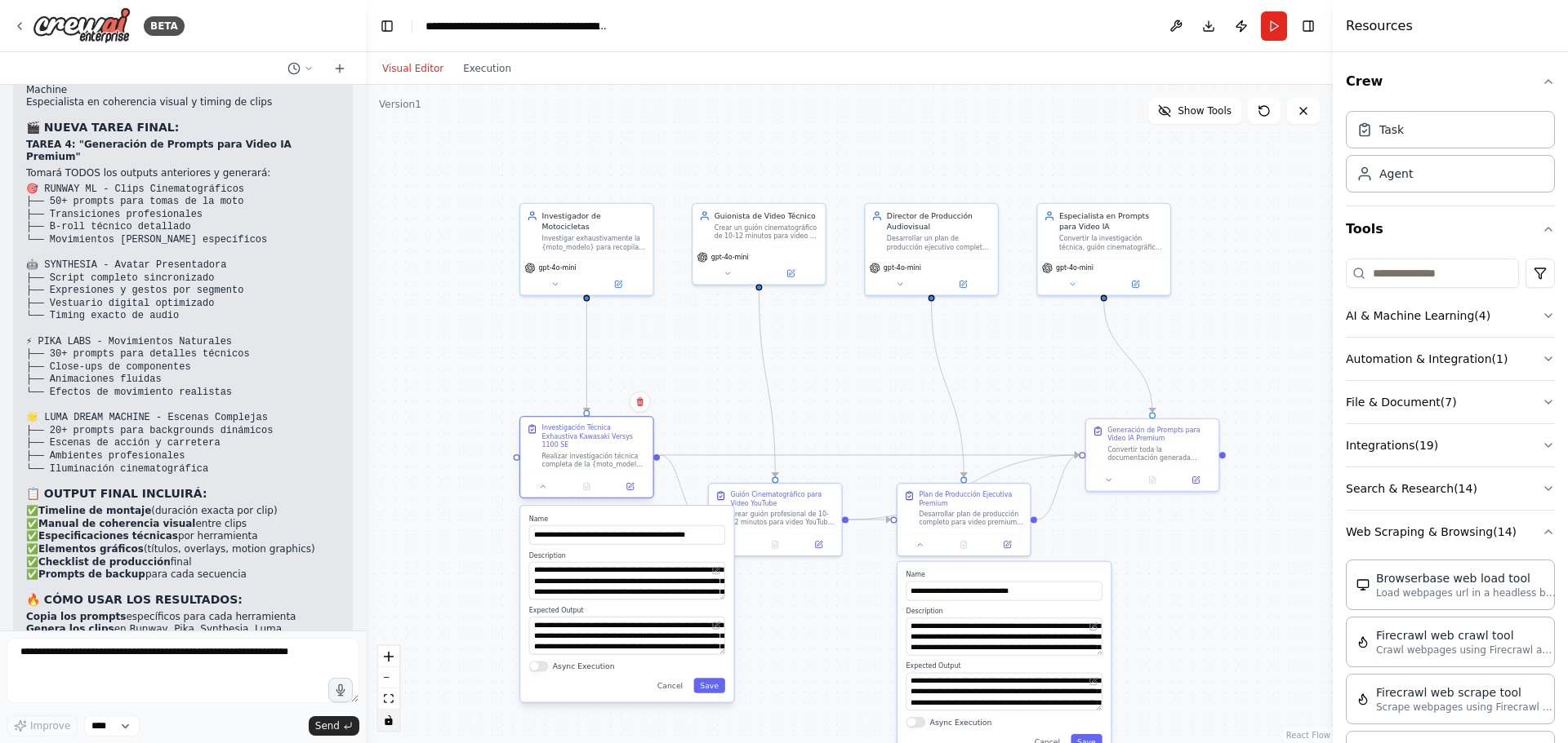
click at [620, 441] on div "Investigación Técnica Exhaustiva Kawasaki Versys 1100 SE Realizar investigación…" at bounding box center [593, 446] width 104 height 45
click at [1277, 20] on button "Run" at bounding box center [1273, 26] width 26 height 29
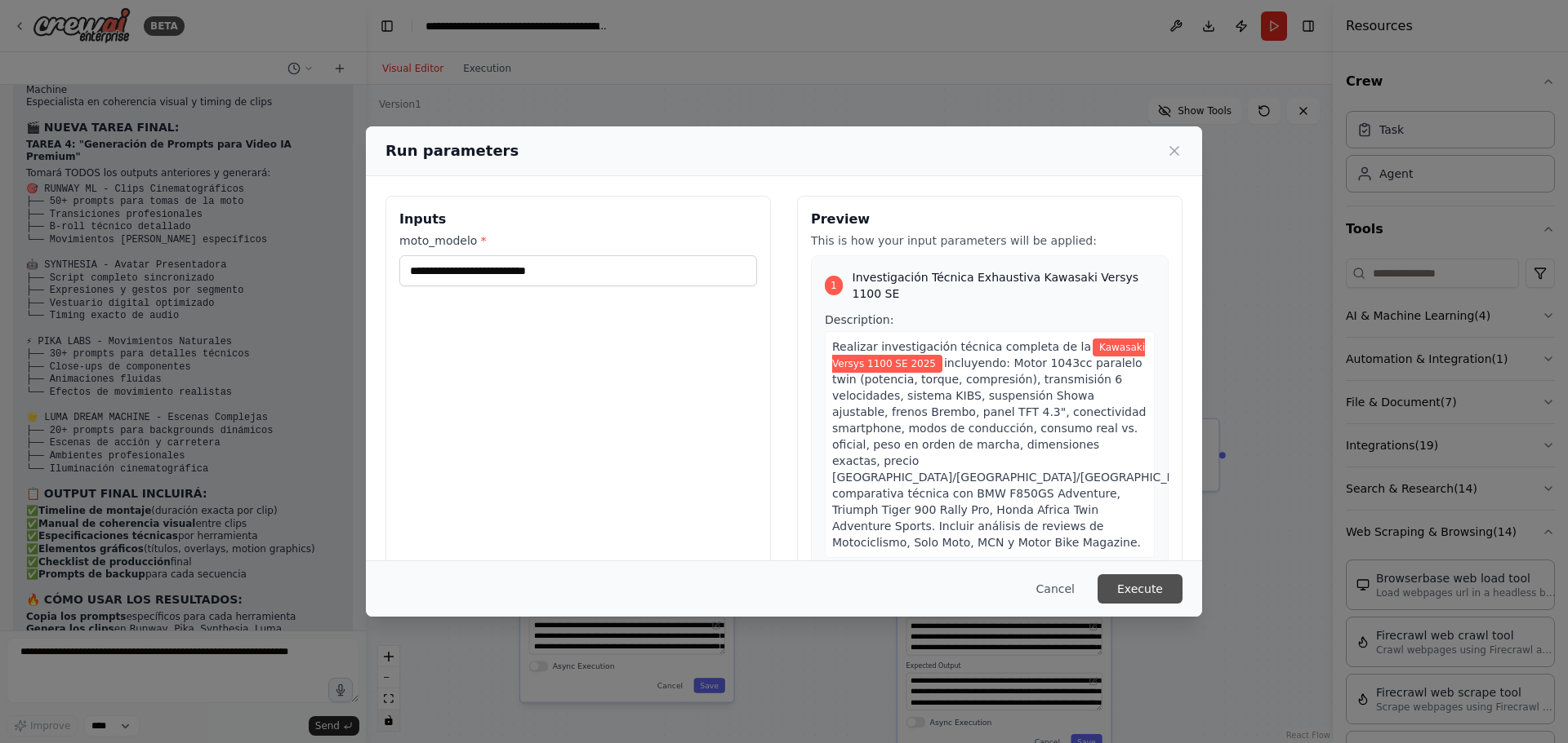
click at [1141, 584] on button "Execute" at bounding box center [1140, 589] width 85 height 29
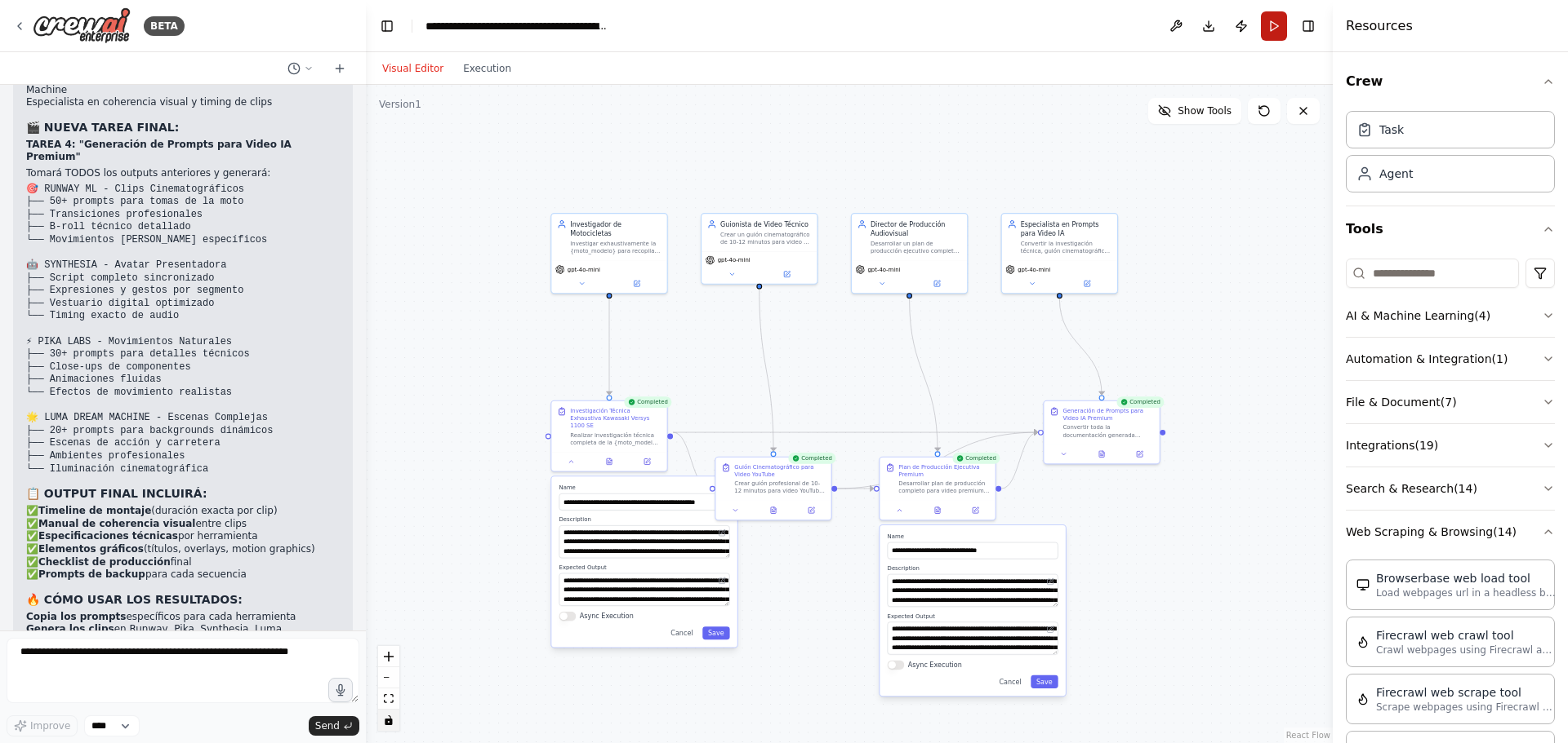
click at [1274, 22] on button "Run" at bounding box center [1273, 26] width 26 height 29
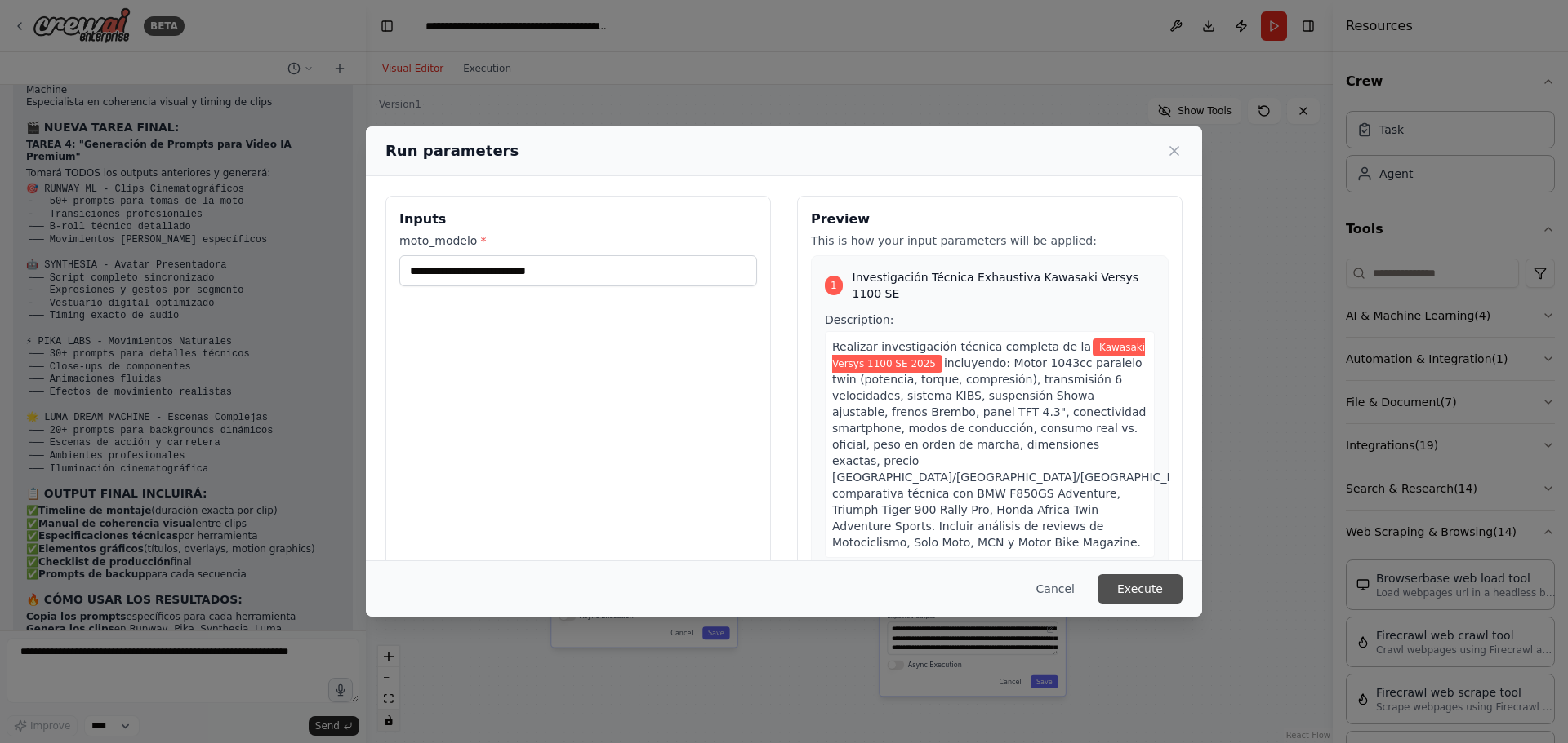
click at [1145, 585] on button "Execute" at bounding box center [1140, 589] width 85 height 29
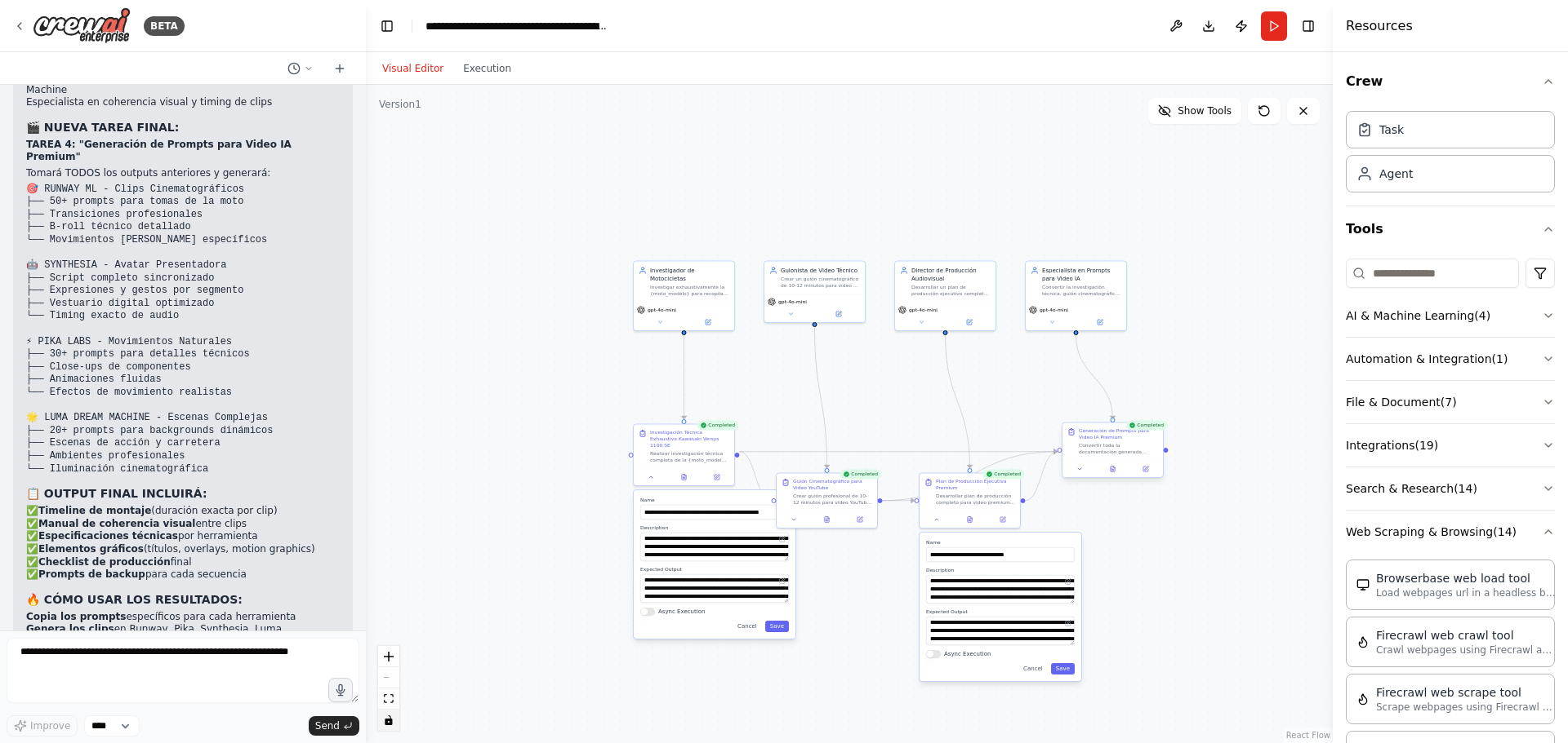
click at [1141, 460] on div at bounding box center [1112, 469] width 100 height 17
click at [1130, 455] on div "Convertir toda la documentación generada (investigación técnica, guión cinemato…" at bounding box center [1118, 448] width 79 height 13
click at [1111, 471] on button at bounding box center [1111, 469] width 34 height 10
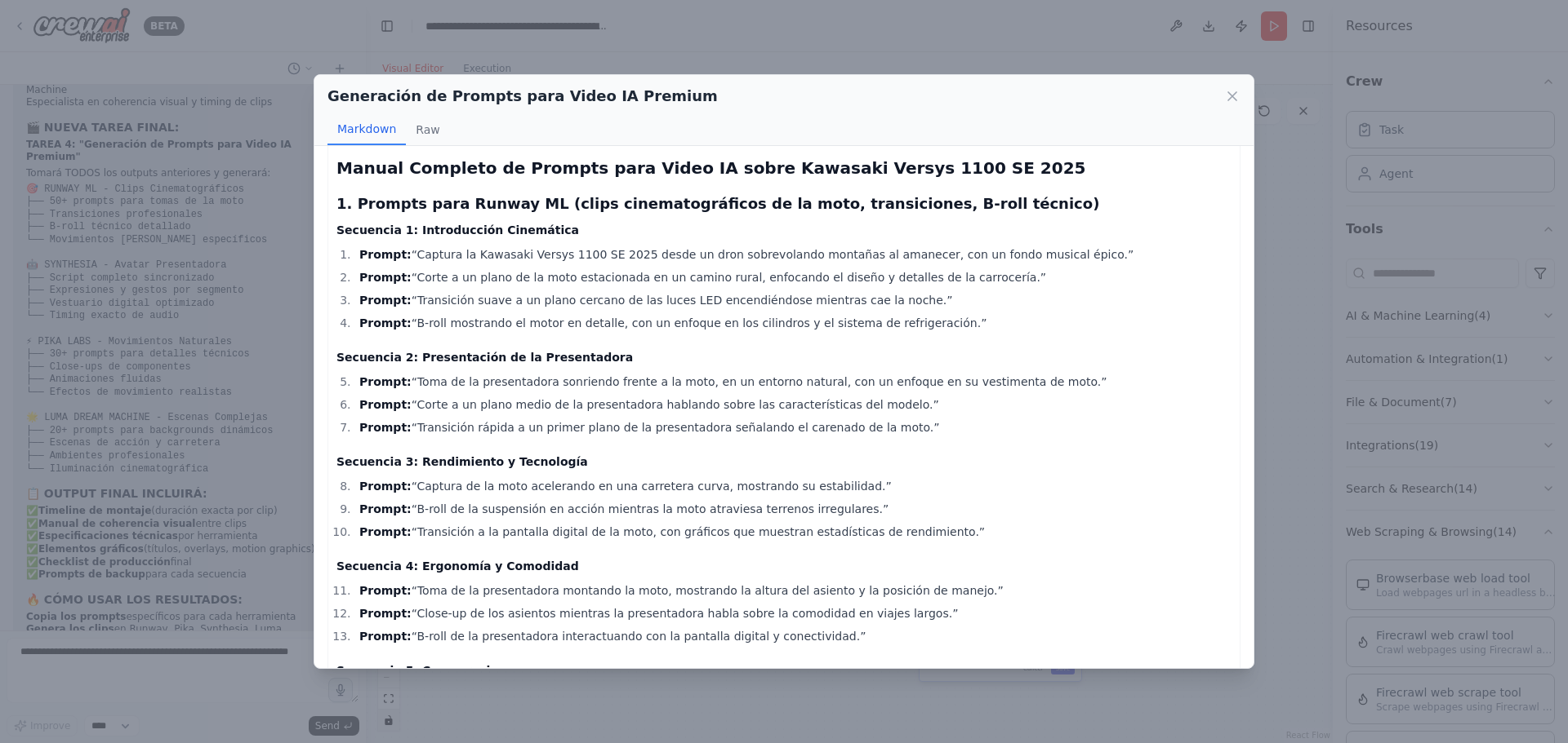
scroll to position [0, 0]
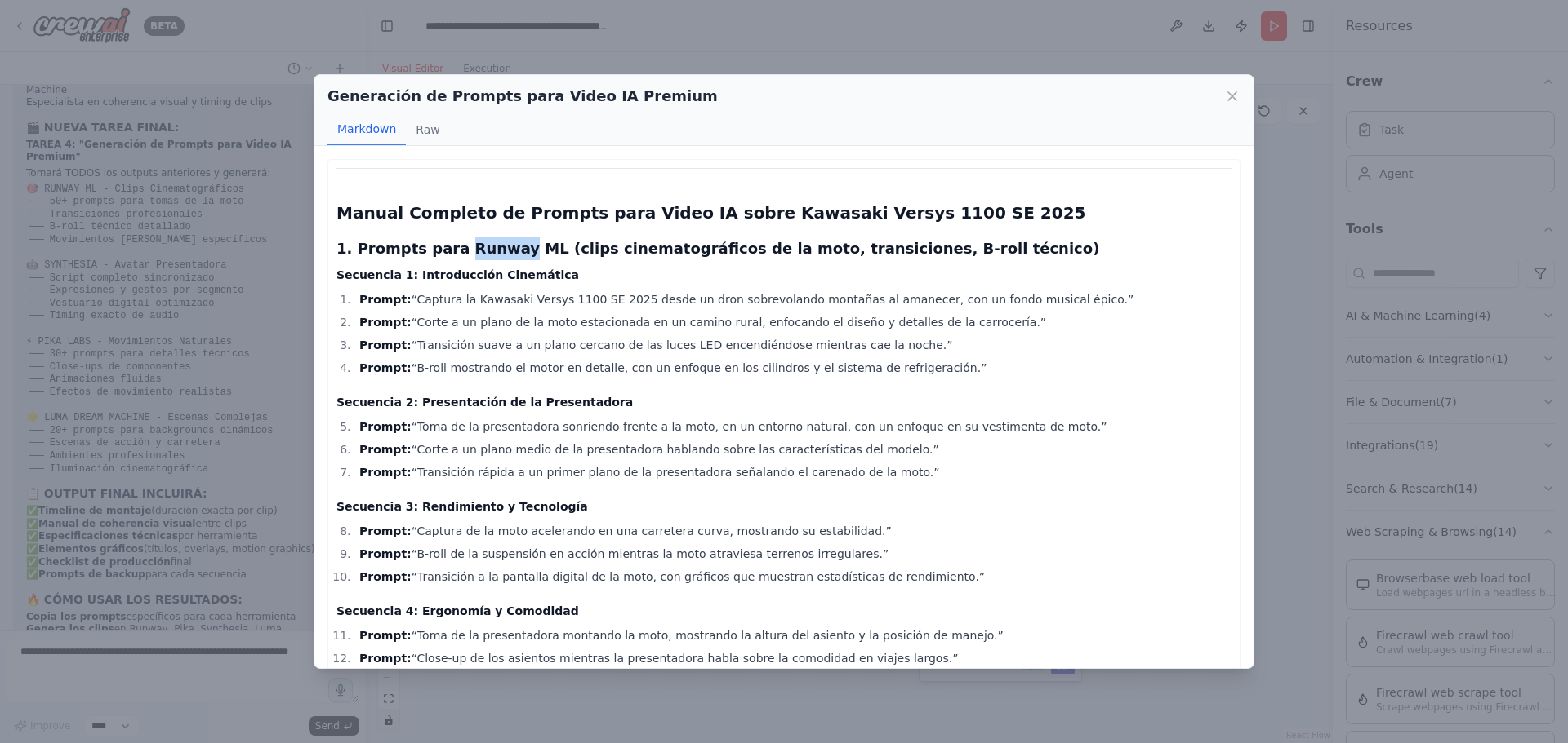
drag, startPoint x: 446, startPoint y: 245, endPoint x: 493, endPoint y: 253, distance: 47.7
click at [493, 253] on h3 "1. Prompts para Runway ML (clips cinematográficos de la moto, transiciones, B-r…" at bounding box center [783, 249] width 895 height 23
copy h3 "Runway"
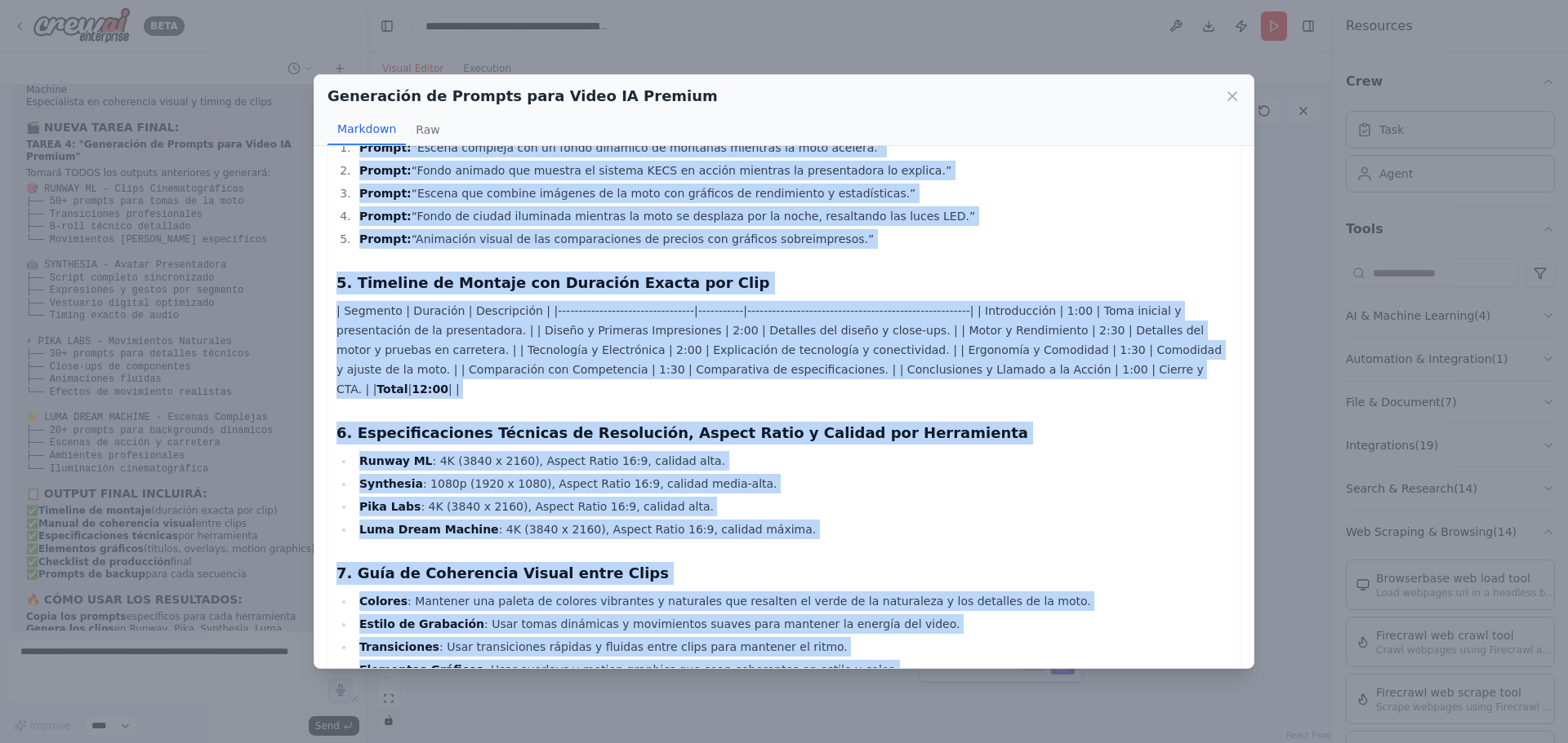
scroll to position [2193, 0]
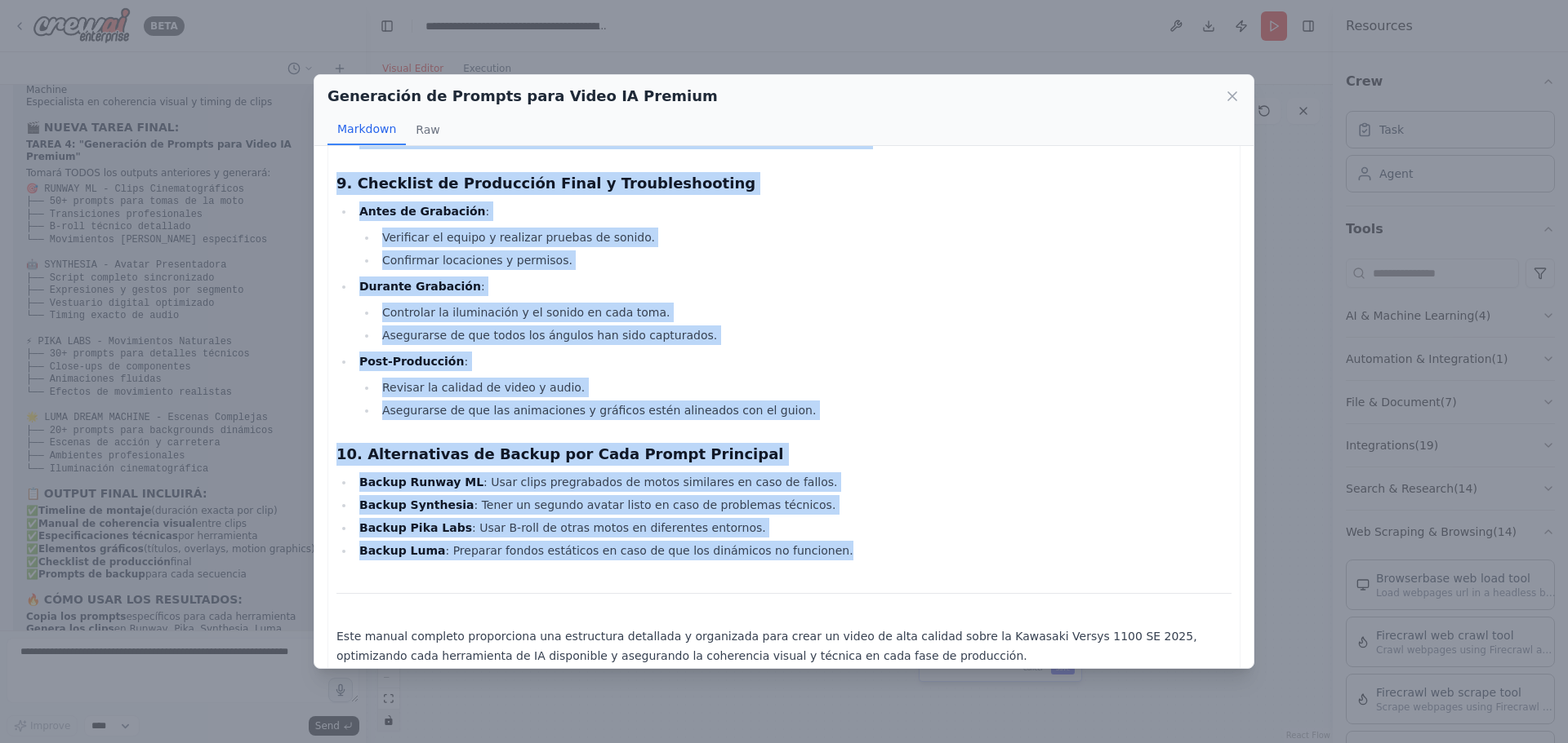
drag, startPoint x: 340, startPoint y: 212, endPoint x: 495, endPoint y: 566, distance: 386.4
copy div "Loremi Dolorsit am Consect adip Elits DO eiusm Temporin Utlabo 2459 ET 3557 9. …"
click at [847, 472] on li "Backup Runway ML : Usar clips pregrabados de motos similares en caso de fallos." at bounding box center [793, 482] width 877 height 19
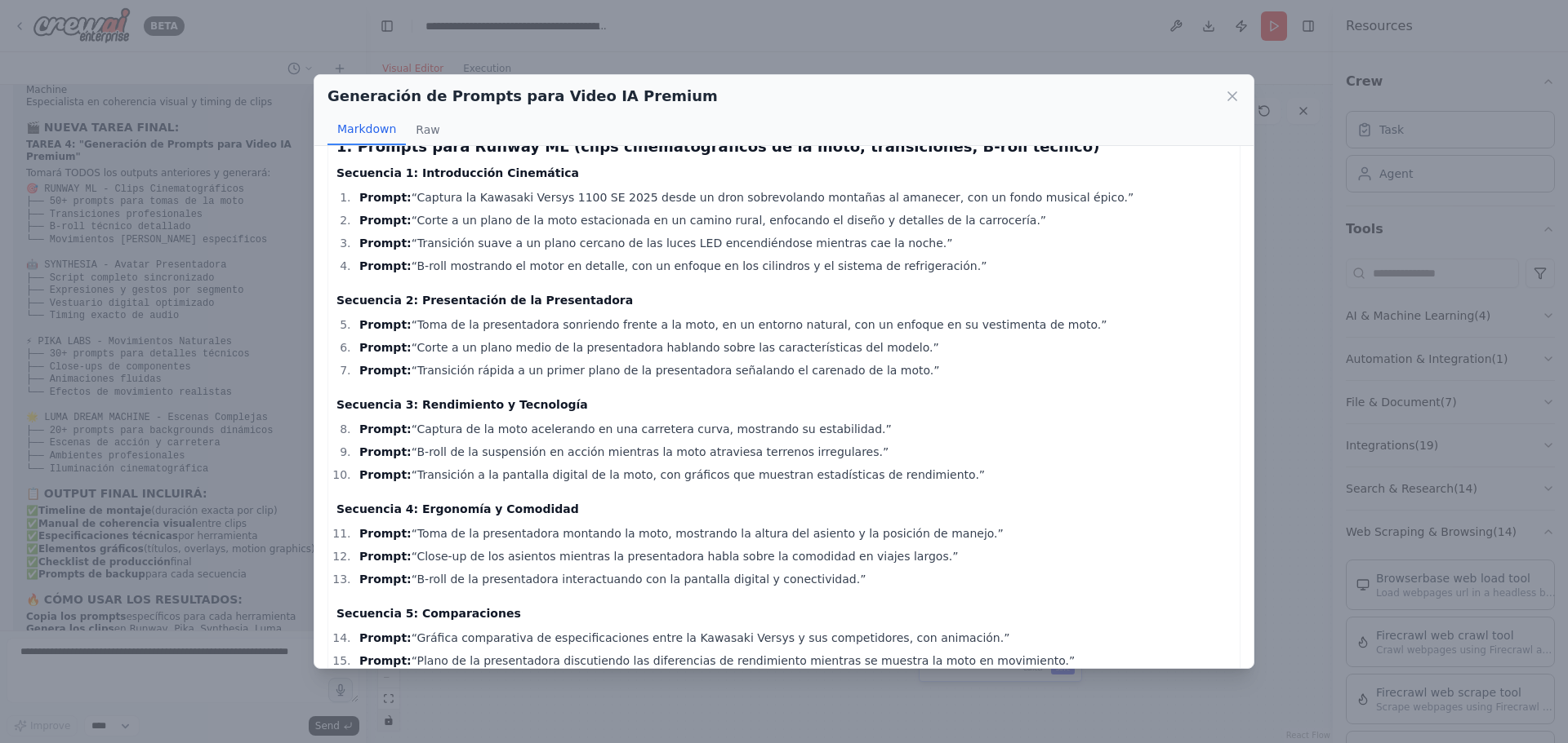
scroll to position [0, 0]
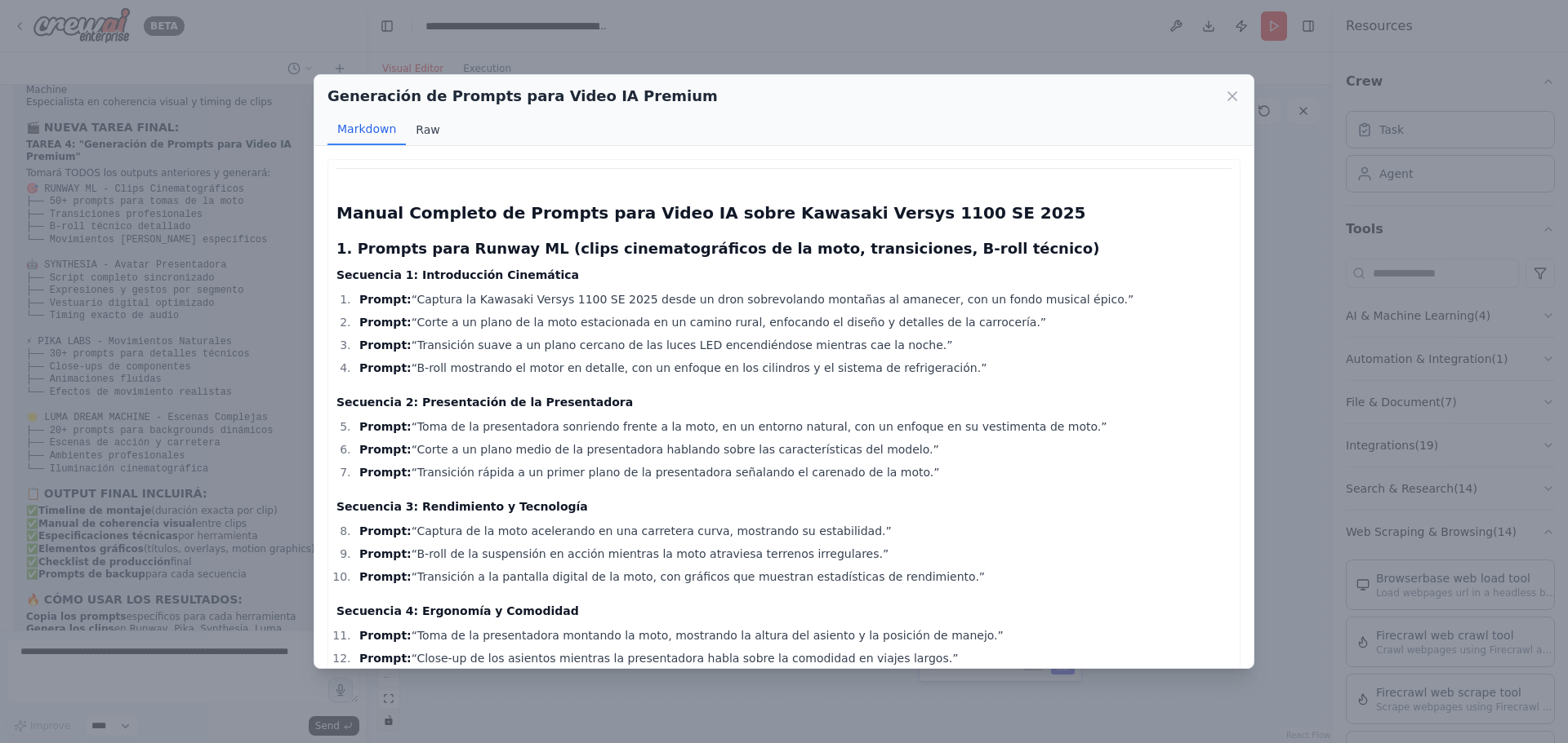
click at [427, 128] on button "Raw" at bounding box center [427, 130] width 43 height 31
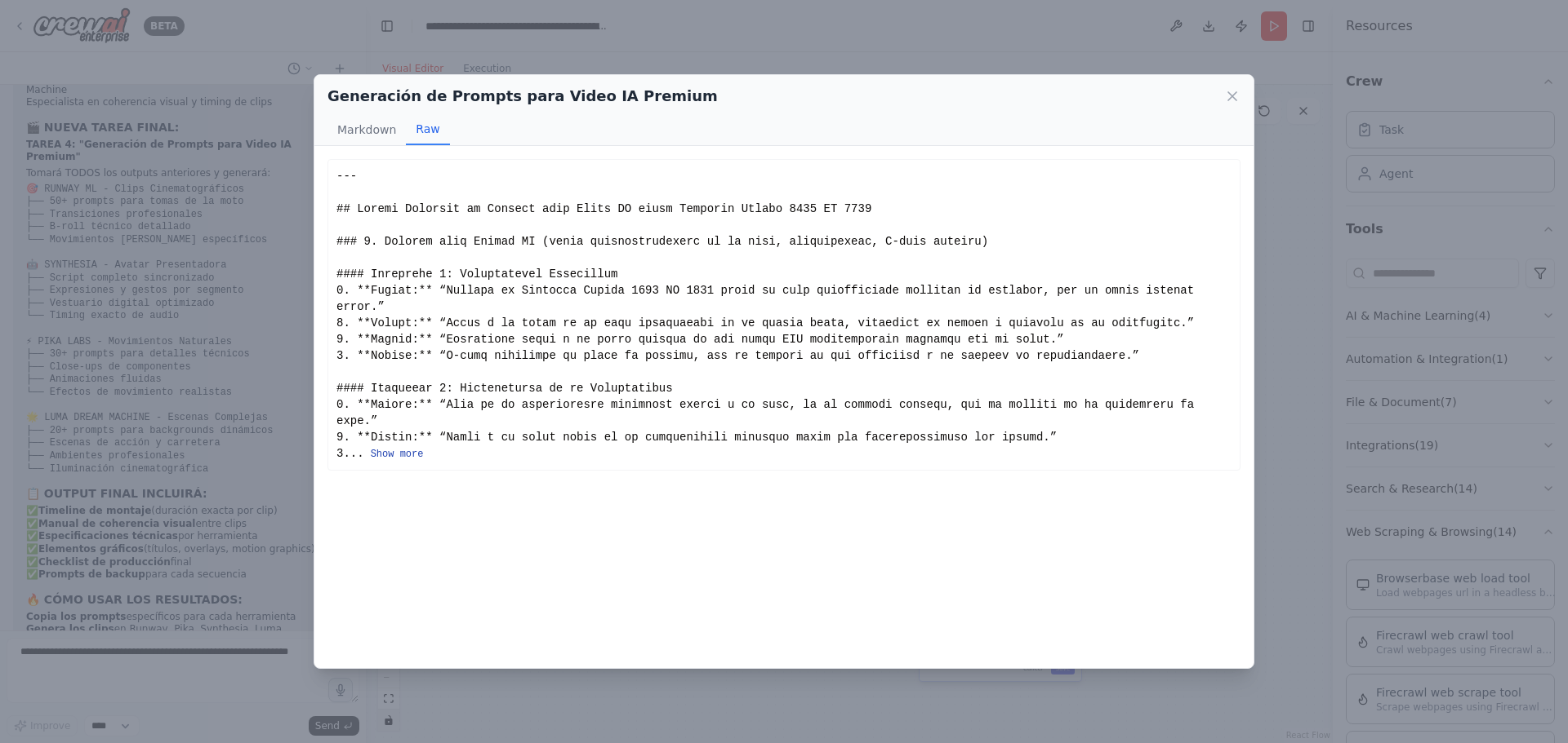
click at [395, 448] on button "Show more" at bounding box center [397, 455] width 53 height 13
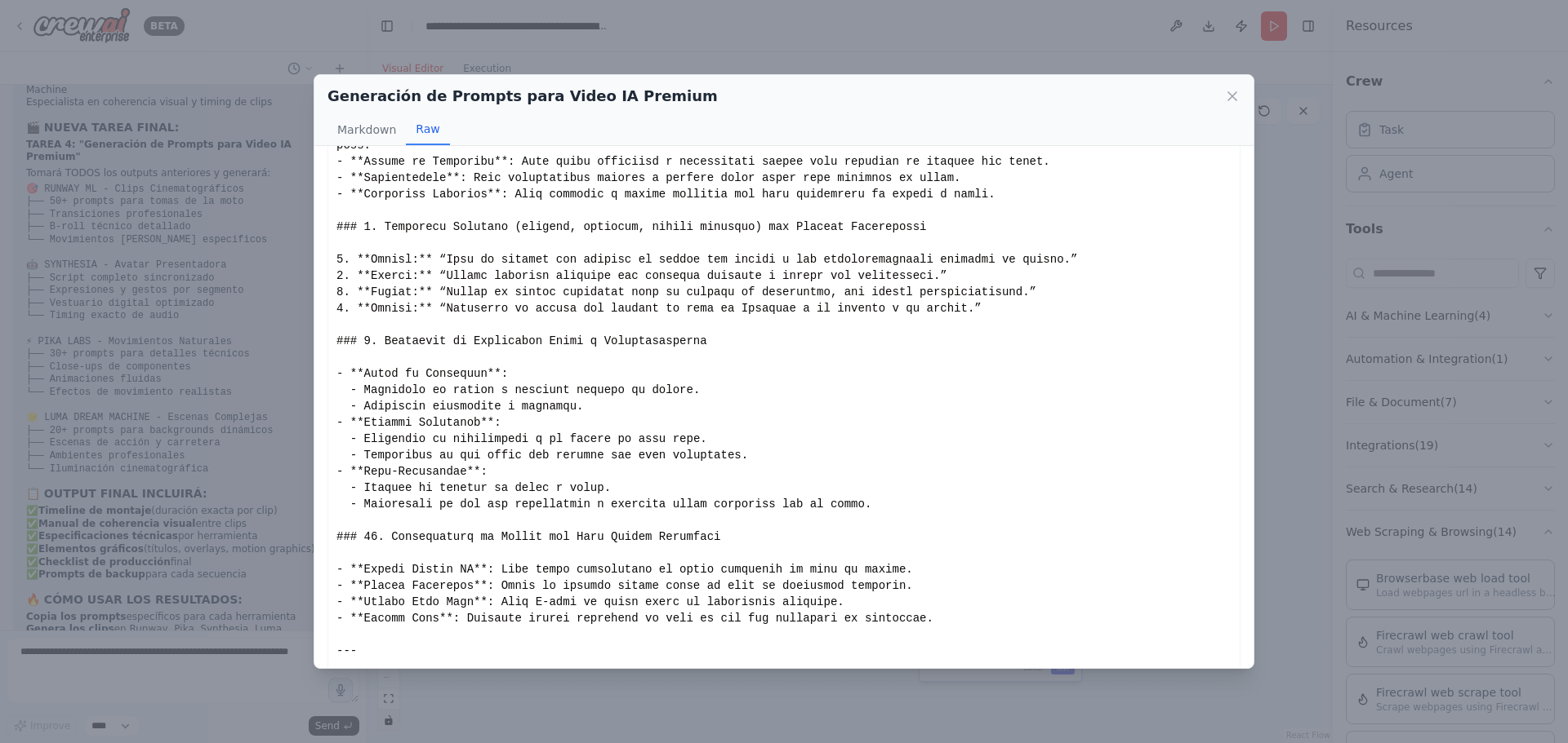
scroll to position [1725, 0]
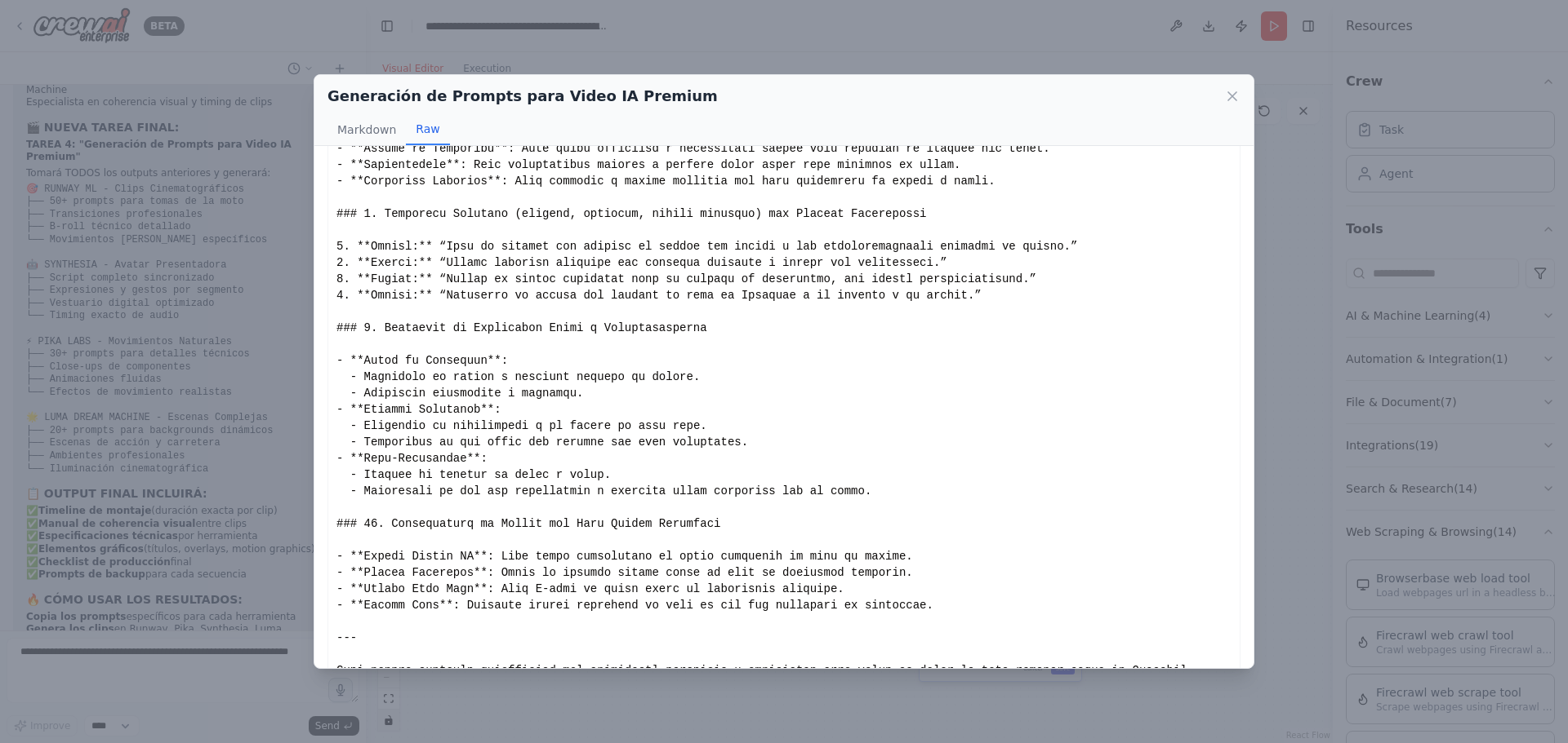
click at [471, 698] on button "Show less" at bounding box center [445, 704] width 53 height 13
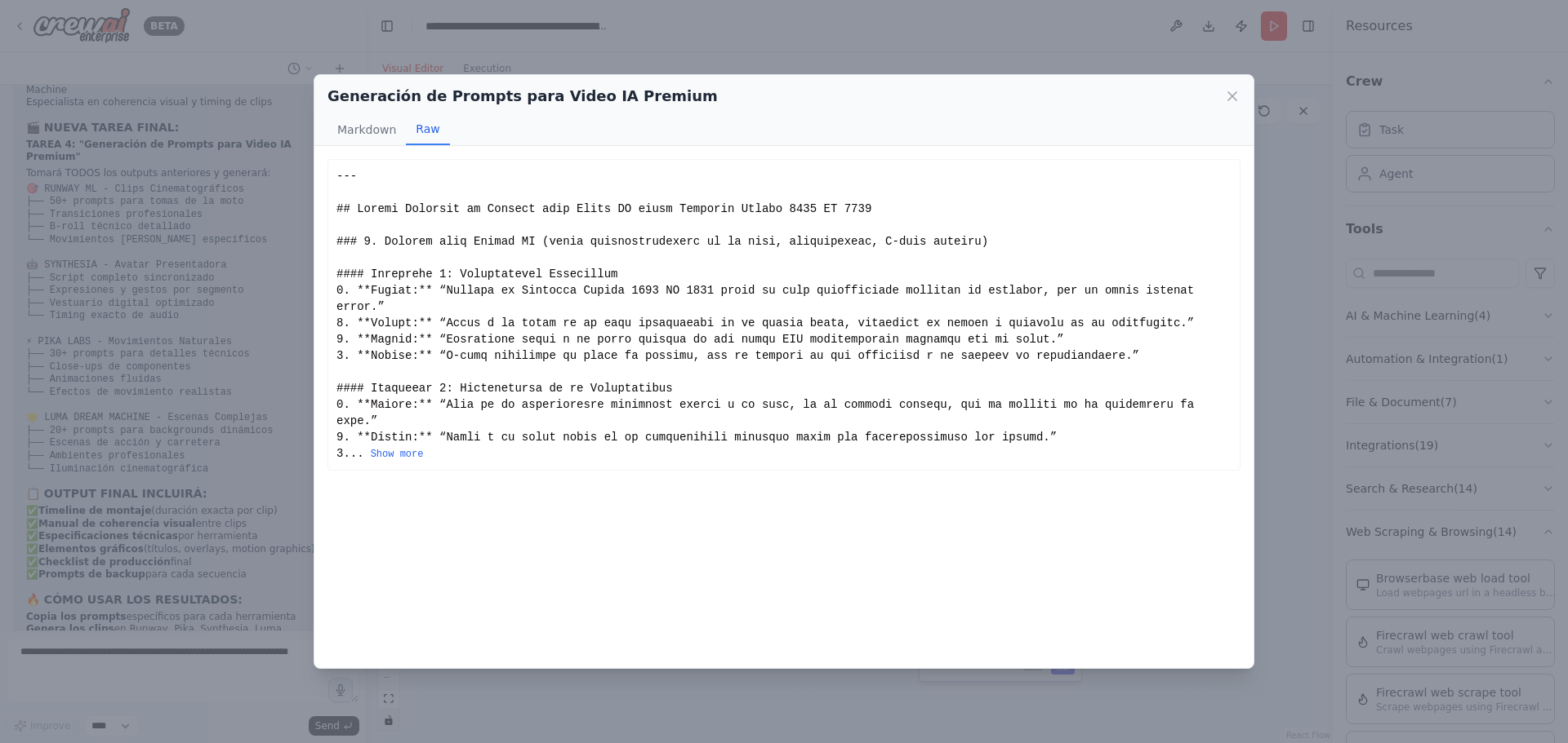
scroll to position [0, 0]
click at [404, 448] on button "Show more" at bounding box center [397, 455] width 53 height 13
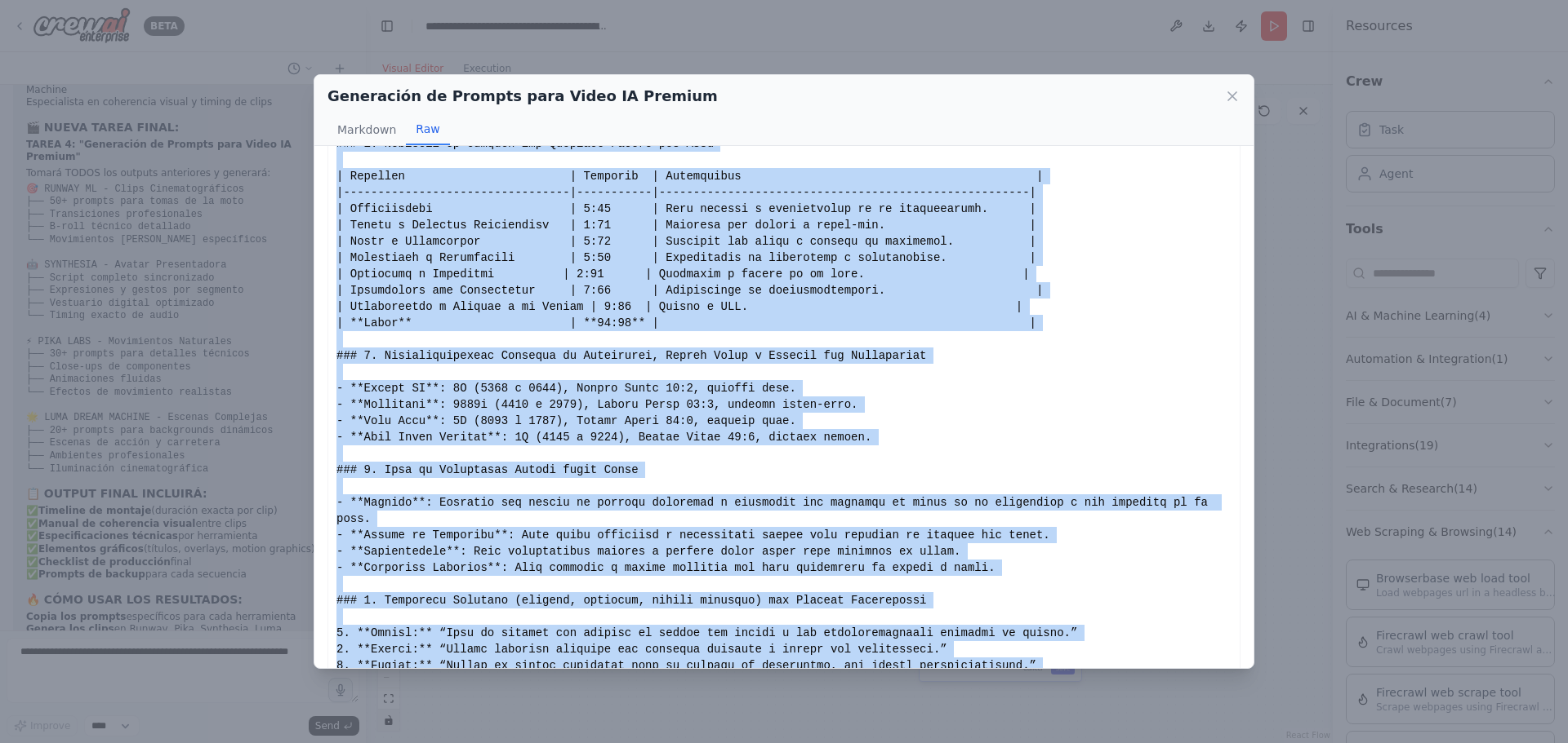
scroll to position [1725, 0]
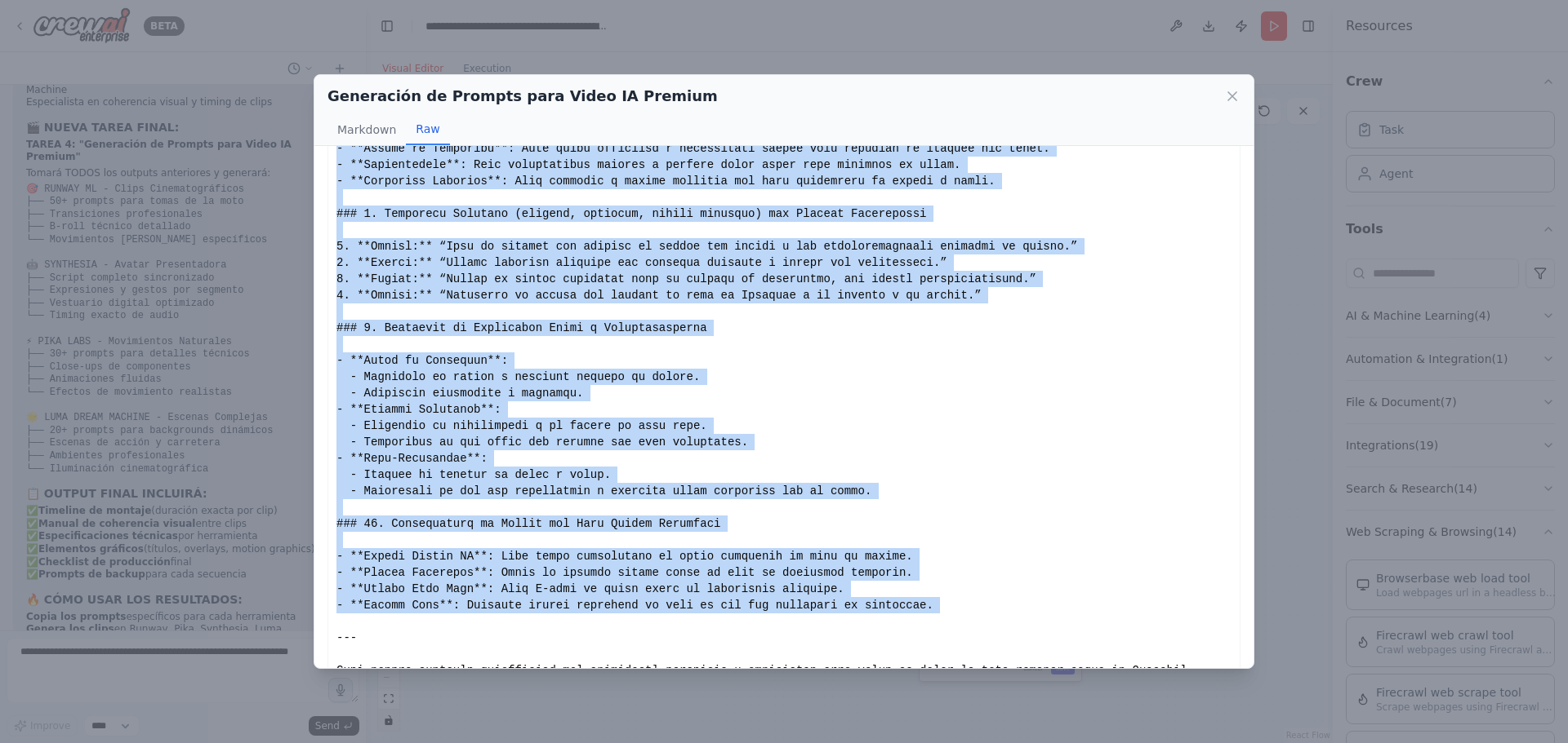
drag, startPoint x: 337, startPoint y: 207, endPoint x: 392, endPoint y: 579, distance: 376.0
copy div "## Loremi Dolorsit am Consect adip Elits DO eiusm Temporin Utlabo 0048 ET 4163 …"
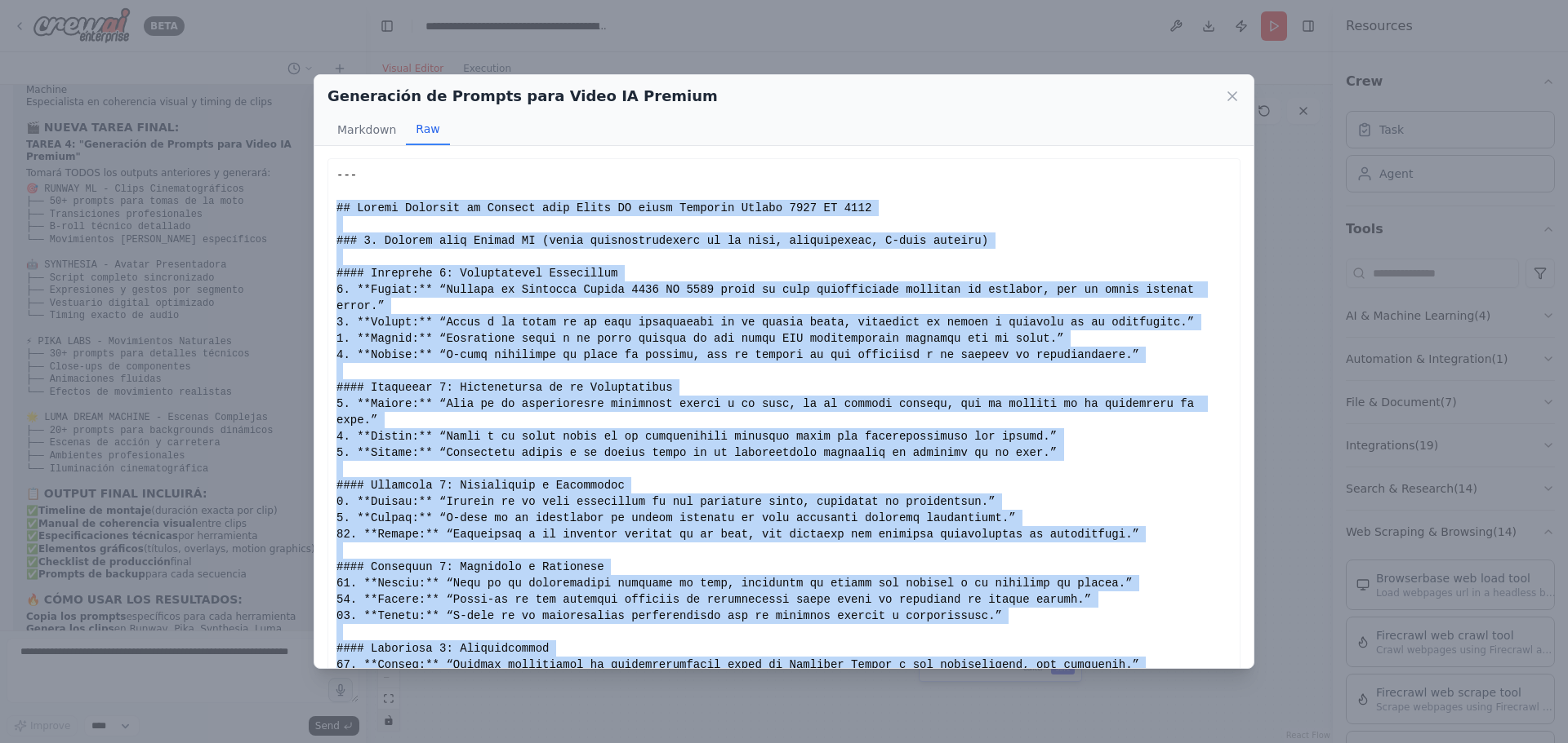
scroll to position [0, 0]
copy div "## Loremi Dolorsit am Consect adip Elits DO eiusm Temporin Utlabo 0048 ET 4163 …"
